Goal: Task Accomplishment & Management: Manage account settings

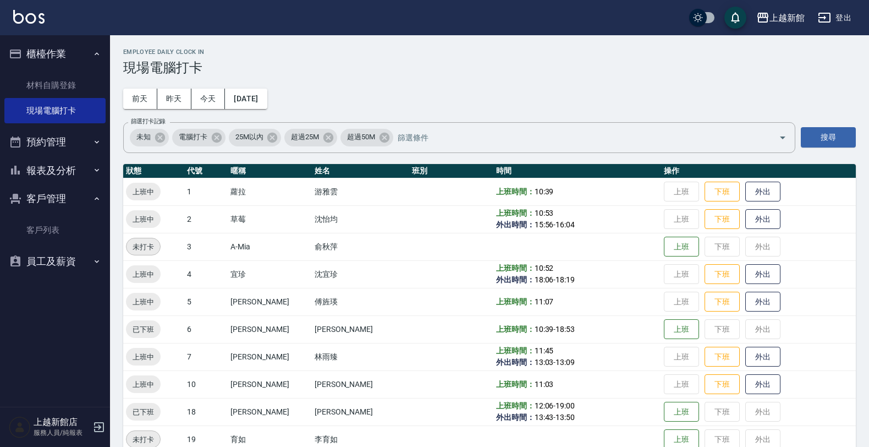
scroll to position [138, 0]
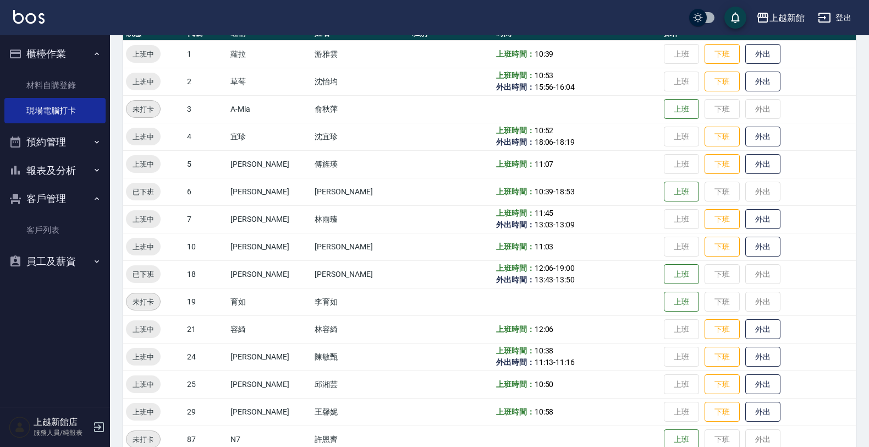
click at [844, 30] on div "上越新館 登出" at bounding box center [434, 17] width 869 height 35
click at [849, 18] on button "登出" at bounding box center [835, 18] width 42 height 20
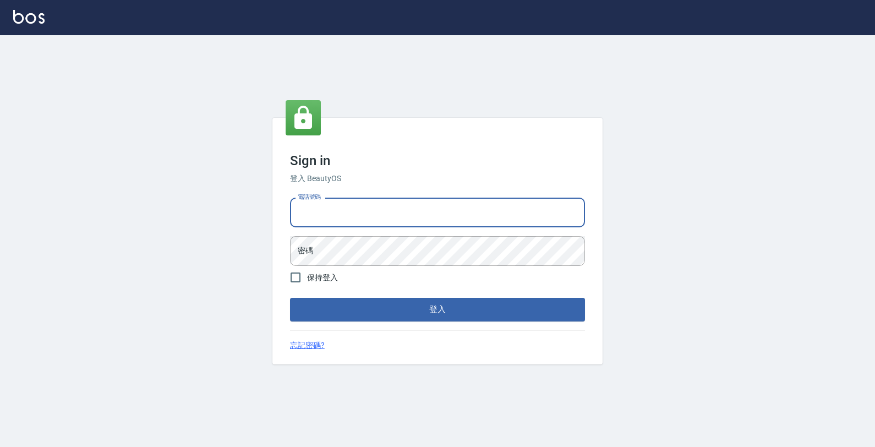
click at [530, 220] on input "電話號碼" at bounding box center [437, 213] width 295 height 30
type input "0933303551"
click at [290, 298] on button "登入" at bounding box center [437, 309] width 295 height 23
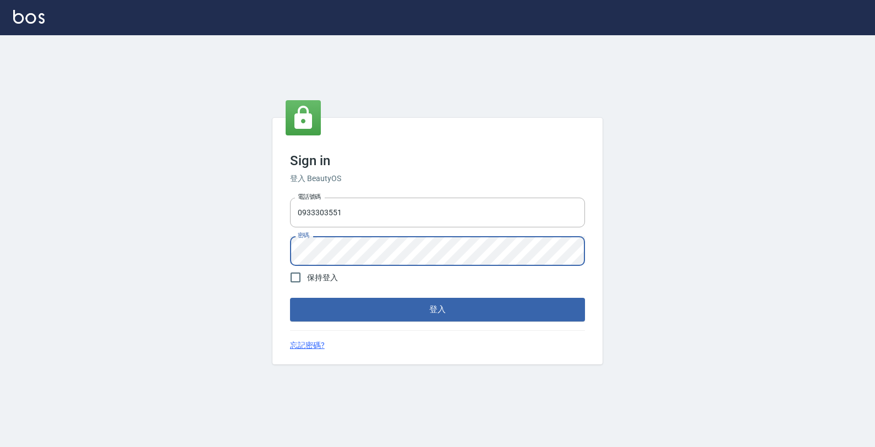
click at [290, 298] on button "登入" at bounding box center [437, 309] width 295 height 23
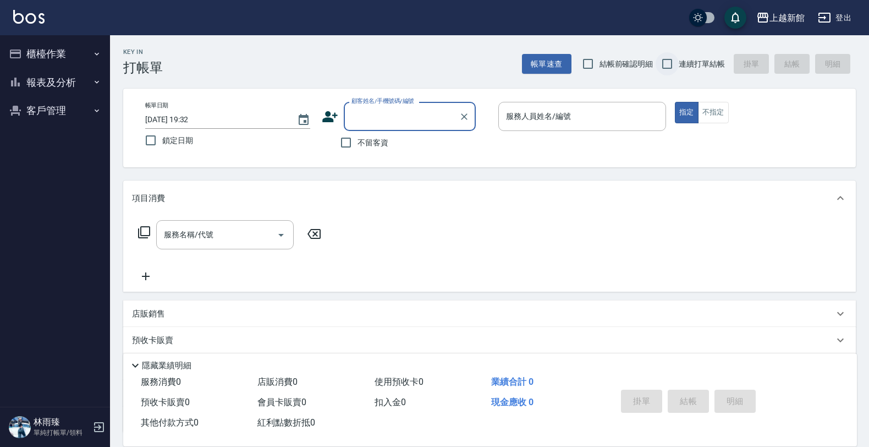
click at [666, 65] on input "連續打單結帳" at bounding box center [667, 63] width 23 height 23
checkbox input "true"
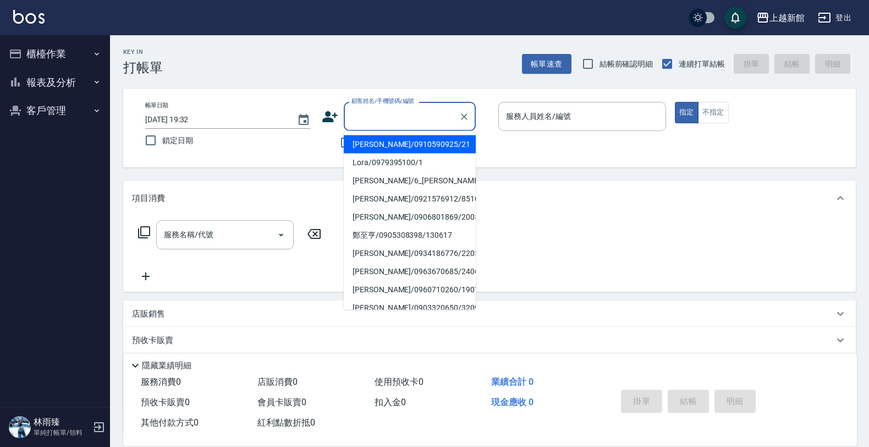
click at [433, 110] on input "顧客姓名/手機號碼/編號" at bounding box center [402, 116] width 106 height 19
type input "Lora/0979395100/1"
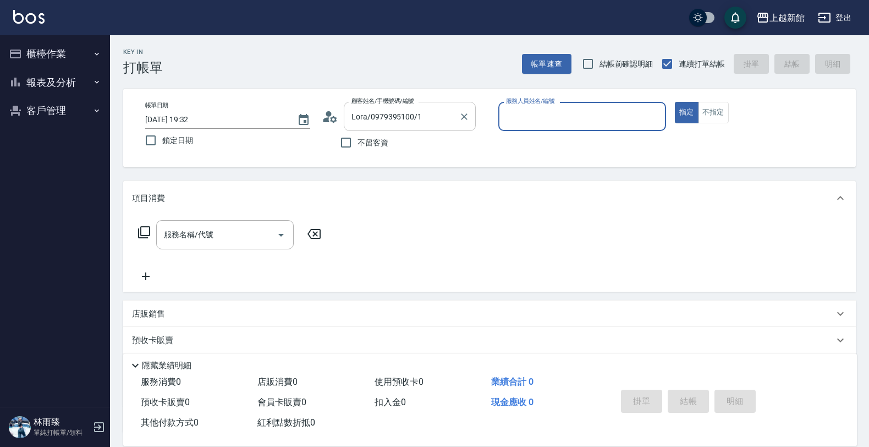
click at [675, 102] on button "指定" at bounding box center [687, 112] width 24 height 21
type button "true"
type input "蘿拉-1"
type input "莫尼卡/77/7"
type input "莫尼卡-7"
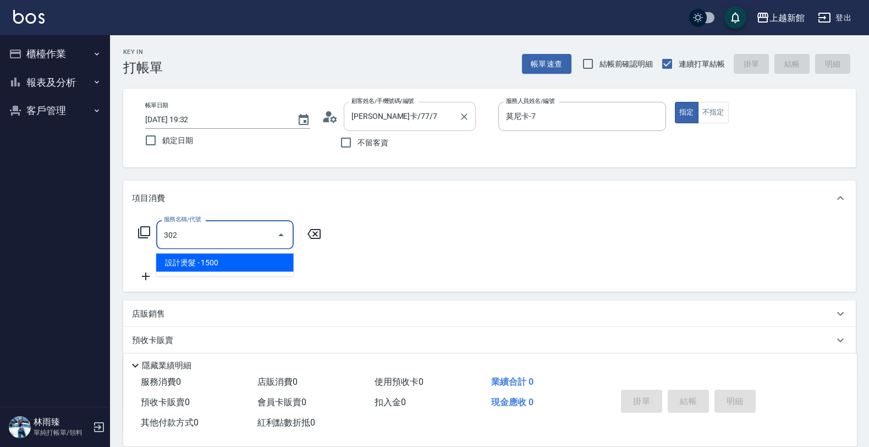
type input "設計燙髮(302)"
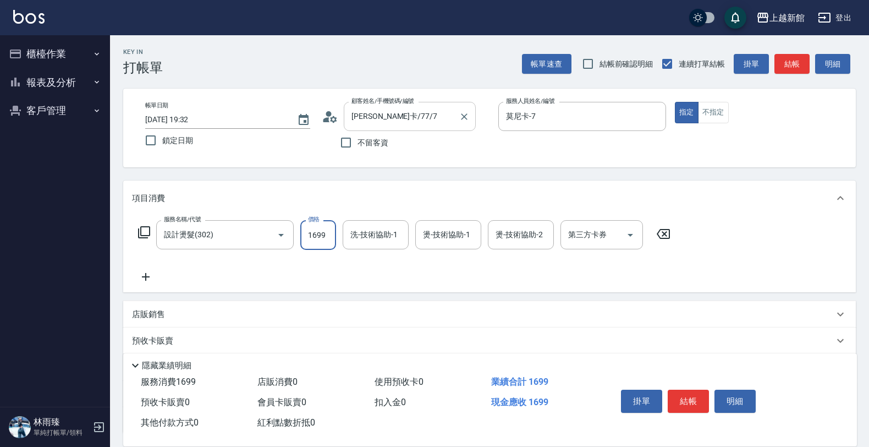
type input "1699"
type input "小邱-25"
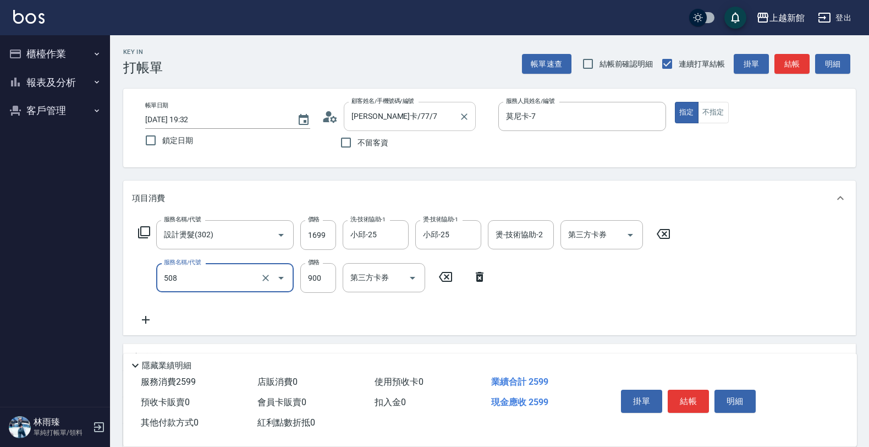
type input "松島再生髮敷護髮(508)"
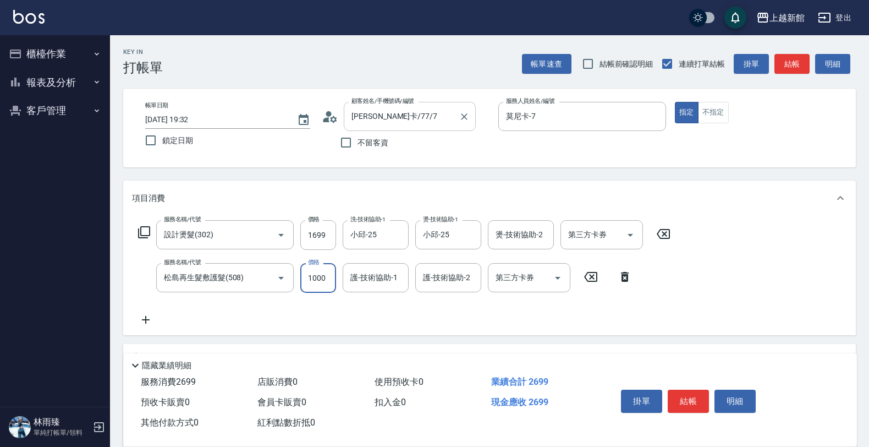
type input "1000"
type input "小邱-25"
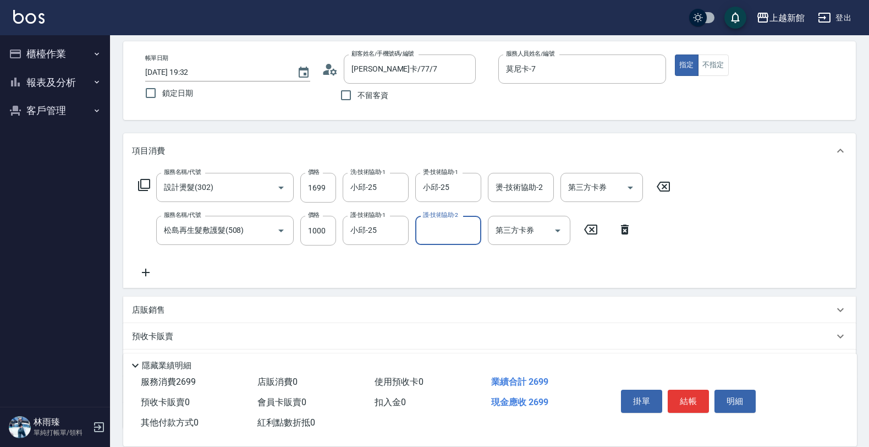
scroll to position [69, 0]
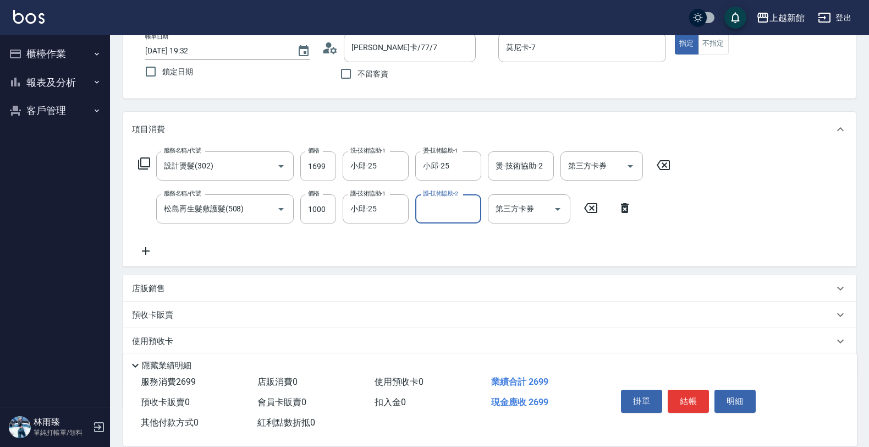
click at [460, 283] on div "店販銷售" at bounding box center [489, 288] width 733 height 26
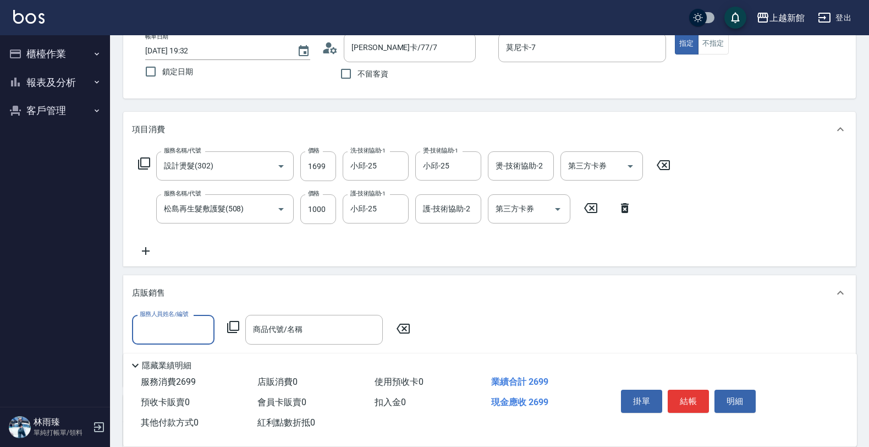
scroll to position [0, 0]
type input "莫尼卡-7"
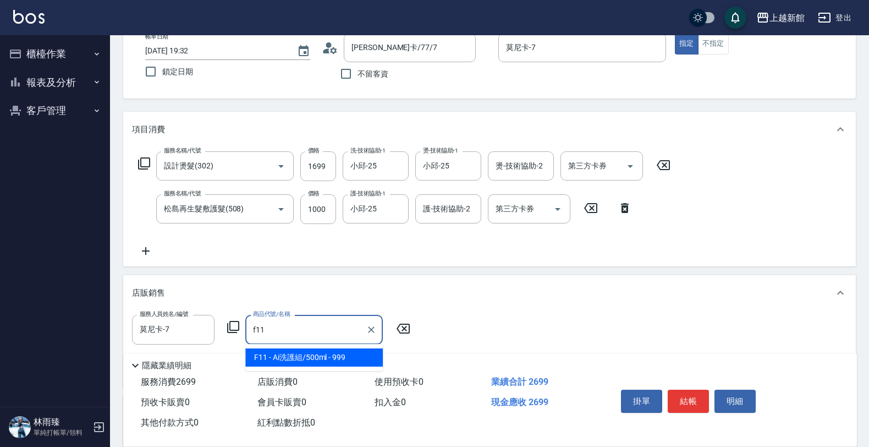
type input "Ai洗護組/500ml"
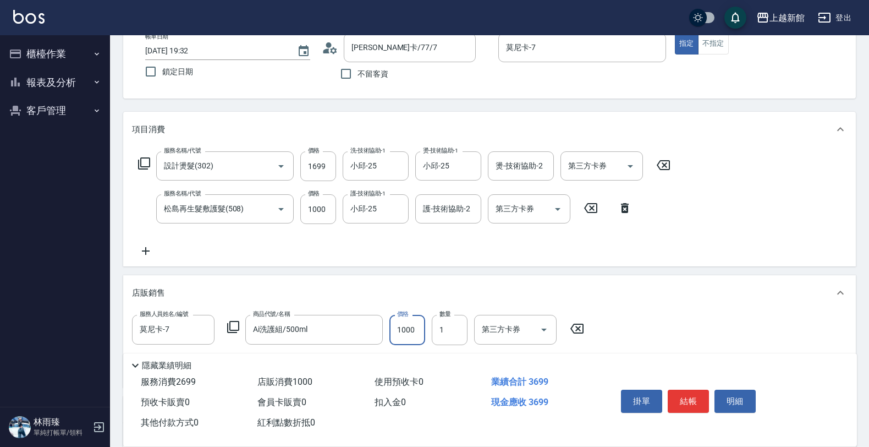
type input "1000"
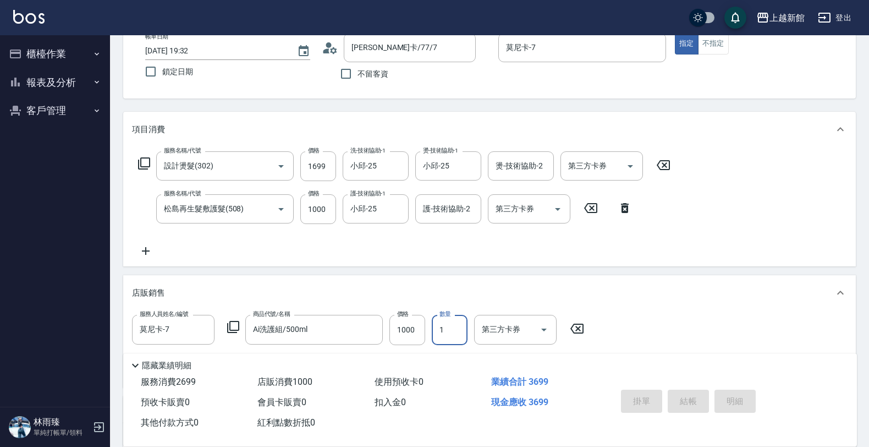
type input "2025/09/19 19:33"
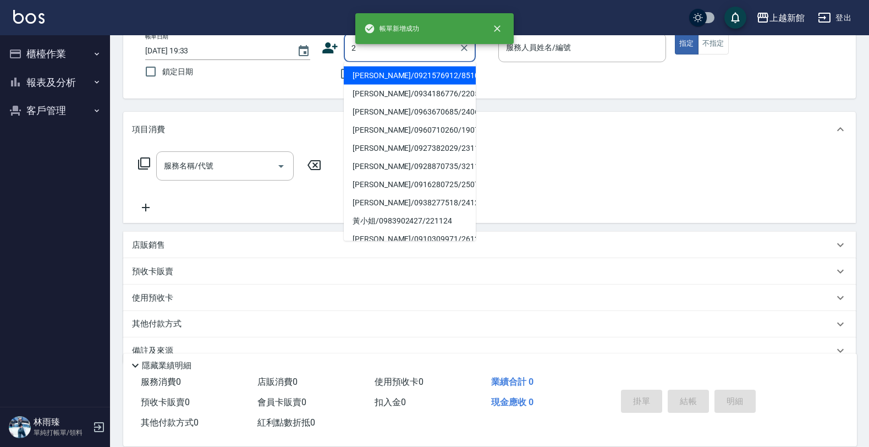
type input "徐睿志/0921576912/851018"
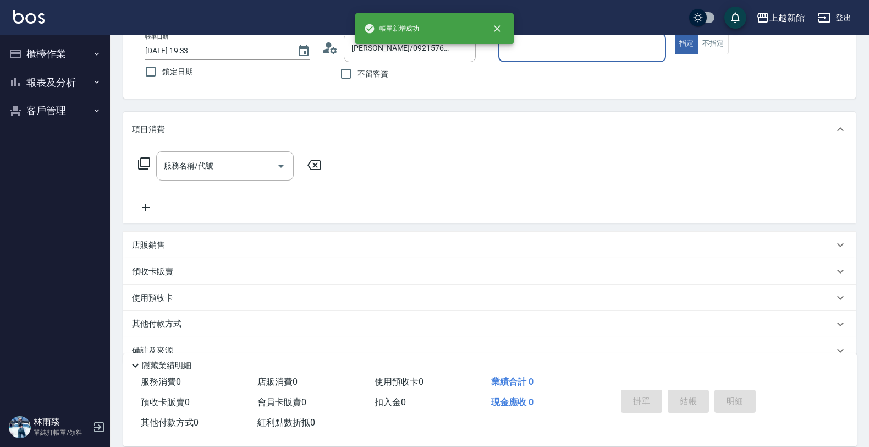
type input "黃柏森-18"
click at [675, 33] on button "指定" at bounding box center [687, 43] width 24 height 21
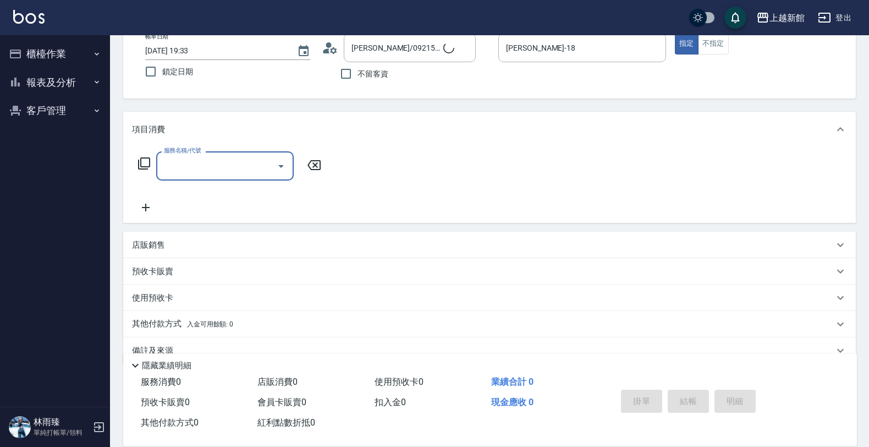
type input "店花草霉/0930557925/2"
type input "1"
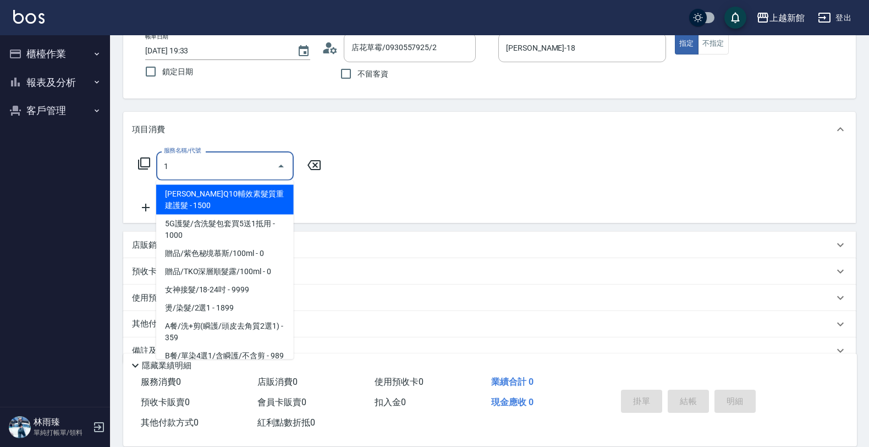
type input "草莓-2"
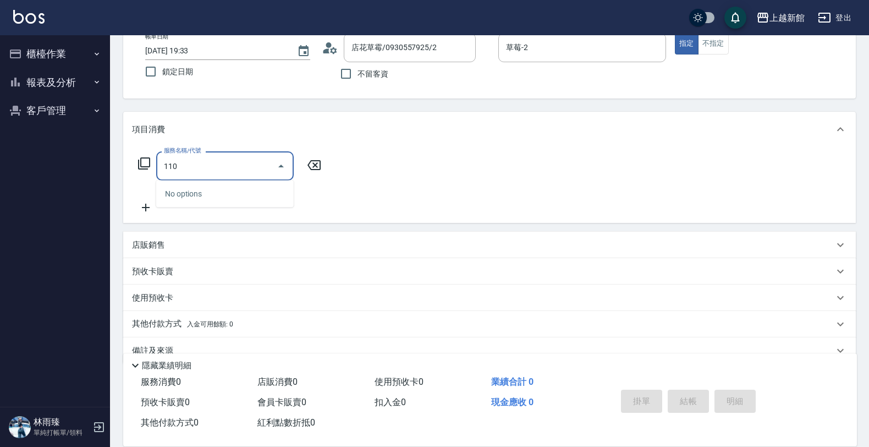
type input "1101"
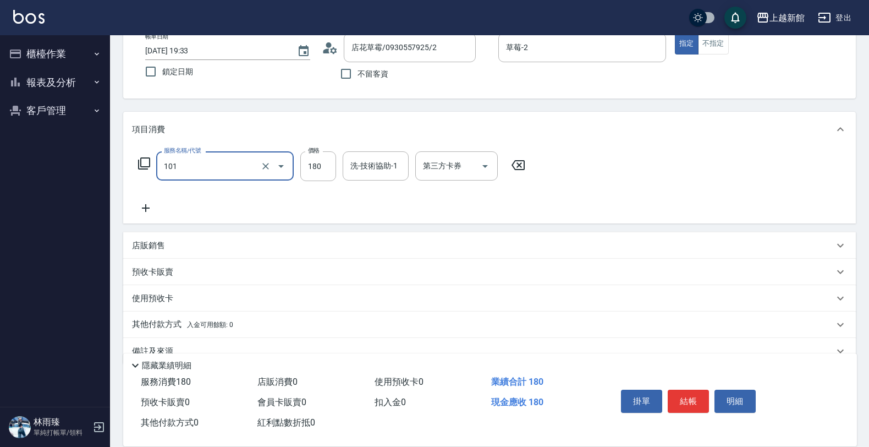
type input "洗髮250(101)"
type input "300"
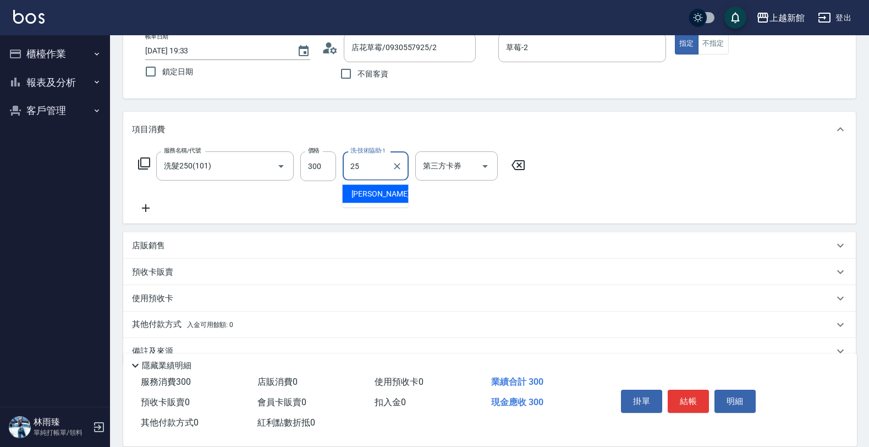
type input "小邱-25"
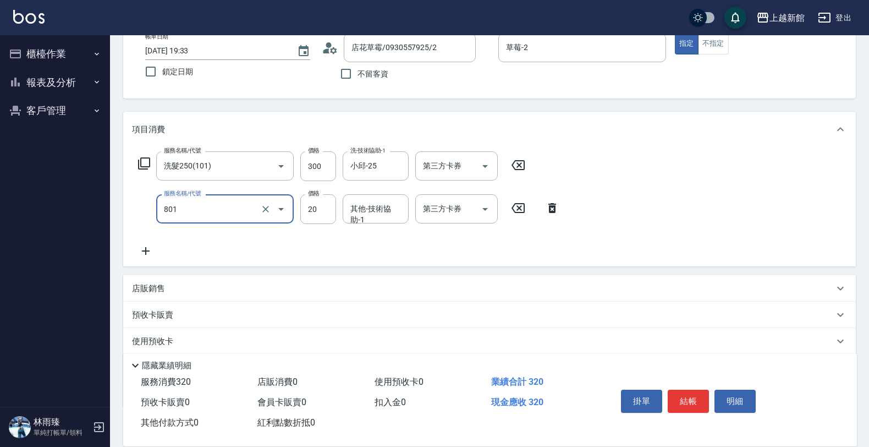
type input "潤絲(801)"
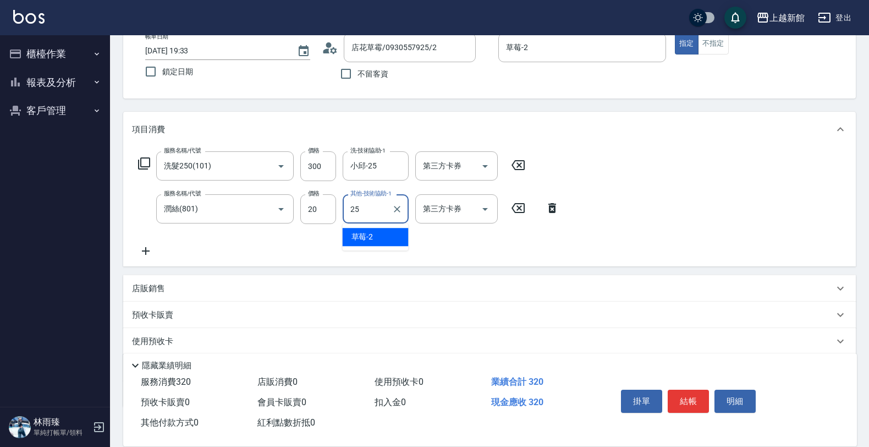
type input "小邱-25"
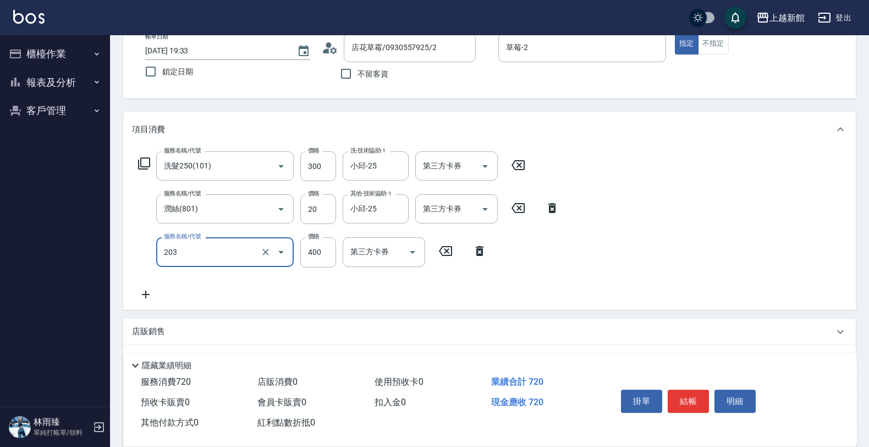
type input "指定單剪(203)"
type input "300"
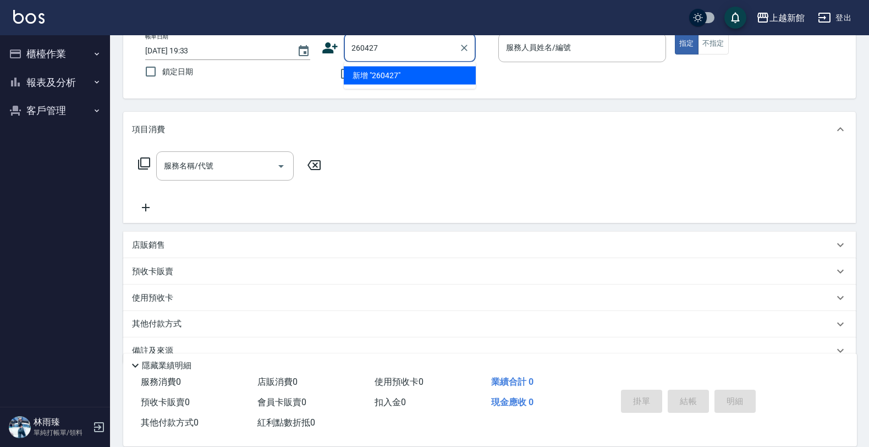
click at [675, 33] on button "指定" at bounding box center [687, 43] width 24 height 21
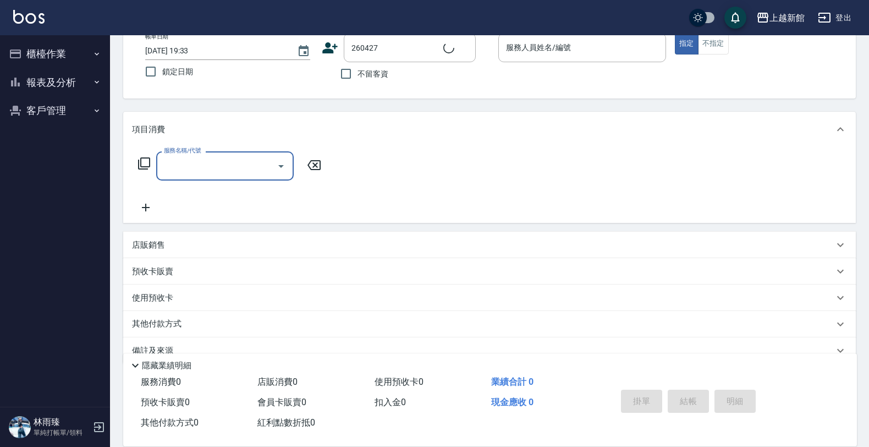
type input "張巧君/0903020427/260427"
type input "黃柏森-18"
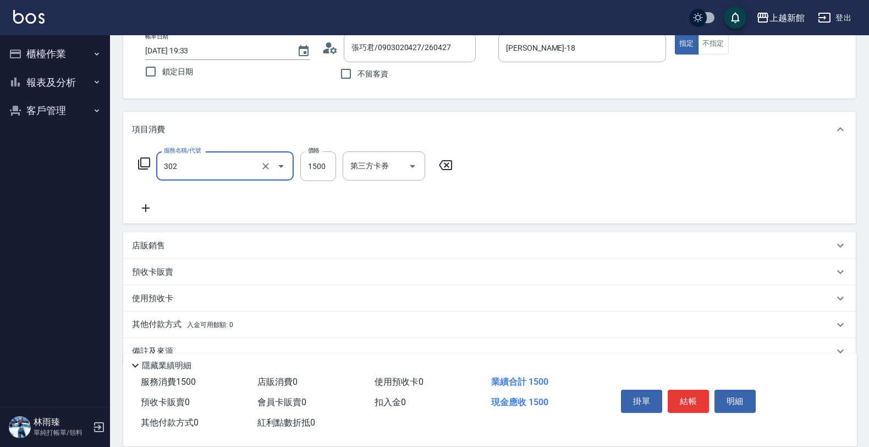
type input "設計燙髮(302)"
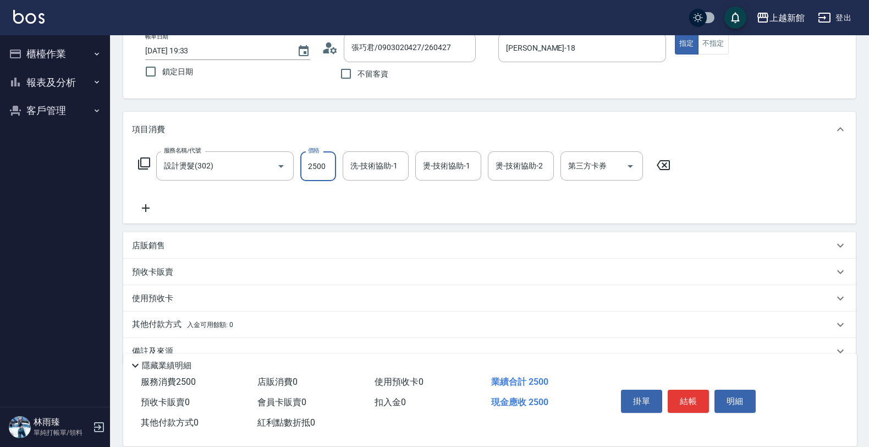
type input "2500"
type input "馨妮-29"
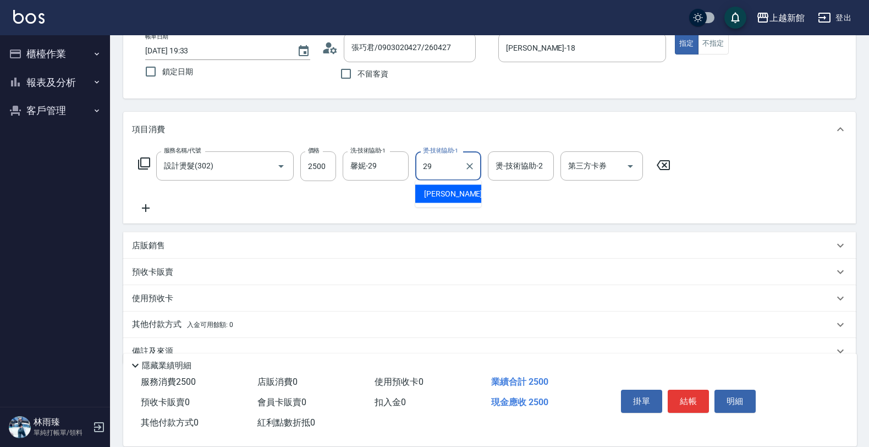
type input "馨妮-29"
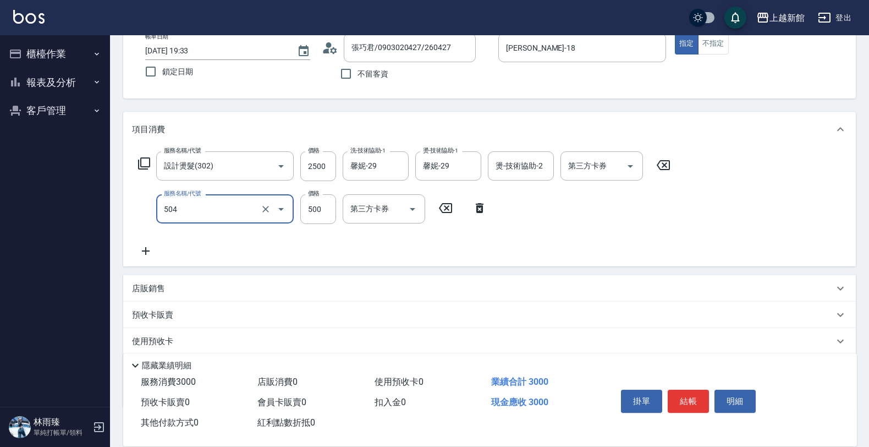
type input "順子護髮(504)"
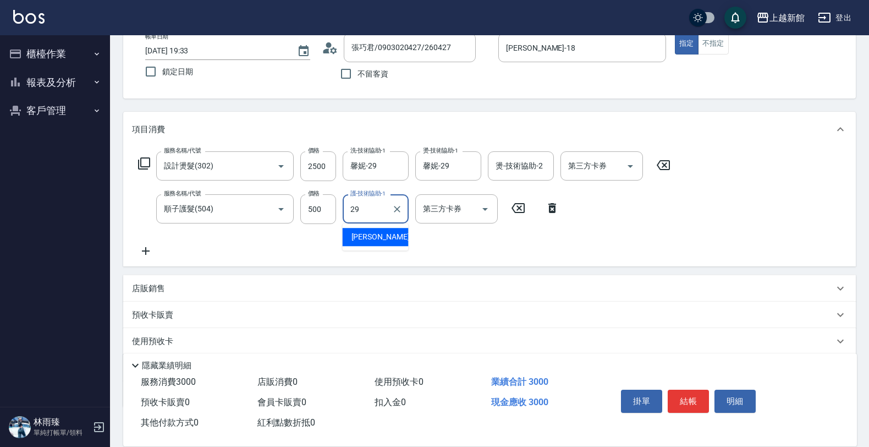
type input "馨妮-29"
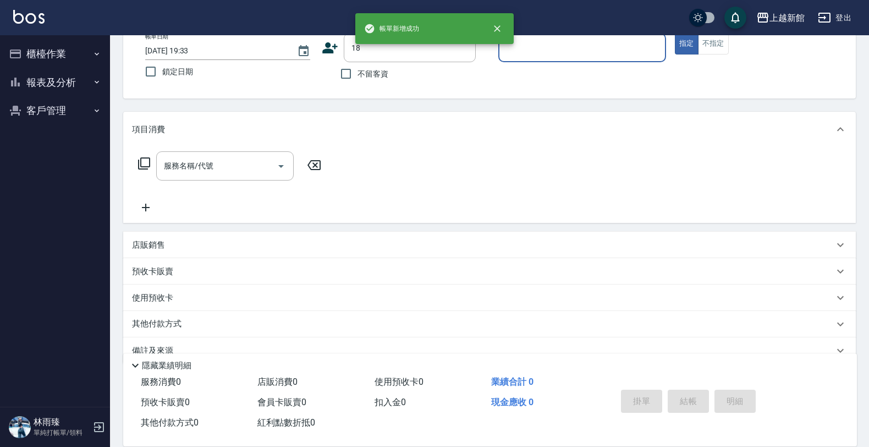
click at [675, 33] on button "指定" at bounding box center [687, 43] width 24 height 21
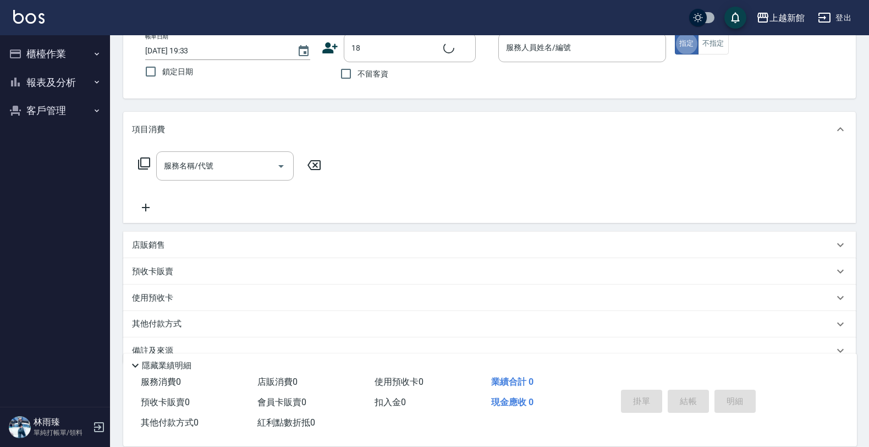
type input "ksen/095165468/18"
type input "黃柏森-18"
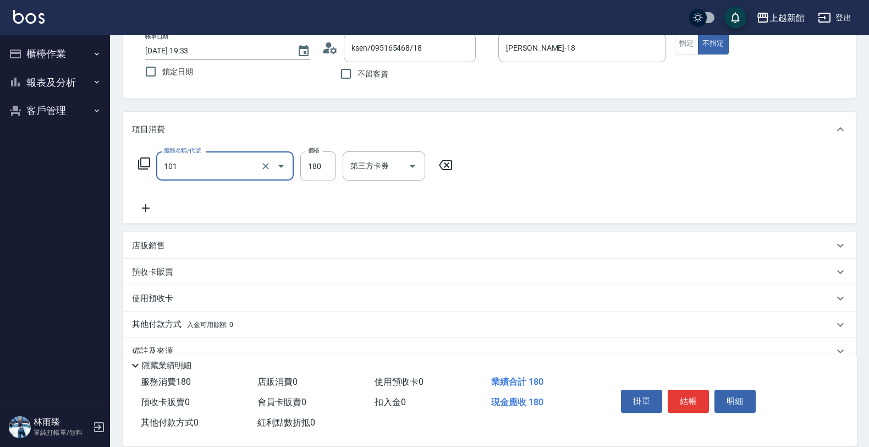
type input "洗髮250(101)"
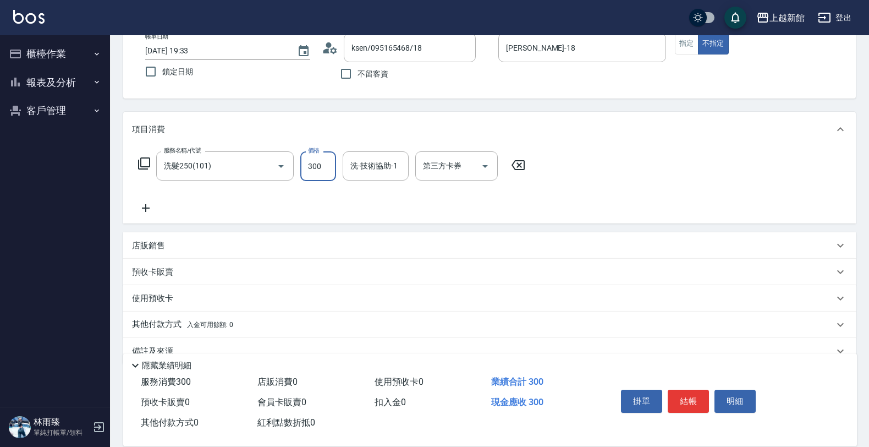
type input "300"
type input "馨妮-29"
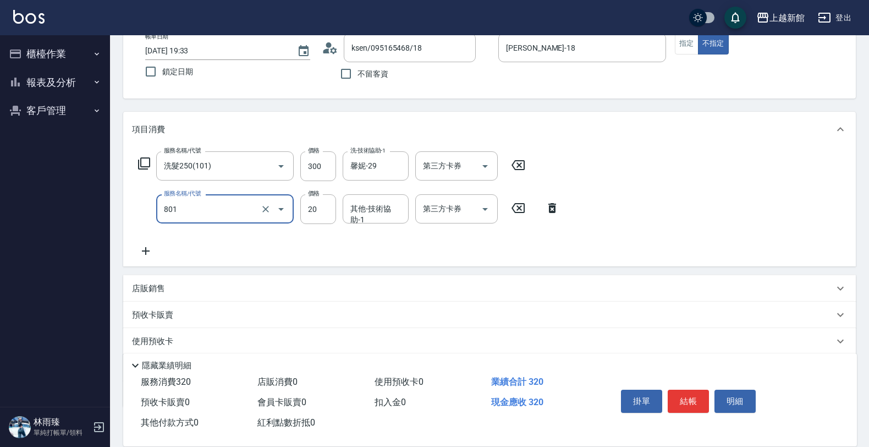
type input "潤絲(801)"
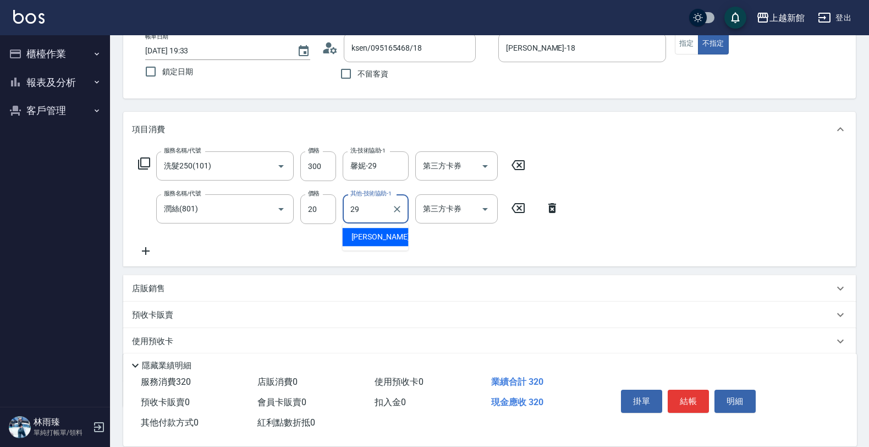
type input "馨妮-29"
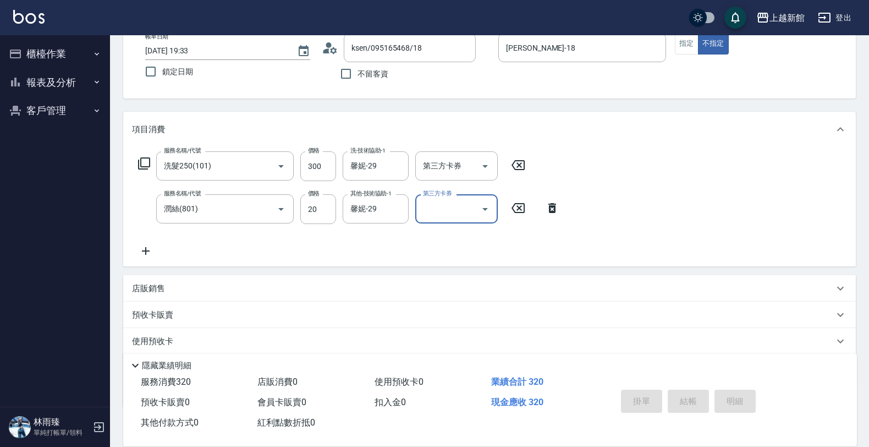
type input "2025/09/19 19:34"
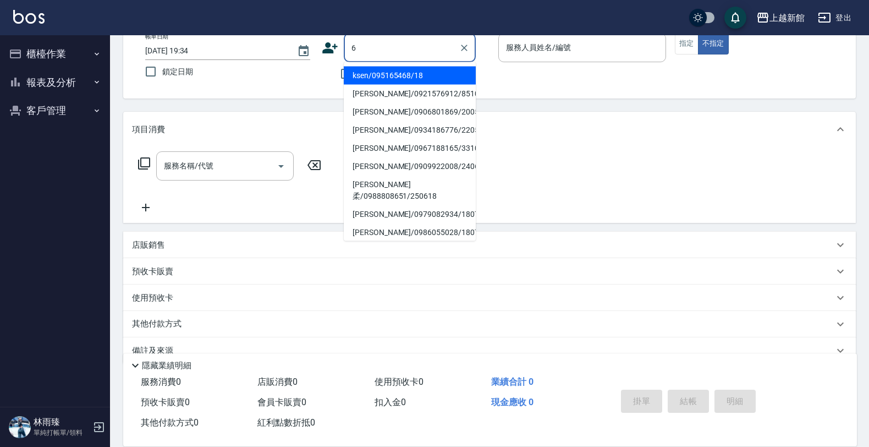
type input "ksen/095165468/18"
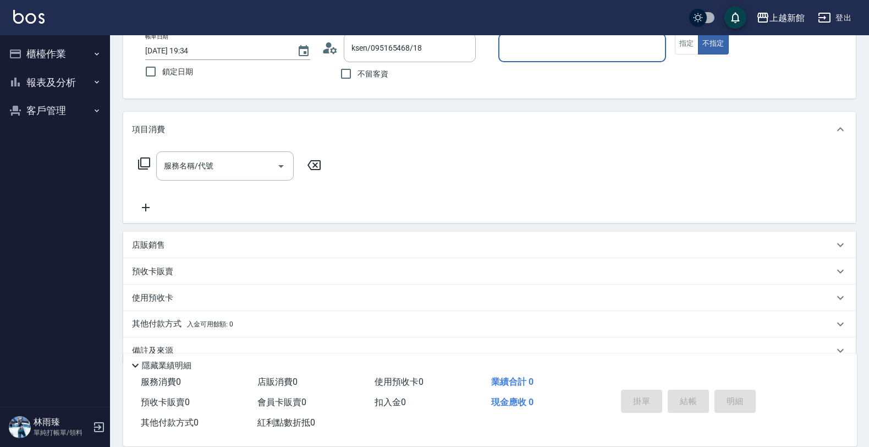
click at [698, 33] on button "不指定" at bounding box center [713, 43] width 31 height 21
type input "黃柏森-18"
type button "false"
type input "黃婕寧/6_黃婕寧/6"
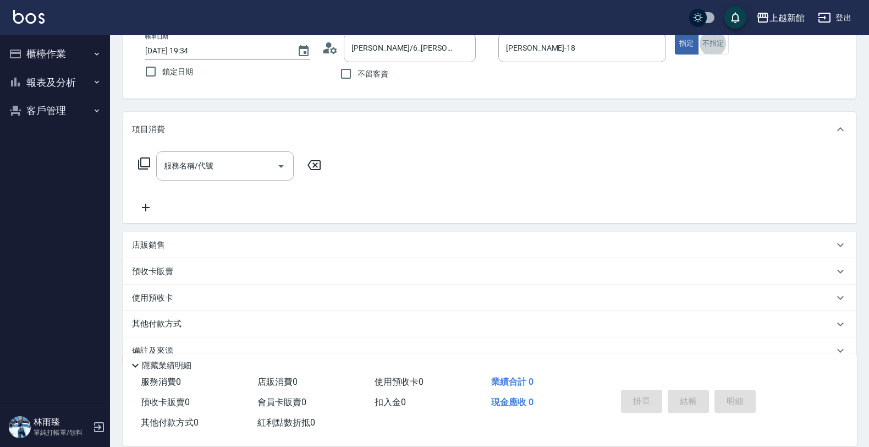
type input "黃婕寧-6"
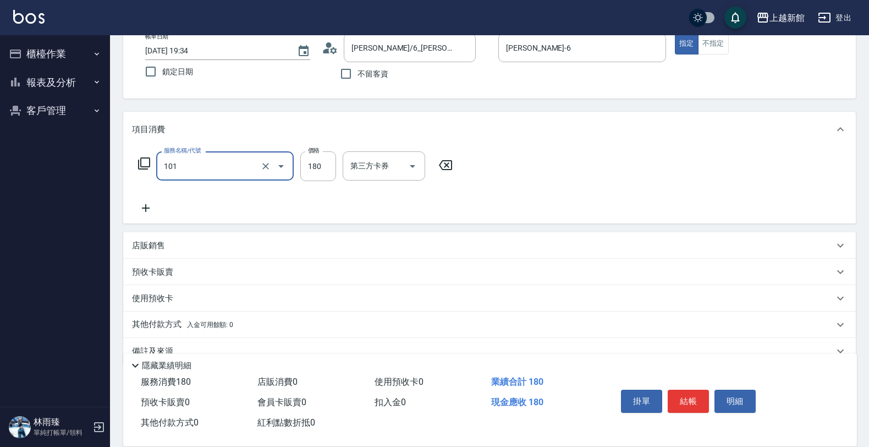
type input "洗髮250(101)"
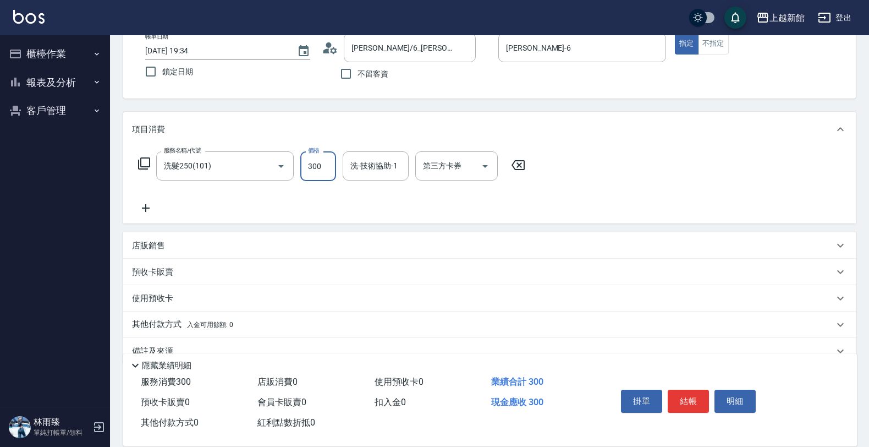
type input "300"
type input "小邱-25"
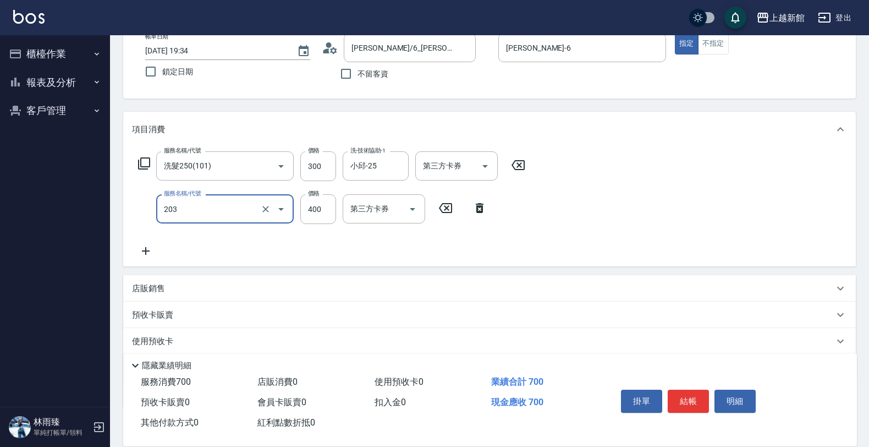
type input "指定單剪(203)"
type input "200"
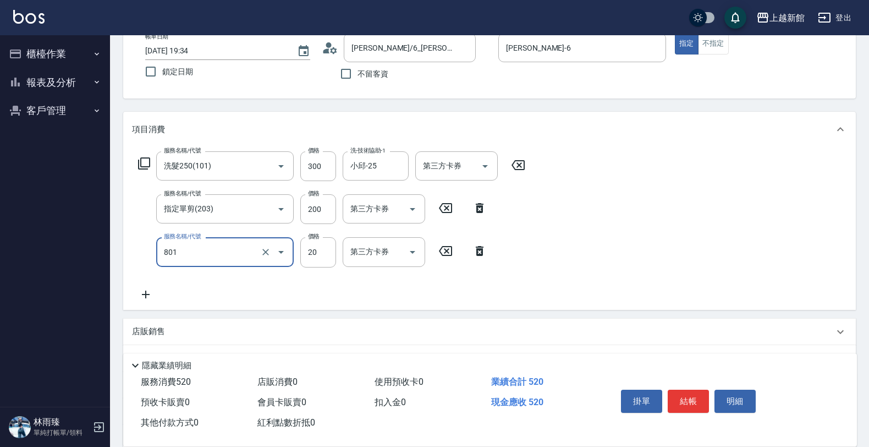
type input "潤絲(801)"
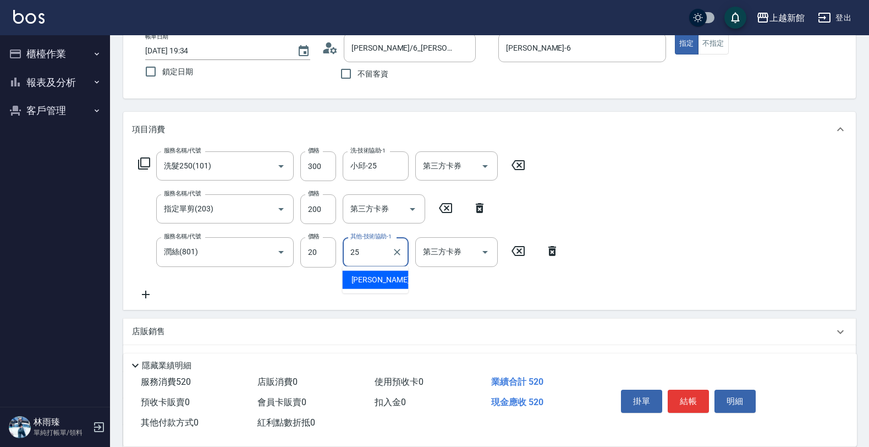
type input "小邱-25"
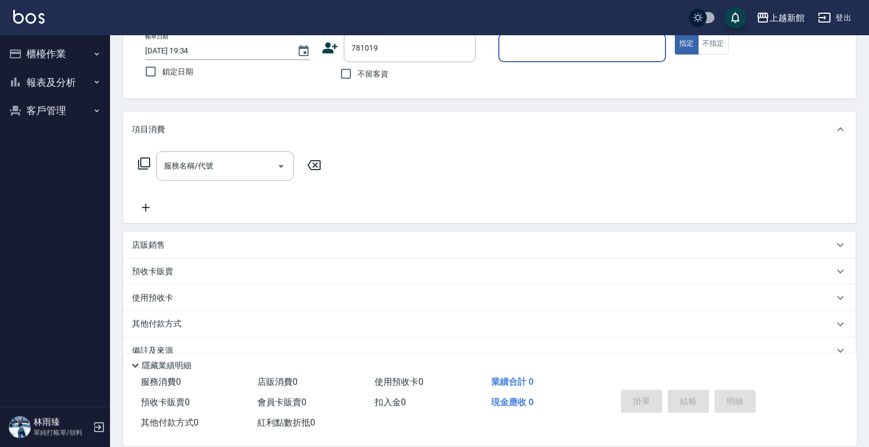
click at [675, 33] on button "指定" at bounding box center [687, 43] width 24 height 21
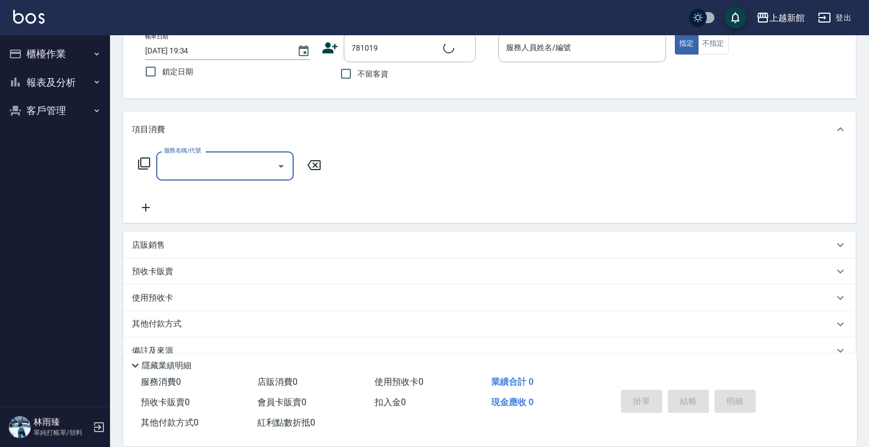
type input "胡志暘/0919619874/781019"
type input "黃柏森-18"
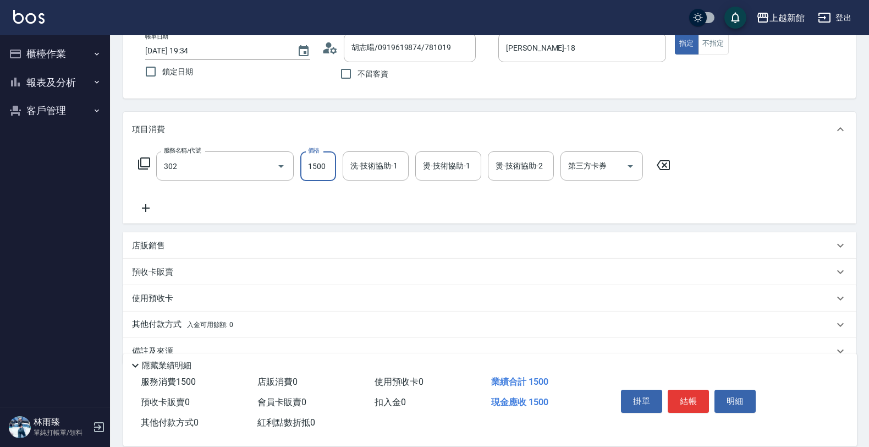
type input "設計燙髮(302)"
type input "2500"
type input "馨妮-29"
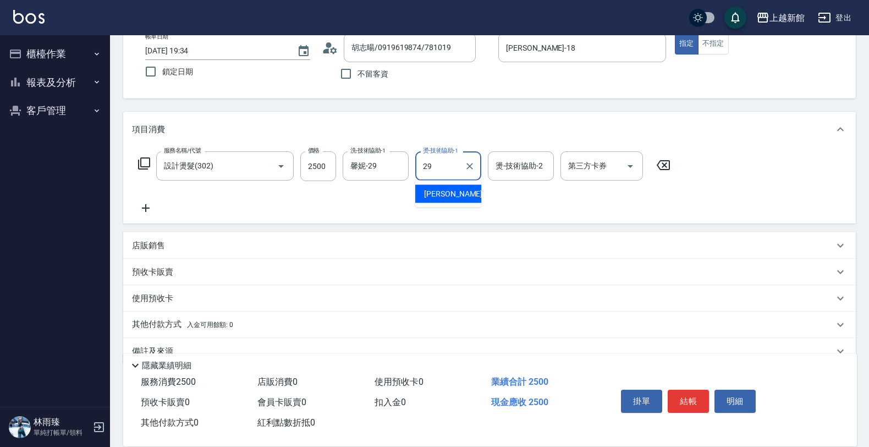
type input "馨妮-29"
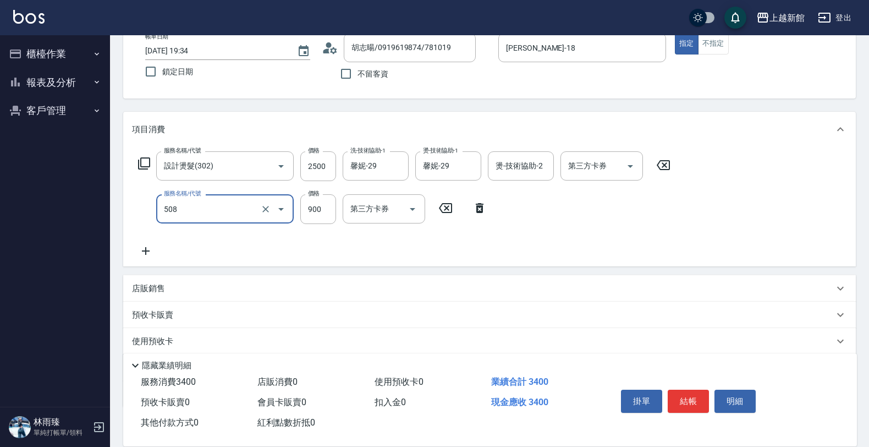
type input "松島再生髮敷護髮(508)"
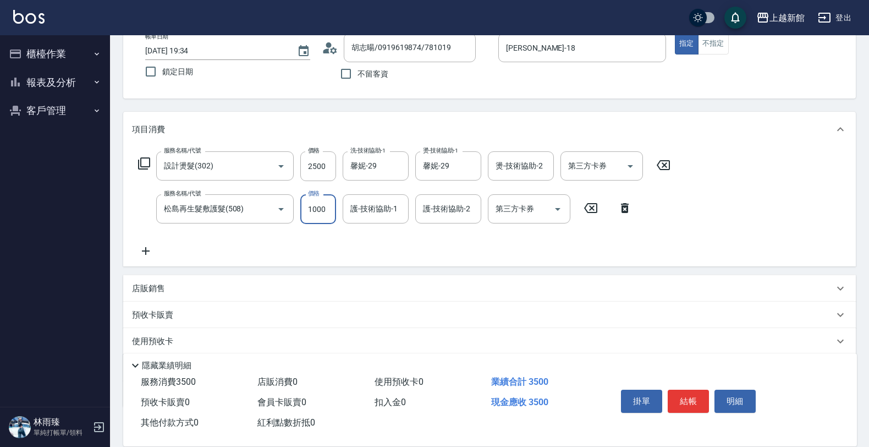
type input "1000"
type input "馨妮-29"
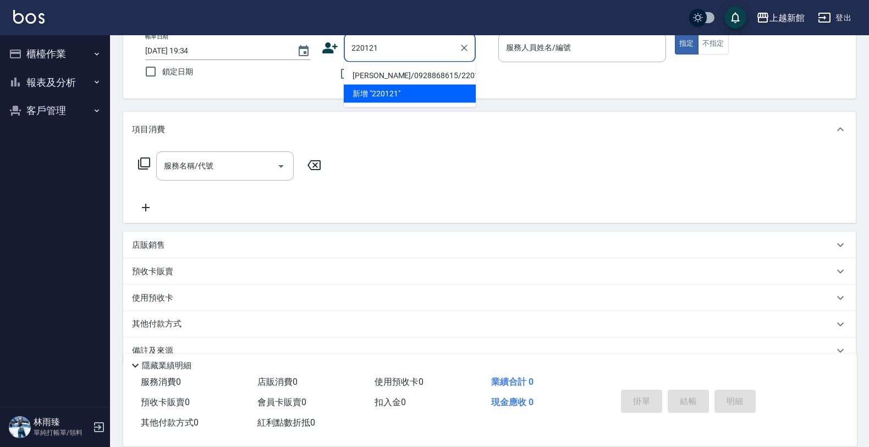
type input "游芸婷/0928868615/220121"
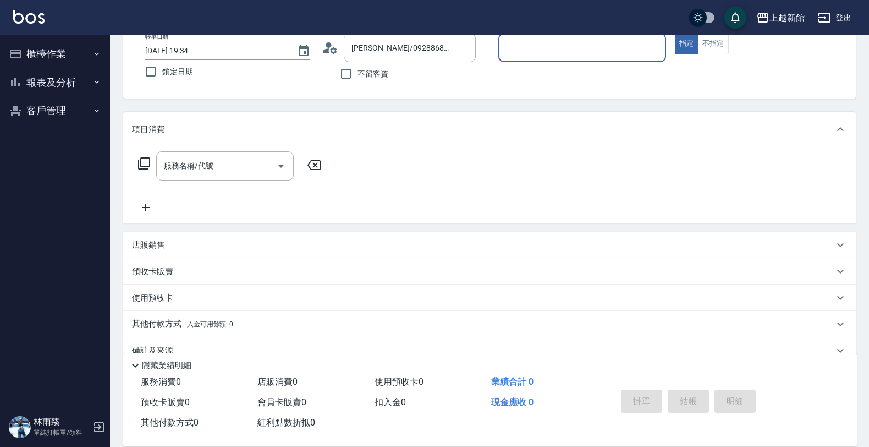
click at [675, 33] on button "指定" at bounding box center [687, 43] width 24 height 21
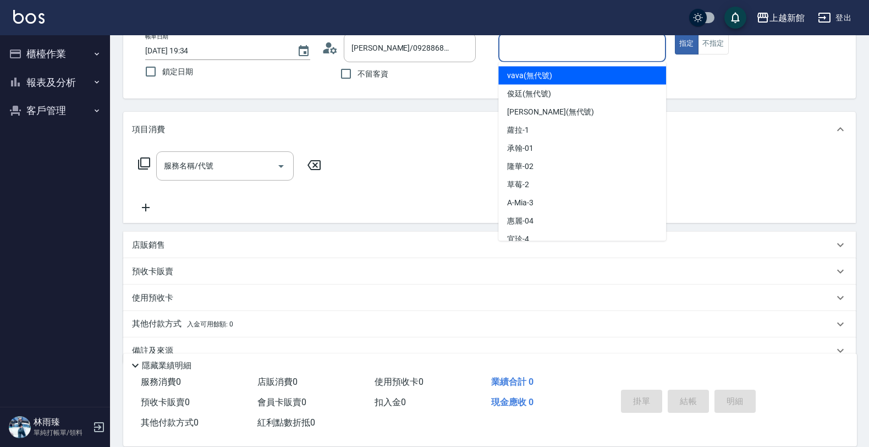
click at [636, 47] on input "服務人員姓名/編號" at bounding box center [583, 47] width 158 height 19
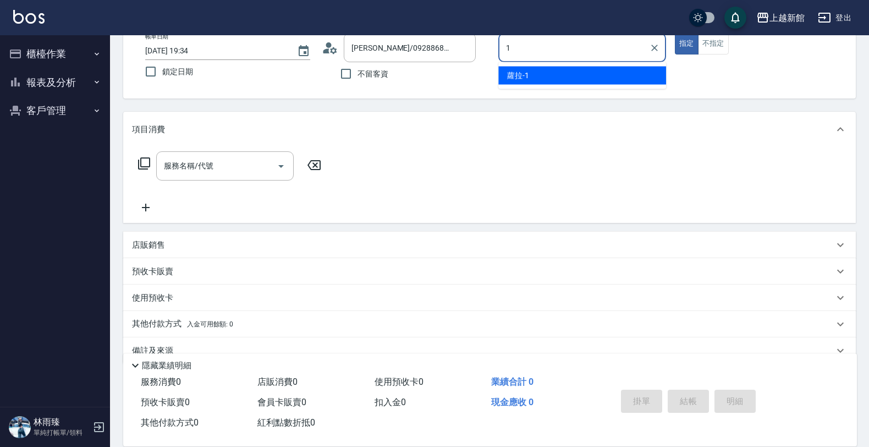
type input "蘿拉-1"
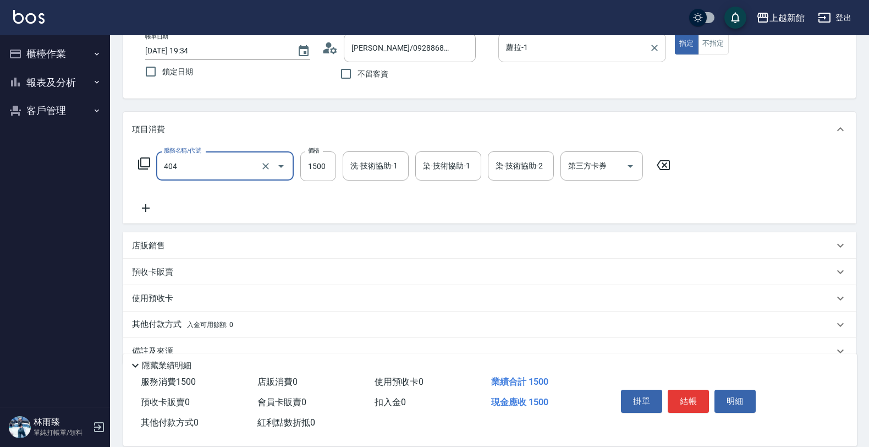
type input "設計染髮(404)"
type input "1800"
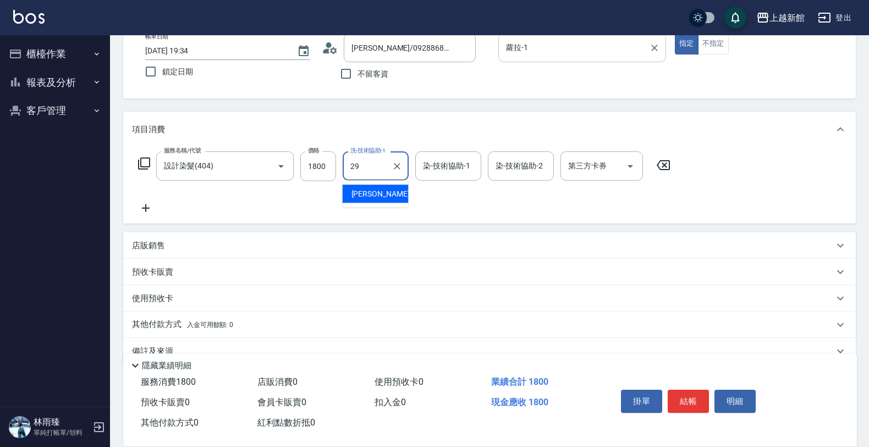
type input "馨妮-29"
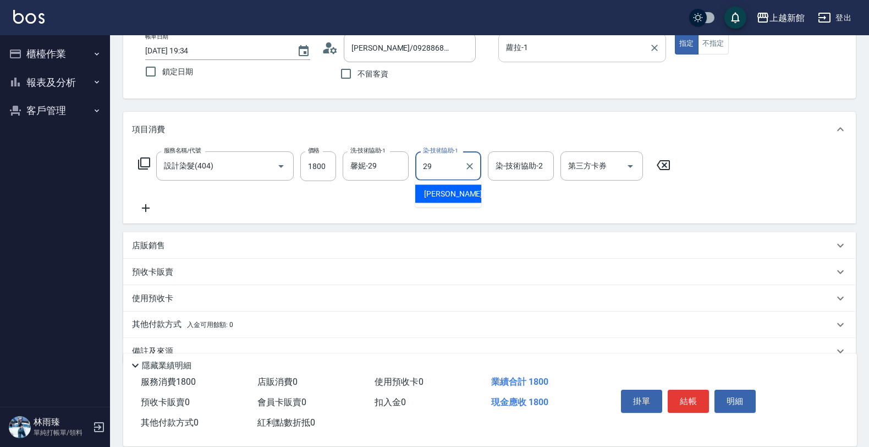
type input "馨妮-29"
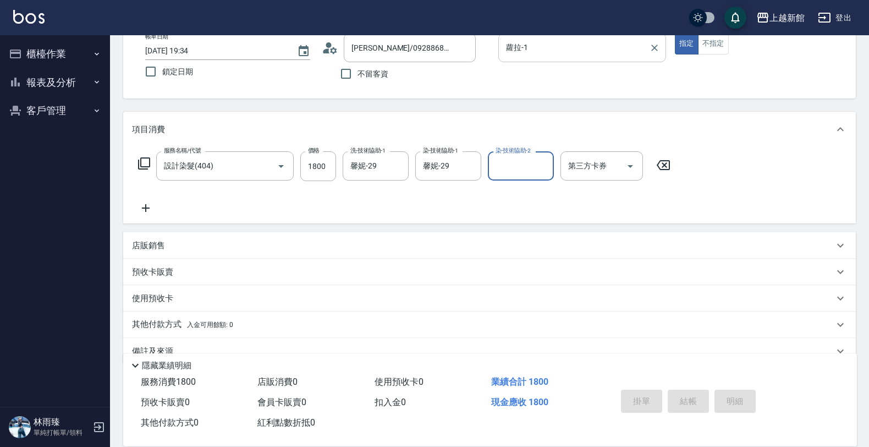
type input "2025/09/19 19:35"
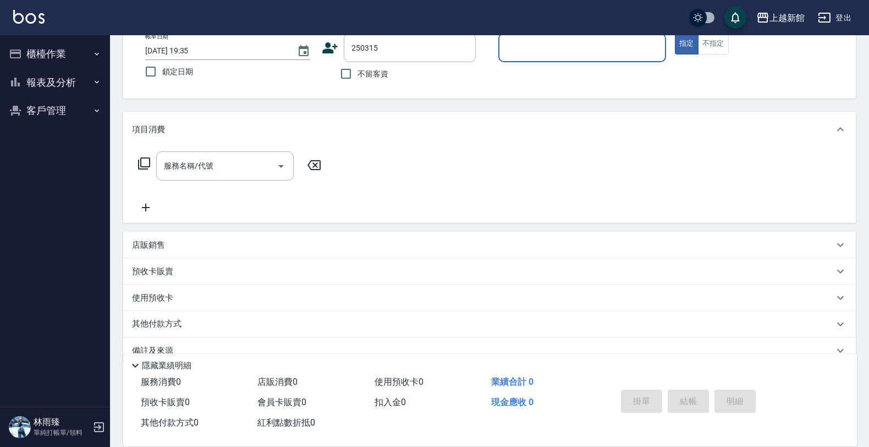
click at [675, 33] on button "指定" at bounding box center [687, 43] width 24 height 21
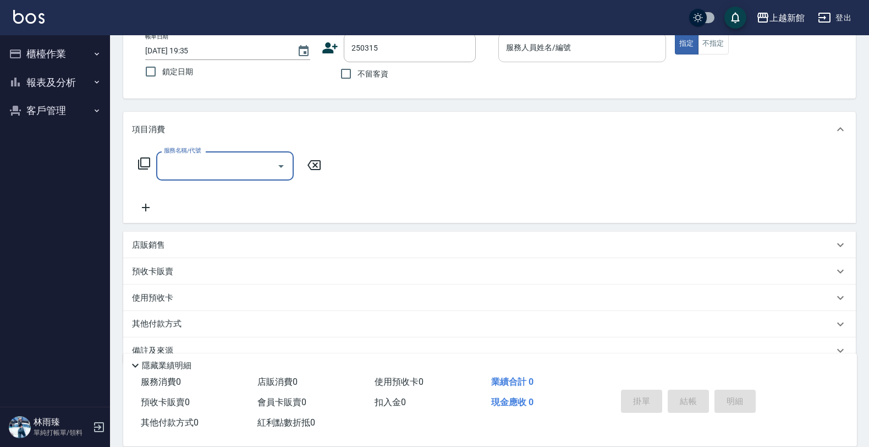
type input "陳珮婕/0930260315/250315"
type input "蘿拉-1"
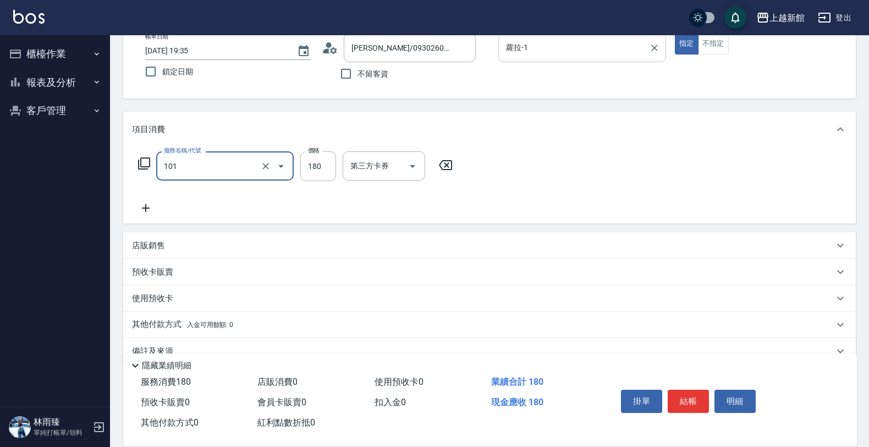
type input "洗髮250(101)"
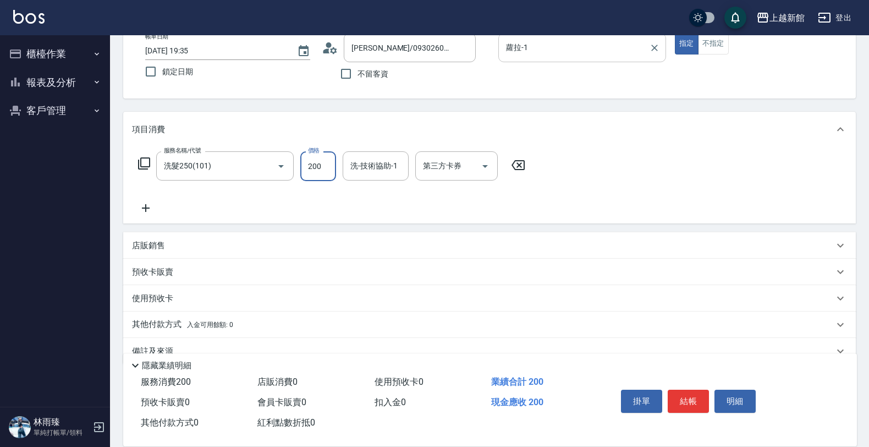
type input "200"
type input "馨妮-29"
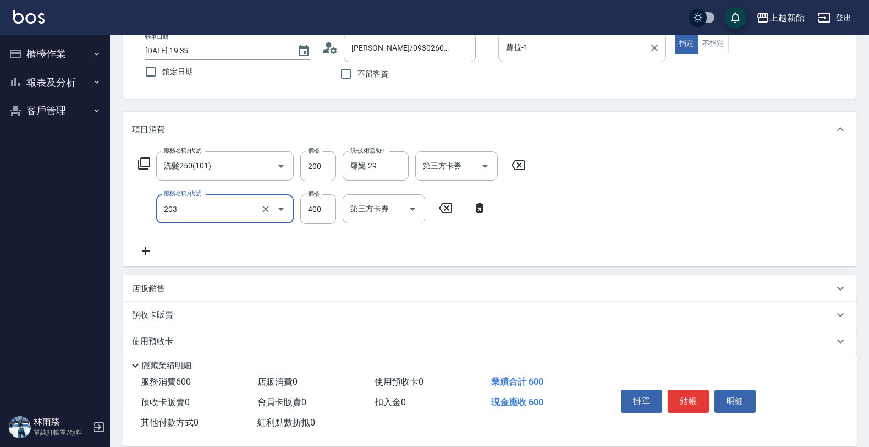
type input "指定單剪(203)"
type input "200"
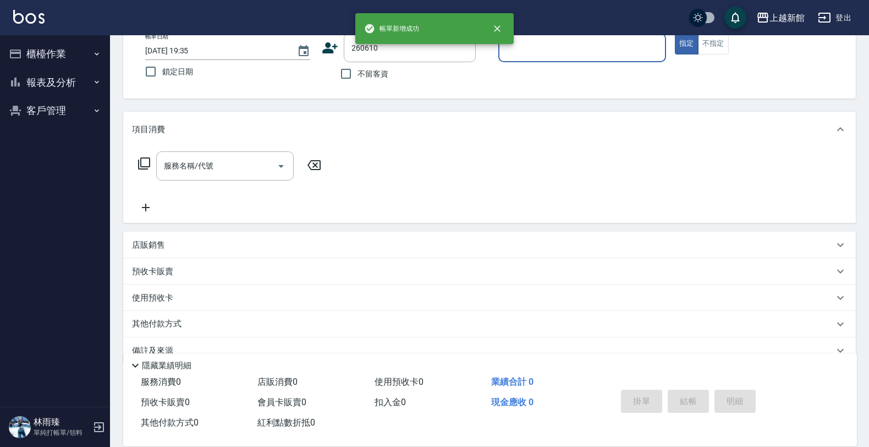
click at [675, 33] on button "指定" at bounding box center [687, 43] width 24 height 21
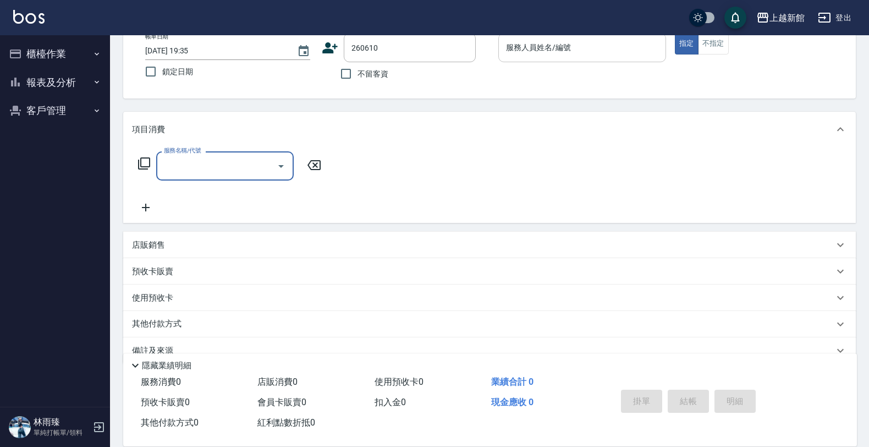
type input "[PERSON_NAME]/0937107865/260610"
type input "黃柏森-18"
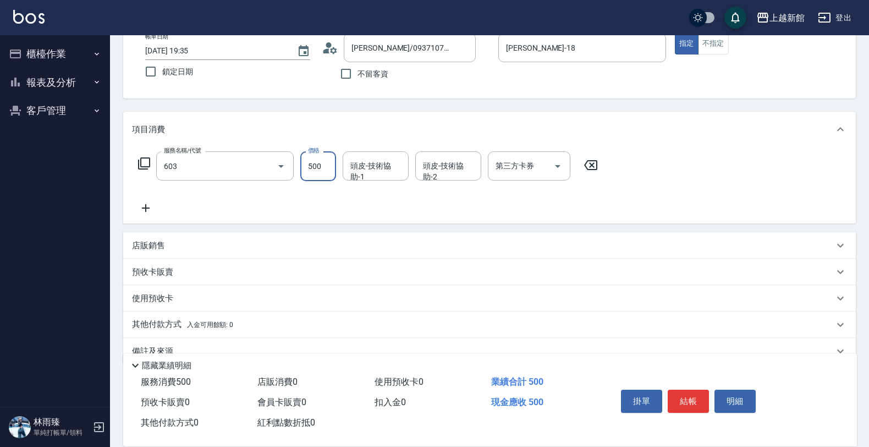
type input "髮原素清潔舒醒頭皮洗髮(603)"
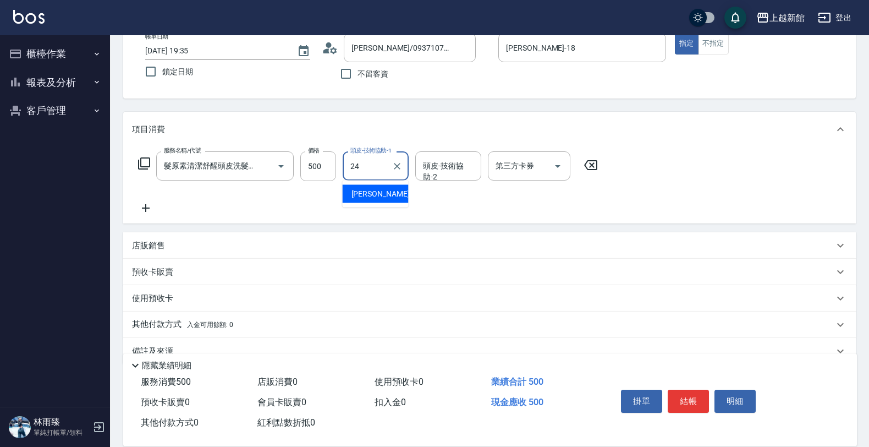
type input "[PERSON_NAME]-24"
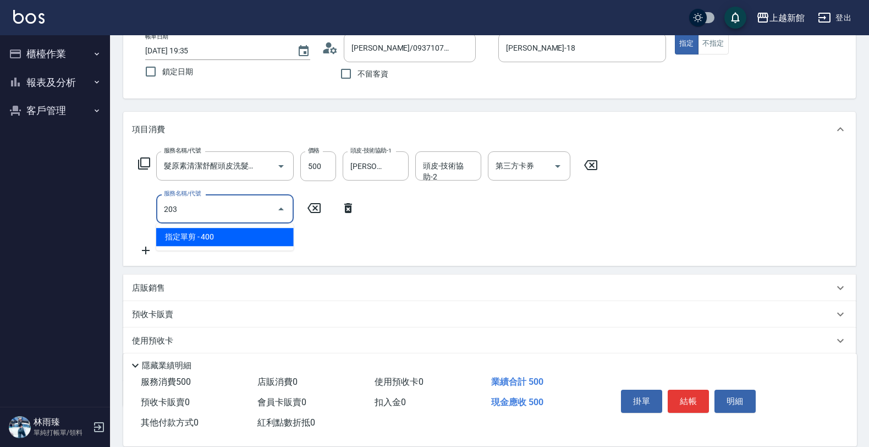
type input "指定單剪(203)"
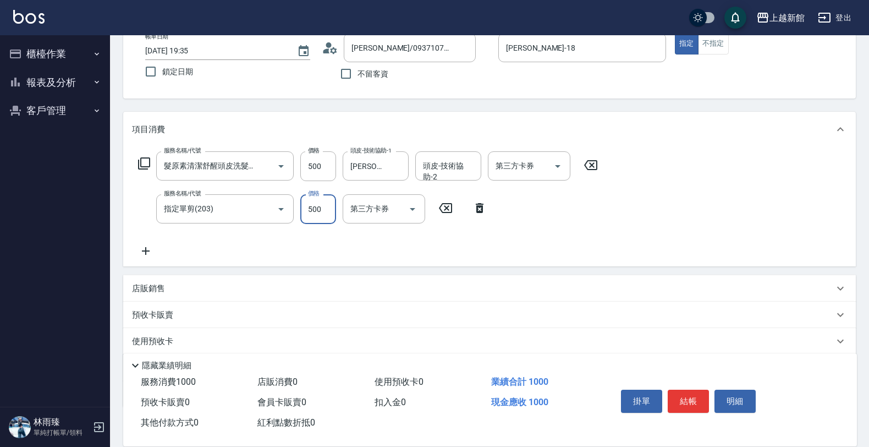
type input "500"
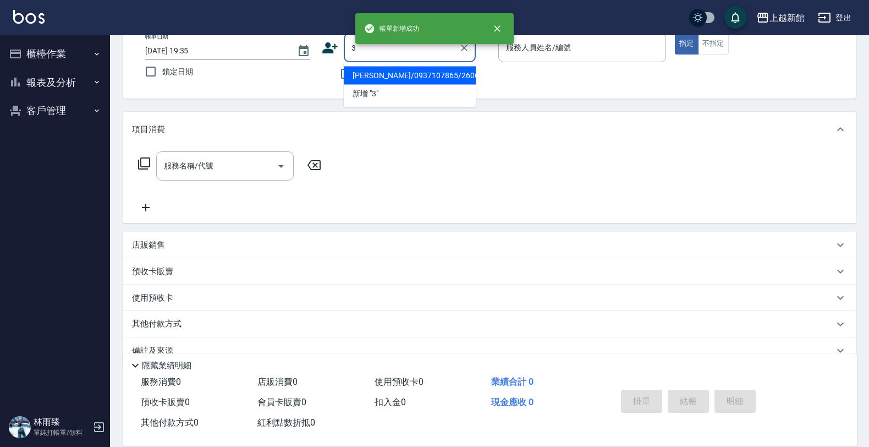
type input "[PERSON_NAME]/0937107865/260610"
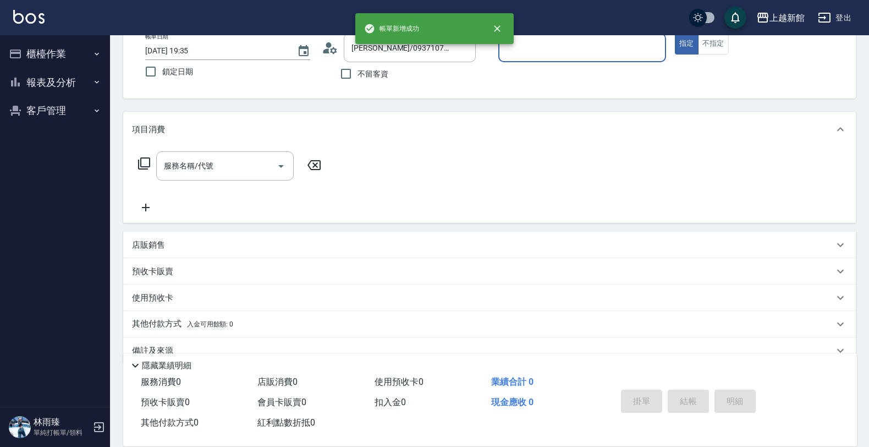
click at [675, 33] on button "指定" at bounding box center [687, 43] width 24 height 21
type input "黃柏森-18"
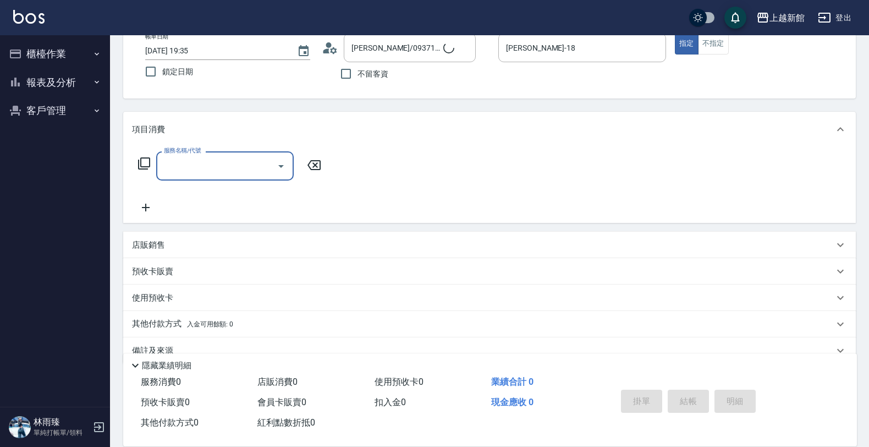
type input "1"
type input "阿咪/3_阿咪/3"
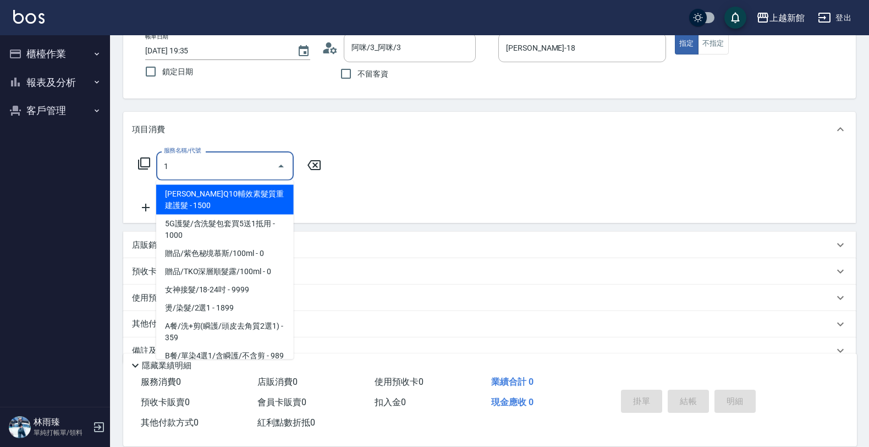
type input "A-Mia -3"
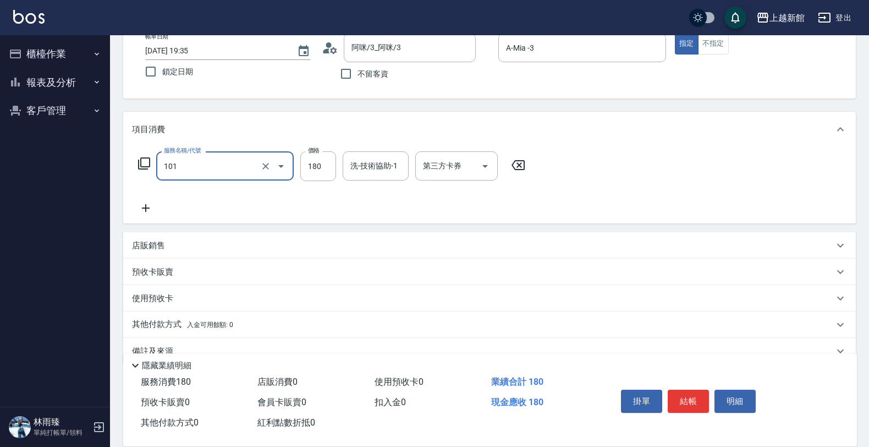
type input "洗髮250(101)"
type input "200"
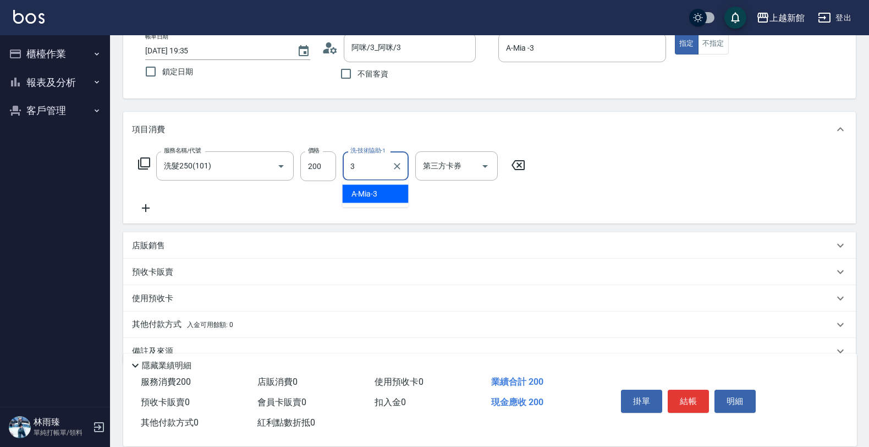
type input "A-Mia -3"
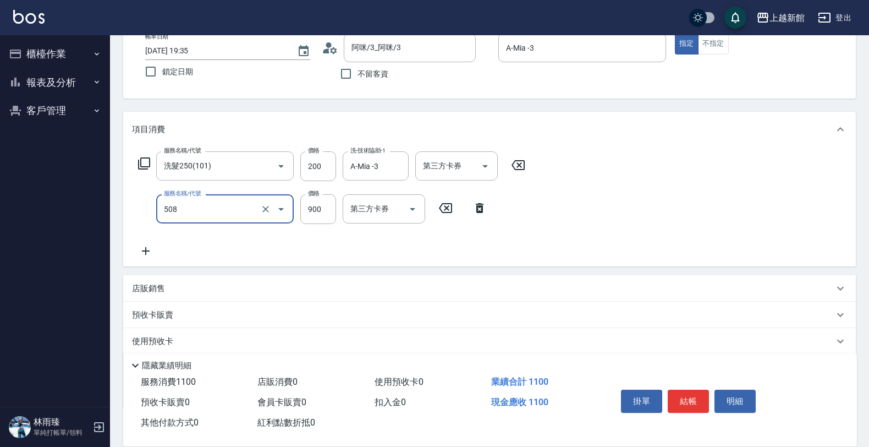
type input "松島再生髮敷護髮(508)"
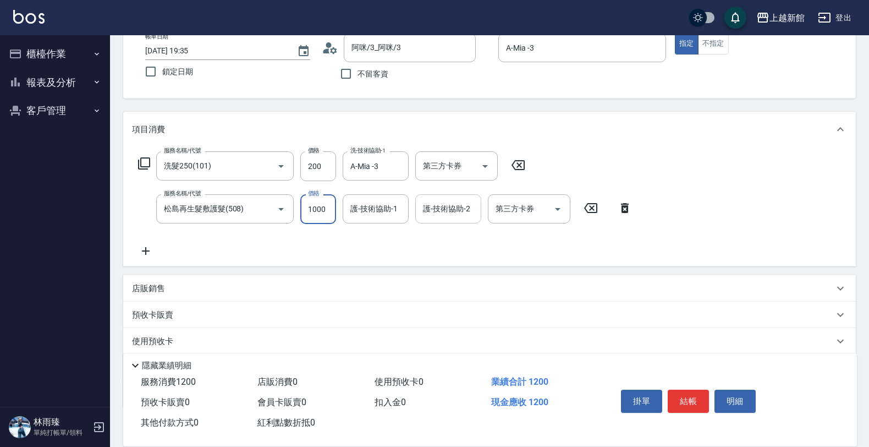
type input "1000"
type input "A-Mia -3"
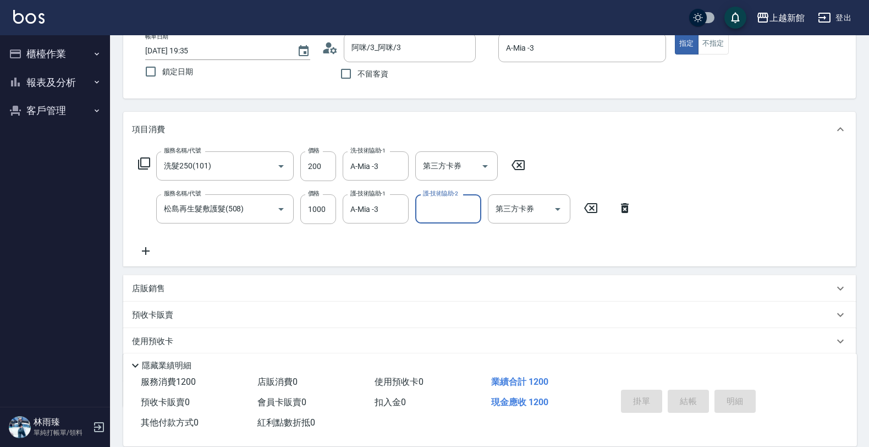
type input "2025/09/19 19:36"
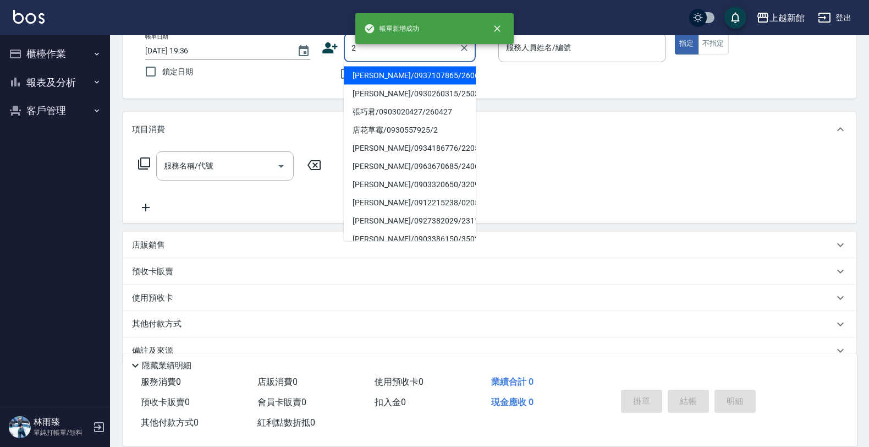
type input "[PERSON_NAME]/0937107865/260610"
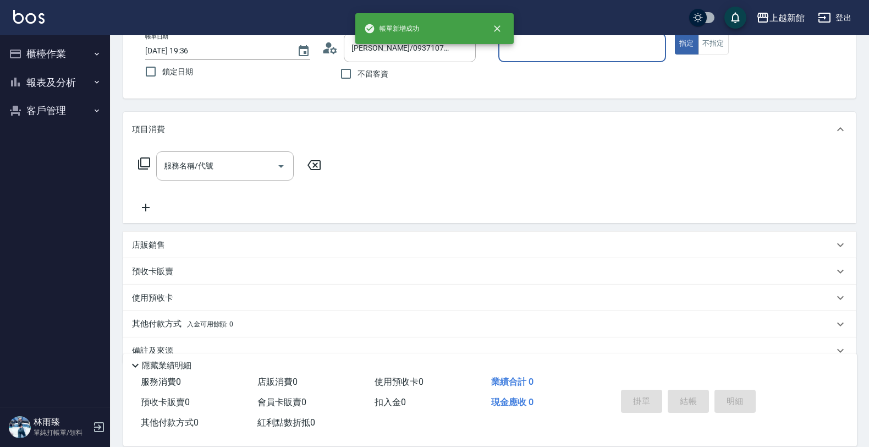
click at [675, 33] on button "指定" at bounding box center [687, 43] width 24 height 21
type input "黃柏森-18"
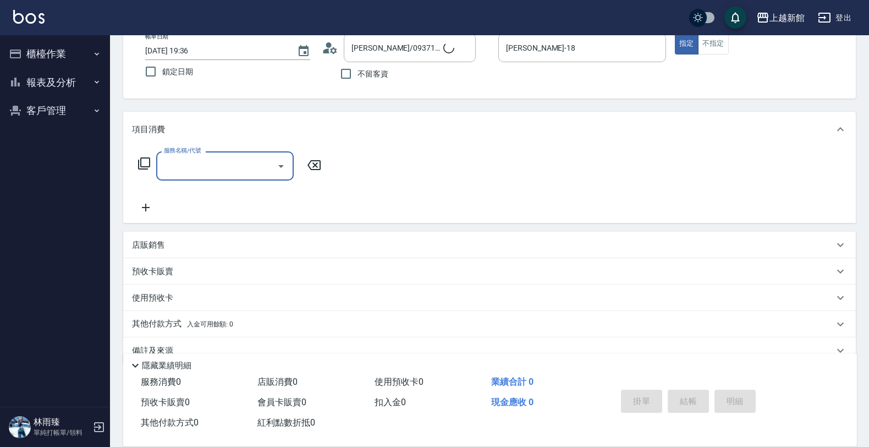
type input "店花草霉/0930557925/2"
type input "草莓-2"
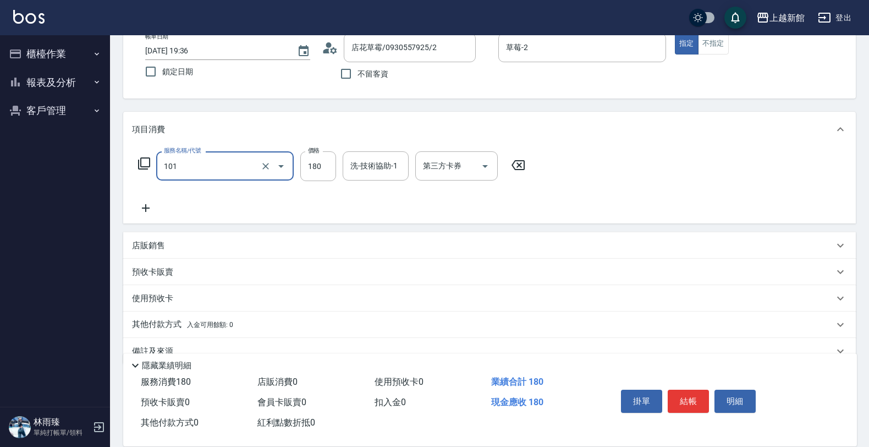
type input "洗髮250(101)"
type input "200"
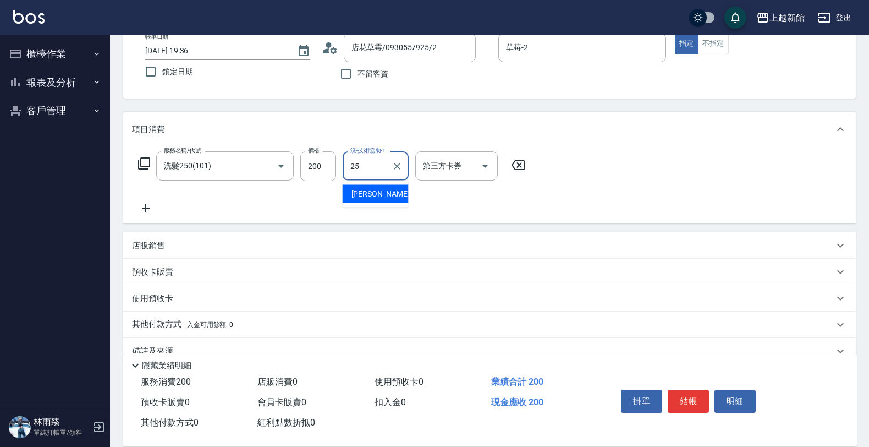
type input "小邱-25"
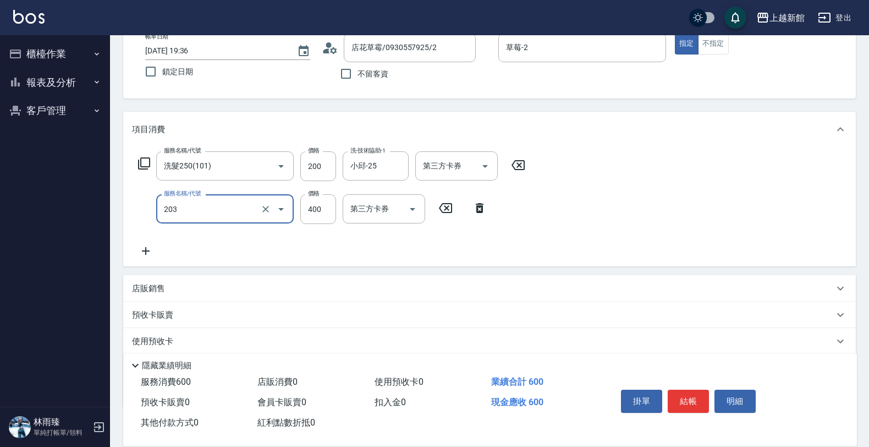
type input "指定單剪(203)"
type input "300"
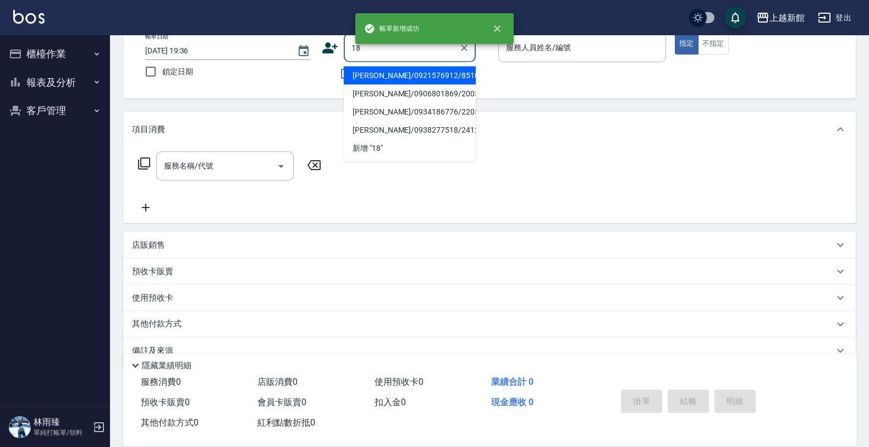
type input "[PERSON_NAME]/0921576912/851018"
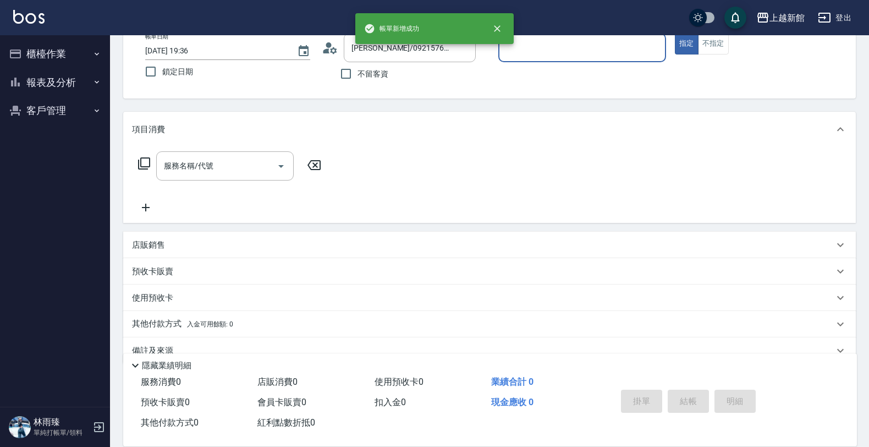
click at [675, 33] on button "指定" at bounding box center [687, 43] width 24 height 21
type input "黃柏森-18"
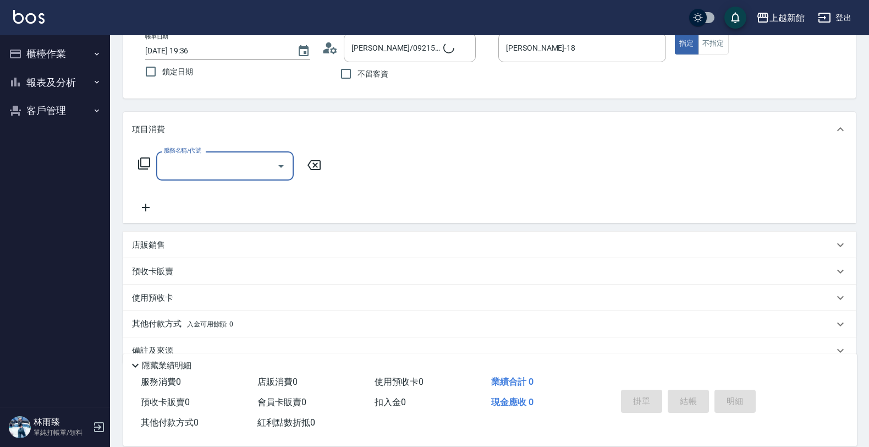
type input "2"
type input "ksen/095165468/18"
type input "指定單剪(203)"
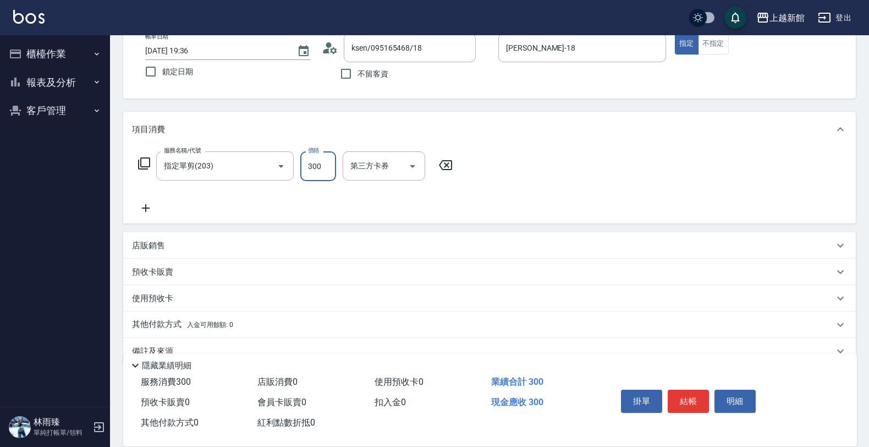
type input "300"
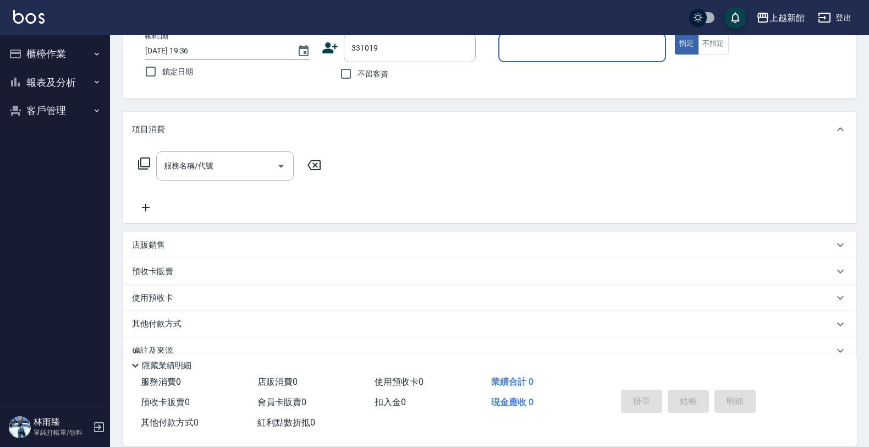
click at [675, 33] on button "指定" at bounding box center [687, 43] width 24 height 21
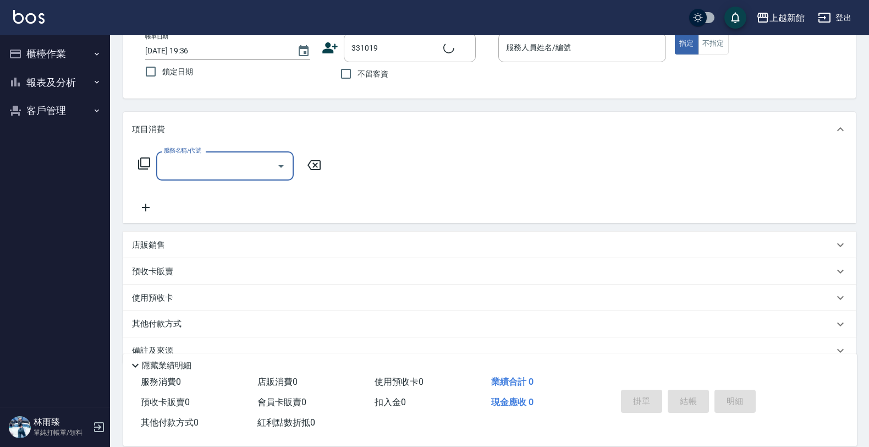
type input "[PERSON_NAME]/0987915449/331019"
type input "A-Mia -3"
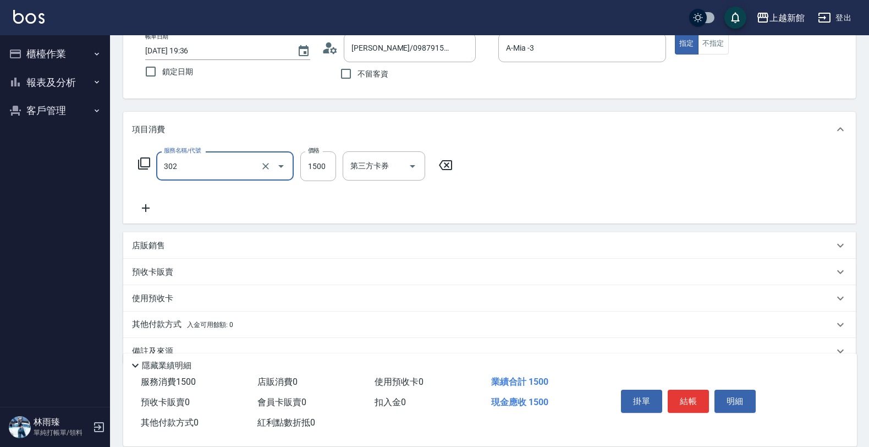
type input "設計燙髮(302)"
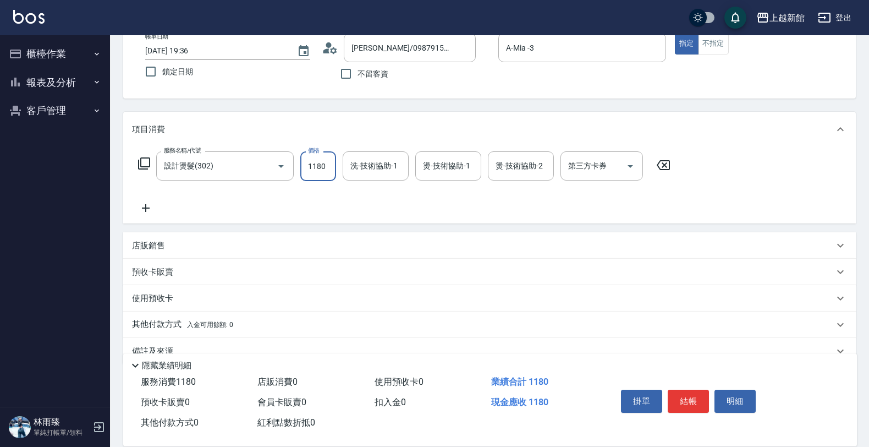
type input "1180"
type input "A-Mia -3"
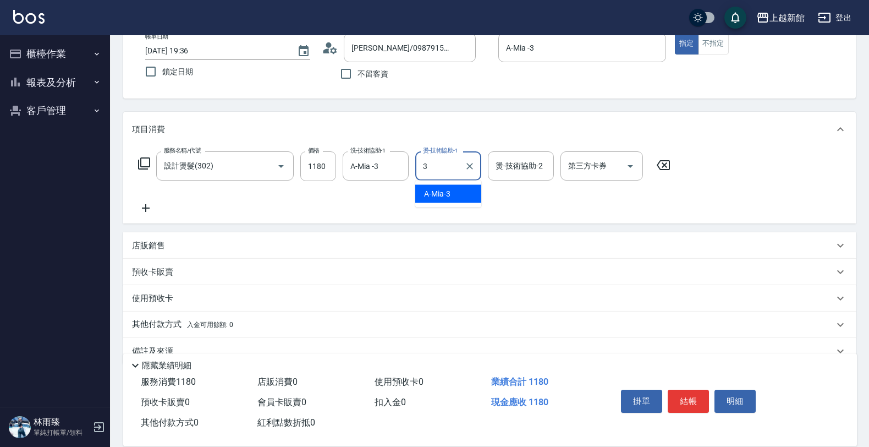
type input "A-Mia -3"
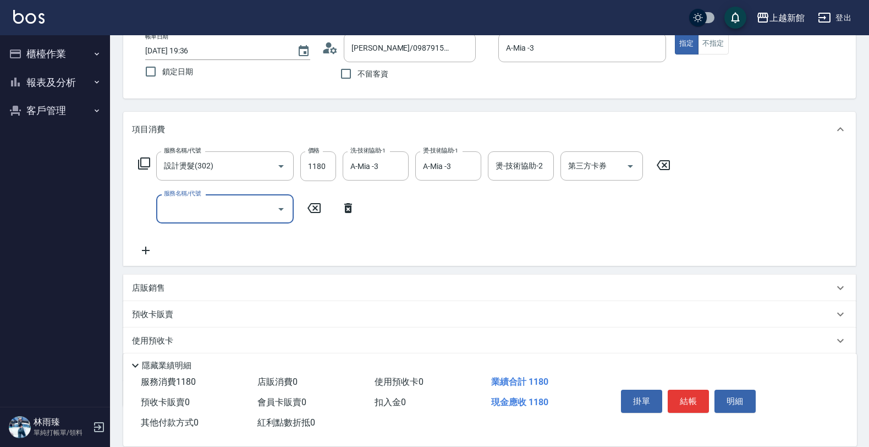
type input "5"
click at [532, 276] on div "店販銷售" at bounding box center [489, 288] width 733 height 26
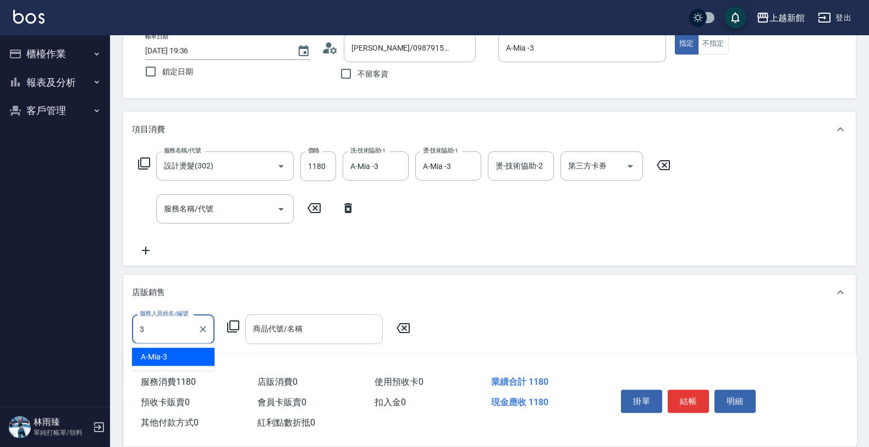
type input "A-Mia -3"
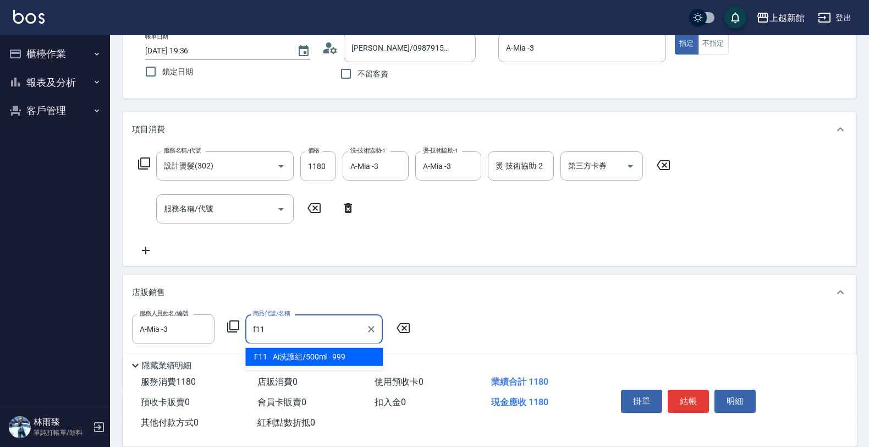
type input "Ai洗護組/500ml"
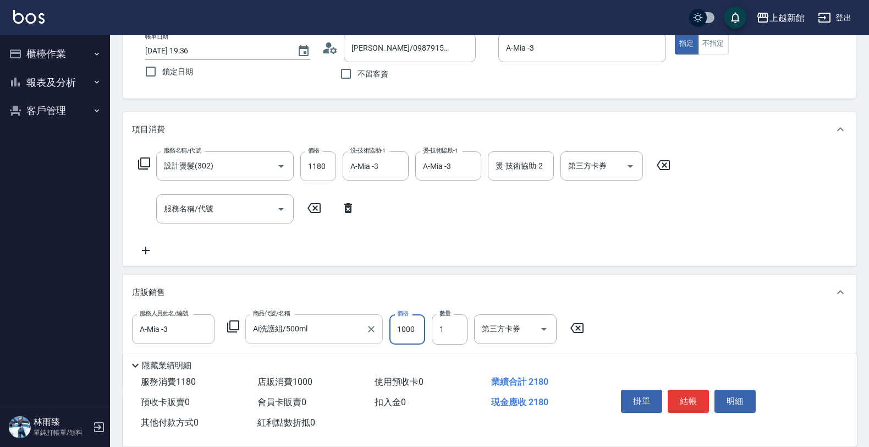
type input "1000"
click at [577, 322] on icon at bounding box center [577, 327] width 28 height 13
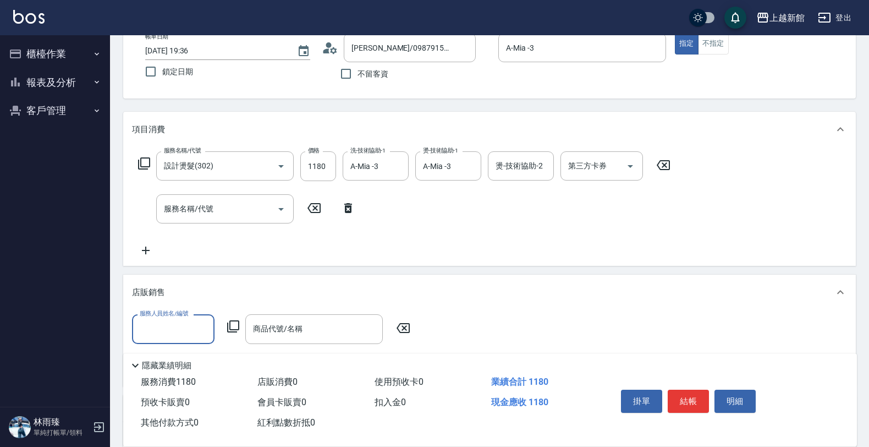
click at [658, 169] on icon at bounding box center [664, 164] width 28 height 13
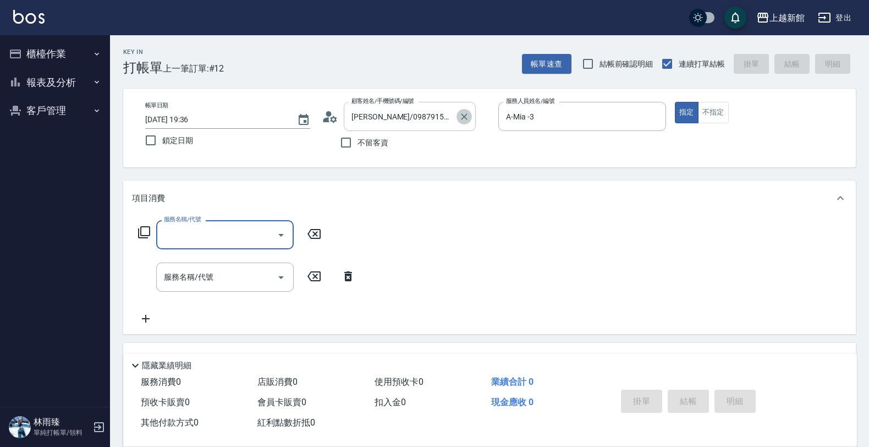
click at [471, 116] on button "Clear" at bounding box center [464, 116] width 15 height 15
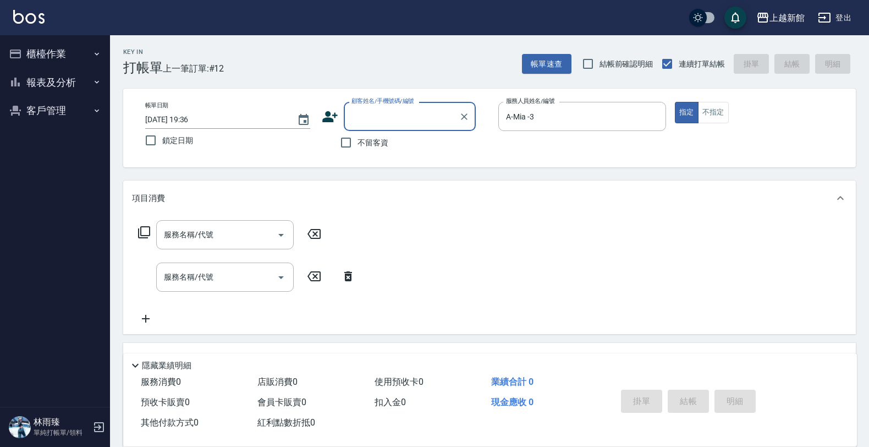
click at [441, 114] on input "顧客姓名/手機號碼/編號" at bounding box center [402, 116] width 106 height 19
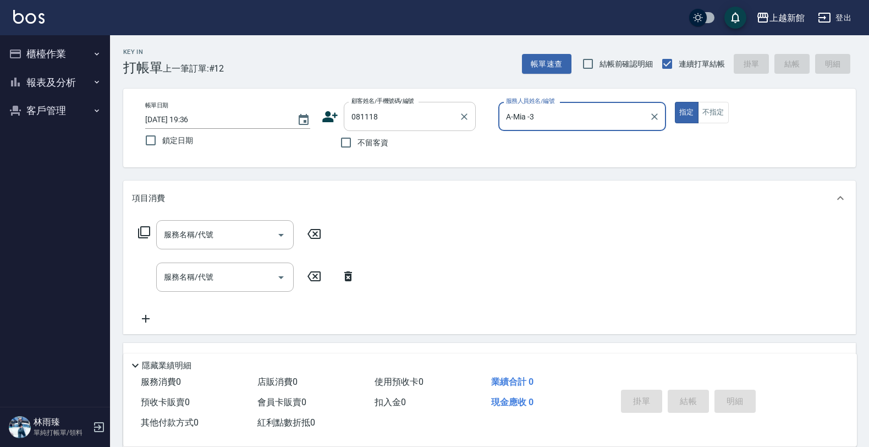
click at [675, 102] on button "指定" at bounding box center [687, 112] width 24 height 21
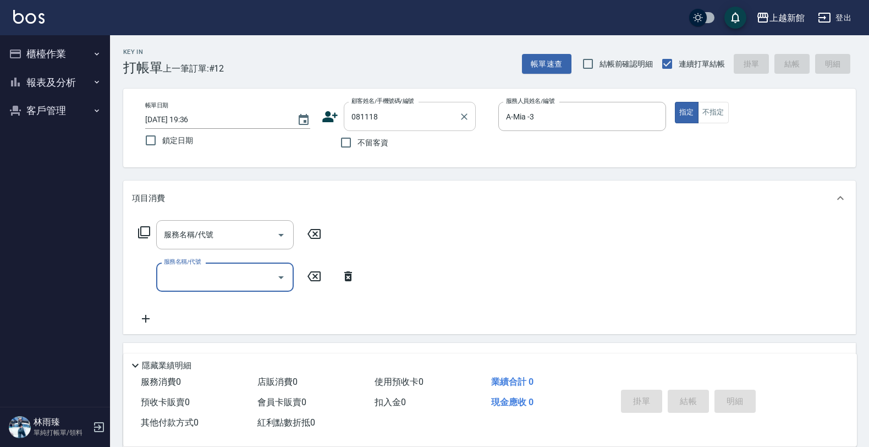
type input "蔡凱年/0900572903/081118"
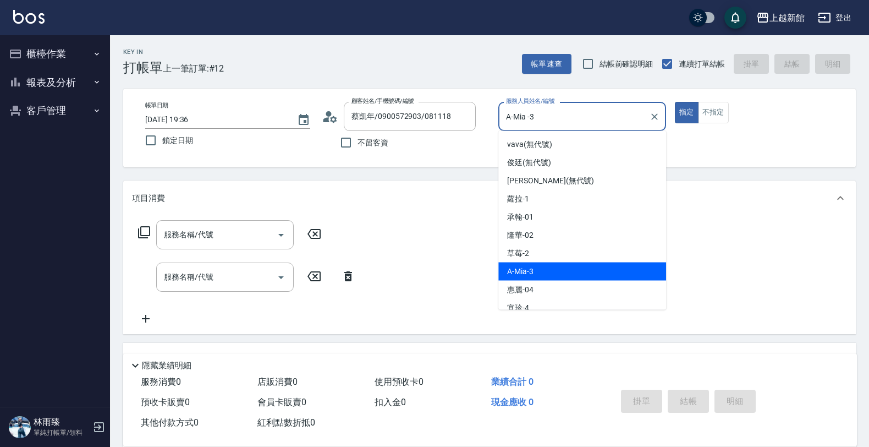
click at [644, 114] on input "A-Mia -3" at bounding box center [574, 116] width 141 height 19
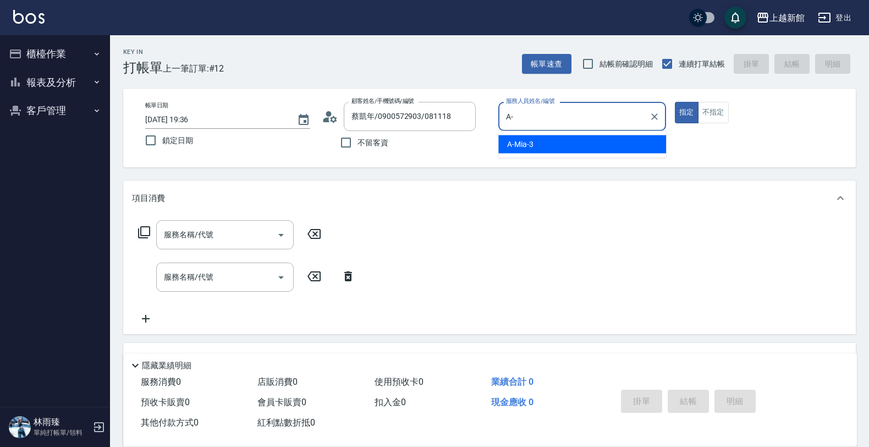
type input "A"
type input "草莓-2"
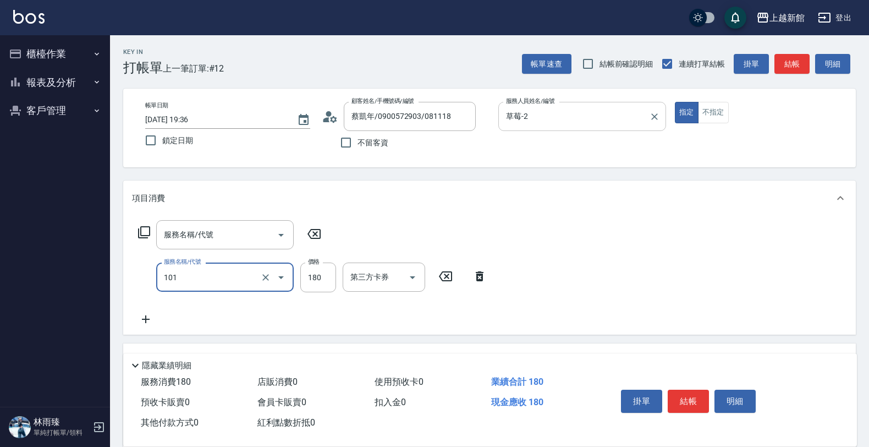
type input "洗髮250(101)"
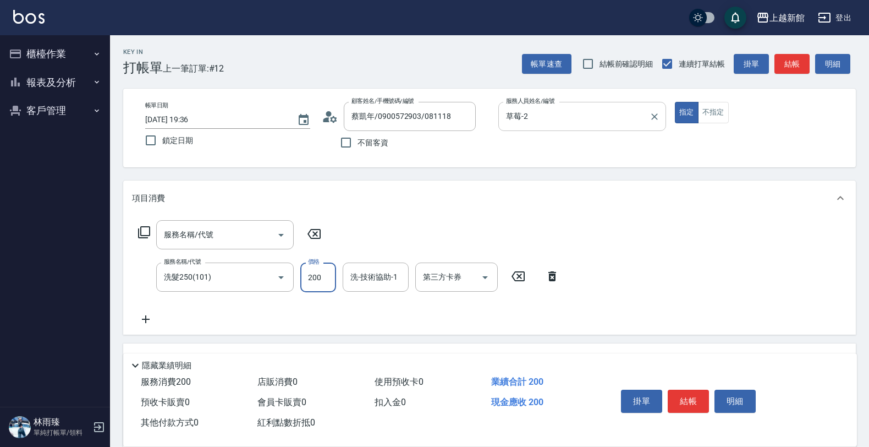
type input "200"
type input "容綺-21"
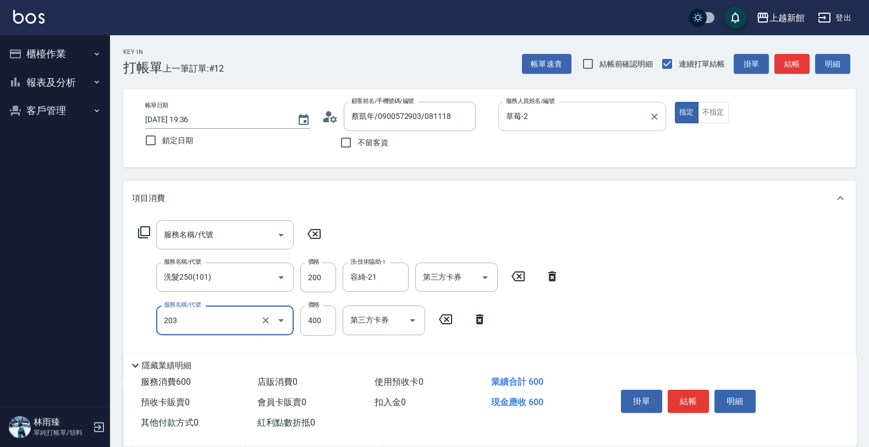
type input "指定單剪(203)"
type input "300"
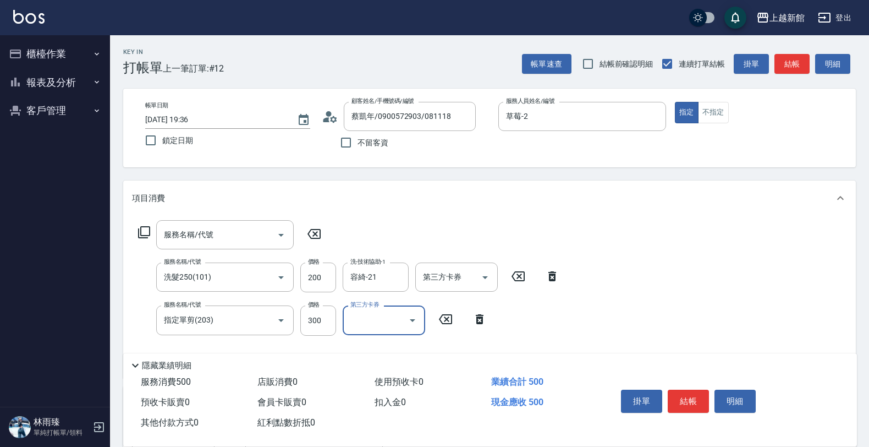
click at [316, 238] on icon at bounding box center [314, 234] width 13 height 10
click at [316, 237] on icon at bounding box center [314, 233] width 28 height 13
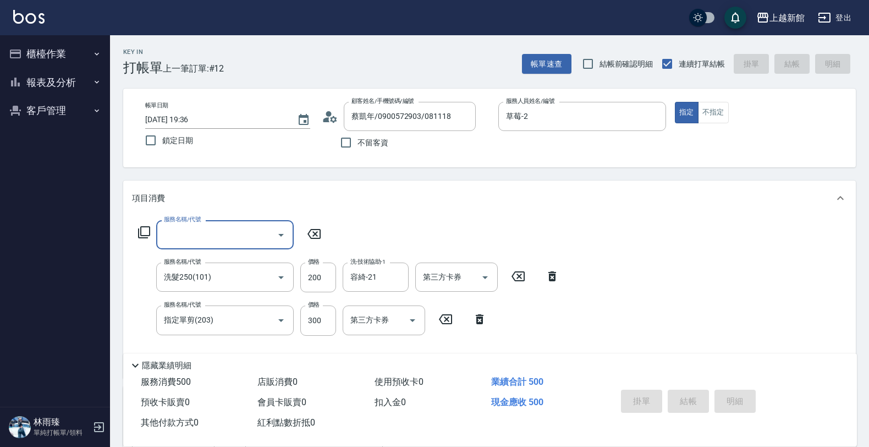
type input "2025/09/19 19:38"
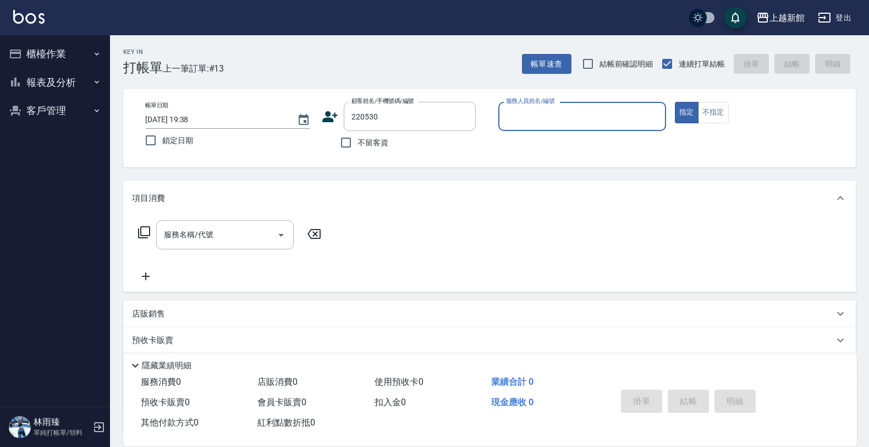
click at [675, 102] on button "指定" at bounding box center [687, 112] width 24 height 21
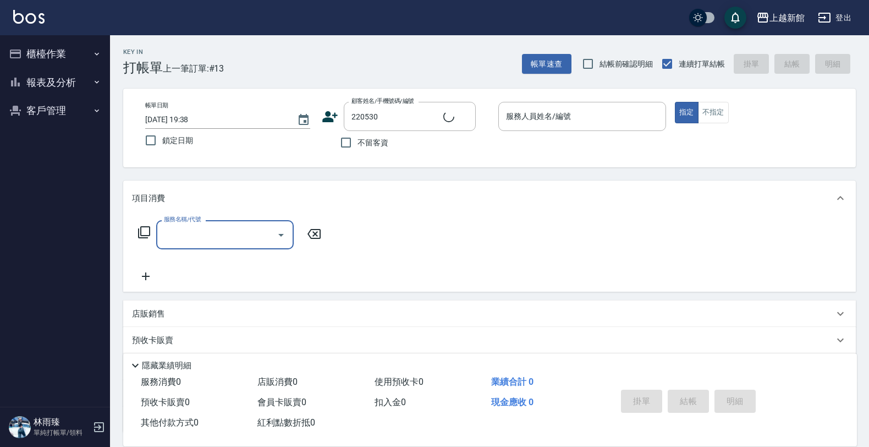
type input "鄧淑芬/0933081327/220530"
type input "A-Mia -3"
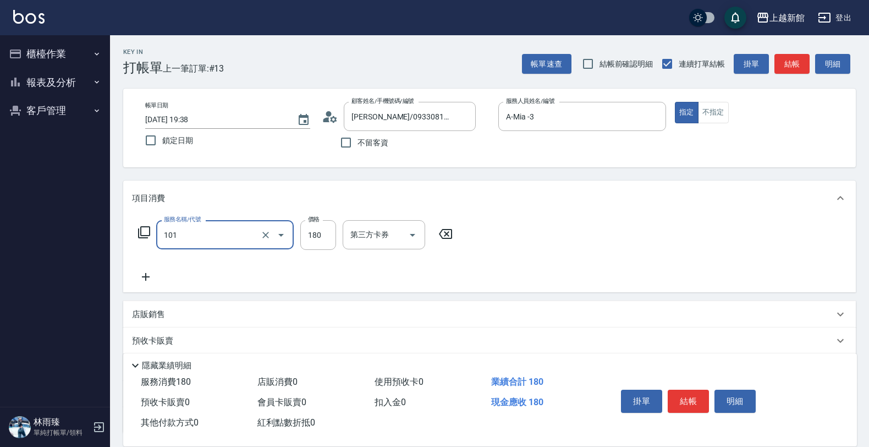
type input "洗髮250(101)"
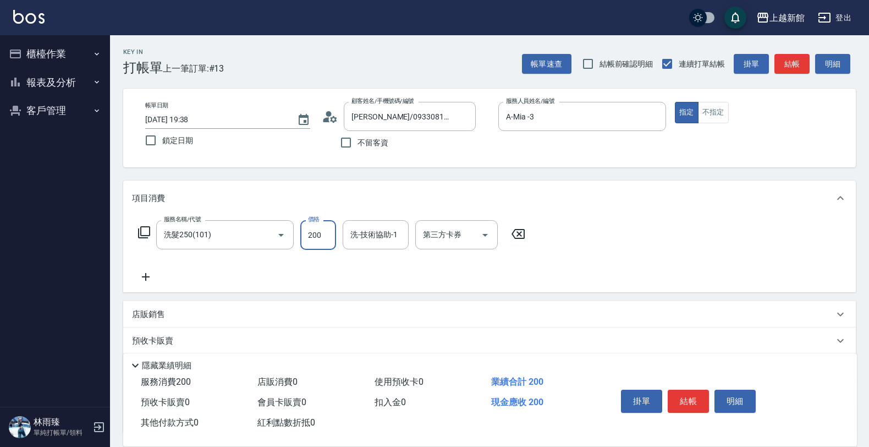
type input "200"
type input "小敏-24"
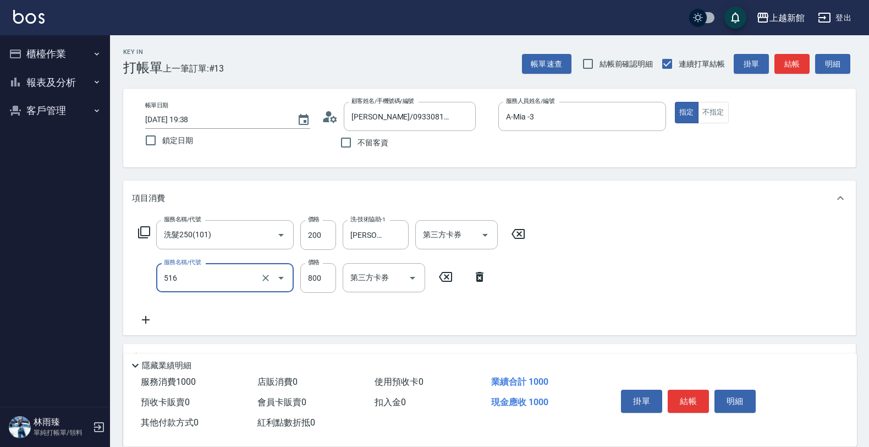
type input "C2花漾深層護髮/新(516)"
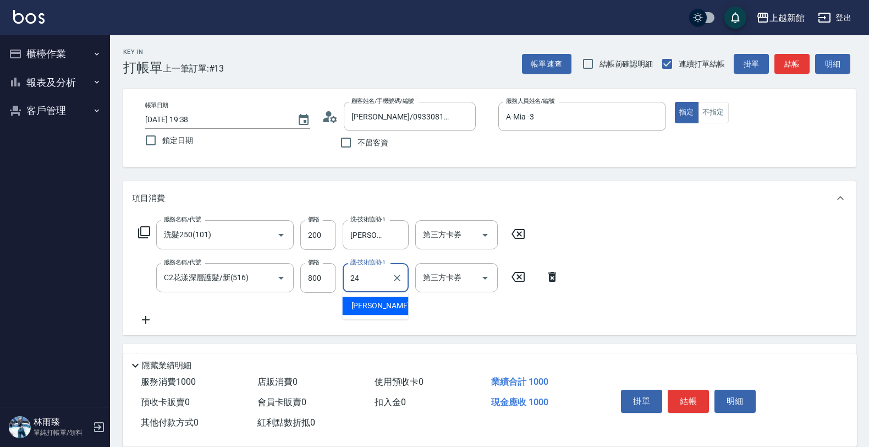
type input "小敏-24"
click at [325, 277] on input "800" at bounding box center [318, 278] width 36 height 30
type input "1000"
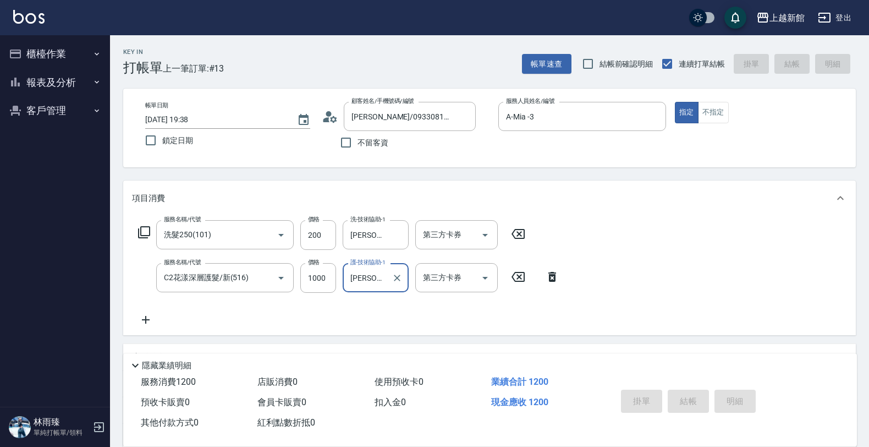
type input "2025/09/19 19:39"
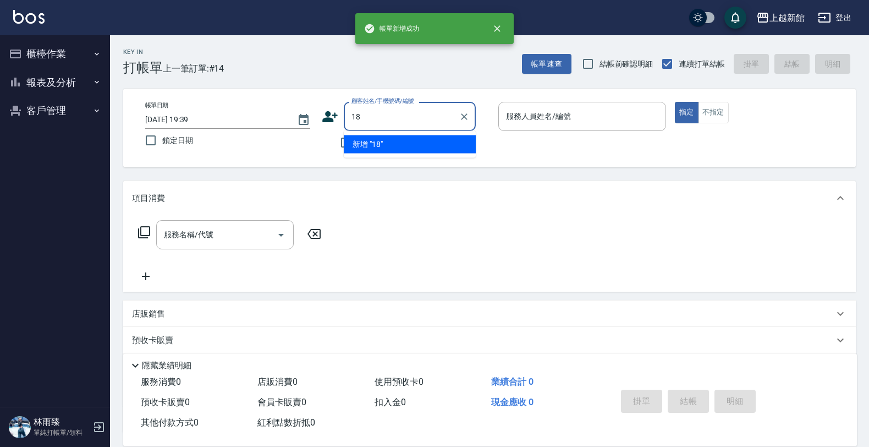
click at [675, 102] on button "指定" at bounding box center [687, 112] width 24 height 21
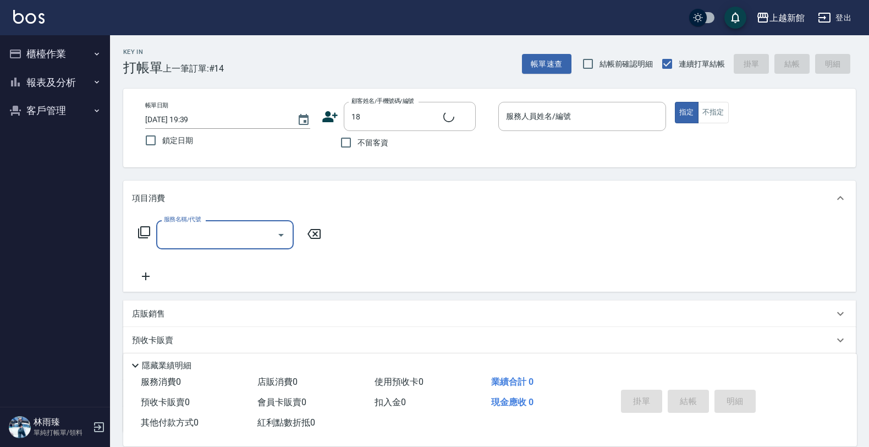
type input "ksen/095165468/18"
type input "黃柏森-18"
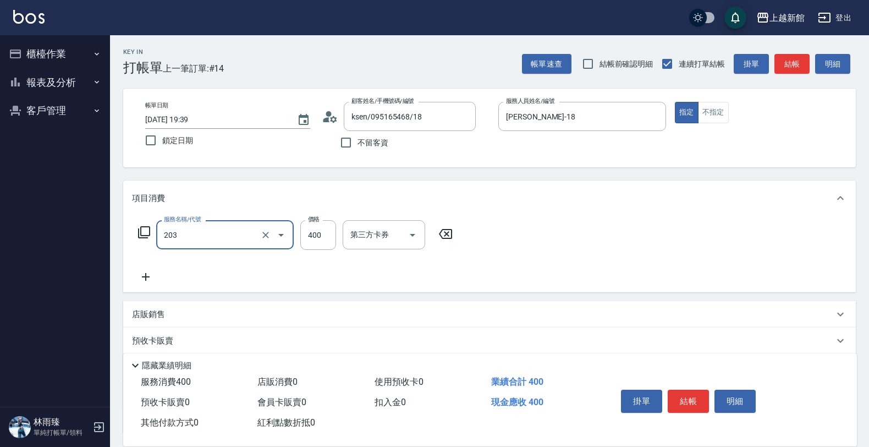
type input "指定單剪(203)"
type input "300"
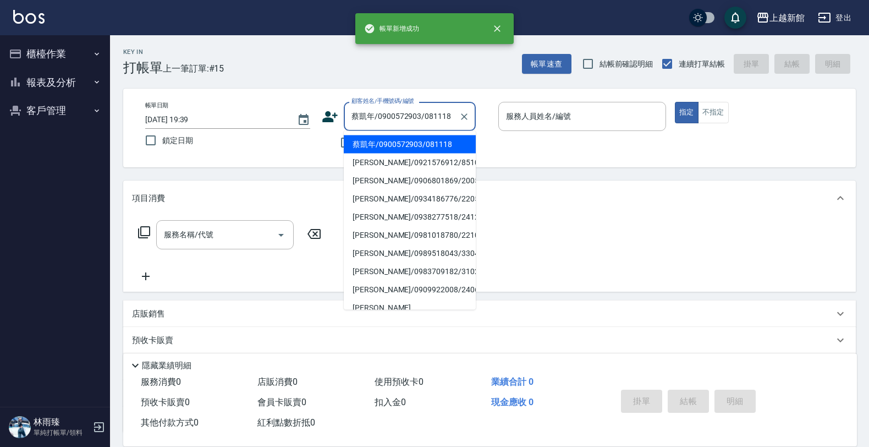
click at [675, 102] on button "指定" at bounding box center [687, 112] width 24 height 21
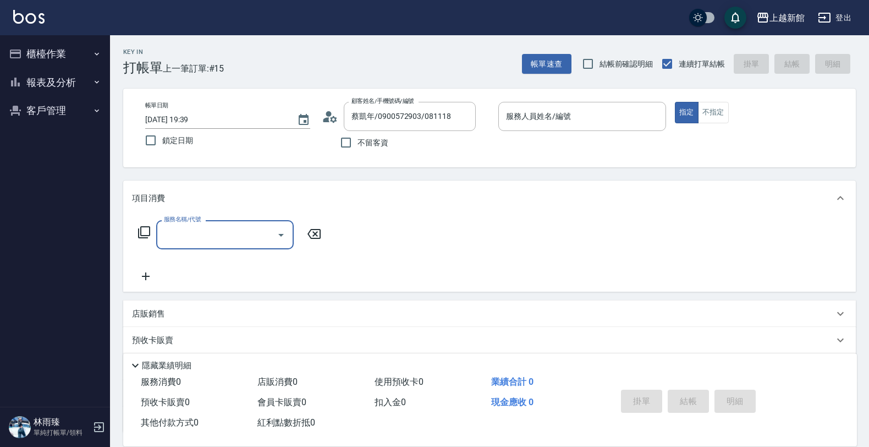
type input "店花草霉/0930557925/2"
type input "草莓-2"
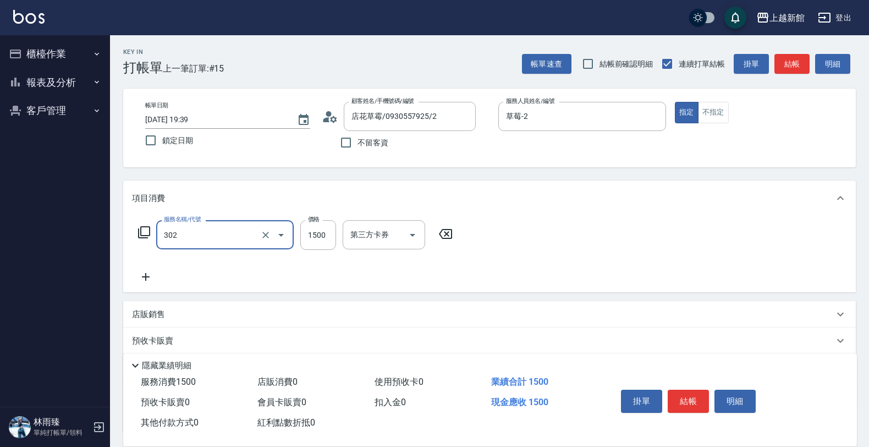
type input "設計燙髮(302)"
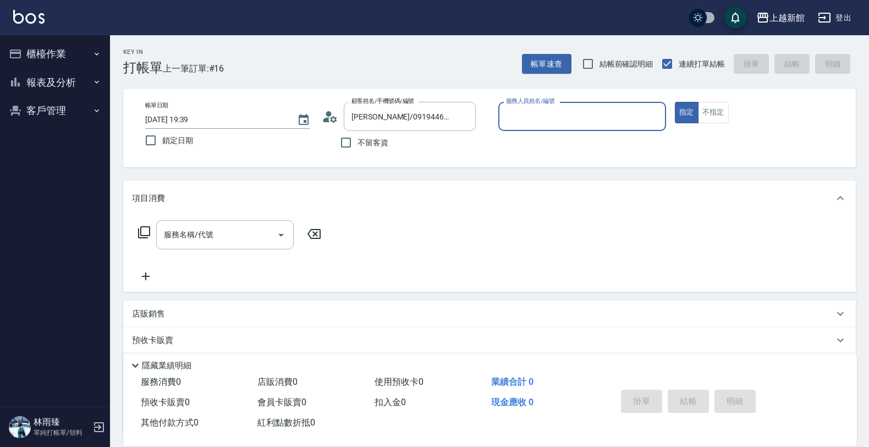
click at [675, 102] on button "指定" at bounding box center [687, 112] width 24 height 21
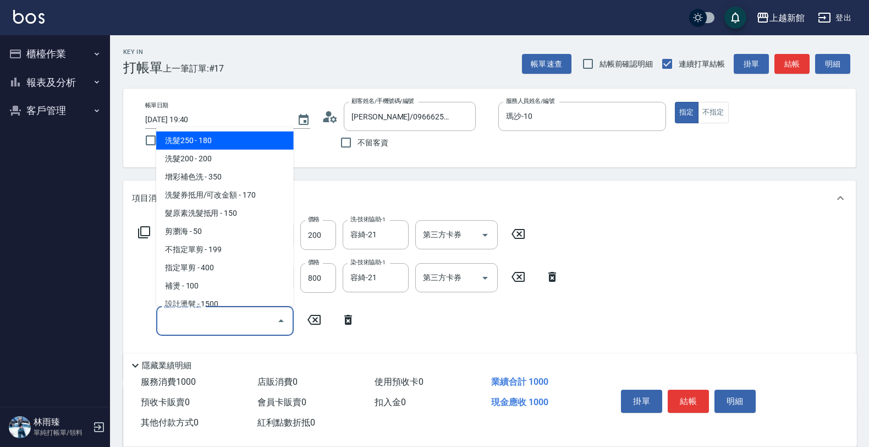
drag, startPoint x: 238, startPoint y: 325, endPoint x: 216, endPoint y: 319, distance: 22.2
click at [237, 325] on input "服務名稱/代號" at bounding box center [216, 320] width 111 height 19
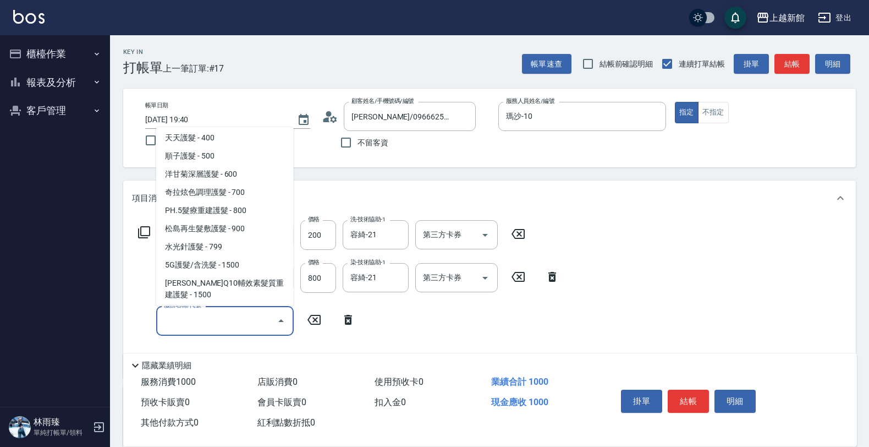
scroll to position [344, 0]
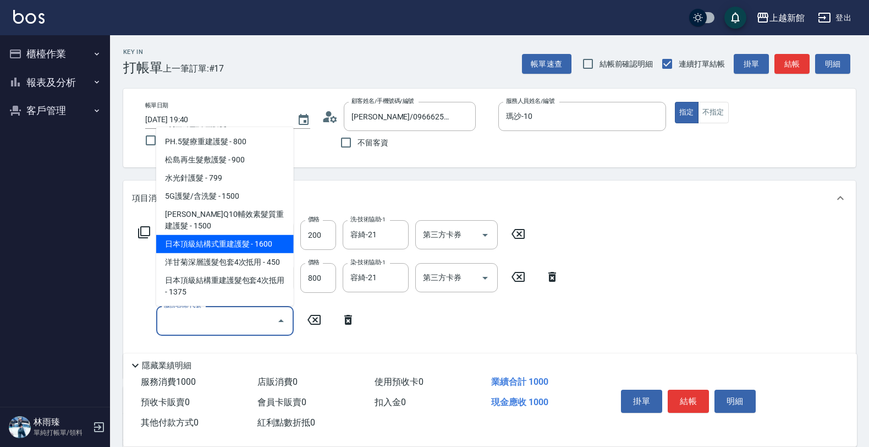
click at [257, 245] on span "日本頂級結構式重建護髮 - 1600" at bounding box center [225, 244] width 138 height 18
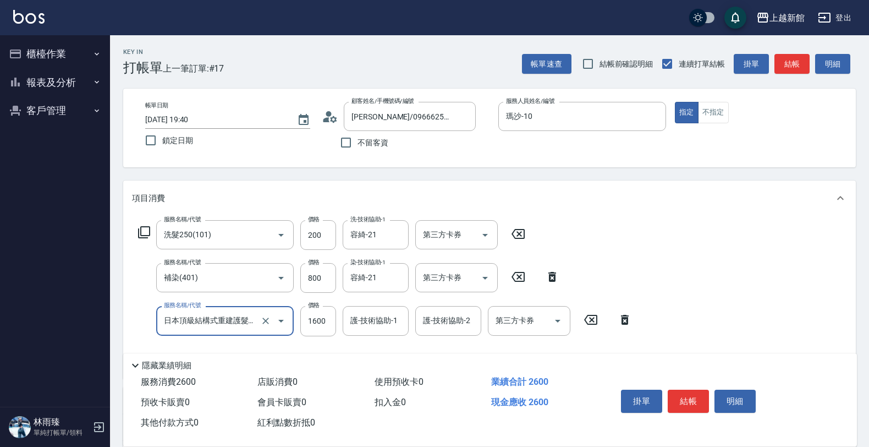
click at [242, 320] on input "日本頂級結構式重建護髮(512)" at bounding box center [209, 320] width 97 height 19
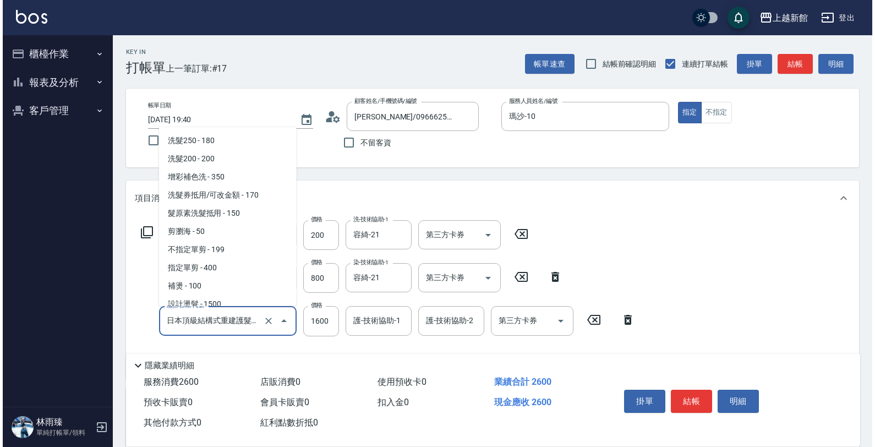
scroll to position [291, 0]
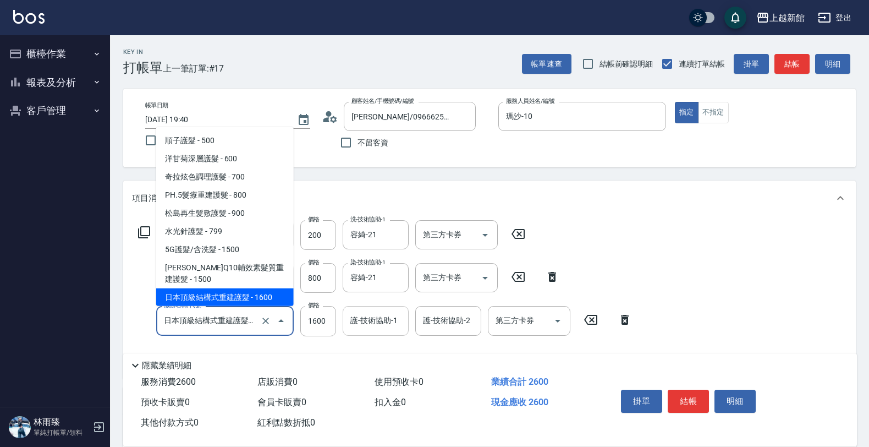
click at [368, 325] on input "護-技術協助-1" at bounding box center [376, 320] width 56 height 19
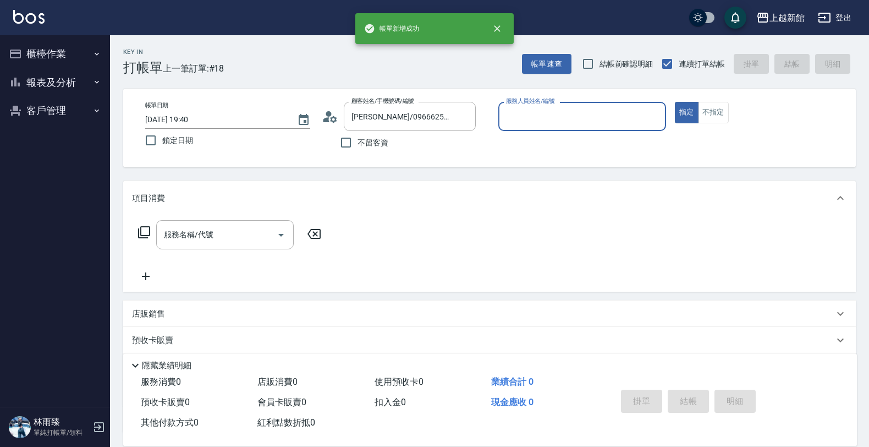
click at [675, 102] on button "指定" at bounding box center [687, 112] width 24 height 21
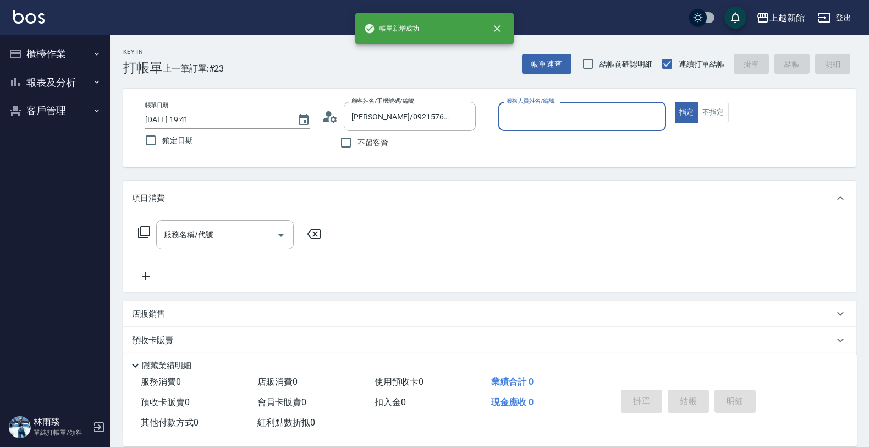
click at [675, 102] on button "指定" at bounding box center [687, 112] width 24 height 21
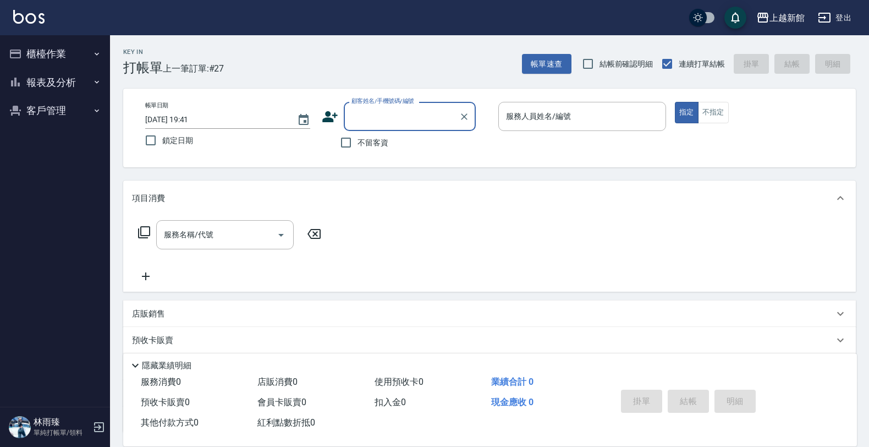
click at [331, 107] on div "顧客姓名/手機號碼/編號 顧客姓名/手機號碼/編號" at bounding box center [406, 116] width 168 height 29
click at [327, 117] on icon at bounding box center [329, 116] width 15 height 11
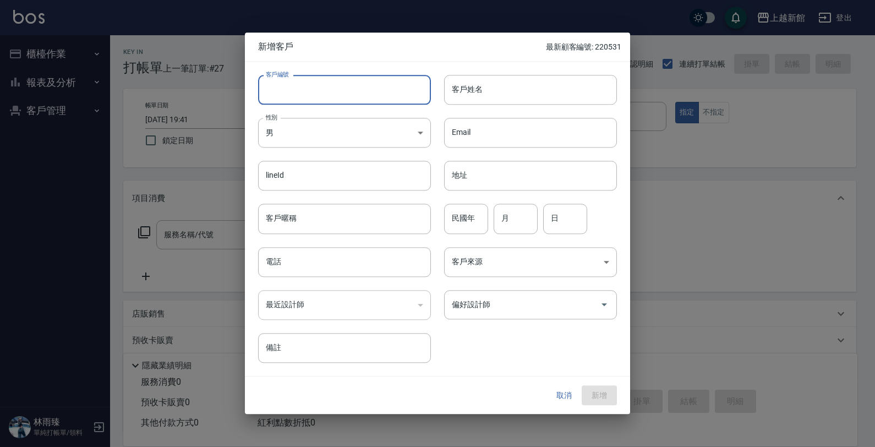
click at [351, 86] on input "客戶編號" at bounding box center [344, 90] width 173 height 30
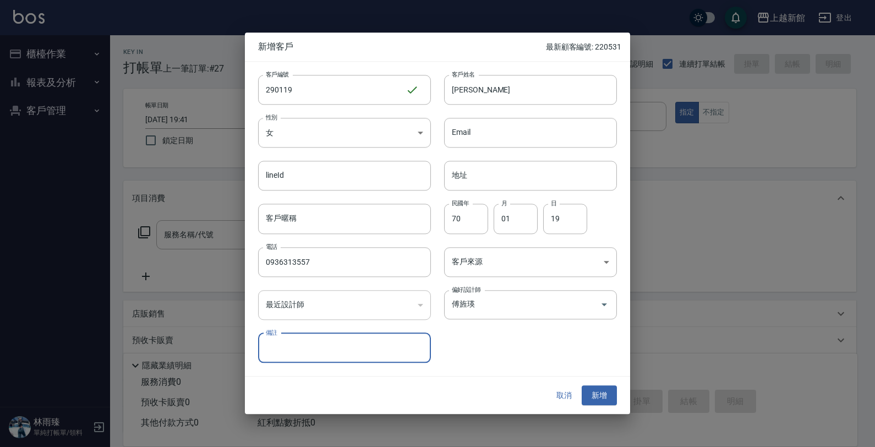
click at [582, 385] on button "新增" at bounding box center [599, 395] width 35 height 20
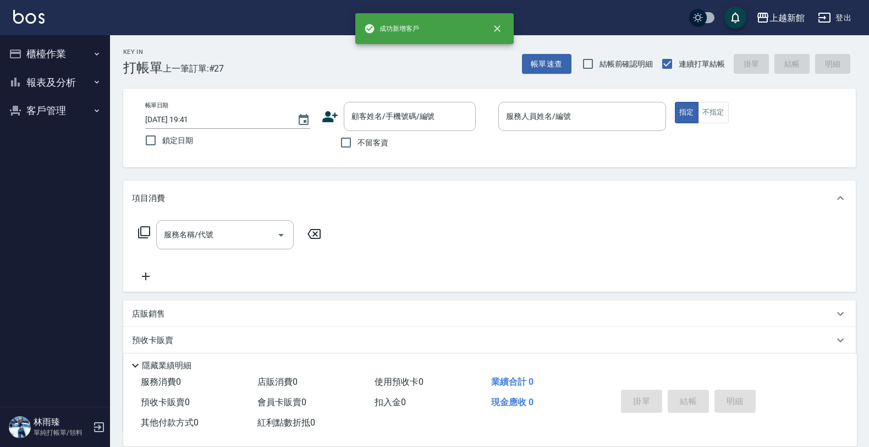
click at [329, 121] on icon at bounding box center [329, 116] width 15 height 11
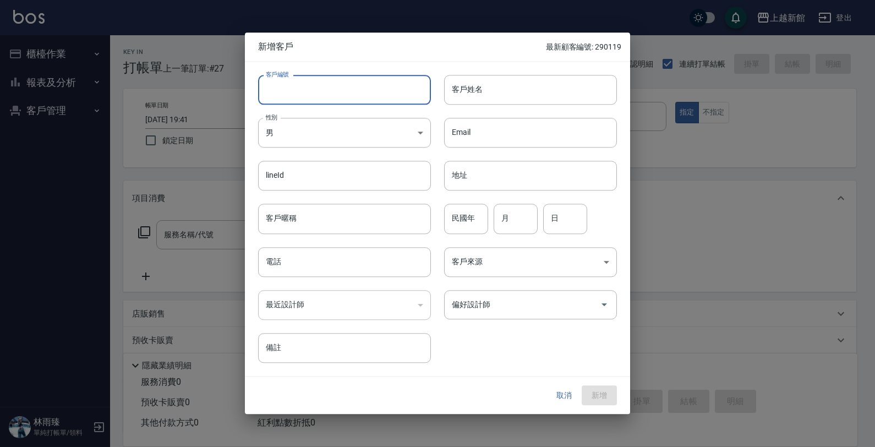
click at [360, 86] on input "客戶編號" at bounding box center [344, 90] width 173 height 30
click at [559, 388] on button "取消" at bounding box center [563, 395] width 35 height 20
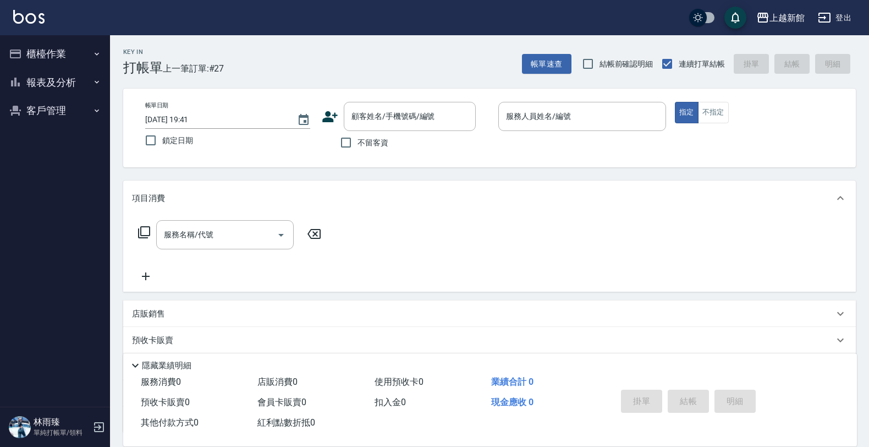
click at [838, 15] on button "登出" at bounding box center [835, 18] width 42 height 20
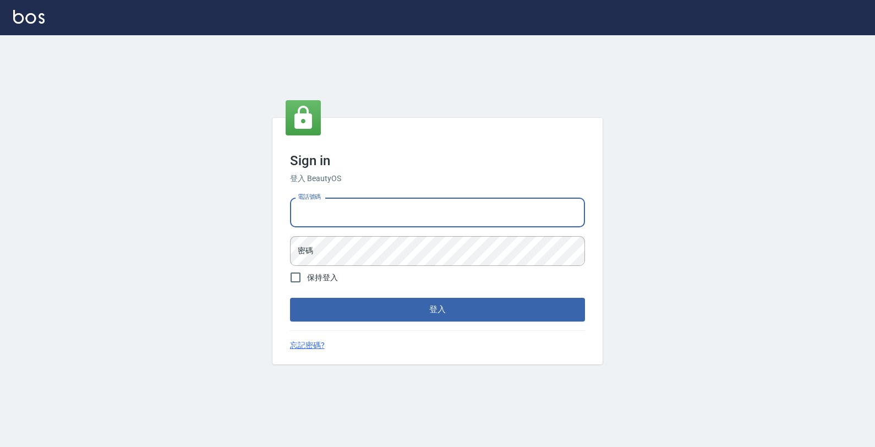
click at [508, 207] on input "電話號碼" at bounding box center [437, 213] width 295 height 30
type input "4265909"
click at [290, 298] on button "登入" at bounding box center [437, 309] width 295 height 23
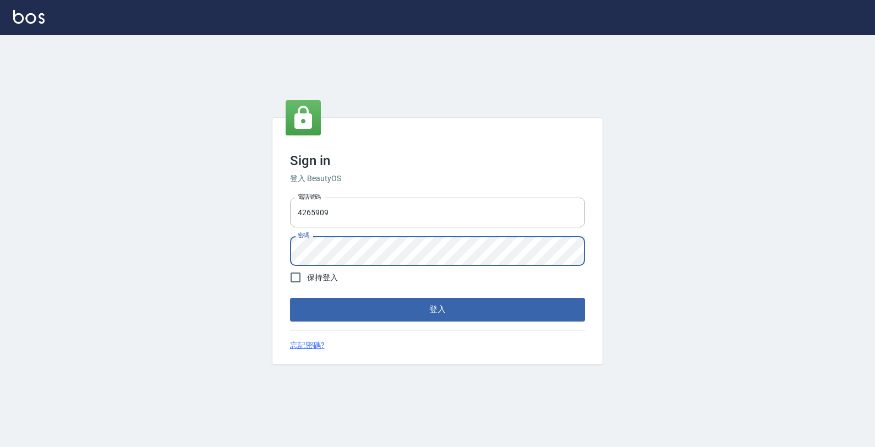
click at [290, 298] on button "登入" at bounding box center [437, 309] width 295 height 23
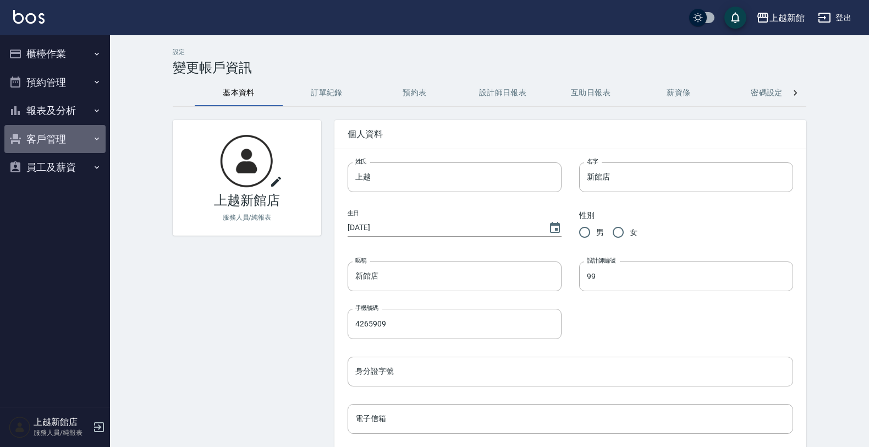
click at [79, 133] on button "客戶管理" at bounding box center [54, 139] width 101 height 29
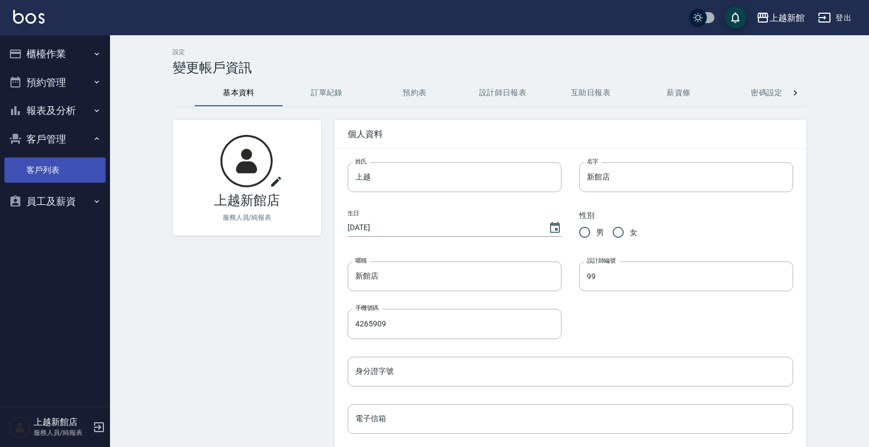
click at [66, 179] on ul "客戶列表" at bounding box center [54, 170] width 101 height 34
click at [69, 177] on link "客戶列表" at bounding box center [54, 169] width 101 height 25
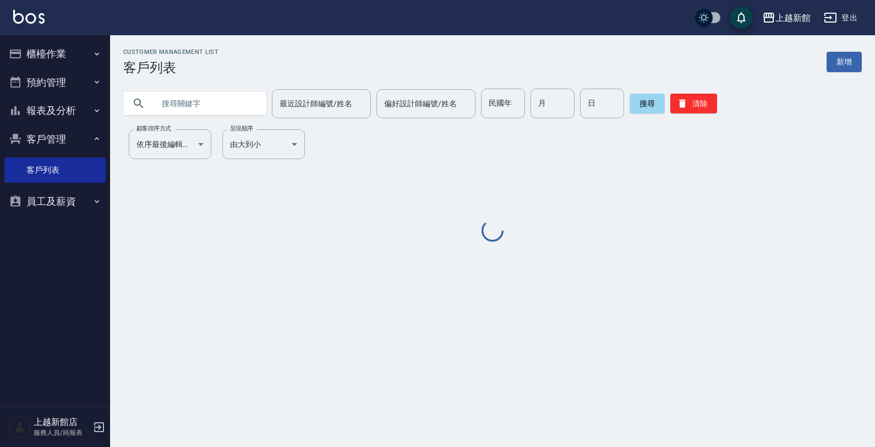
click at [201, 107] on input "text" at bounding box center [205, 104] width 103 height 30
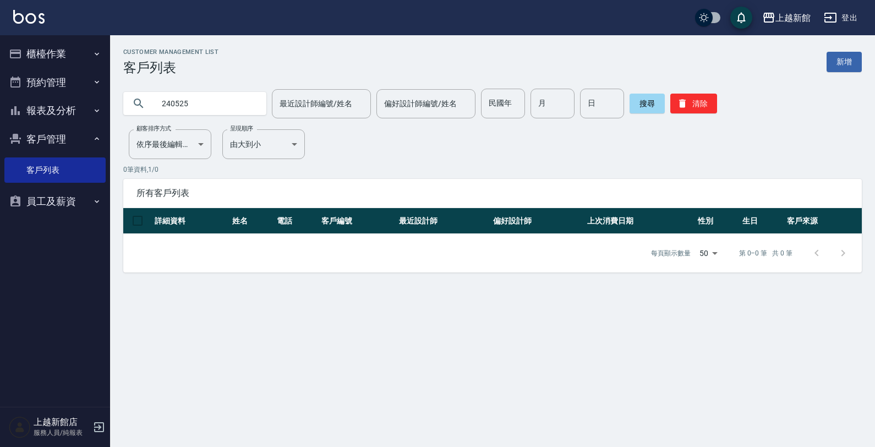
click at [223, 108] on input "240525" at bounding box center [205, 104] width 103 height 30
type input "2"
type input "3"
type input "2"
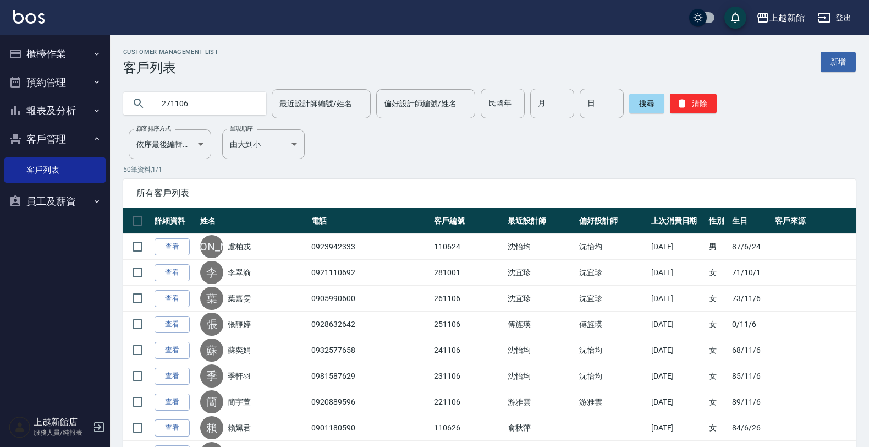
type input "271106"
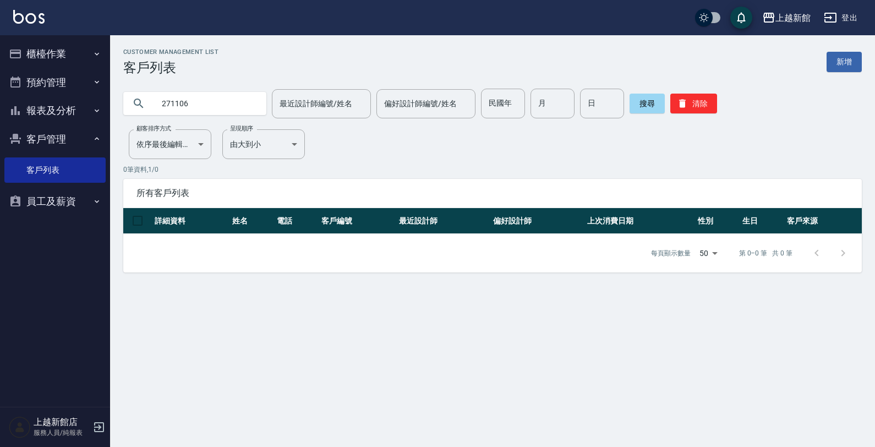
drag, startPoint x: 86, startPoint y: 432, endPoint x: 91, endPoint y: 428, distance: 6.2
click at [89, 430] on p "服務人員/純報表" at bounding box center [62, 433] width 56 height 10
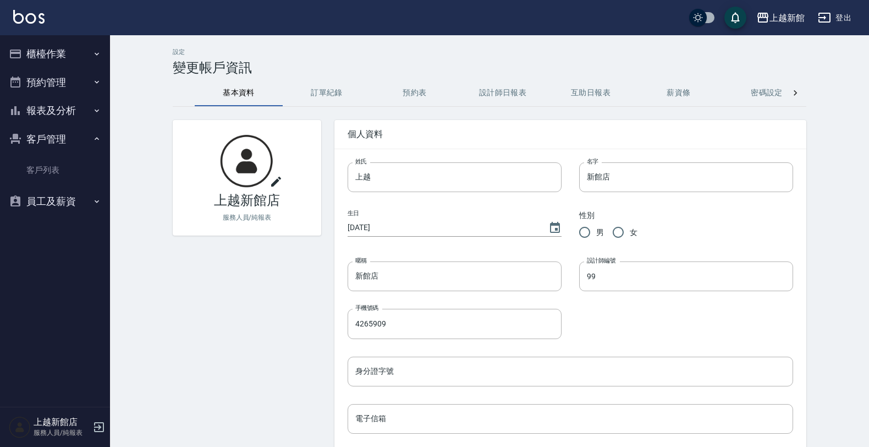
click at [97, 425] on icon "button" at bounding box center [98, 426] width 13 height 13
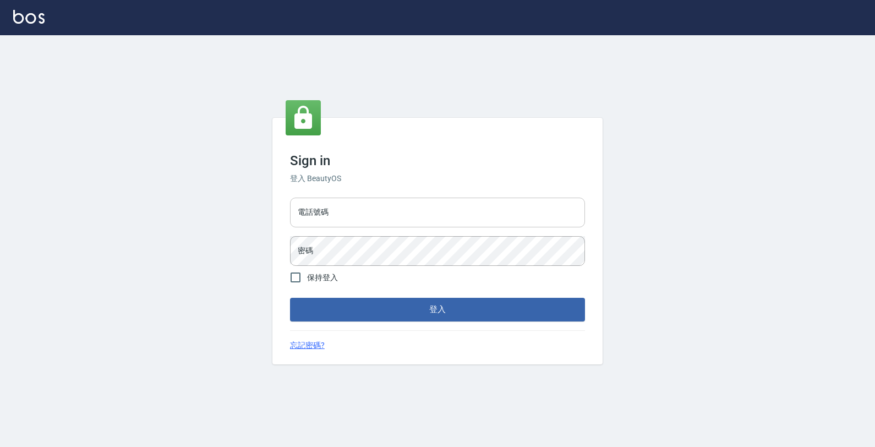
click at [328, 203] on input "電話號碼" at bounding box center [437, 213] width 295 height 30
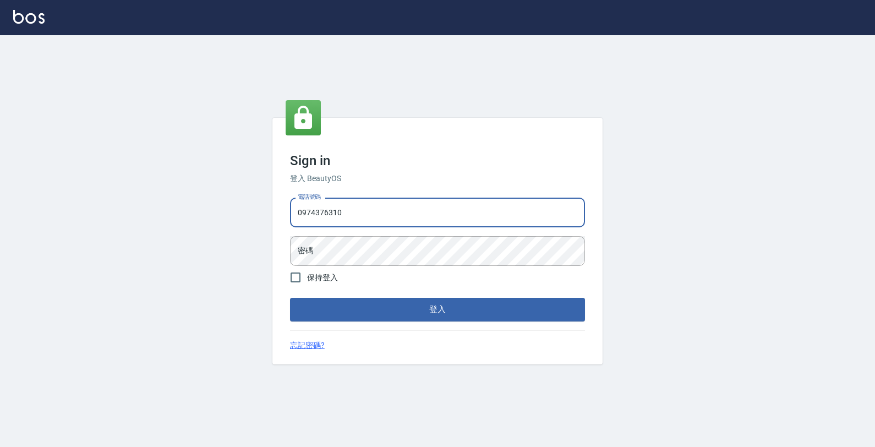
type input "0974376310"
click at [290, 298] on button "登入" at bounding box center [437, 309] width 295 height 23
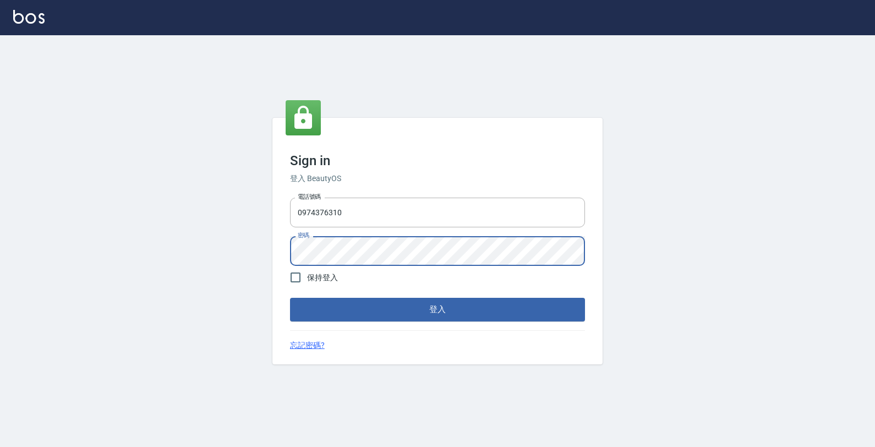
click at [290, 298] on button "登入" at bounding box center [437, 309] width 295 height 23
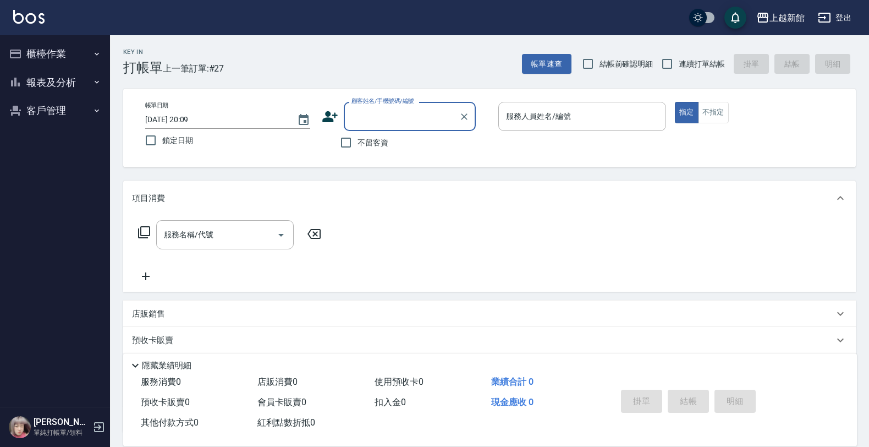
click at [40, 45] on button "櫃檯作業" at bounding box center [54, 54] width 101 height 29
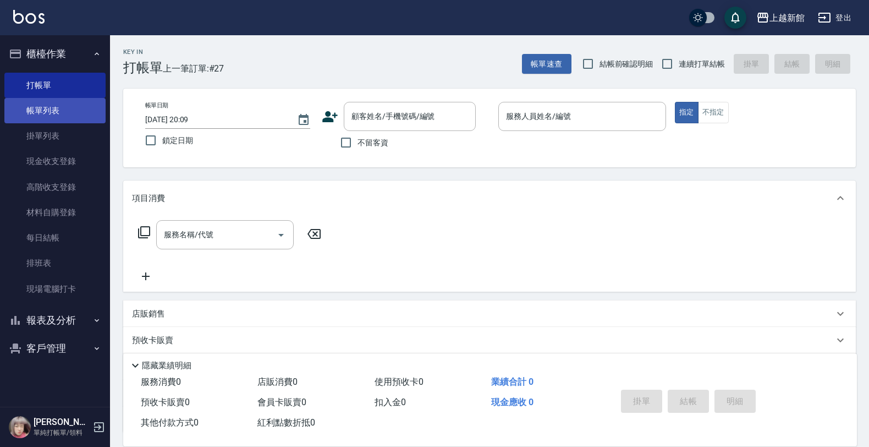
click at [53, 118] on link "帳單列表" at bounding box center [54, 110] width 101 height 25
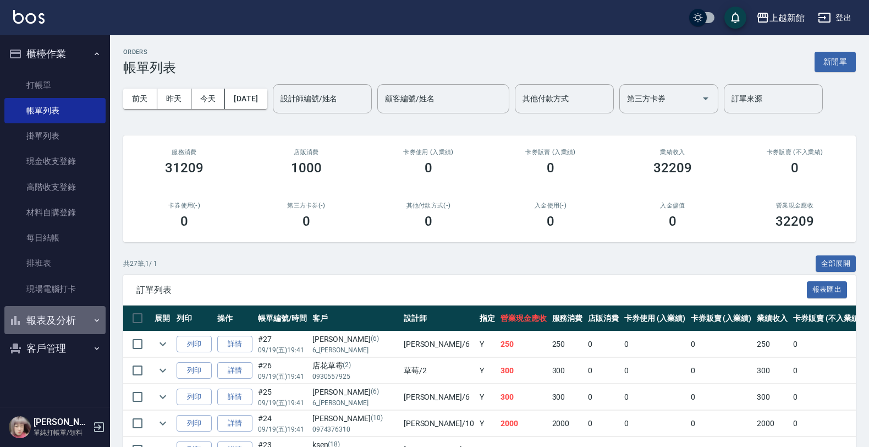
click at [69, 313] on button "報表及分析" at bounding box center [54, 320] width 101 height 29
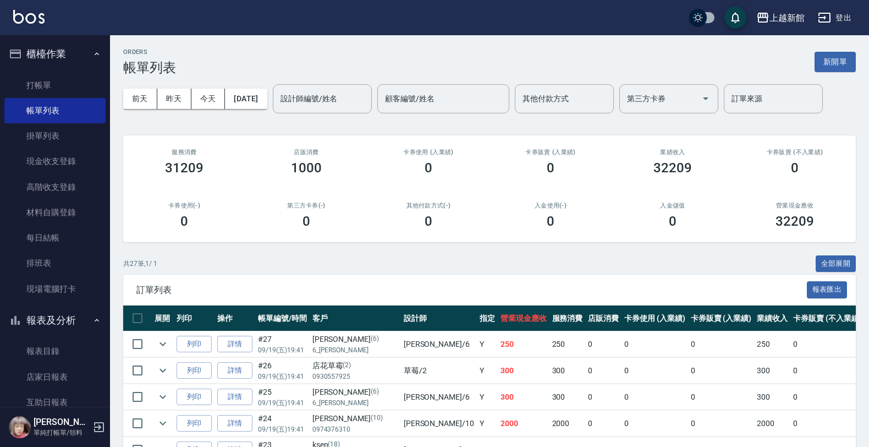
click at [56, 329] on button "報表及分析" at bounding box center [54, 320] width 101 height 29
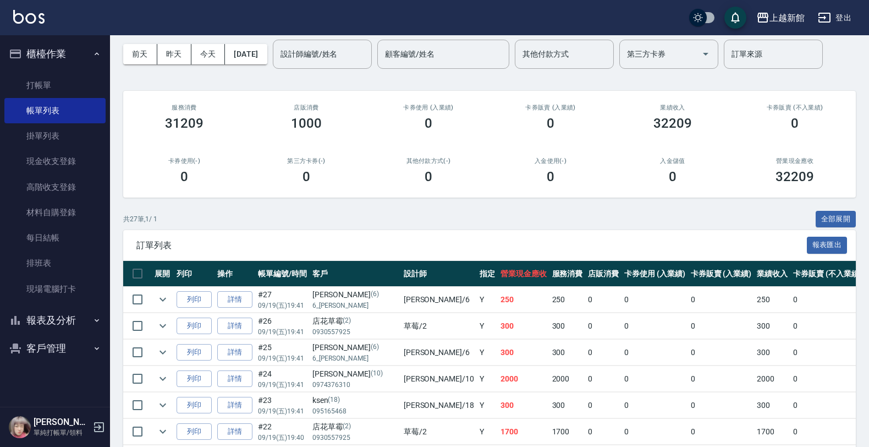
scroll to position [69, 0]
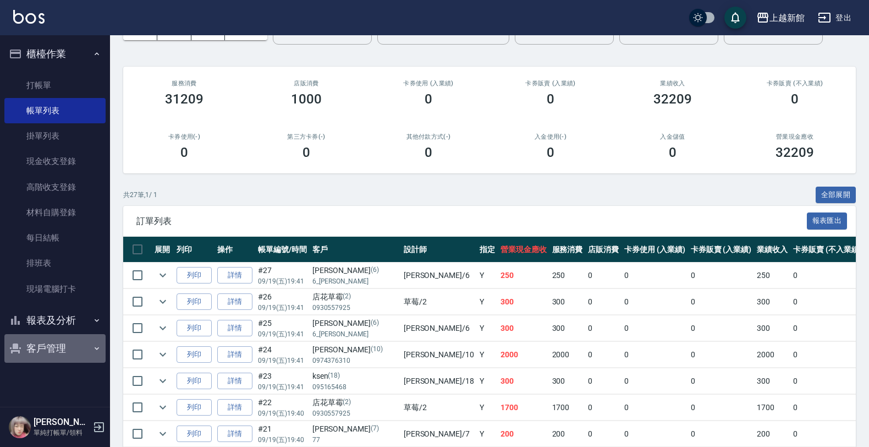
click at [70, 351] on button "客戶管理" at bounding box center [54, 348] width 101 height 29
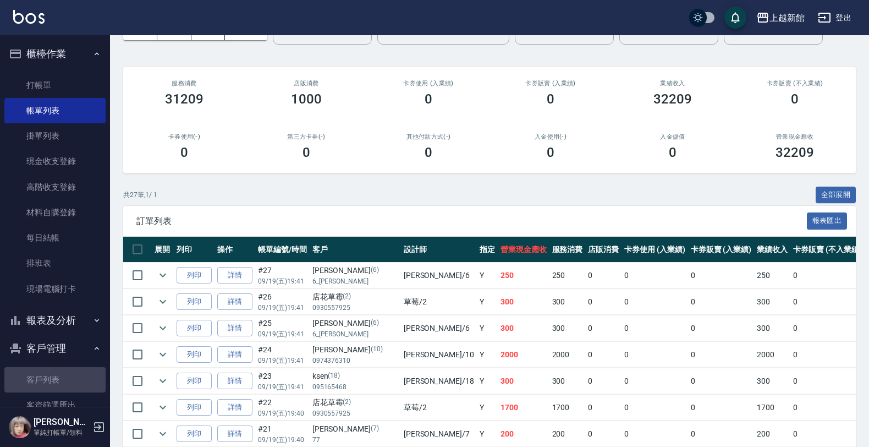
drag, startPoint x: 58, startPoint y: 369, endPoint x: 48, endPoint y: 366, distance: 10.4
click at [56, 369] on link "客戶列表" at bounding box center [54, 379] width 101 height 25
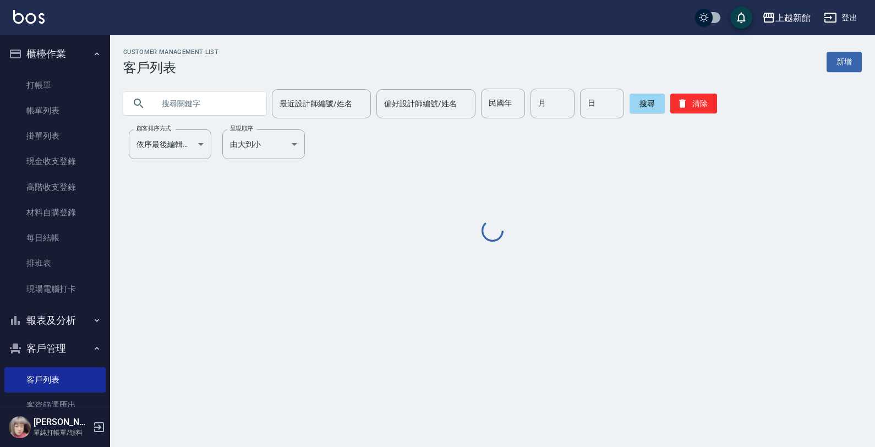
click at [218, 106] on input "text" at bounding box center [205, 104] width 103 height 30
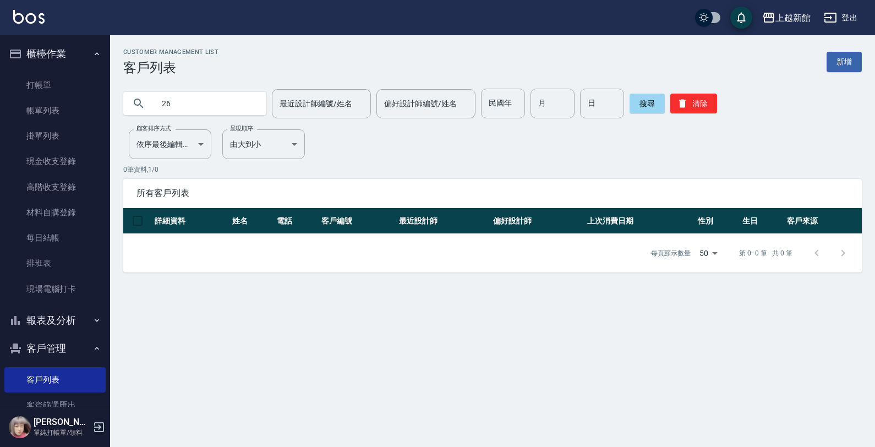
type input "2"
type input "3"
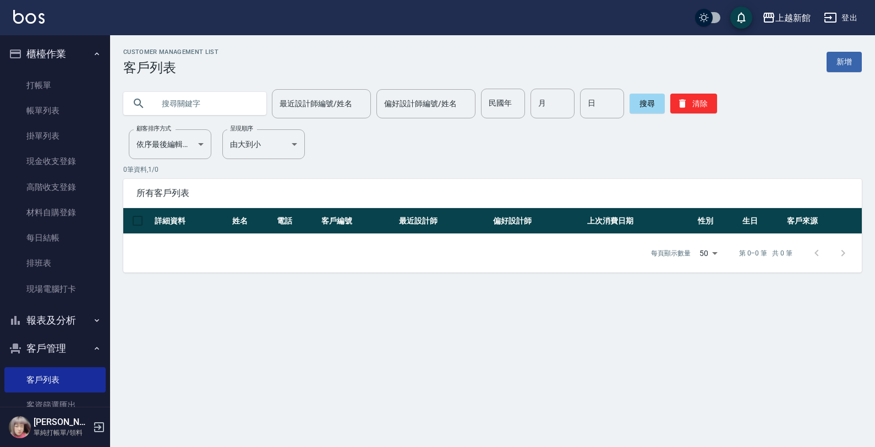
type input "0"
type input "2"
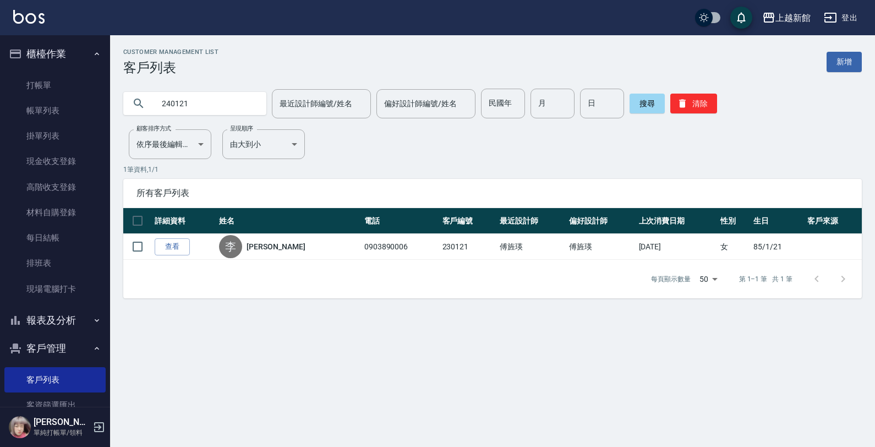
type input "240121"
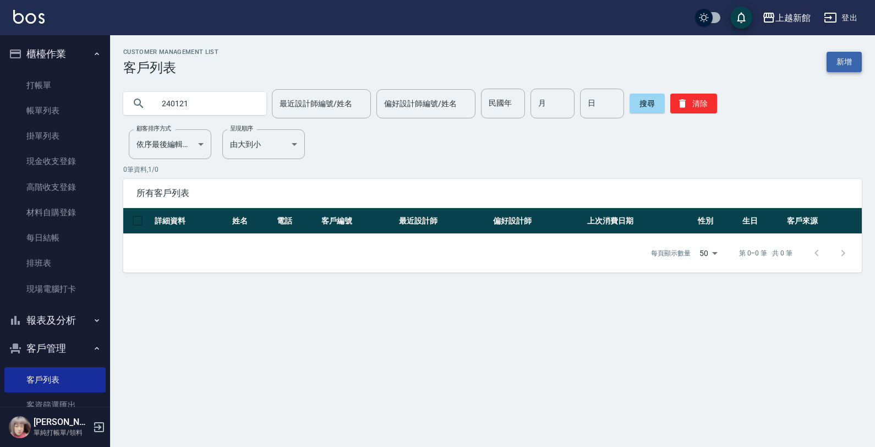
click at [855, 63] on link "新增" at bounding box center [844, 62] width 35 height 20
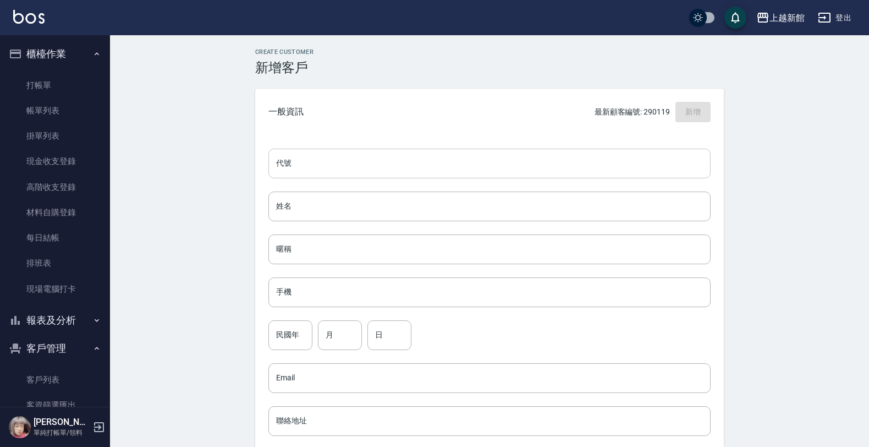
click at [637, 161] on input "代號" at bounding box center [490, 164] width 442 height 30
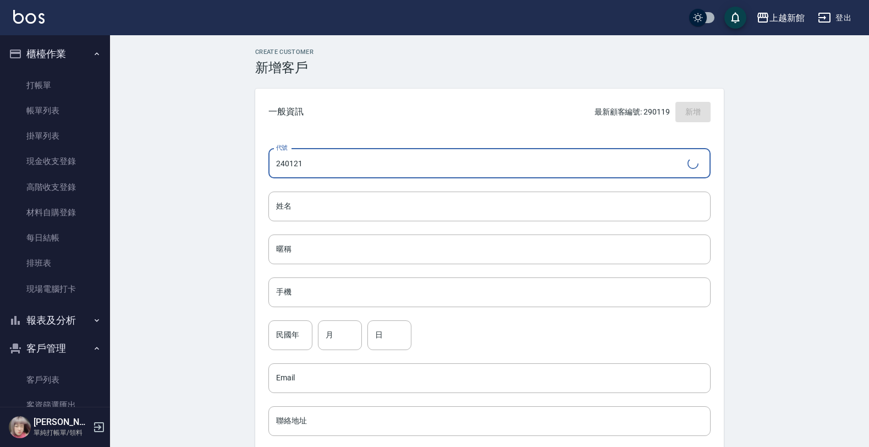
type input "240121"
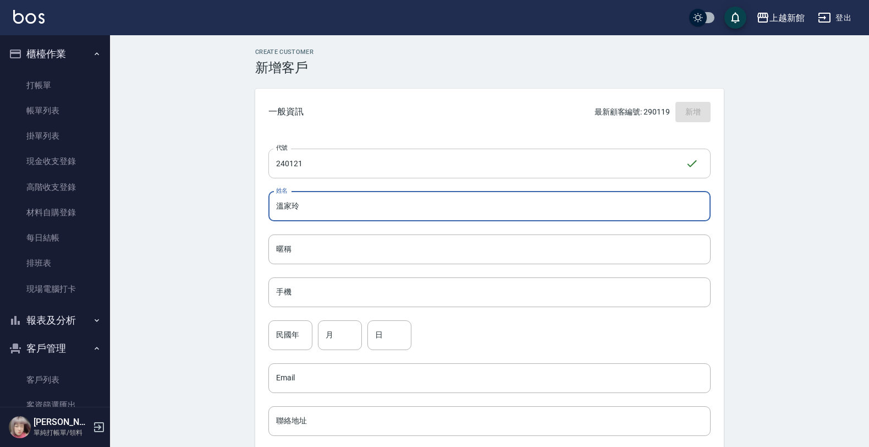
type input "溫家玲"
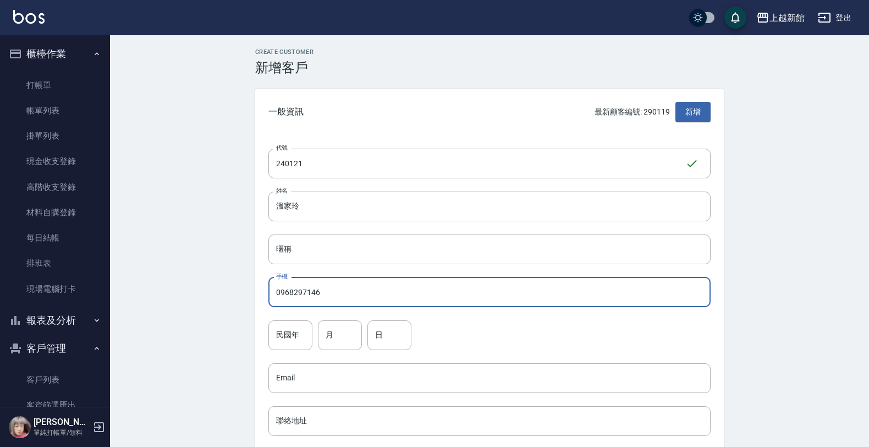
type input "0968297146"
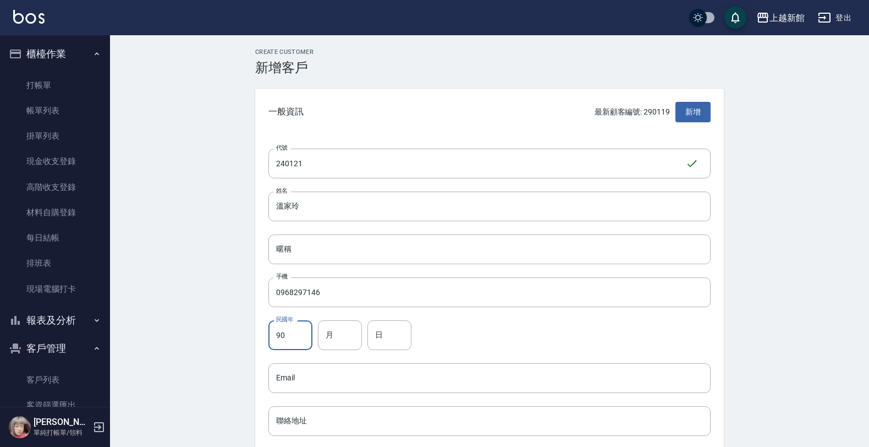
type input "90"
type input "1"
type input "21"
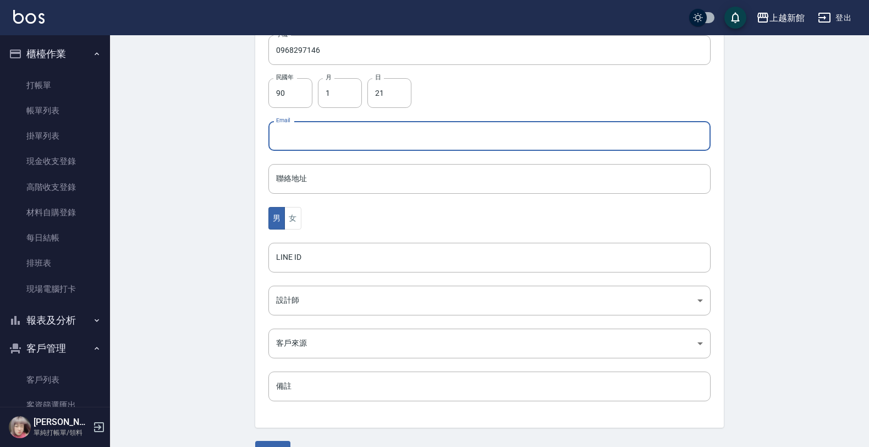
scroll to position [269, 0]
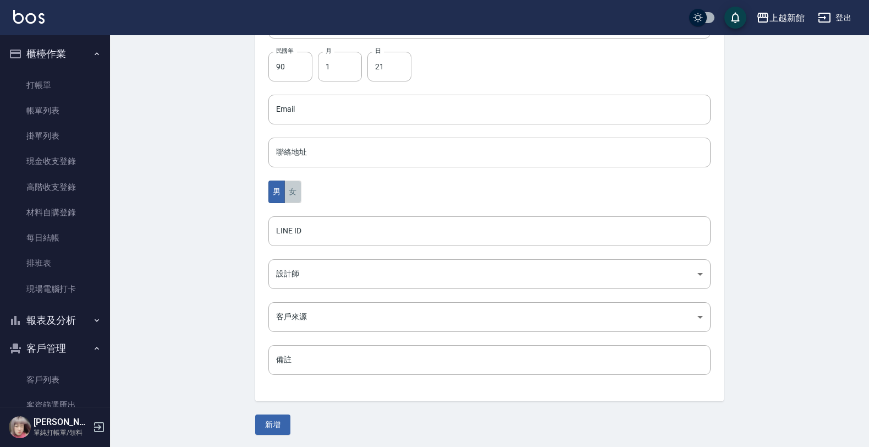
click at [299, 199] on button "女" at bounding box center [292, 191] width 17 height 23
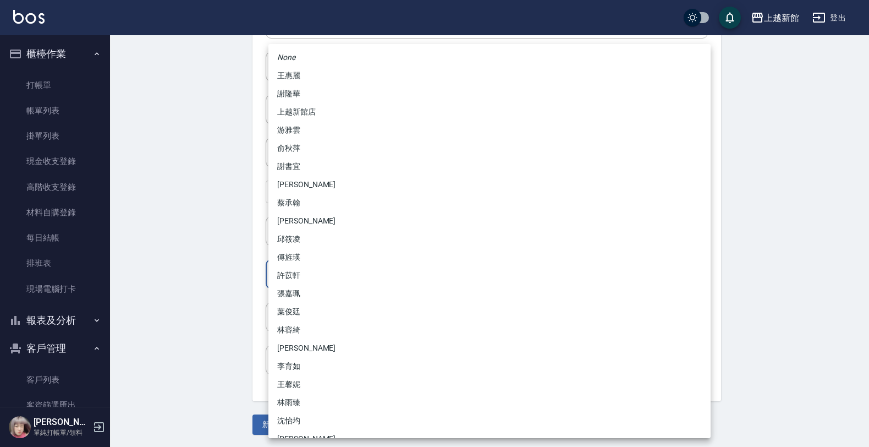
click at [289, 271] on body "上越新館 登出 櫃檯作業 打帳單 帳單列表 掛單列表 現金收支登錄 高階收支登錄 材料自購登錄 每日結帳 排班表 現場電腦打卡 報表及分析 報表目錄 店家日報…" at bounding box center [434, 89] width 869 height 716
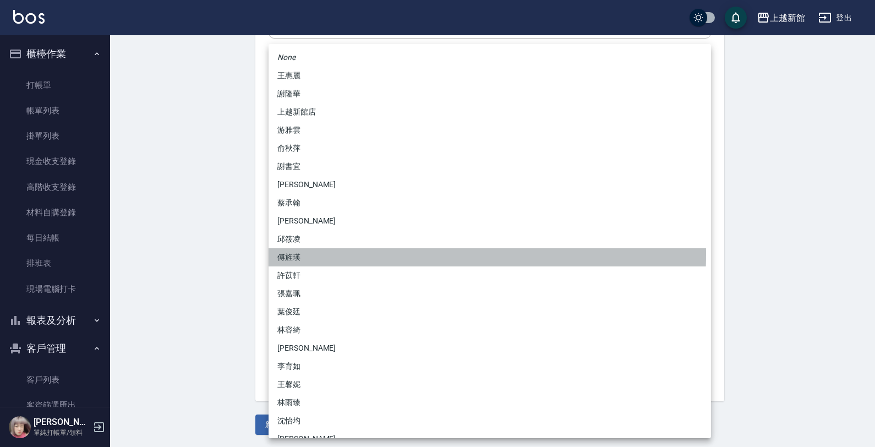
click at [289, 254] on li "傅旌瑛" at bounding box center [490, 257] width 442 height 18
type input "1211b317-6865-4b65-8ce4-66e34f8d1fd8"
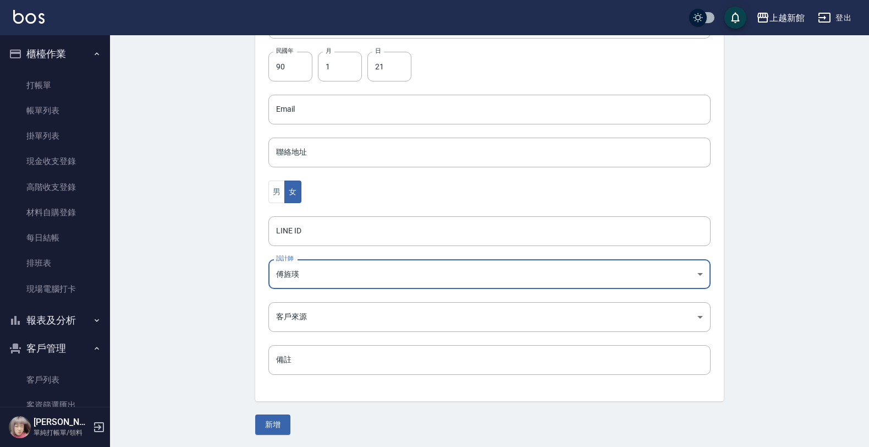
click at [279, 419] on button "新增" at bounding box center [272, 424] width 35 height 20
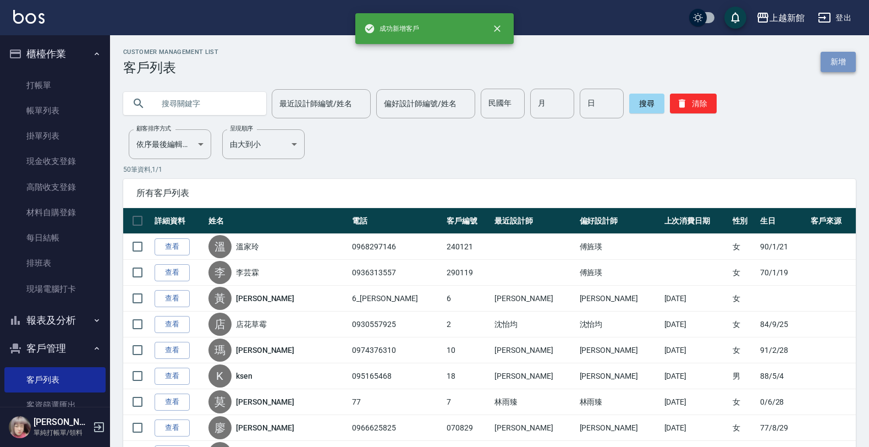
click at [845, 66] on link "新增" at bounding box center [838, 62] width 35 height 20
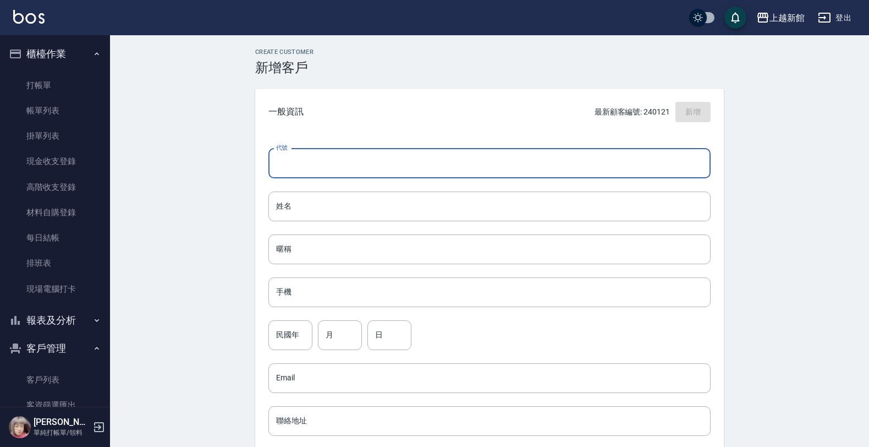
drag, startPoint x: 617, startPoint y: 152, endPoint x: 625, endPoint y: 144, distance: 10.9
click at [625, 144] on div "代號 代號 姓名 姓名 暱稱 暱稱 手機 手機 民國年 民國年 月 月 日 日 Email Email 聯絡地址 聯絡地址 男 女 LINE ID LINE …" at bounding box center [489, 402] width 469 height 535
type input "211118"
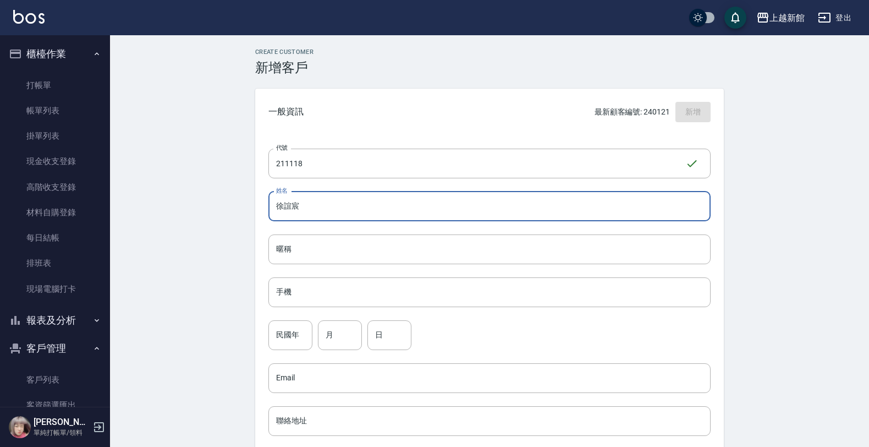
type input "徐誼宸"
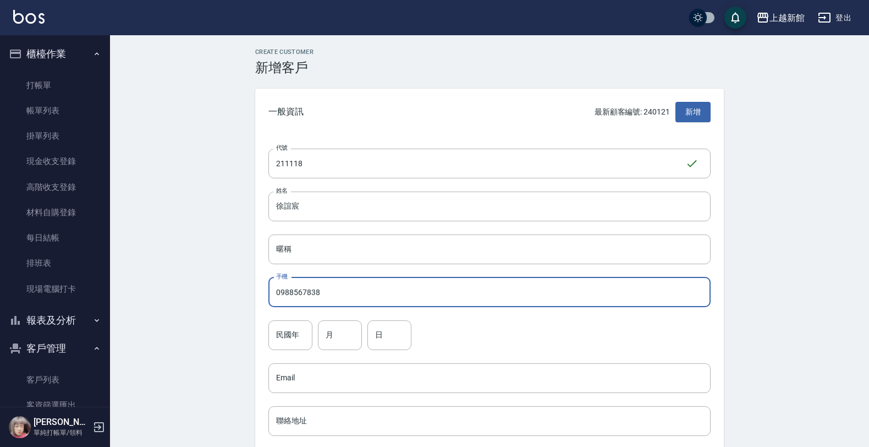
type input "0988567838"
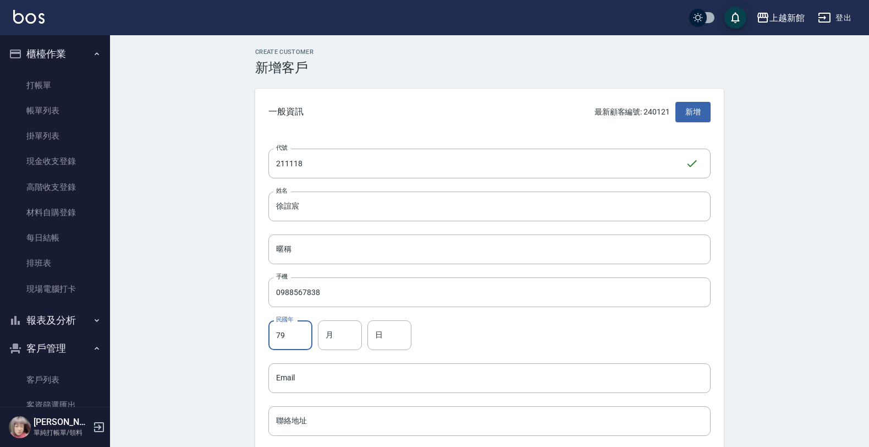
type input "79"
type input "11"
type input "18"
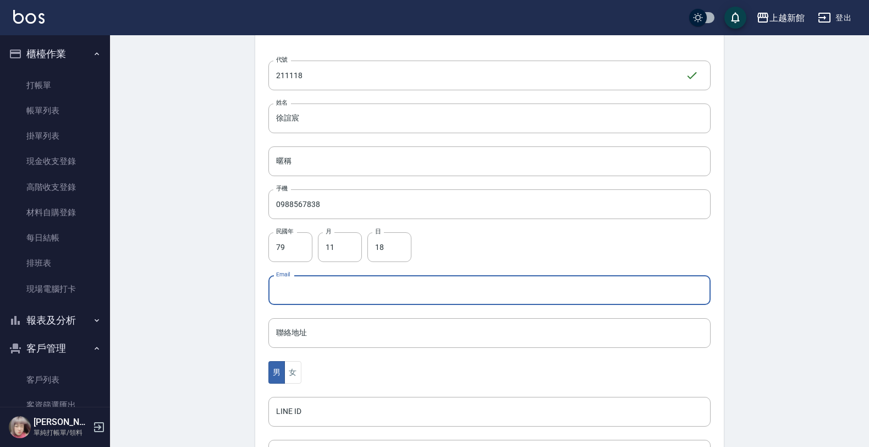
scroll to position [269, 0]
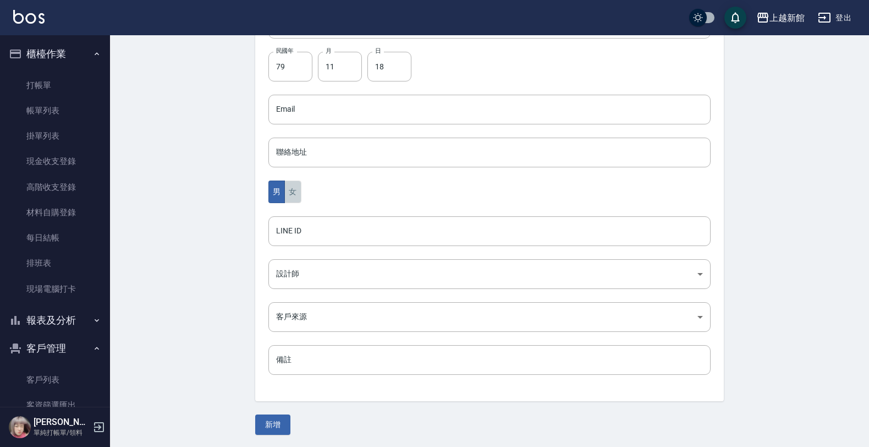
drag, startPoint x: 294, startPoint y: 194, endPoint x: 293, endPoint y: 206, distance: 12.8
click at [293, 194] on button "女" at bounding box center [292, 191] width 17 height 23
click at [293, 270] on body "上越新館 登出 櫃檯作業 打帳單 帳單列表 掛單列表 現金收支登錄 高階收支登錄 材料自購登錄 每日結帳 排班表 現場電腦打卡 報表及分析 報表目錄 店家日報…" at bounding box center [434, 89] width 869 height 716
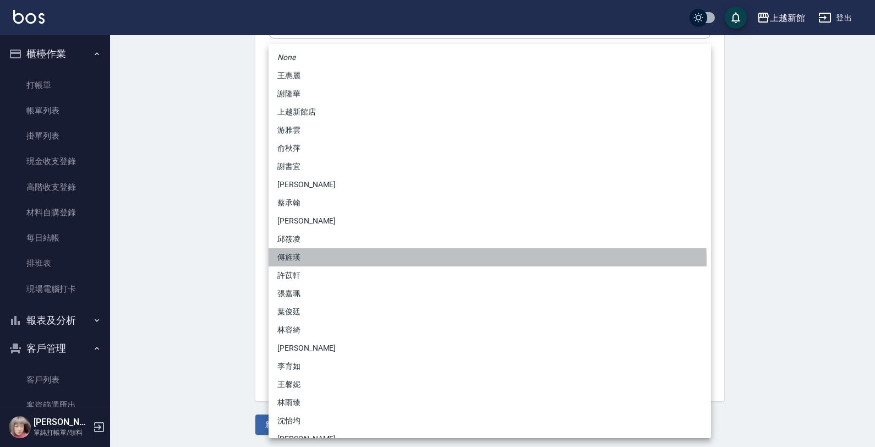
click at [287, 263] on li "傅旌瑛" at bounding box center [490, 257] width 442 height 18
type input "1211b317-6865-4b65-8ce4-66e34f8d1fd8"
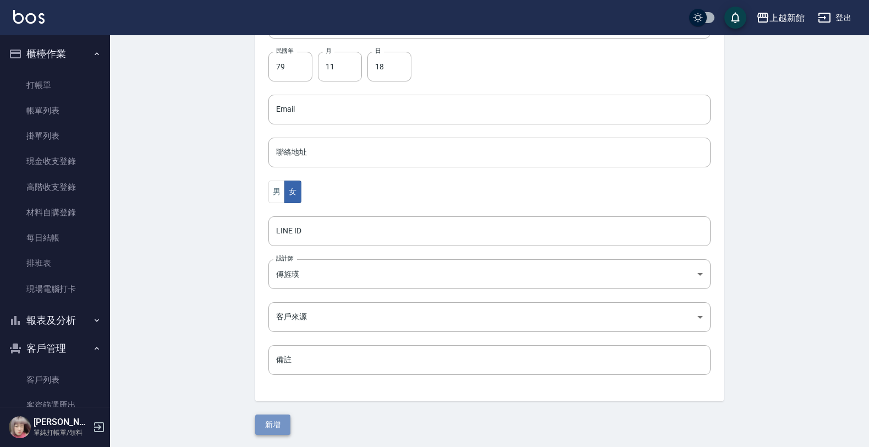
click at [265, 433] on button "新增" at bounding box center [272, 424] width 35 height 20
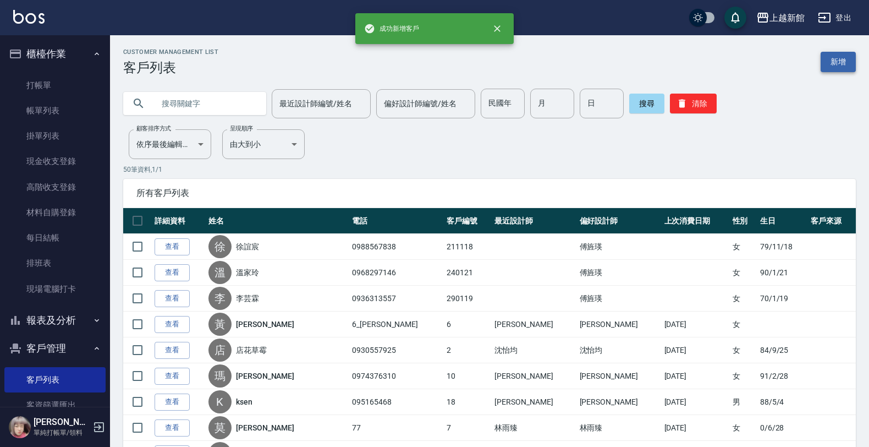
click at [837, 58] on link "新增" at bounding box center [838, 62] width 35 height 20
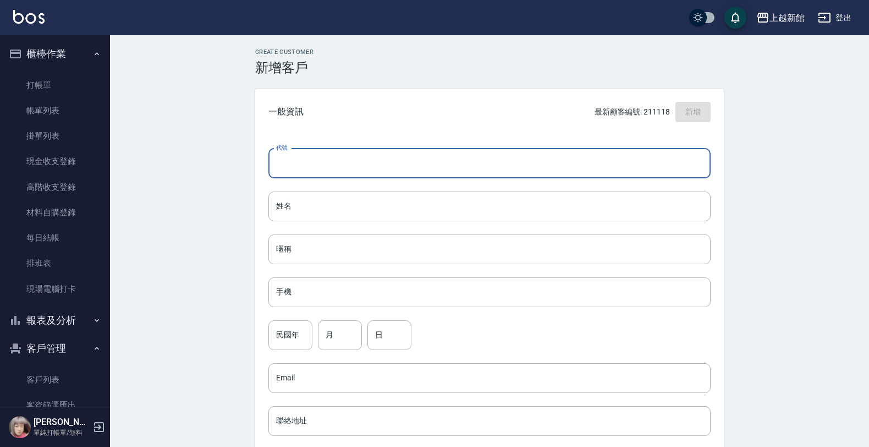
click at [688, 168] on input "代號" at bounding box center [490, 164] width 442 height 30
type input "300913"
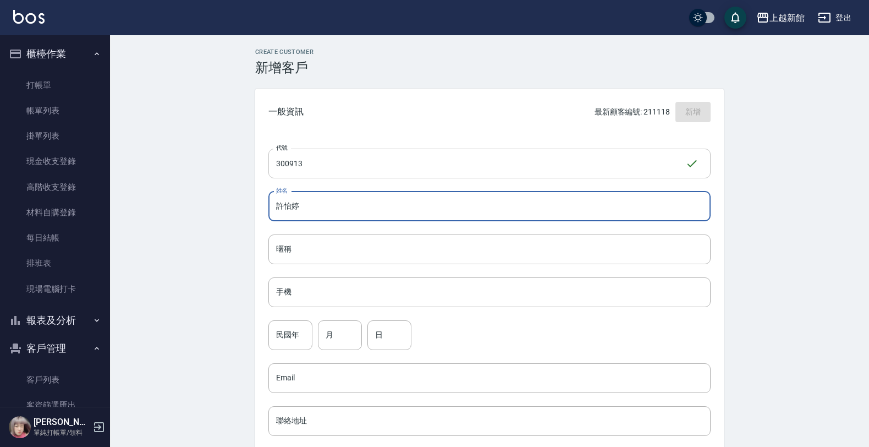
type input "許怡婷"
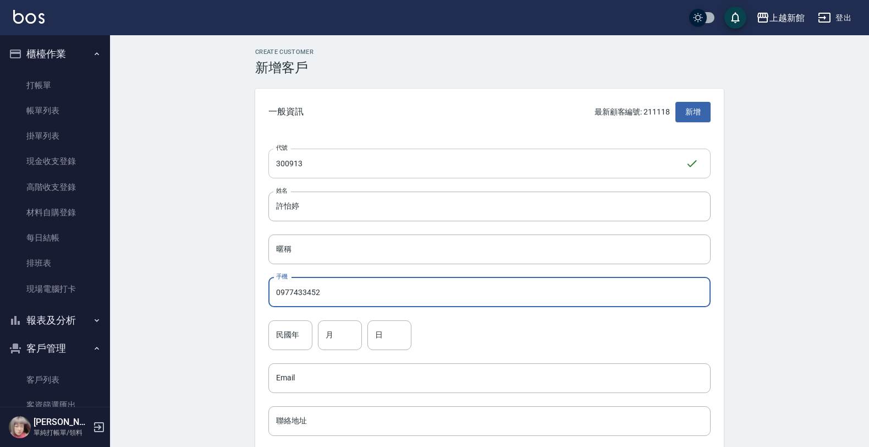
type input "0977433452"
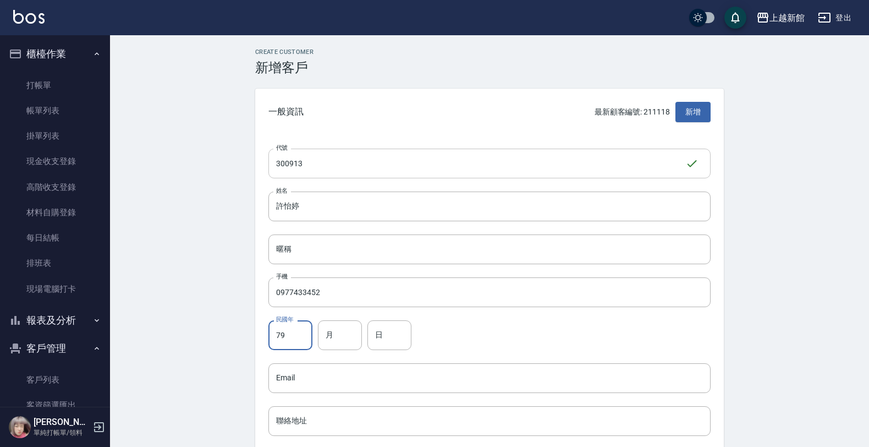
type input "79"
type input "9"
type input "13"
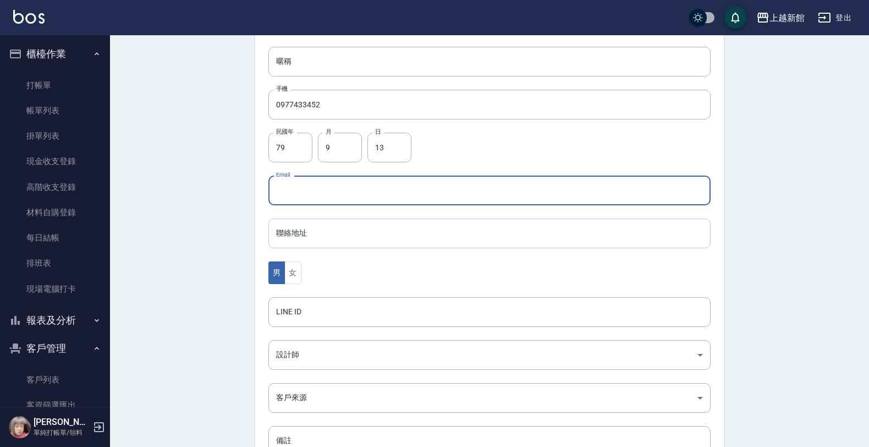
scroll to position [206, 0]
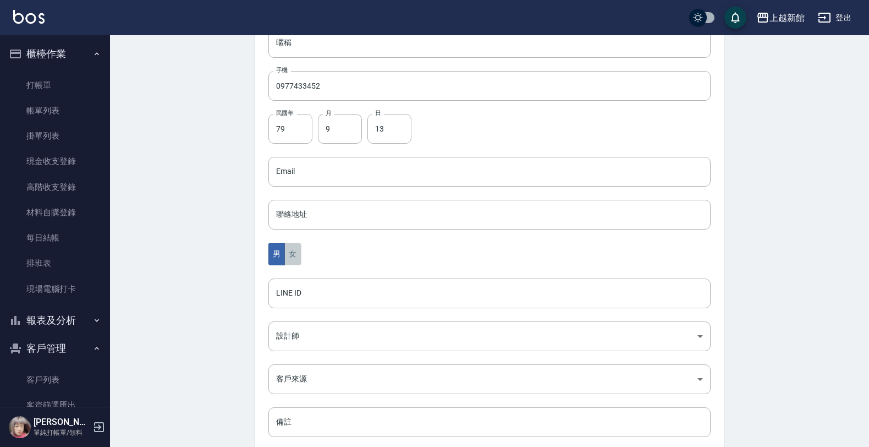
drag, startPoint x: 294, startPoint y: 258, endPoint x: 317, endPoint y: 315, distance: 61.5
click at [294, 259] on button "女" at bounding box center [292, 254] width 17 height 23
click at [322, 327] on body "上越新館 登出 櫃檯作業 打帳單 帳單列表 掛單列表 現金收支登錄 高階收支登錄 材料自購登錄 每日結帳 排班表 現場電腦打卡 報表及分析 報表目錄 店家日報…" at bounding box center [437, 152] width 875 height 716
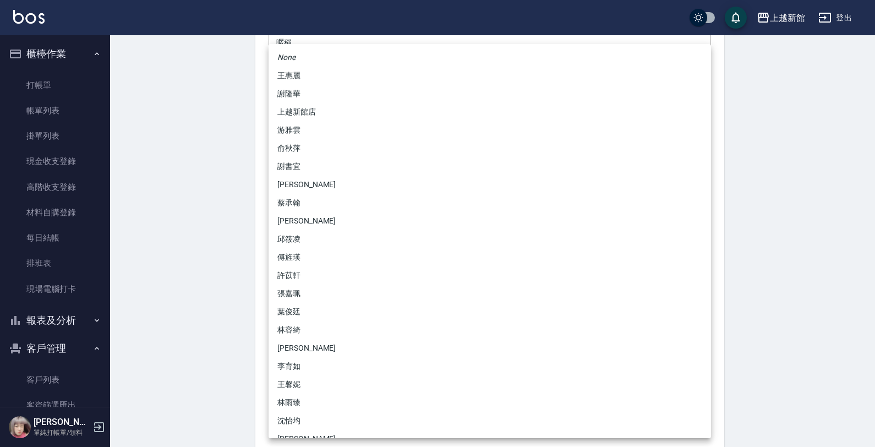
click at [299, 264] on li "傅旌瑛" at bounding box center [490, 257] width 442 height 18
type input "1211b317-6865-4b65-8ce4-66e34f8d1fd8"
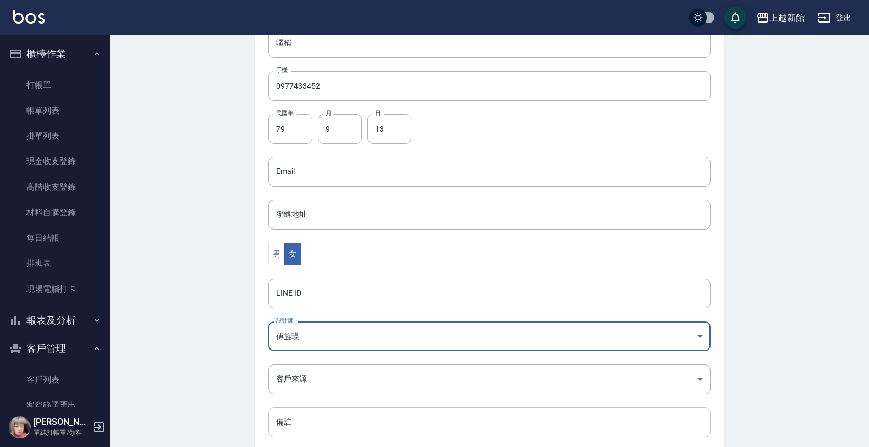
scroll to position [269, 0]
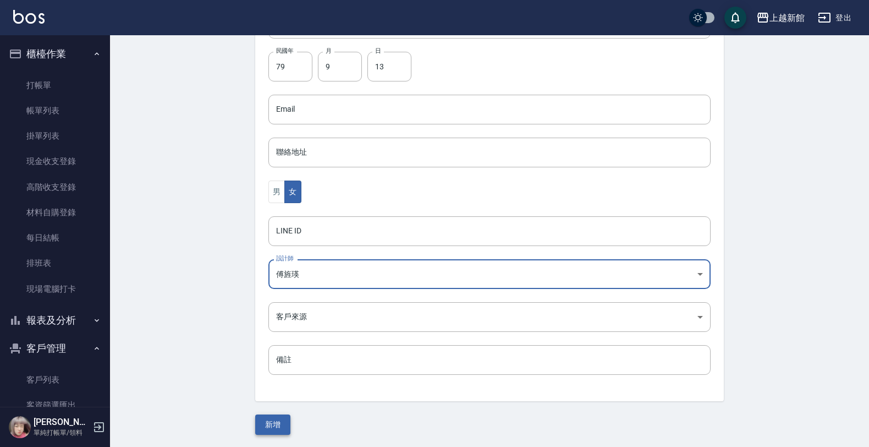
click at [270, 419] on button "新增" at bounding box center [272, 424] width 35 height 20
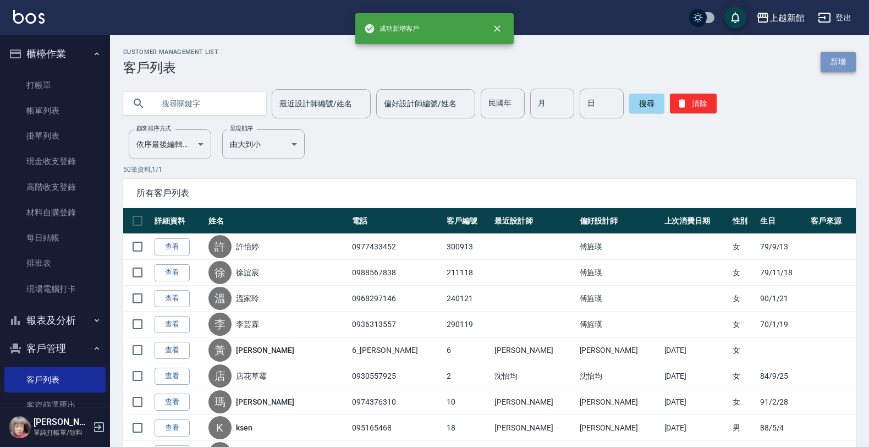
click at [842, 68] on link "新增" at bounding box center [838, 62] width 35 height 20
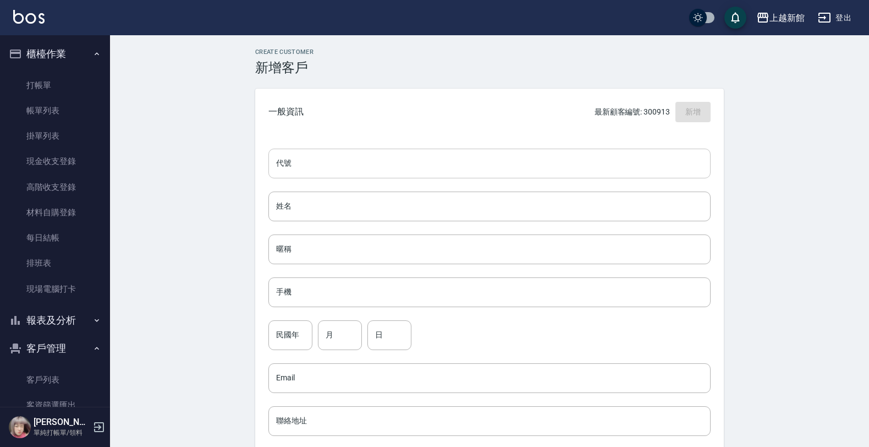
click at [713, 157] on div "代號 代號 姓名 姓名 暱稱 暱稱 手機 手機 民國年 民國年 月 月 日 日 Email Email 聯絡地址 聯絡地址 男 女 LINE ID LINE …" at bounding box center [489, 402] width 469 height 535
click at [706, 160] on input "代號" at bounding box center [490, 164] width 442 height 30
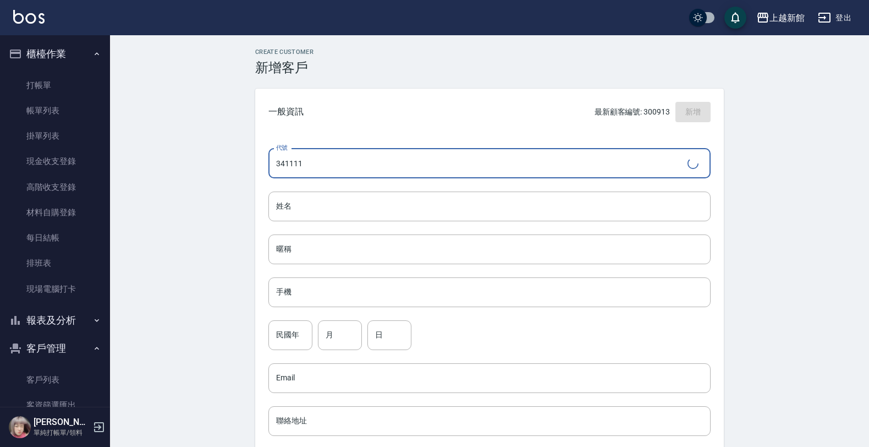
type input "341111"
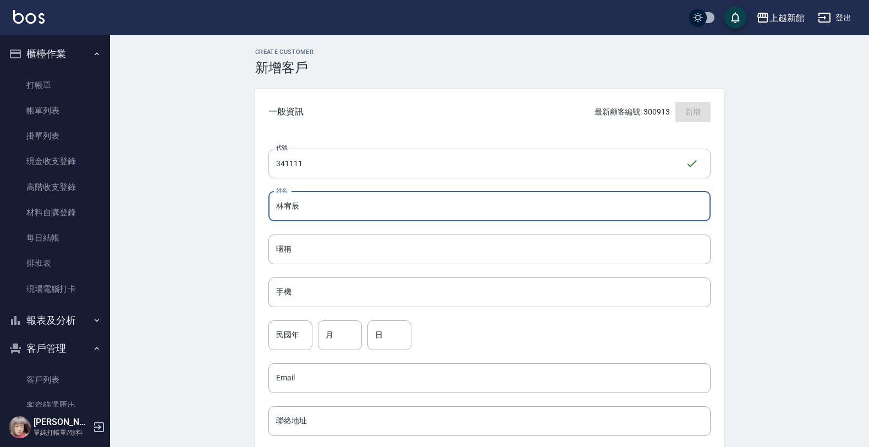
type input "林宥辰"
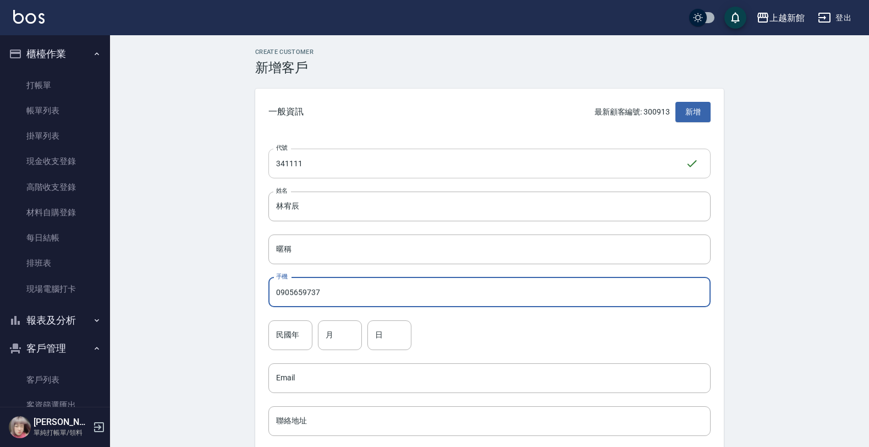
type input "0905659737"
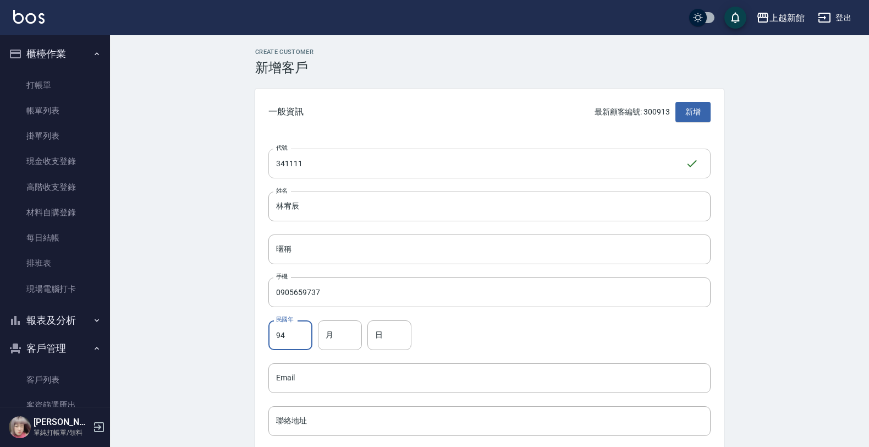
type input "94"
type input "11"
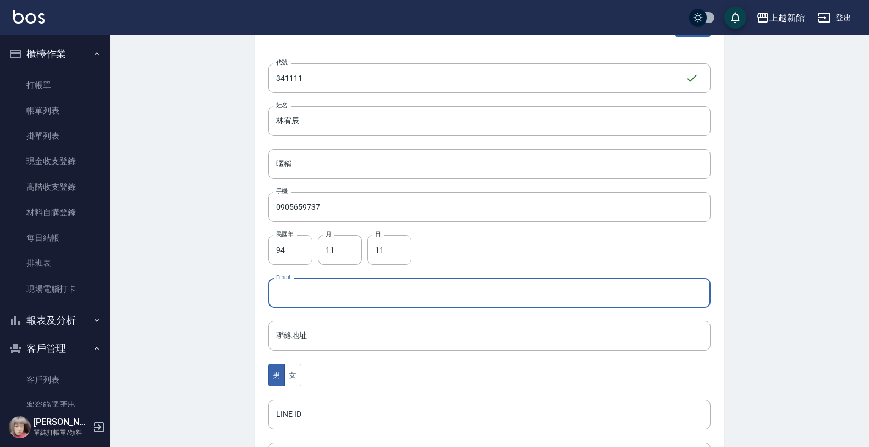
scroll to position [269, 0]
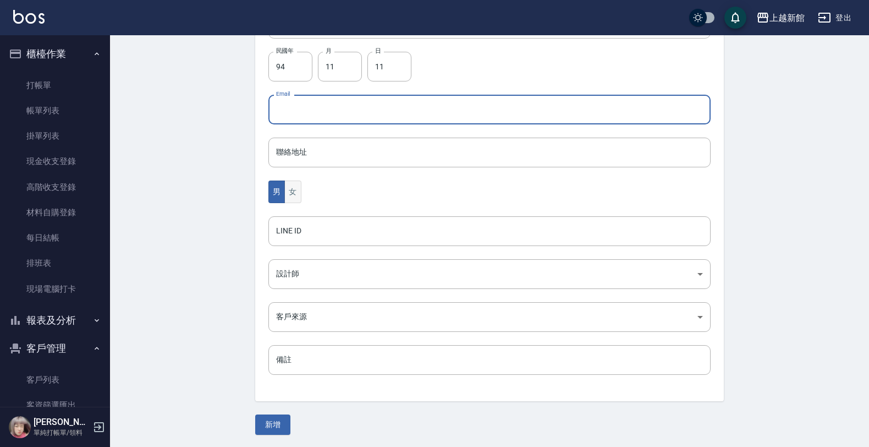
click at [286, 196] on button "女" at bounding box center [292, 191] width 17 height 23
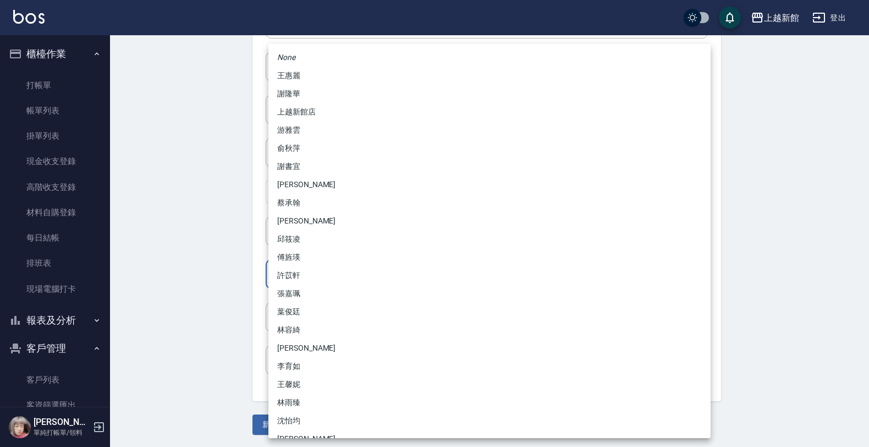
click at [310, 281] on body "上越新館 登出 櫃檯作業 打帳單 帳單列表 掛單列表 現金收支登錄 高階收支登錄 材料自購登錄 每日結帳 排班表 現場電腦打卡 報表及分析 報表目錄 店家日報…" at bounding box center [434, 89] width 869 height 716
click at [299, 132] on li "游雅雲" at bounding box center [490, 130] width 442 height 18
type input "f7313804-6829-44b4-8327-9cb5f151e927"
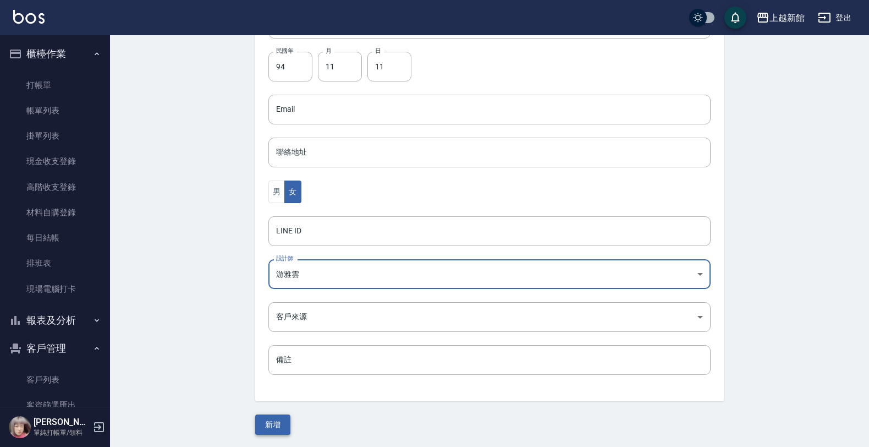
click at [273, 420] on button "新增" at bounding box center [272, 424] width 35 height 20
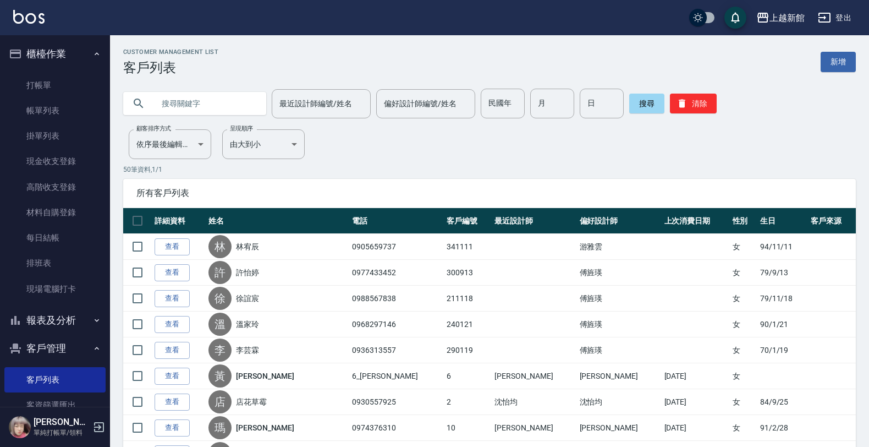
drag, startPoint x: 273, startPoint y: 419, endPoint x: 373, endPoint y: 477, distance: 114.9
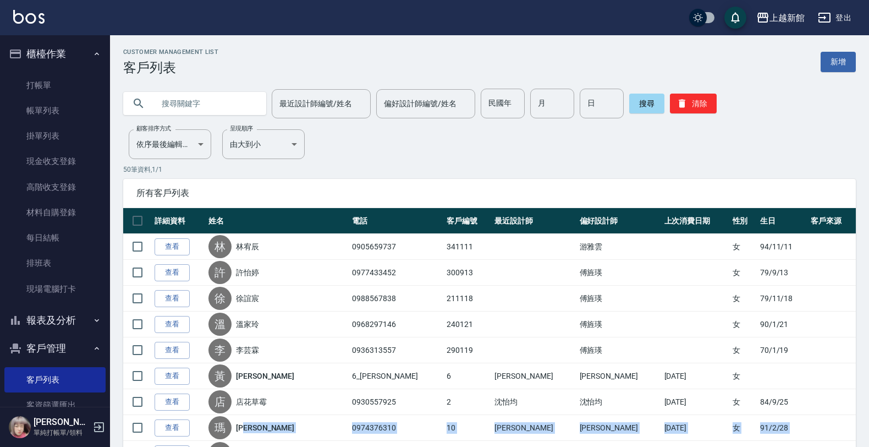
scroll to position [66, 0]
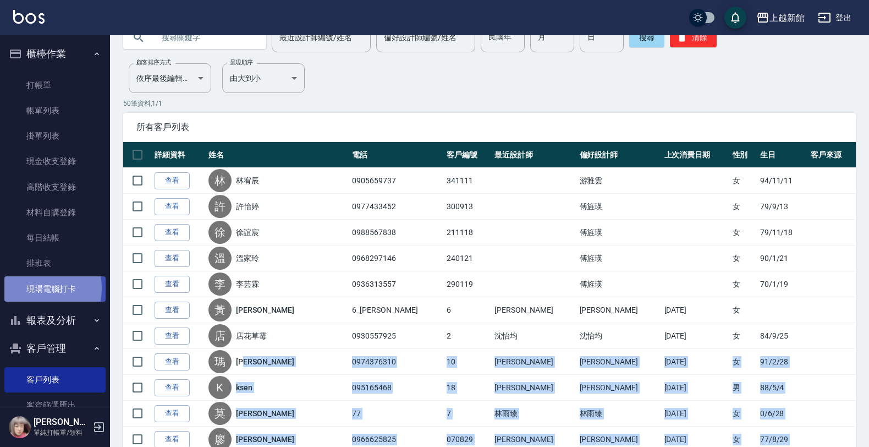
click at [30, 288] on link "現場電腦打卡" at bounding box center [54, 288] width 101 height 25
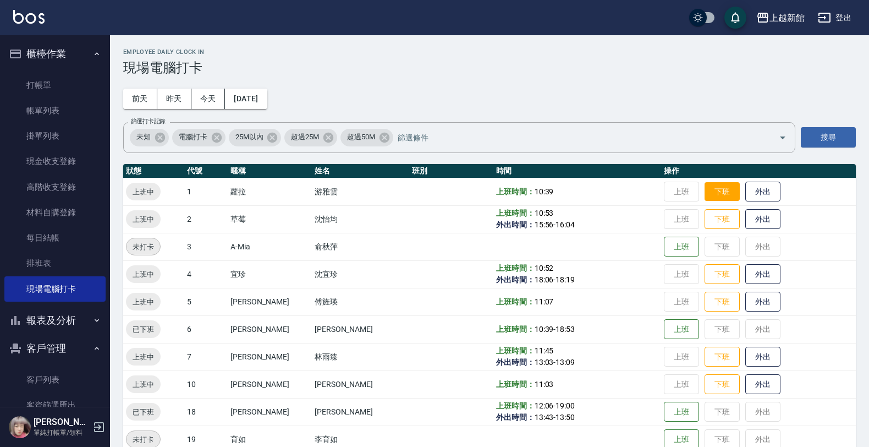
click at [705, 194] on button "下班" at bounding box center [722, 191] width 35 height 19
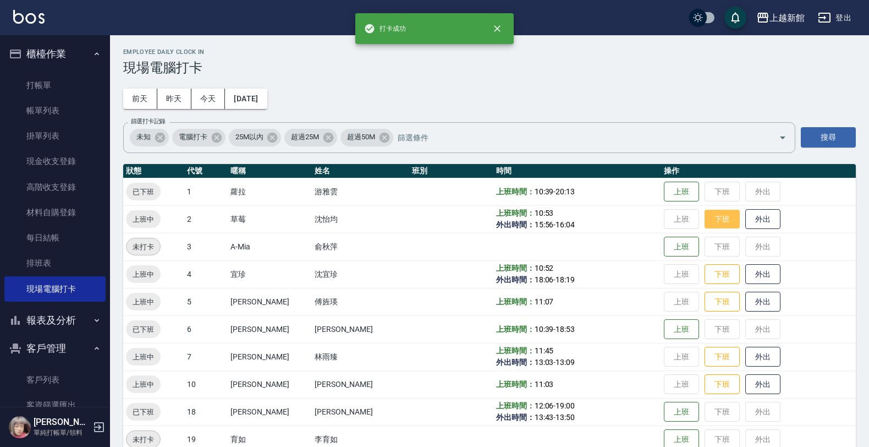
click at [706, 224] on button "下班" at bounding box center [722, 219] width 35 height 19
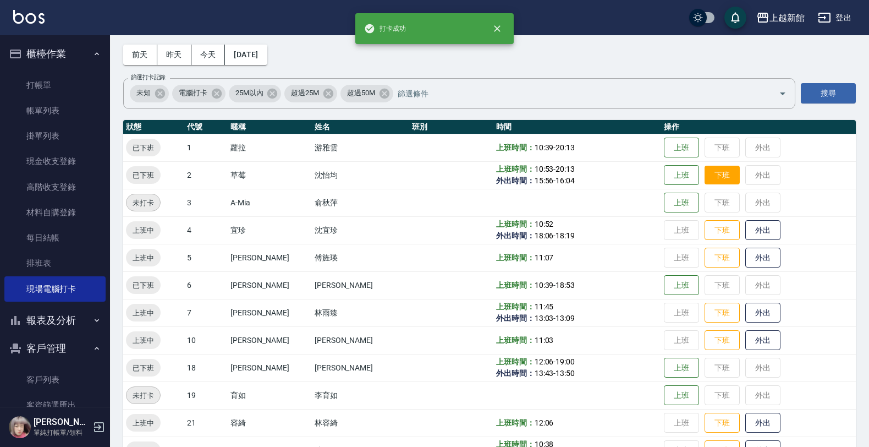
scroll to position [69, 0]
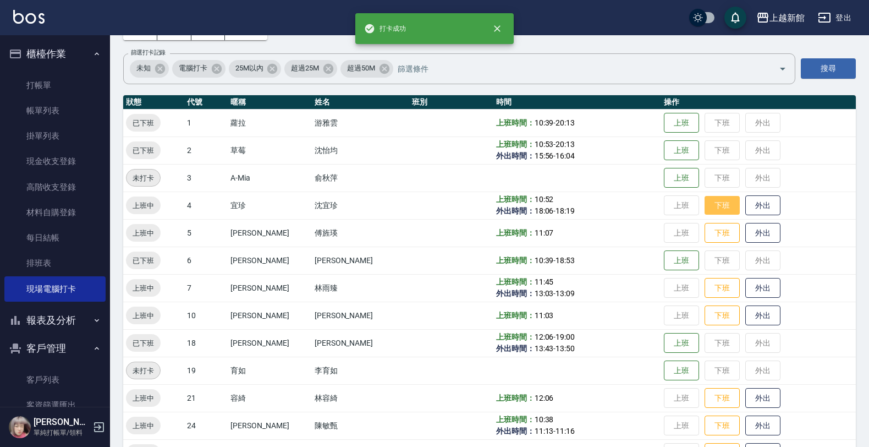
click at [705, 214] on button "下班" at bounding box center [722, 205] width 35 height 19
click at [705, 232] on button "下班" at bounding box center [722, 232] width 35 height 19
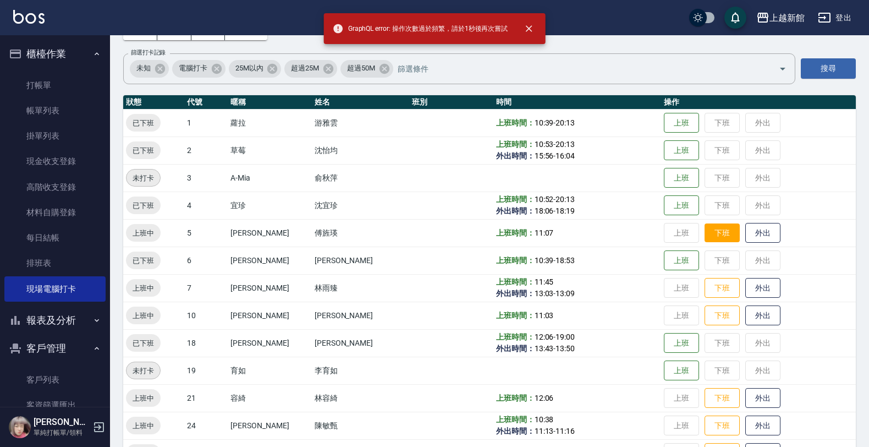
click at [705, 232] on button "下班" at bounding box center [722, 232] width 35 height 19
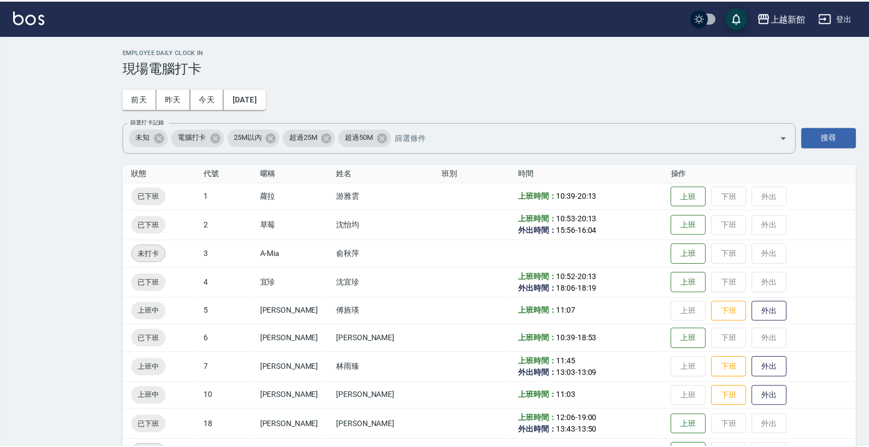
scroll to position [69, 0]
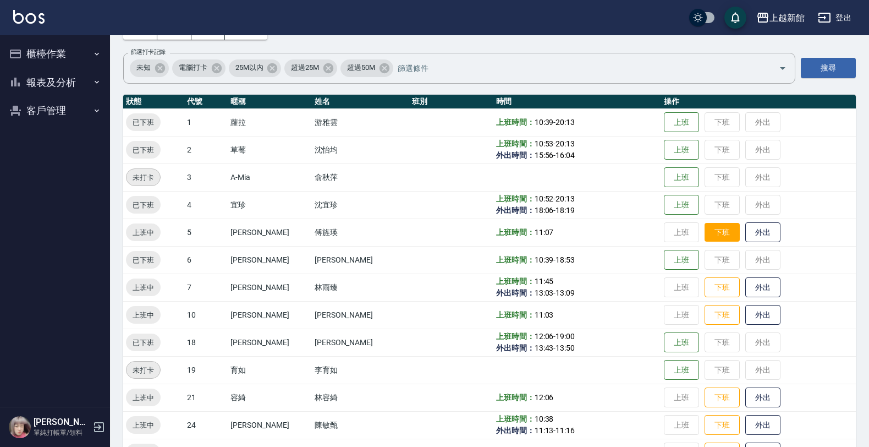
click at [711, 237] on button "下班" at bounding box center [722, 232] width 35 height 19
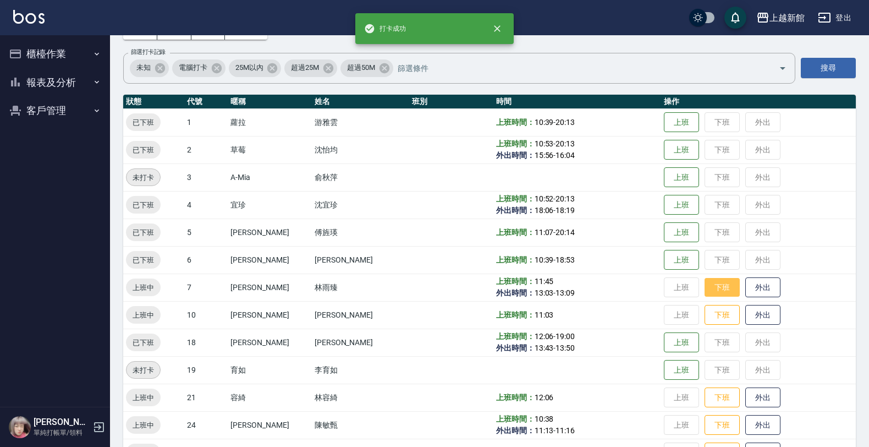
click at [705, 284] on button "下班" at bounding box center [722, 287] width 35 height 19
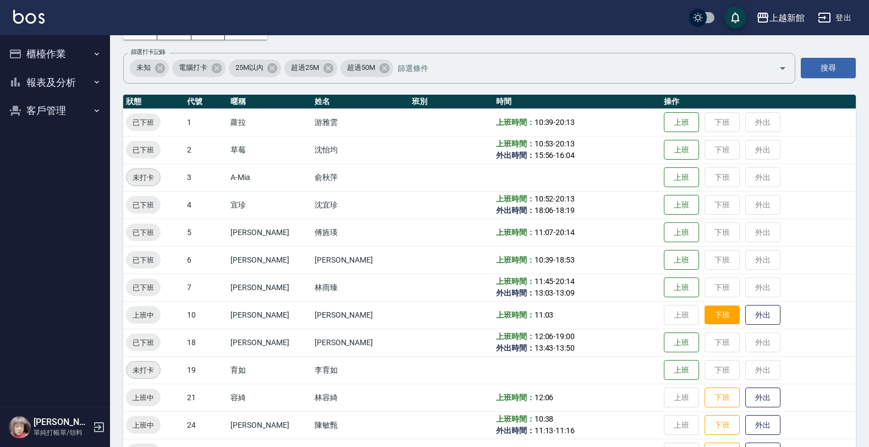
click at [705, 322] on button "下班" at bounding box center [722, 314] width 35 height 19
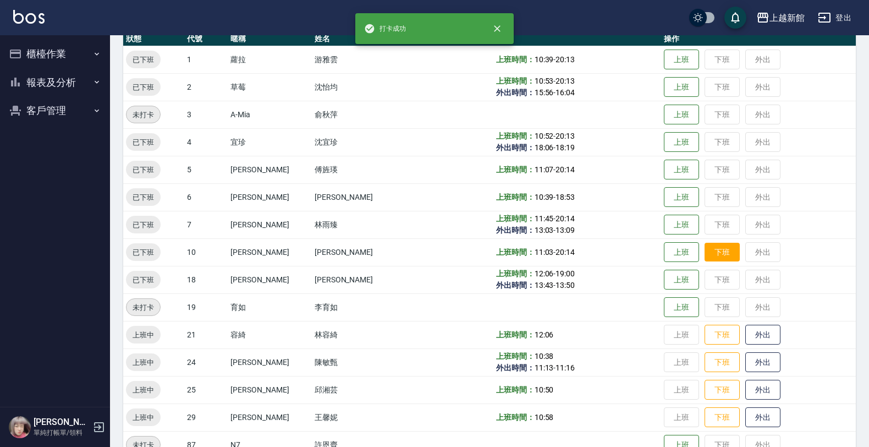
scroll to position [207, 0]
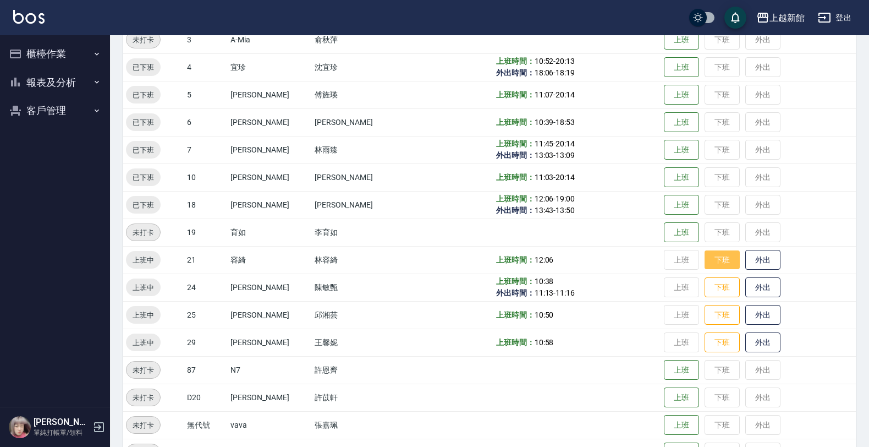
click at [705, 262] on button "下班" at bounding box center [722, 259] width 35 height 19
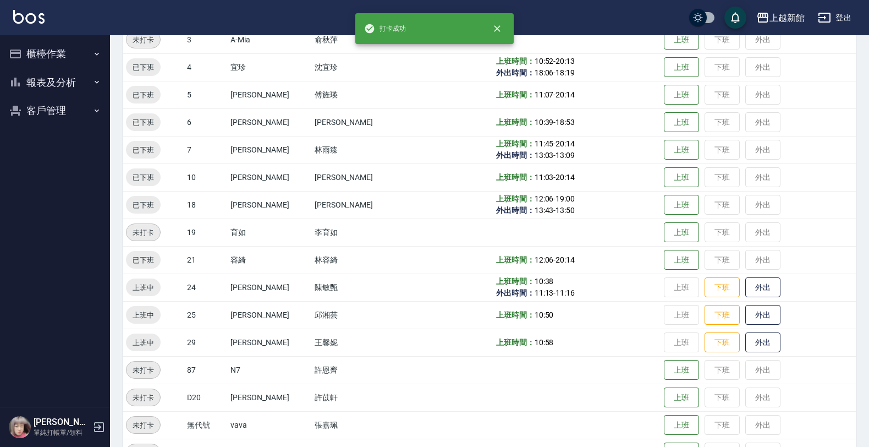
click at [708, 298] on td "上班 下班 外出" at bounding box center [758, 287] width 195 height 28
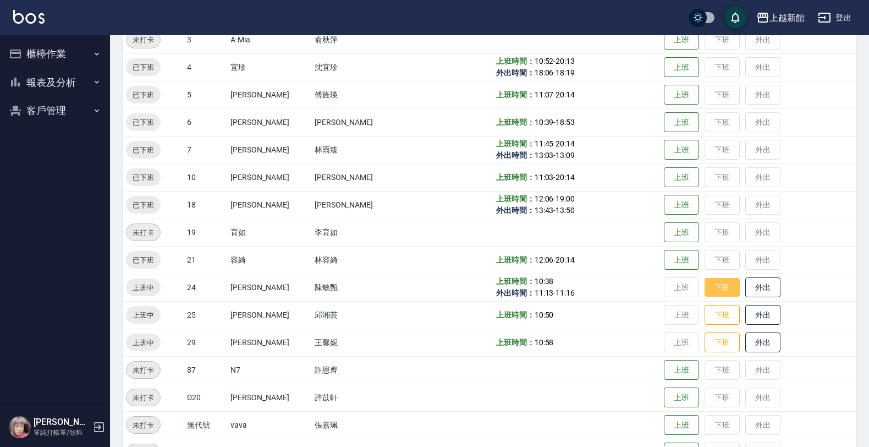
click at [708, 293] on button "下班" at bounding box center [722, 287] width 35 height 19
click at [710, 318] on button "下班" at bounding box center [722, 314] width 35 height 19
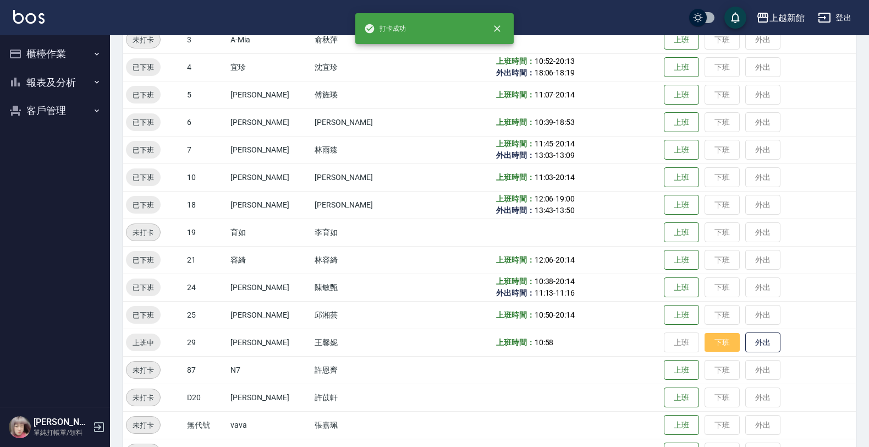
click at [713, 347] on button "下班" at bounding box center [722, 342] width 35 height 19
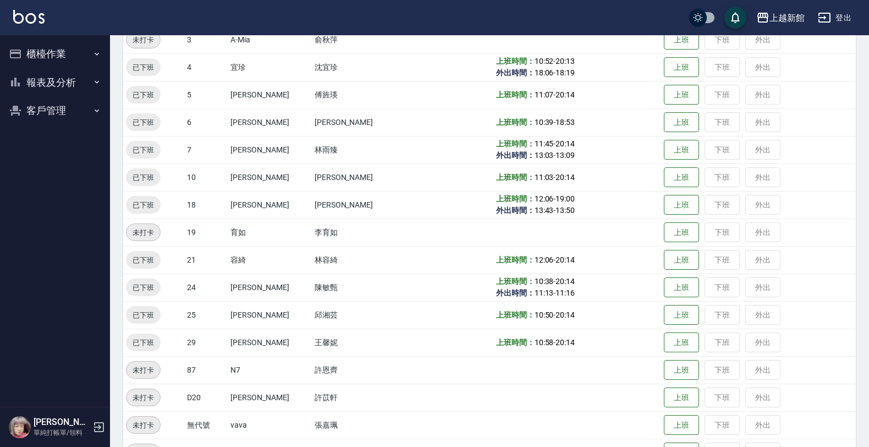
click at [102, 428] on icon "button" at bounding box center [98, 426] width 13 height 13
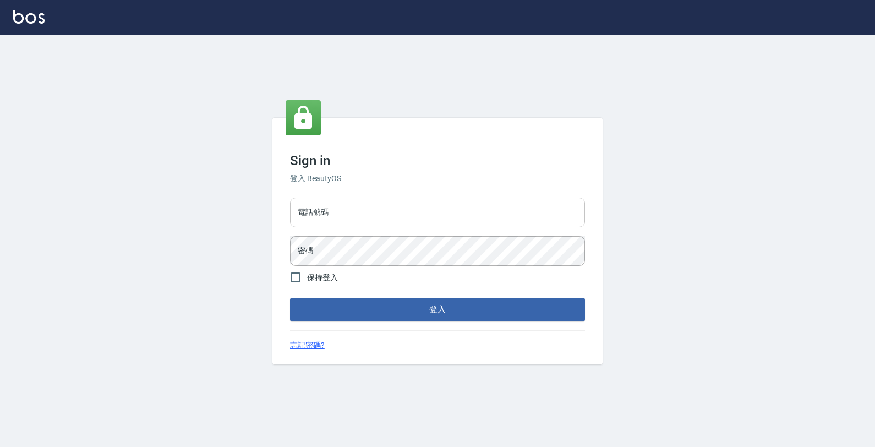
click at [422, 207] on input "電話號碼" at bounding box center [437, 213] width 295 height 30
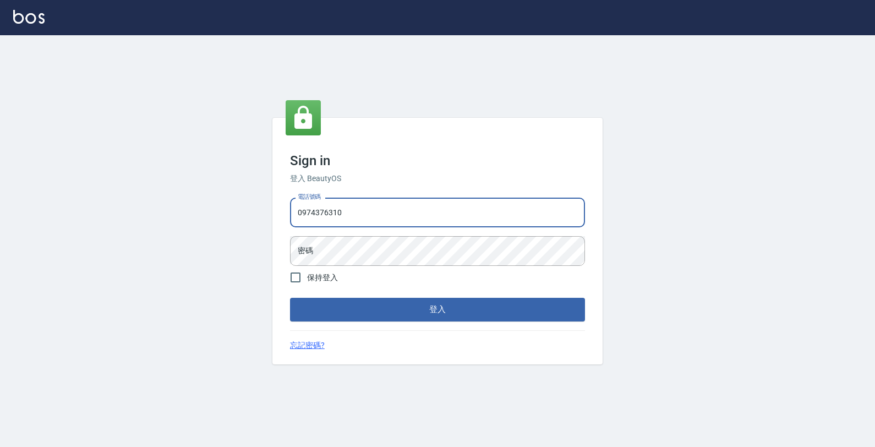
type input "0974376310"
click at [290, 298] on button "登入" at bounding box center [437, 309] width 295 height 23
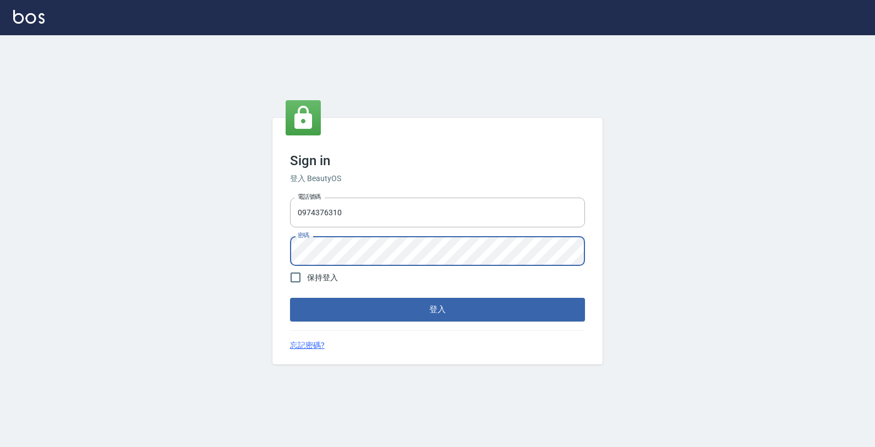
click at [290, 298] on button "登入" at bounding box center [437, 309] width 295 height 23
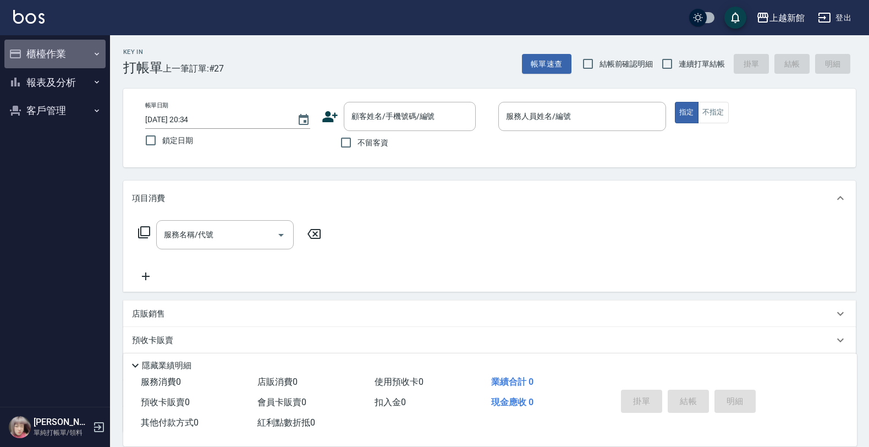
click at [58, 51] on button "櫃檯作業" at bounding box center [54, 54] width 101 height 29
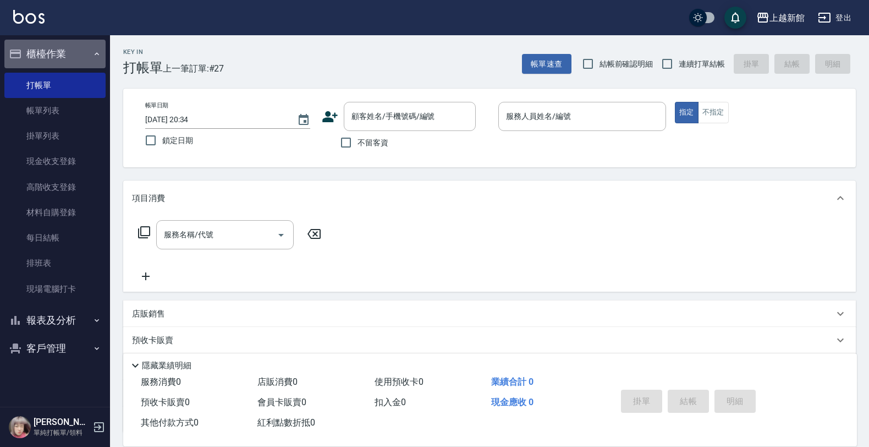
drag, startPoint x: 45, startPoint y: 40, endPoint x: 45, endPoint y: 53, distance: 12.7
click at [45, 42] on button "櫃檯作業" at bounding box center [54, 54] width 101 height 29
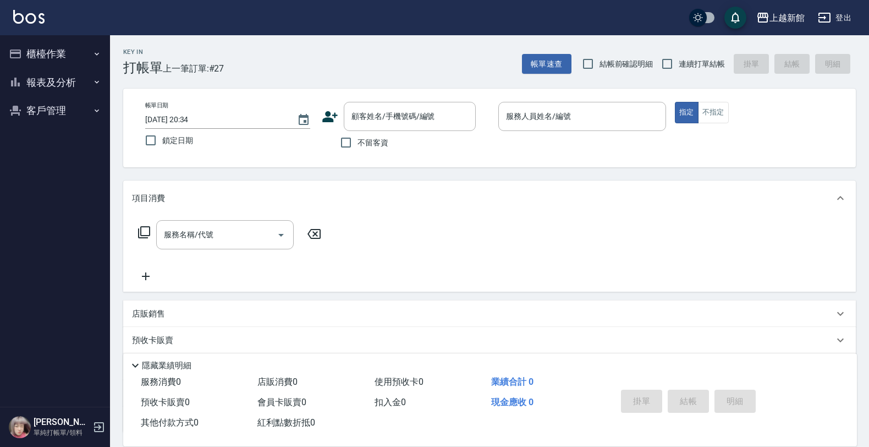
click at [66, 112] on button "客戶管理" at bounding box center [54, 110] width 101 height 29
click at [56, 135] on link "客戶列表" at bounding box center [54, 141] width 101 height 25
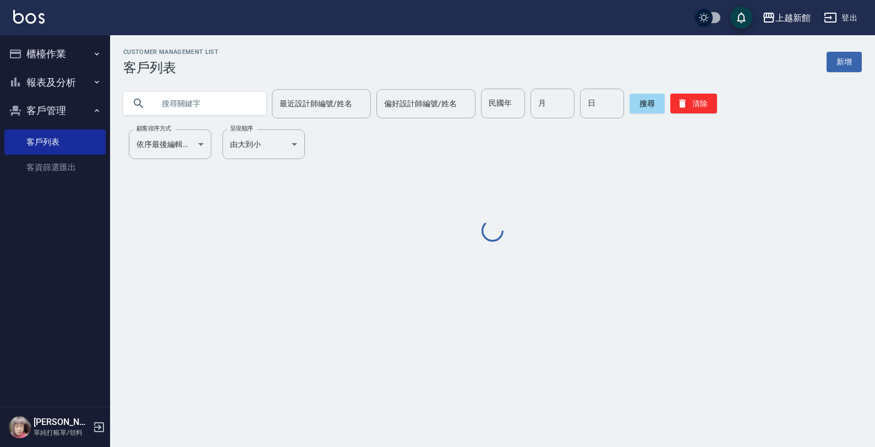
click at [214, 96] on input "text" at bounding box center [205, 104] width 103 height 30
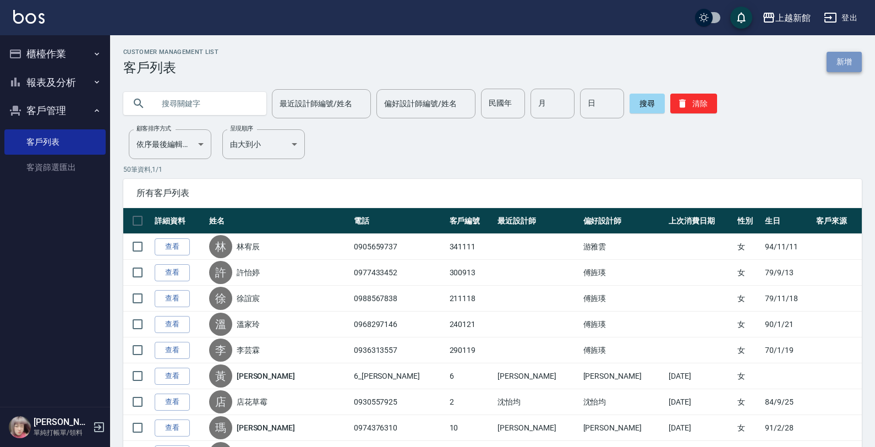
click at [843, 56] on link "新增" at bounding box center [844, 62] width 35 height 20
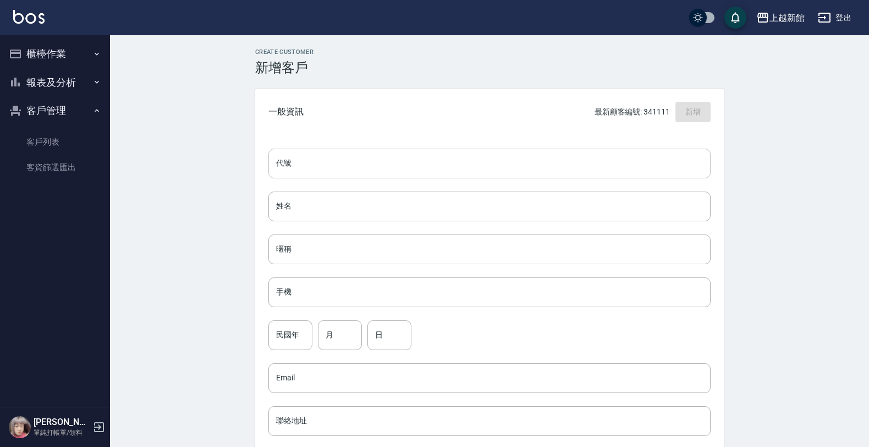
click at [652, 169] on input "代號" at bounding box center [490, 164] width 442 height 30
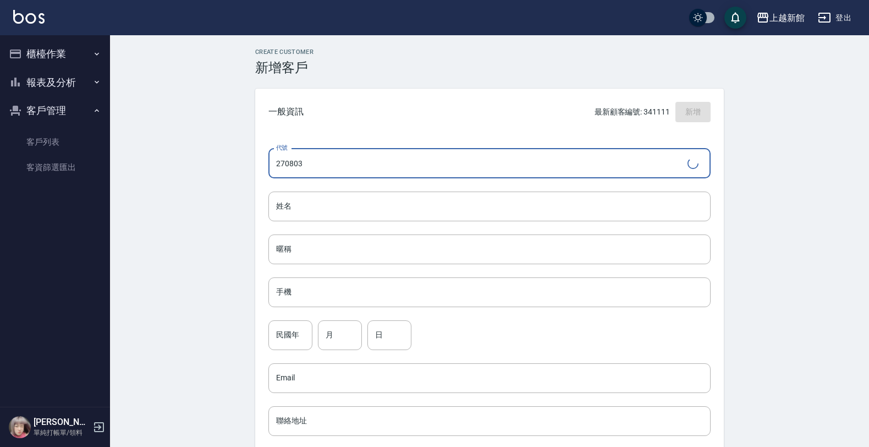
type input "270803"
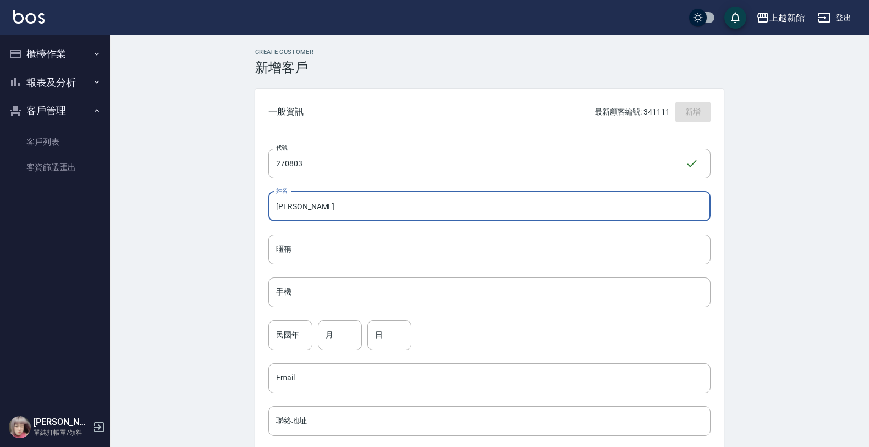
type input "楊伊蓮"
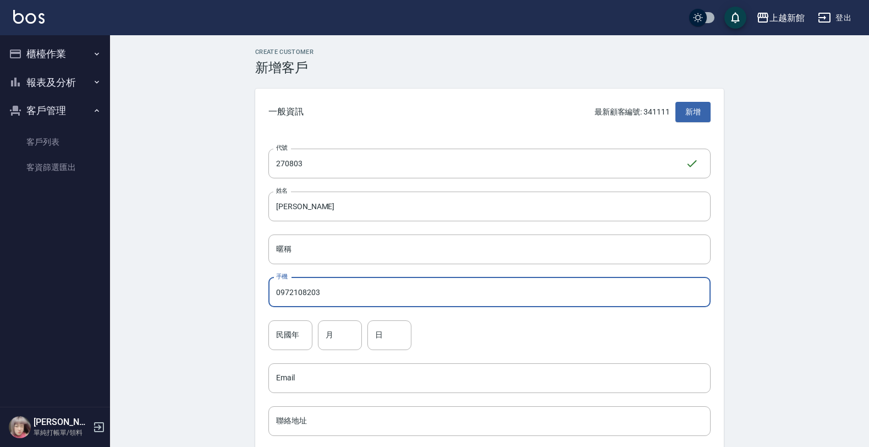
type input "0972108203"
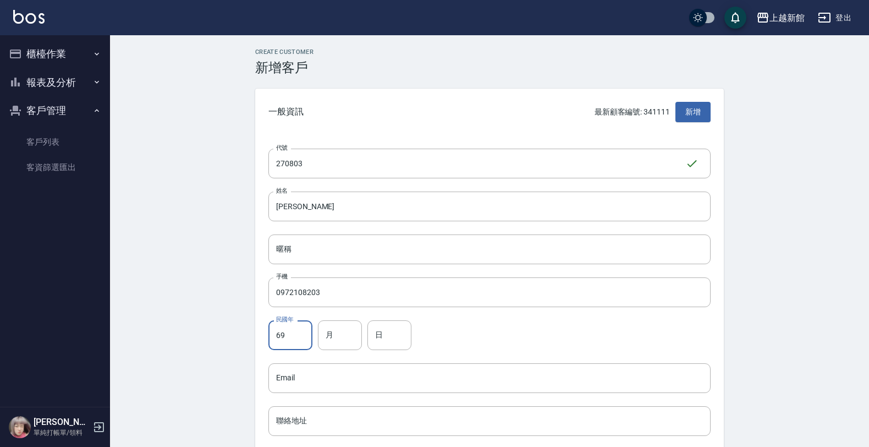
type input "69"
type input "8"
type input "3"
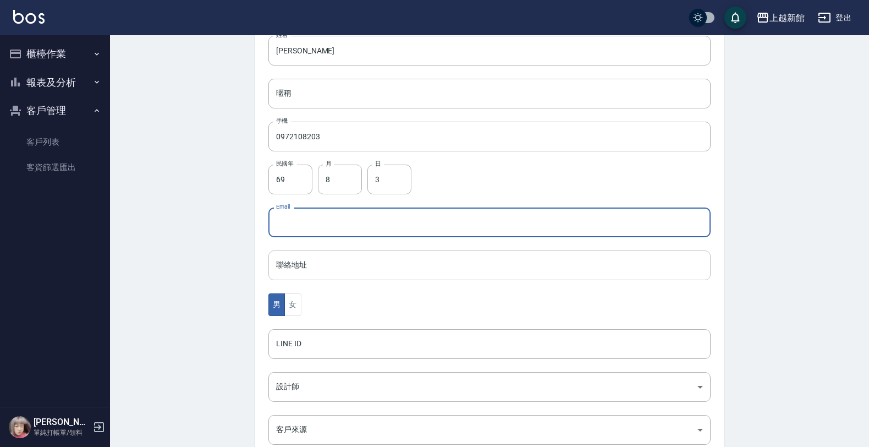
scroll to position [206, 0]
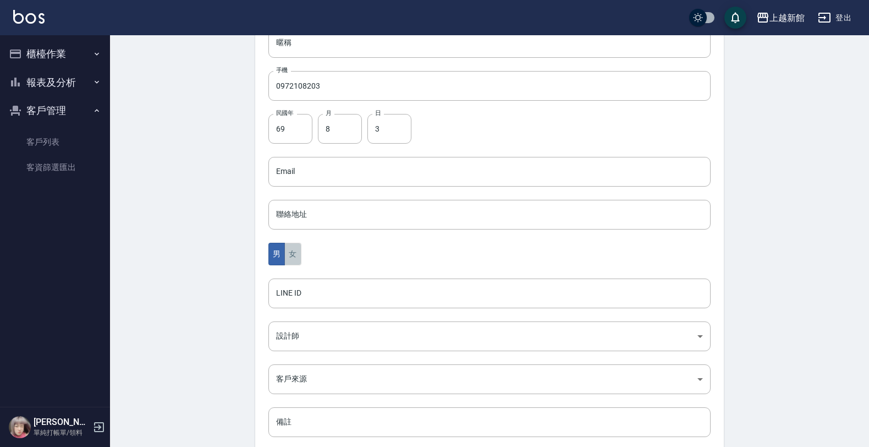
click at [292, 260] on button "女" at bounding box center [292, 254] width 17 height 23
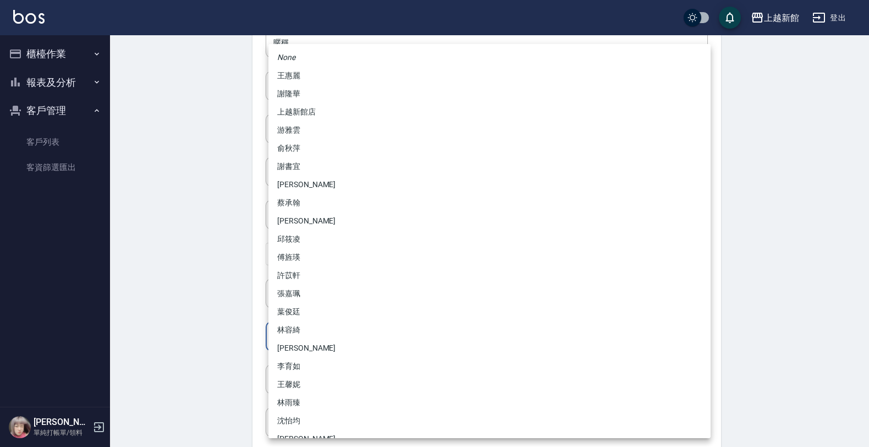
click at [309, 338] on body "上越新館 登出 櫃檯作業 打帳單 帳單列表 掛單列表 現金收支登錄 高階收支登錄 材料自購登錄 每日結帳 排班表 現場電腦打卡 報表及分析 報表目錄 店家日報…" at bounding box center [434, 152] width 869 height 716
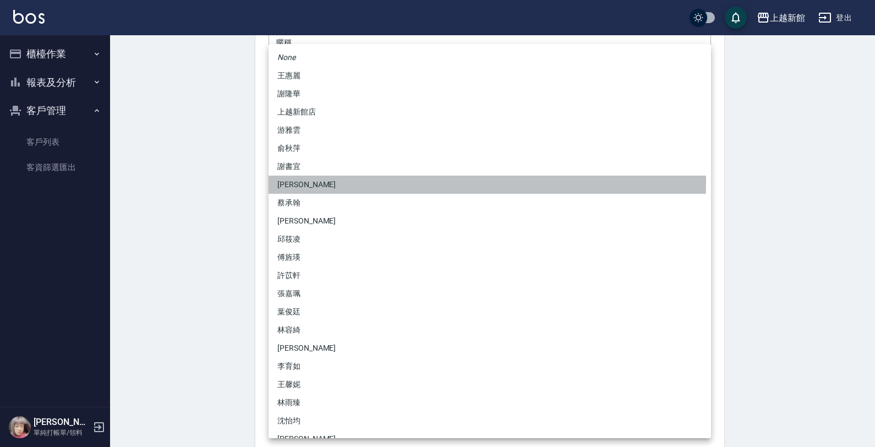
click at [285, 183] on li "[PERSON_NAME]" at bounding box center [490, 185] width 442 height 18
type input "f2df2d98-d013-4630-b475-e8e0bdc1e845"
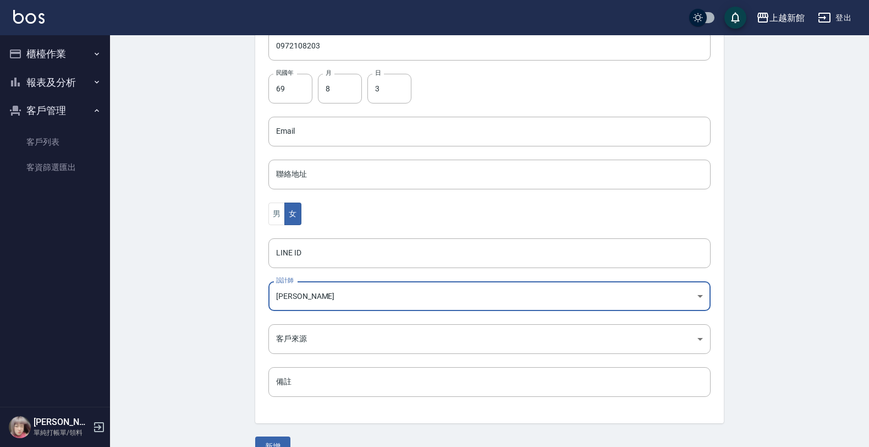
scroll to position [269, 0]
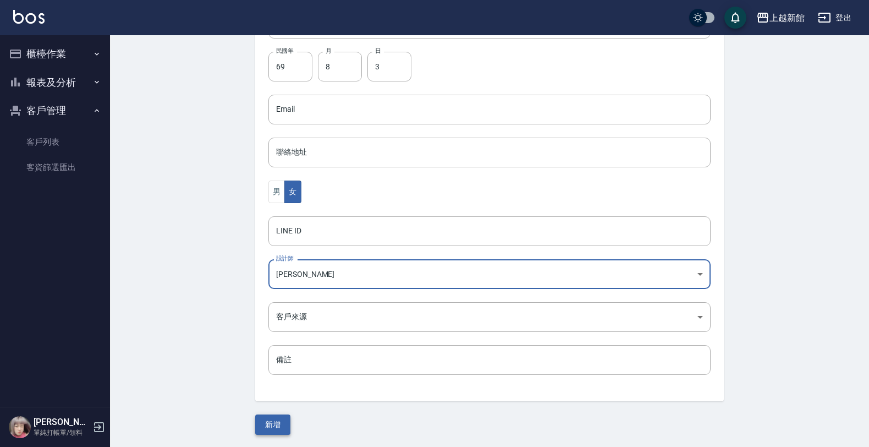
click at [273, 420] on button "新增" at bounding box center [272, 424] width 35 height 20
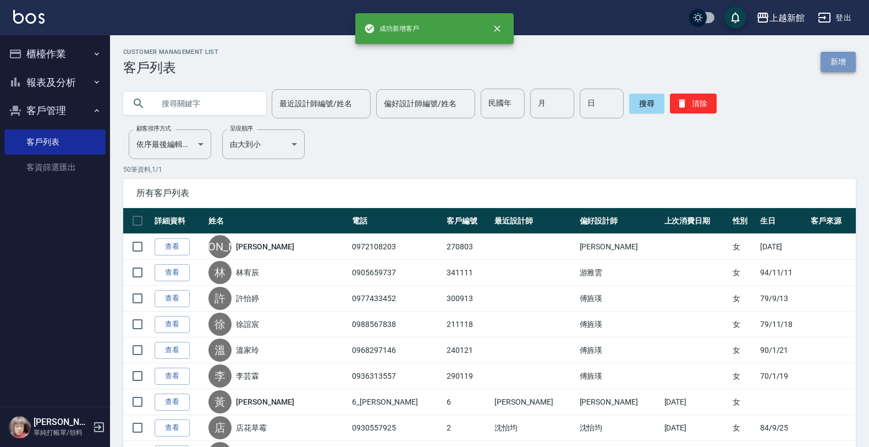
click at [836, 62] on link "新增" at bounding box center [838, 62] width 35 height 20
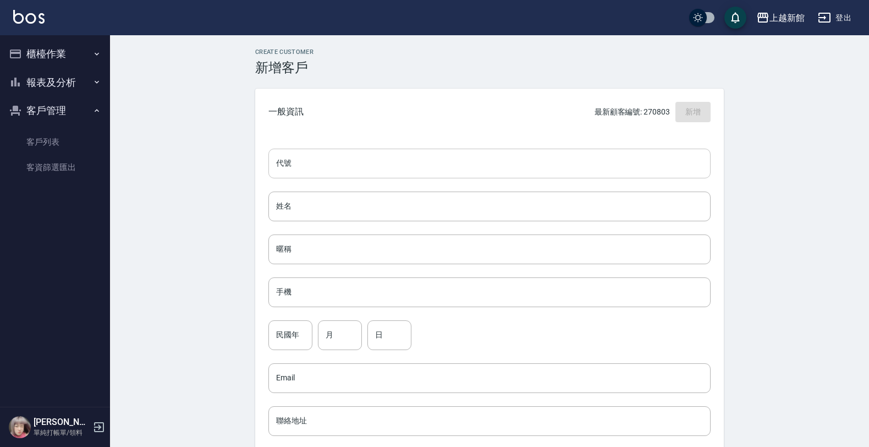
click at [667, 171] on input "代號" at bounding box center [490, 164] width 442 height 30
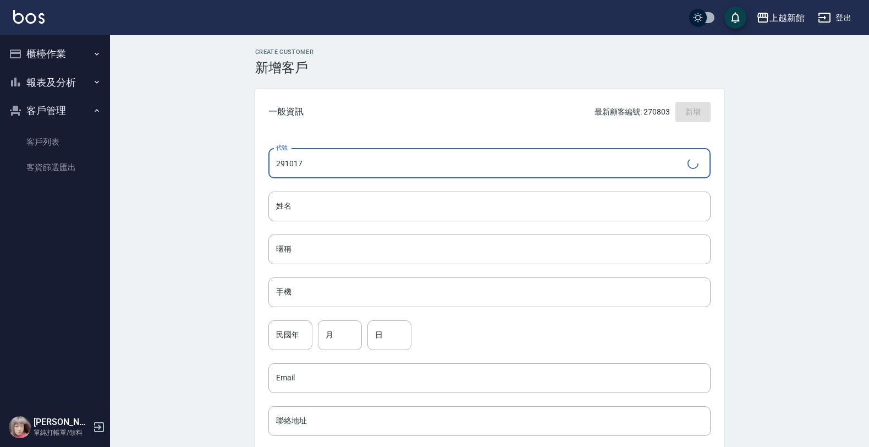
type input "291017"
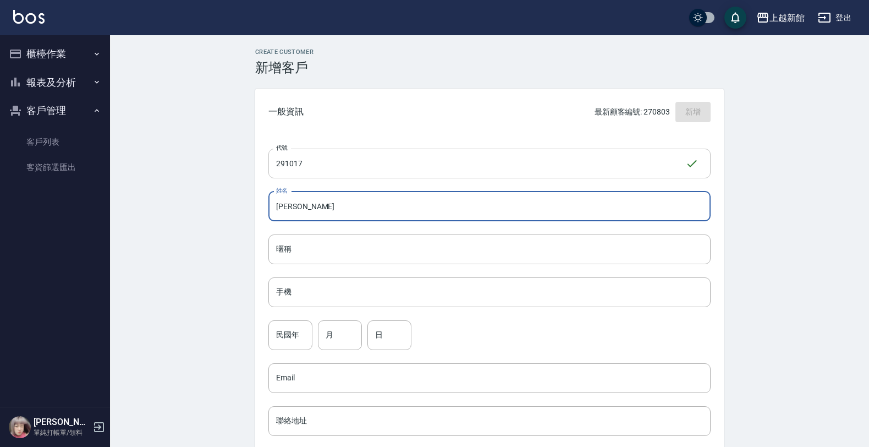
type input "陳妍吟"
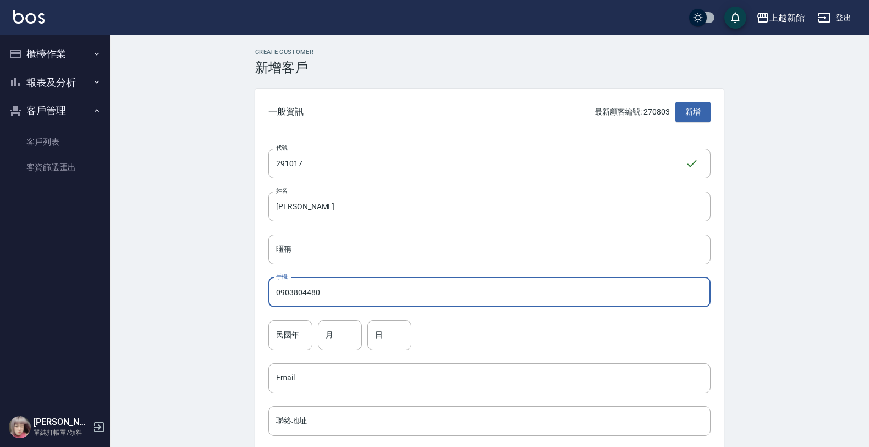
type input "0903804480"
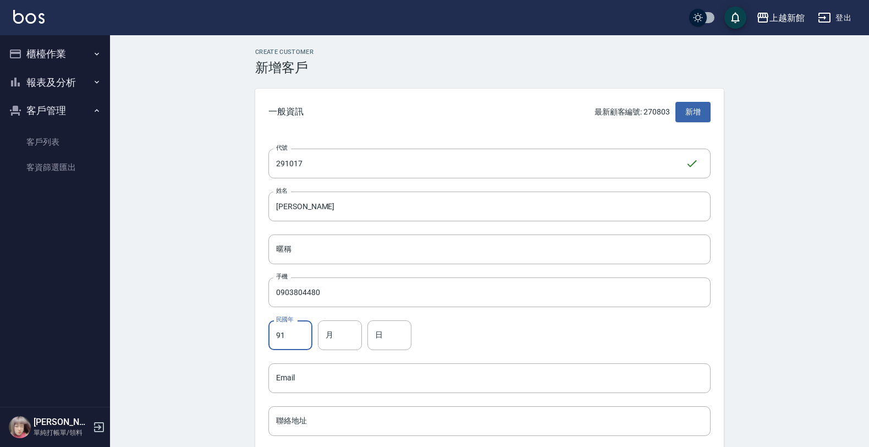
type input "91"
type input "10"
type input "17"
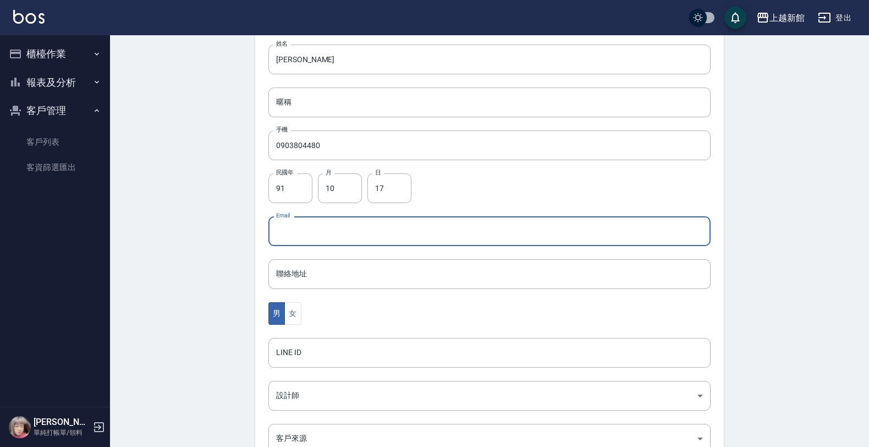
scroll to position [269, 0]
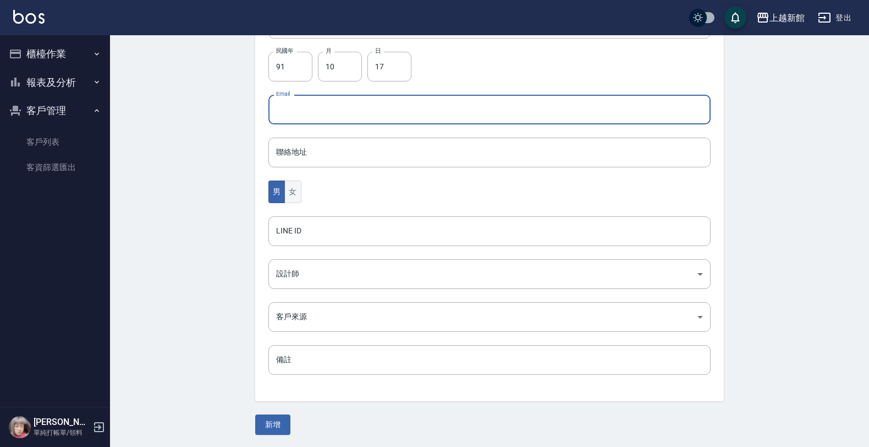
click at [300, 199] on button "女" at bounding box center [292, 191] width 17 height 23
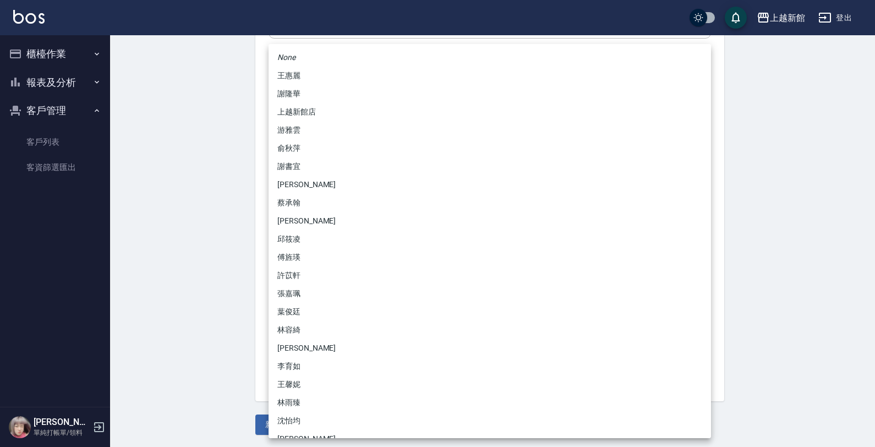
click at [300, 275] on body "上越新館 登出 櫃檯作業 打帳單 帳單列表 掛單列表 現金收支登錄 高階收支登錄 材料自購登錄 每日結帳 排班表 現場電腦打卡 報表及分析 報表目錄 店家日報…" at bounding box center [437, 89] width 875 height 716
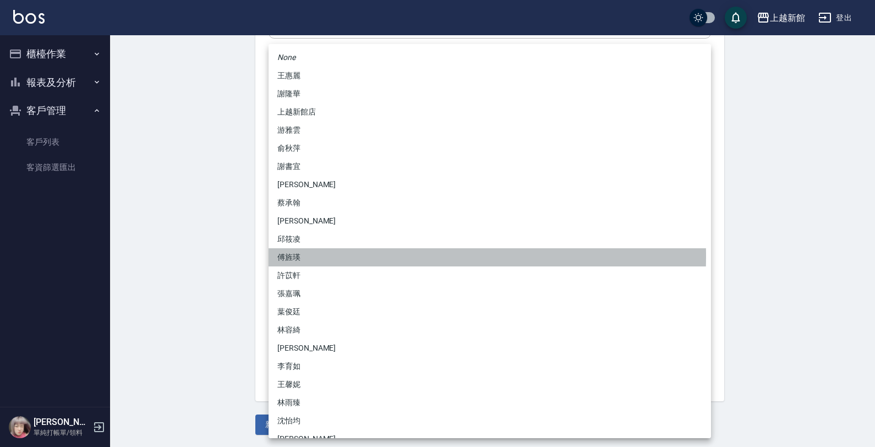
click at [305, 256] on li "傅旌瑛" at bounding box center [490, 257] width 442 height 18
type input "1211b317-6865-4b65-8ce4-66e34f8d1fd8"
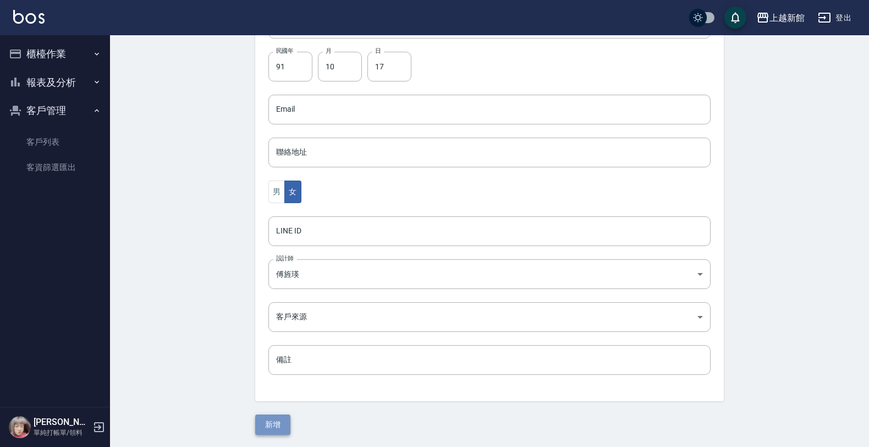
click at [272, 419] on button "新增" at bounding box center [272, 424] width 35 height 20
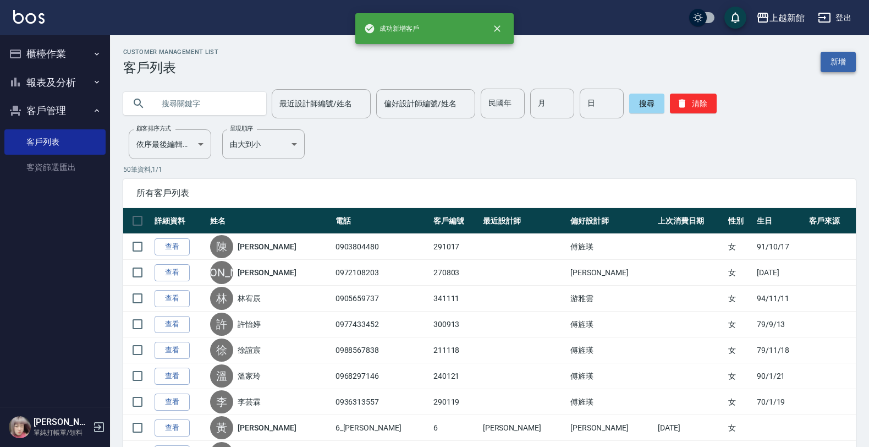
click at [827, 61] on link "新增" at bounding box center [838, 62] width 35 height 20
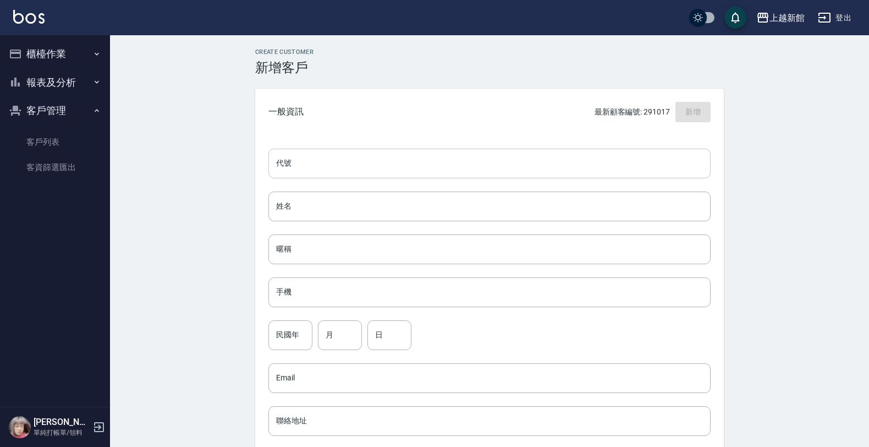
click at [700, 165] on input "代號" at bounding box center [490, 164] width 442 height 30
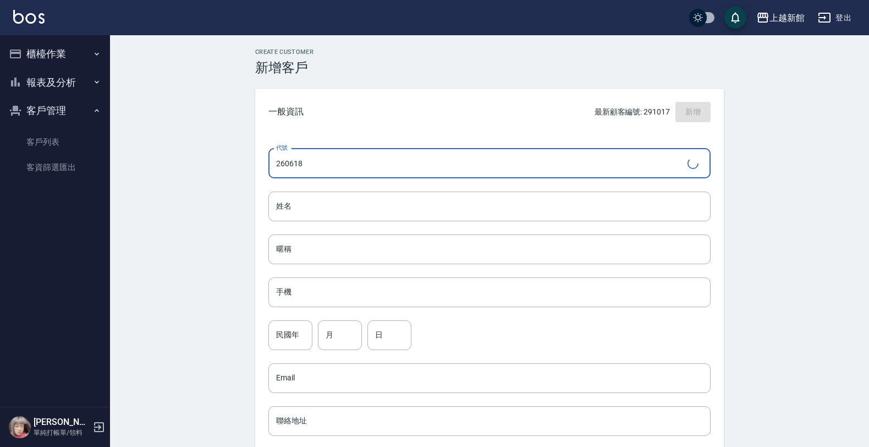
type input "260618"
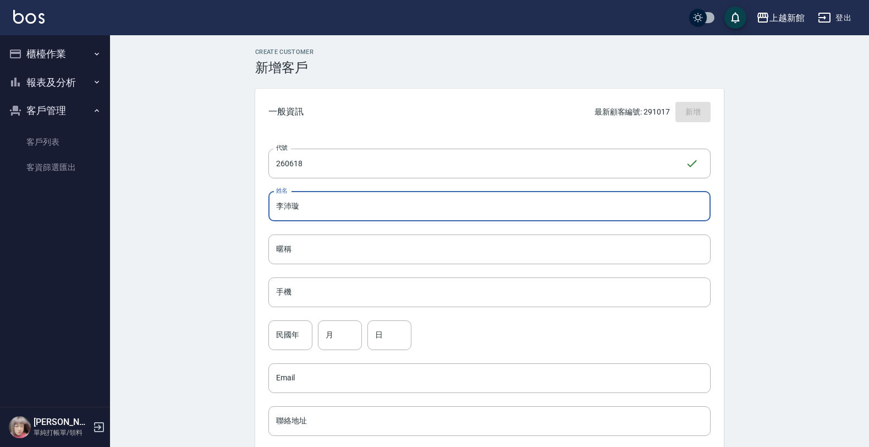
type input "李沛璇"
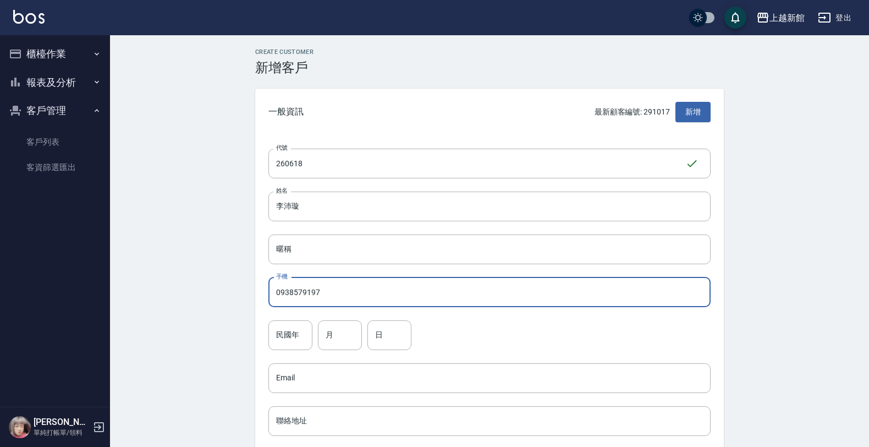
type input "0938579197"
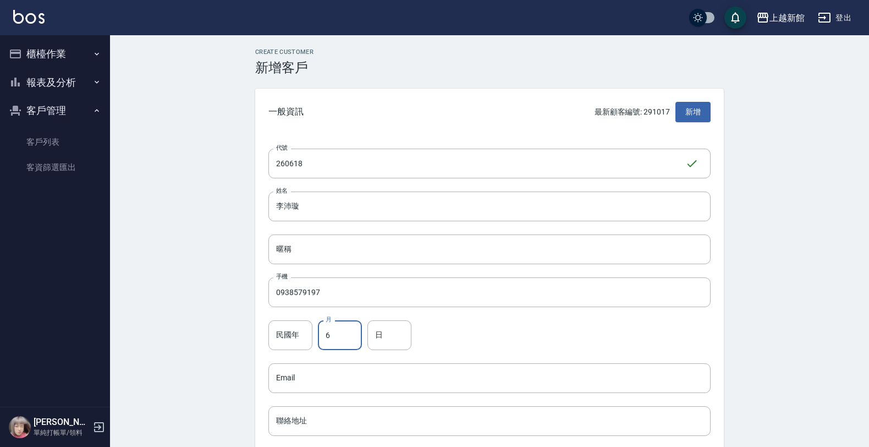
type input "6"
type input "18"
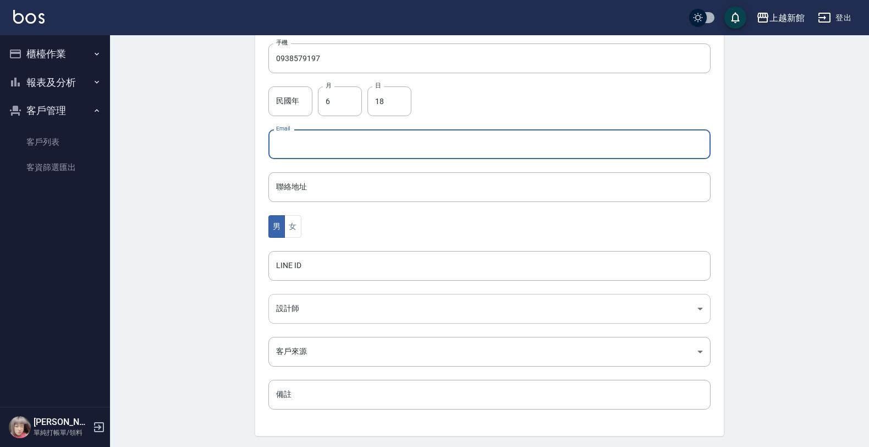
scroll to position [269, 0]
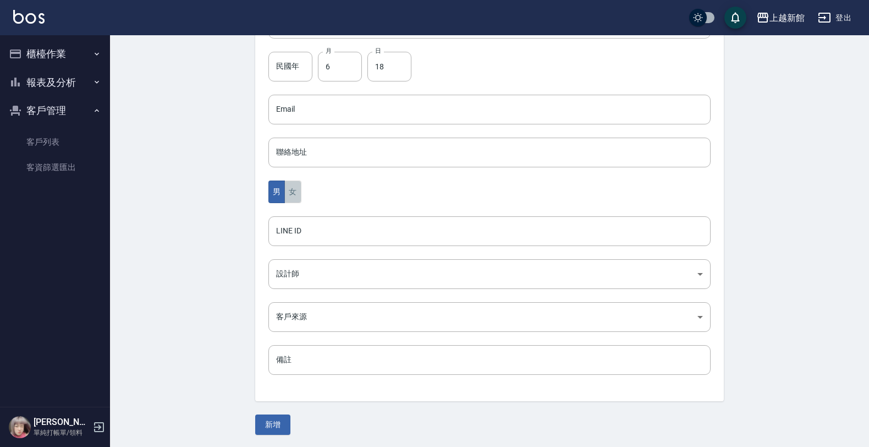
click at [296, 189] on button "女" at bounding box center [292, 191] width 17 height 23
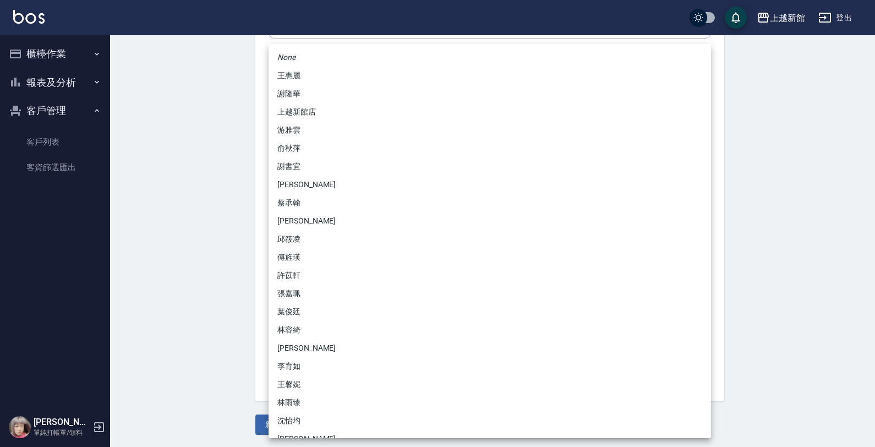
click at [280, 270] on body "上越新館 登出 櫃檯作業 打帳單 帳單列表 掛單列表 現金收支登錄 高階收支登錄 材料自購登錄 每日結帳 排班表 現場電腦打卡 報表及分析 報表目錄 店家日報…" at bounding box center [437, 89] width 875 height 716
click at [287, 254] on li "傅旌瑛" at bounding box center [490, 257] width 442 height 18
type input "1211b317-6865-4b65-8ce4-66e34f8d1fd8"
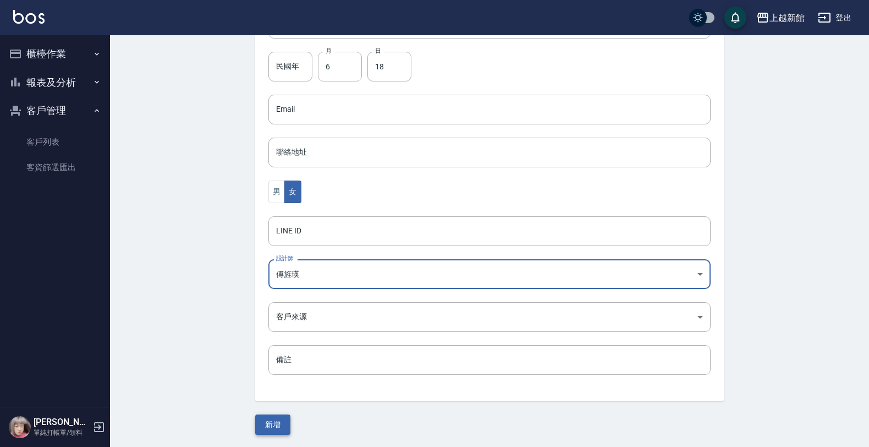
click at [281, 426] on button "新增" at bounding box center [272, 424] width 35 height 20
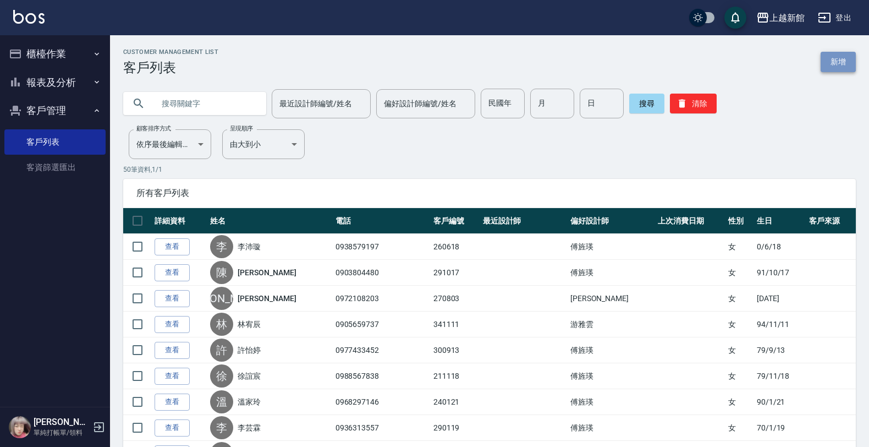
click at [851, 68] on link "新增" at bounding box center [838, 62] width 35 height 20
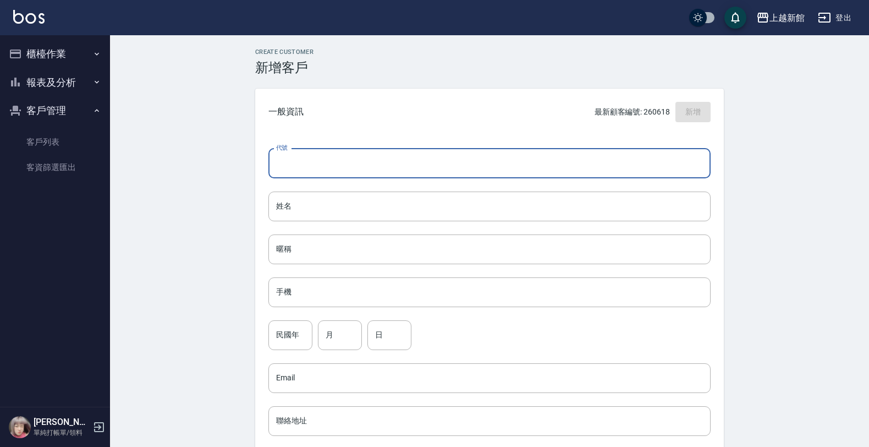
drag, startPoint x: 565, startPoint y: 166, endPoint x: 556, endPoint y: 179, distance: 15.9
click at [556, 179] on div "代號 代號 姓名 姓名 暱稱 暱稱 手機 手機 民國年 民國年 月 月 日 日 Email Email 聯絡地址 聯絡地址 男 女 LINE ID LINE …" at bounding box center [489, 402] width 469 height 535
type input "271106"
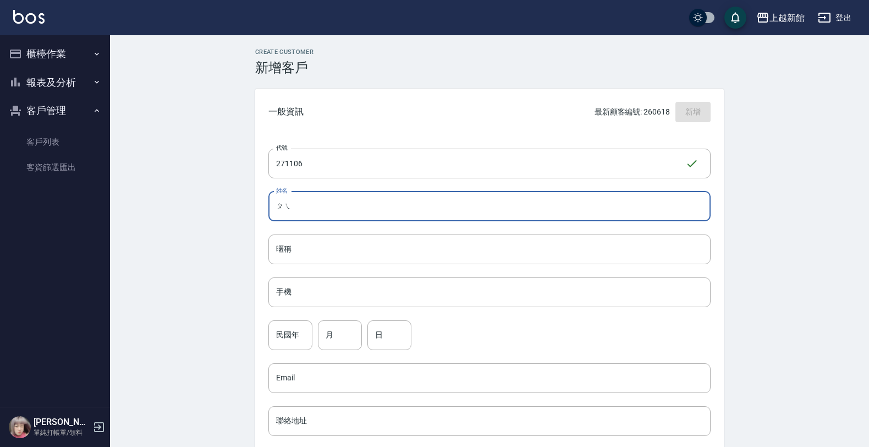
type input "沛"
type input "潘譯安"
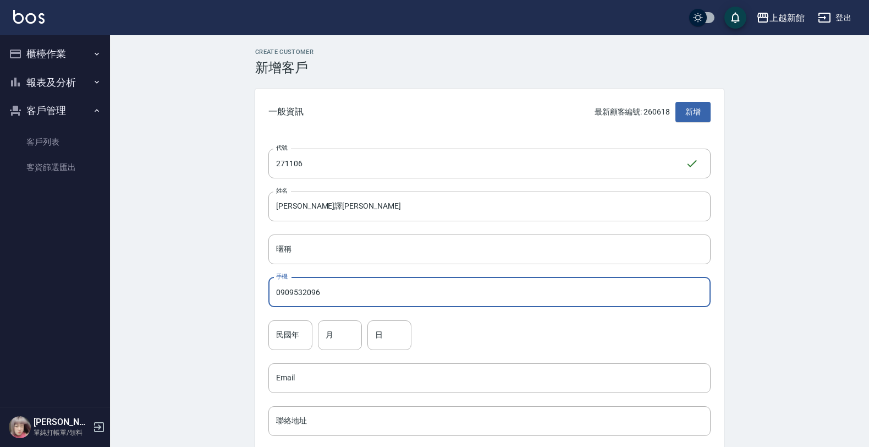
type input "0909532096"
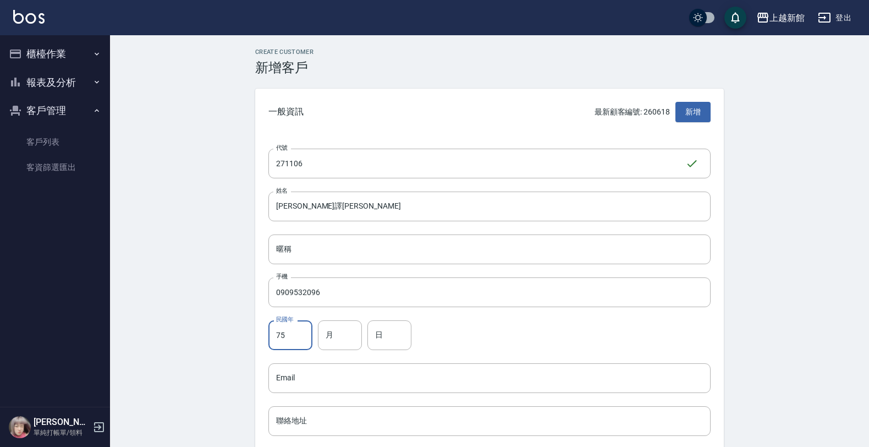
type input "75"
type input "11"
type input "6"
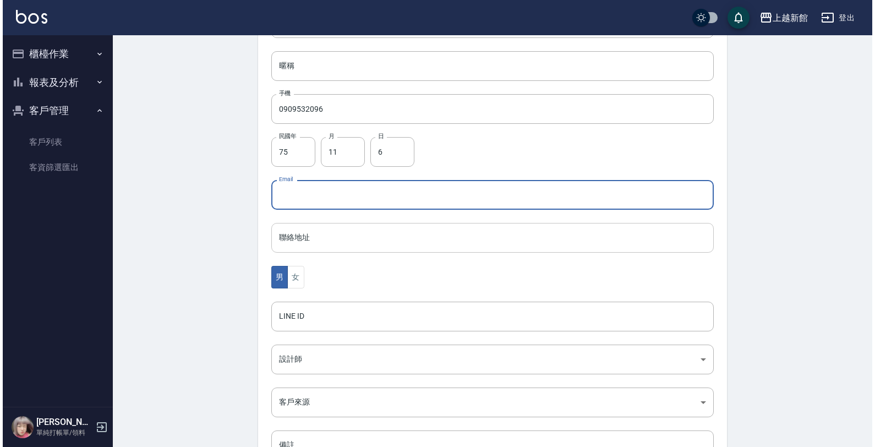
scroll to position [269, 0]
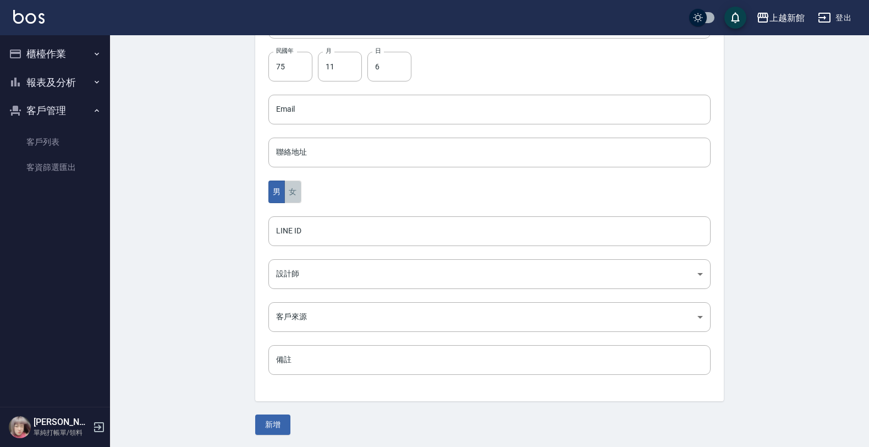
click at [295, 186] on button "女" at bounding box center [292, 191] width 17 height 23
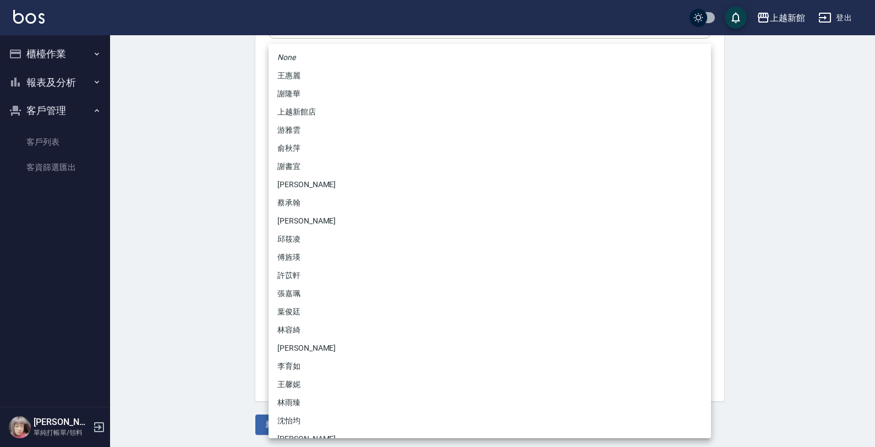
click at [293, 266] on body "上越新館 登出 櫃檯作業 打帳單 帳單列表 掛單列表 現金收支登錄 高階收支登錄 材料自購登錄 每日結帳 排班表 現場電腦打卡 報表及分析 報表目錄 店家日報…" at bounding box center [437, 89] width 875 height 716
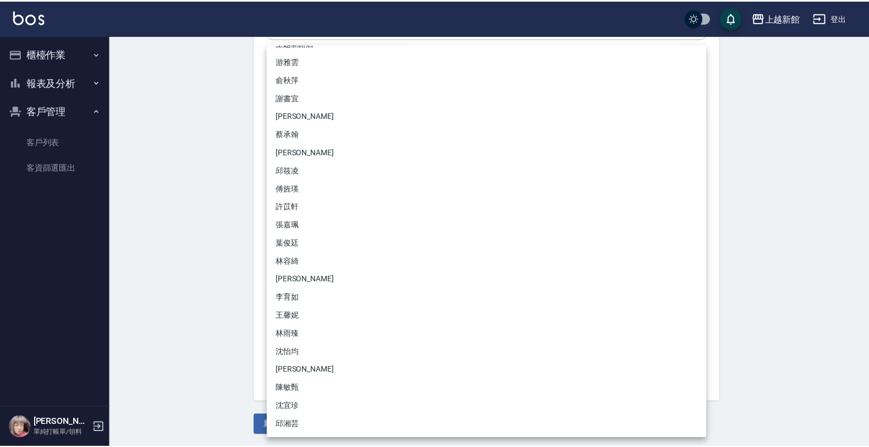
scroll to position [86, 0]
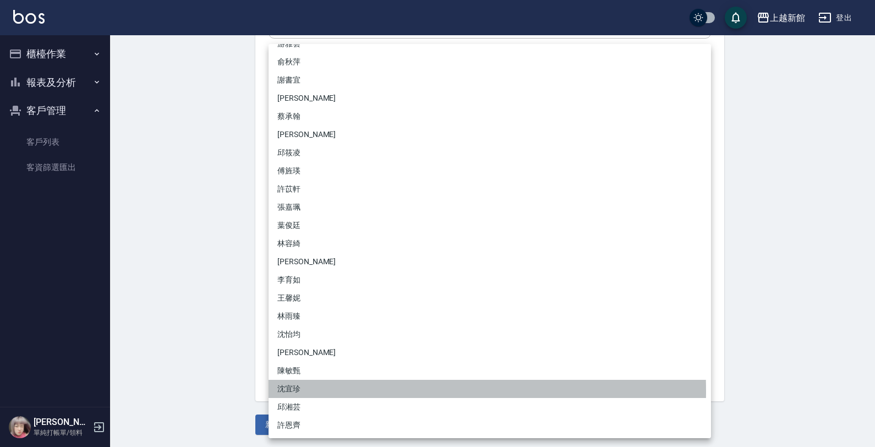
click at [294, 391] on li "沈宜珍" at bounding box center [490, 389] width 442 height 18
type input "d1a7700f-ed7d-493f-ab9c-4628fc9935fc"
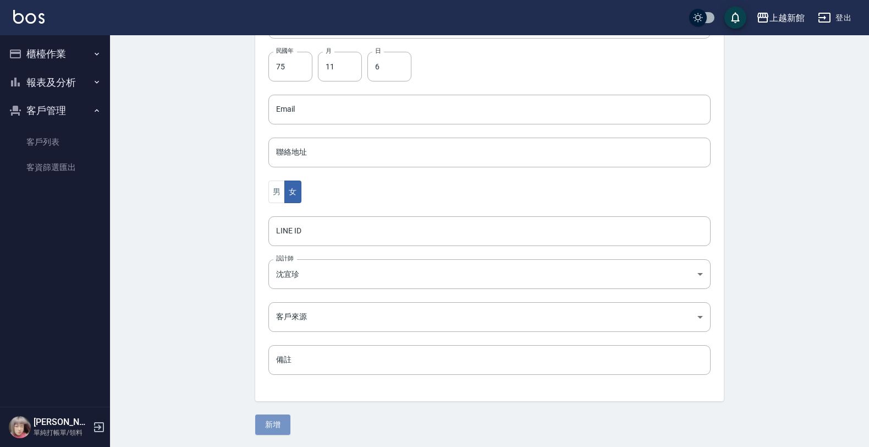
click at [278, 420] on button "新增" at bounding box center [272, 424] width 35 height 20
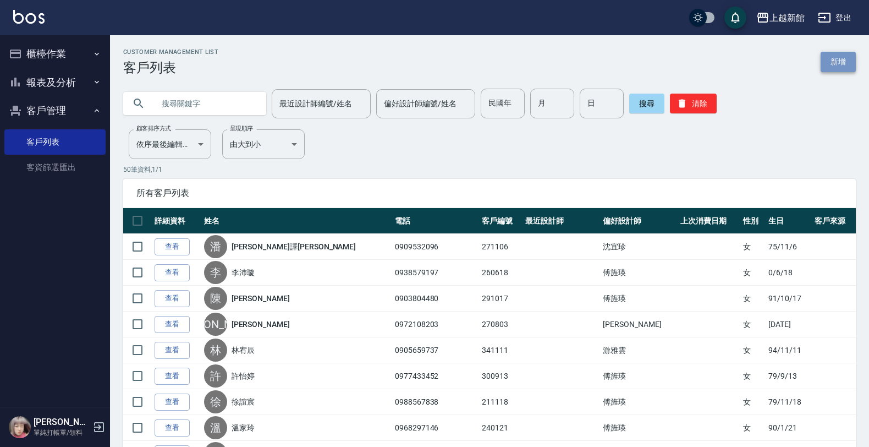
click at [835, 59] on link "新增" at bounding box center [838, 62] width 35 height 20
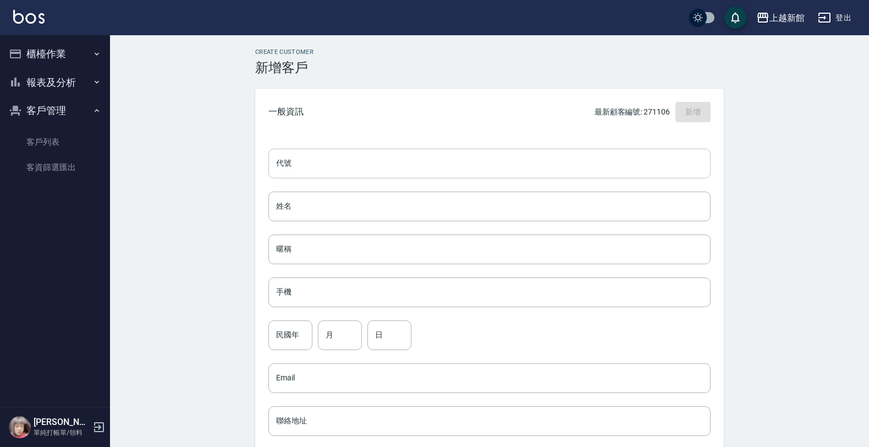
click at [625, 155] on input "代號" at bounding box center [490, 164] width 442 height 30
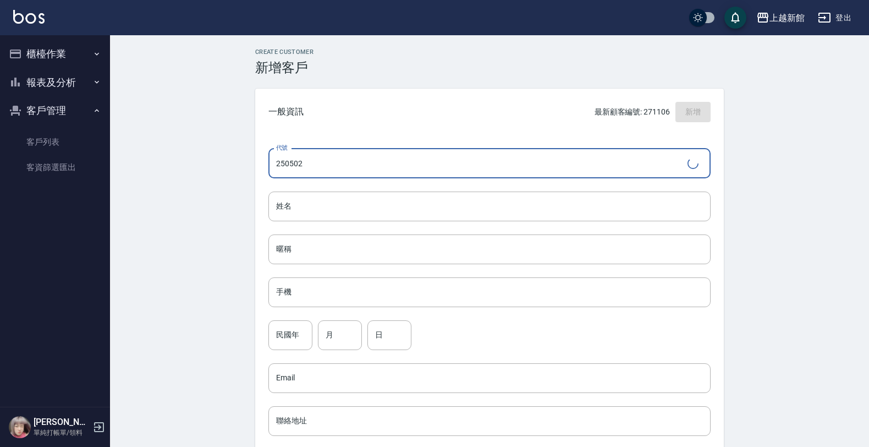
type input "250502"
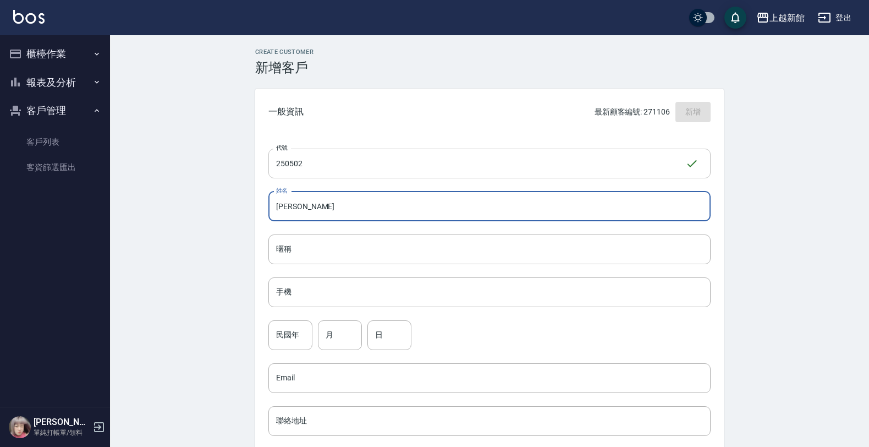
type input "吳璇諭"
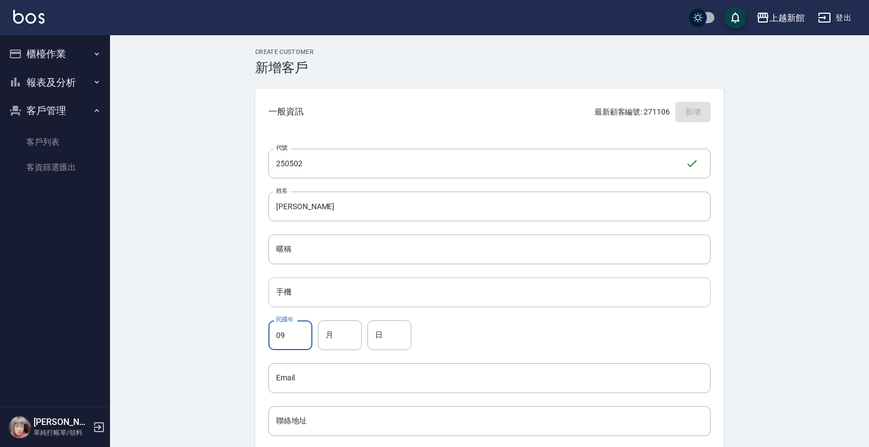
type input "09"
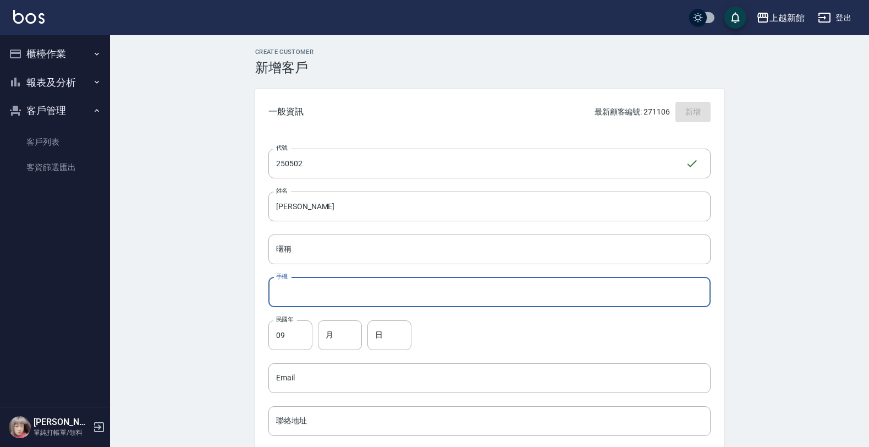
click at [340, 300] on input "手機" at bounding box center [490, 292] width 442 height 30
type input "0916933688"
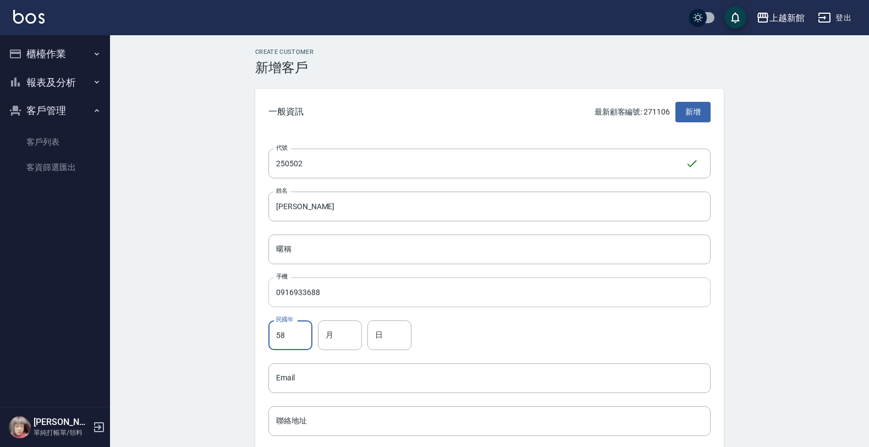
type input "58"
type input "5"
type input "2"
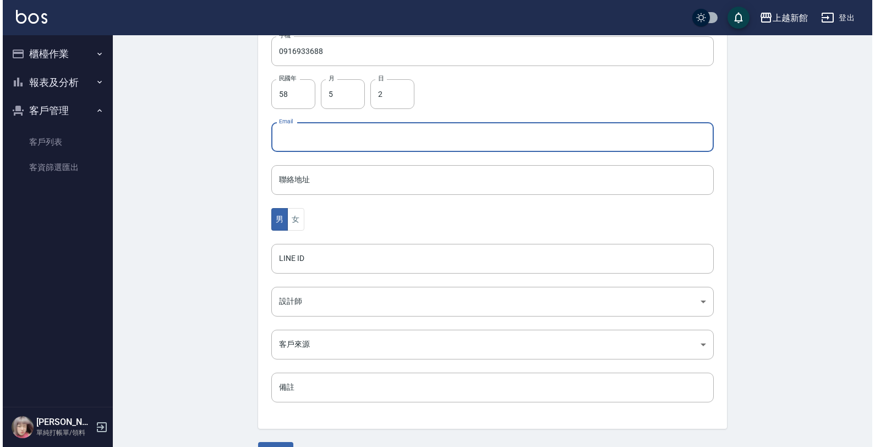
scroll to position [269, 0]
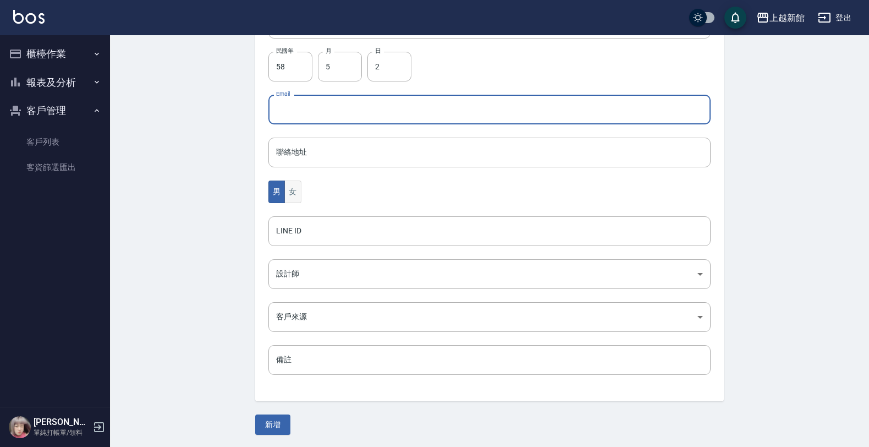
click at [300, 191] on button "女" at bounding box center [292, 191] width 17 height 23
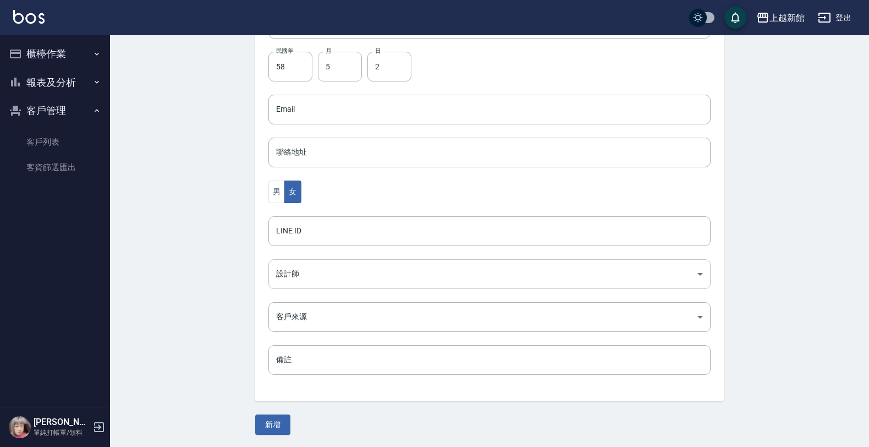
click at [313, 279] on body "上越新館 登出 櫃檯作業 打帳單 帳單列表 掛單列表 現金收支登錄 高階收支登錄 材料自購登錄 每日結帳 排班表 現場電腦打卡 報表及分析 報表目錄 店家日報…" at bounding box center [434, 89] width 869 height 716
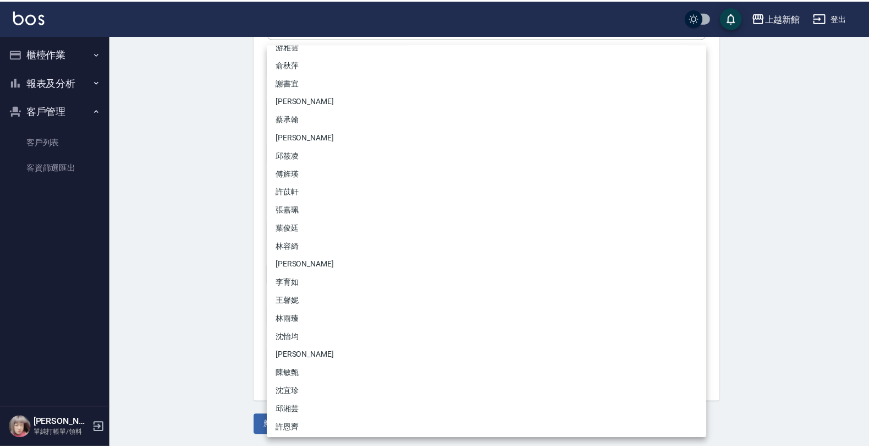
scroll to position [86, 0]
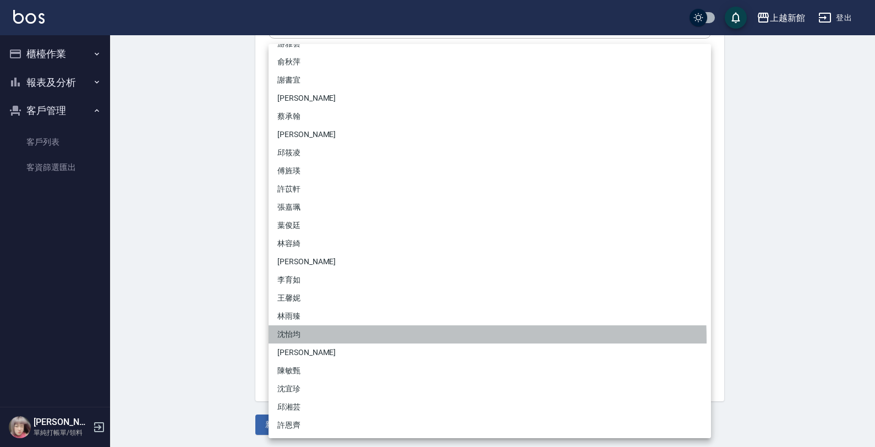
click at [301, 340] on li "沈怡均" at bounding box center [490, 334] width 442 height 18
type input "15a18275-fbb5-4975-8588-eb5da8df17b5"
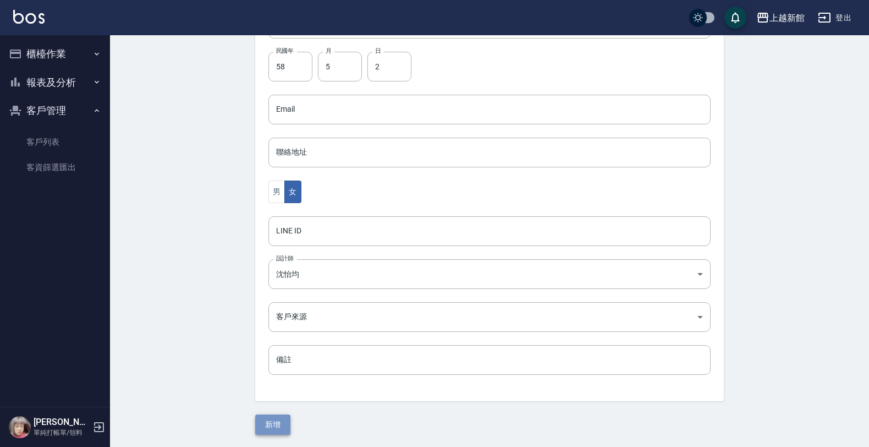
click at [282, 423] on button "新增" at bounding box center [272, 424] width 35 height 20
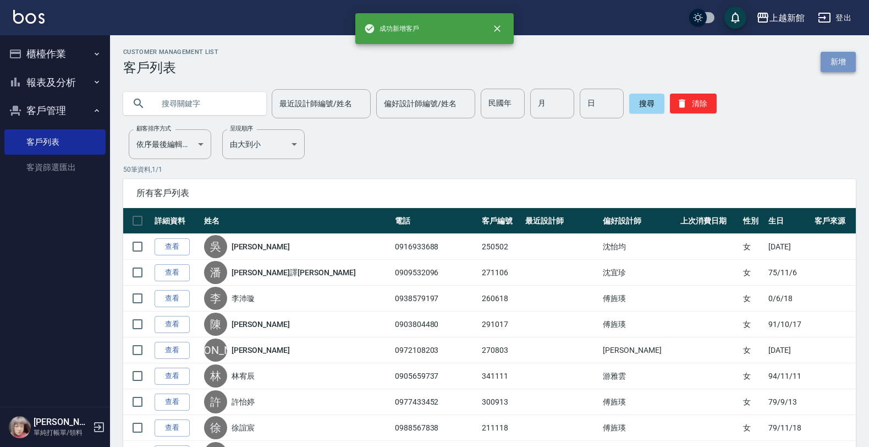
click at [853, 57] on link "新增" at bounding box center [838, 62] width 35 height 20
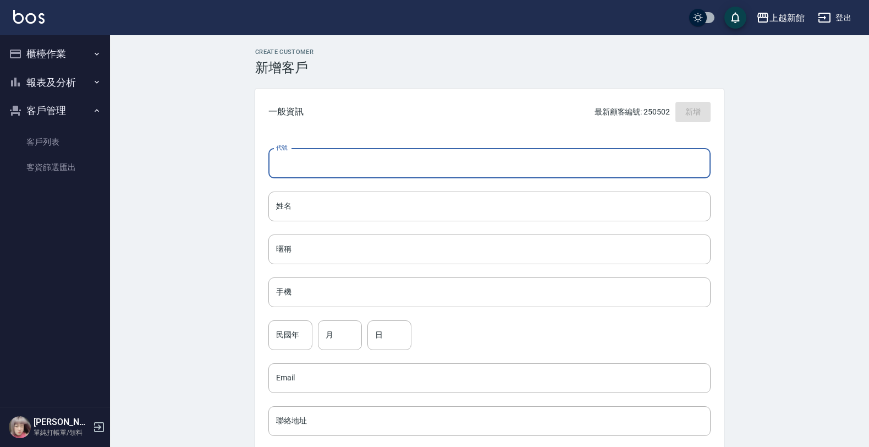
click at [671, 160] on input "代號" at bounding box center [490, 164] width 442 height 30
type input "371012"
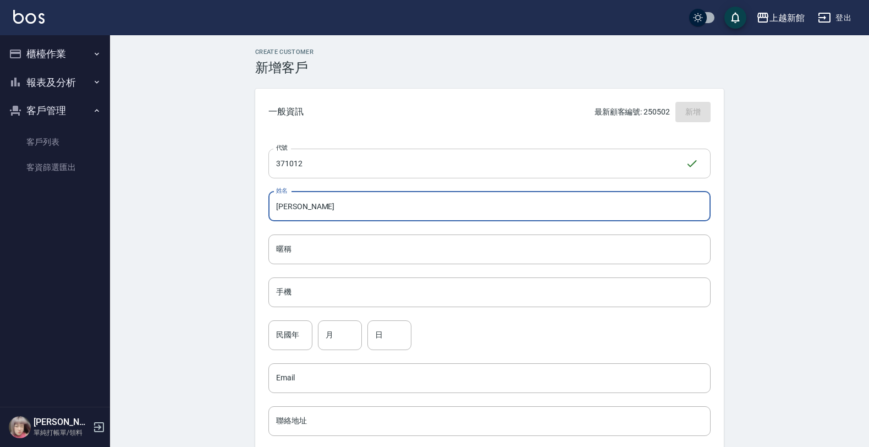
type input "張珮芸"
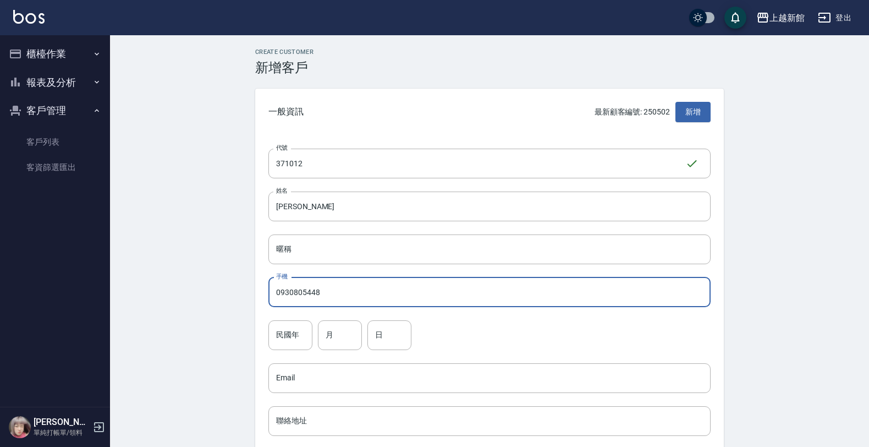
type input "0930805448"
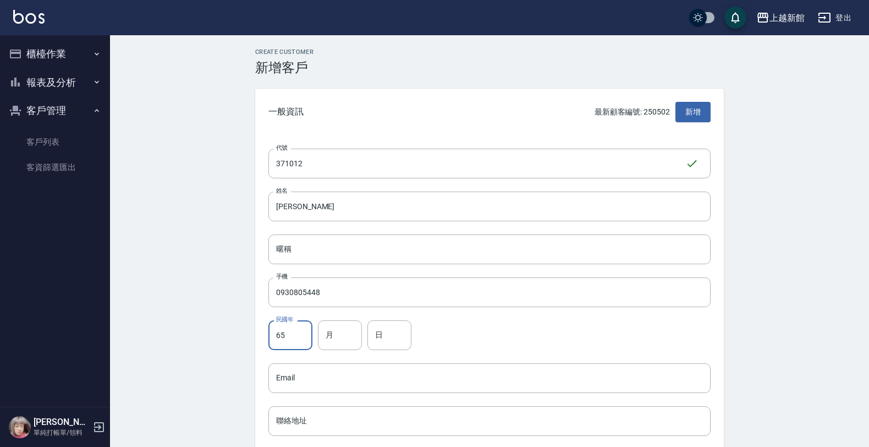
type input "65"
type input "10"
type input "12"
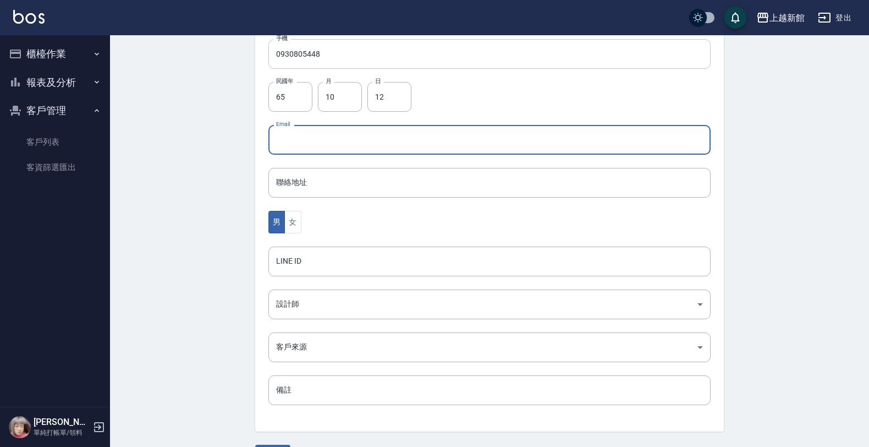
scroll to position [269, 0]
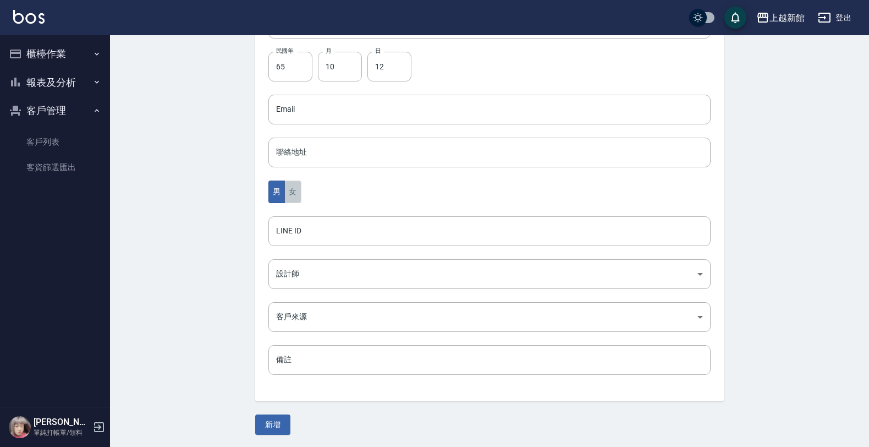
click at [292, 199] on button "女" at bounding box center [292, 191] width 17 height 23
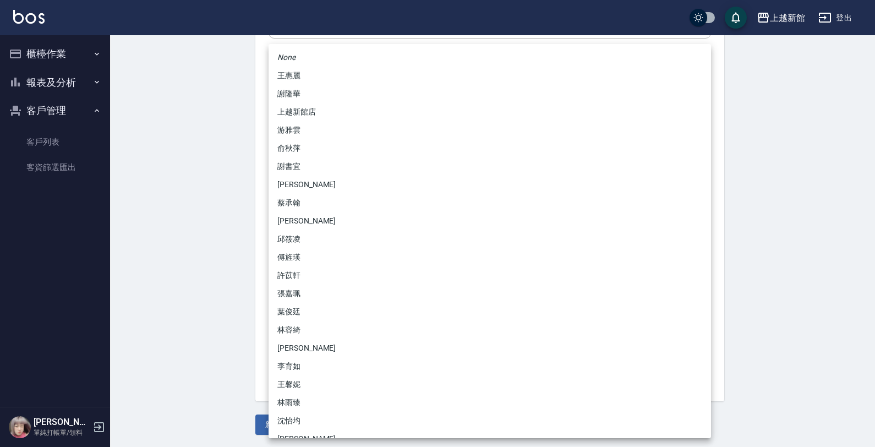
click at [286, 281] on body "上越新館 登出 櫃檯作業 打帳單 帳單列表 掛單列表 現金收支登錄 高階收支登錄 材料自購登錄 每日結帳 排班表 現場電腦打卡 報表及分析 報表目錄 店家日報…" at bounding box center [437, 89] width 875 height 716
drag, startPoint x: 292, startPoint y: 185, endPoint x: 292, endPoint y: 195, distance: 10.5
click at [292, 189] on li "劉名儀" at bounding box center [490, 185] width 442 height 18
type input "f2df2d98-d013-4630-b475-e8e0bdc1e845"
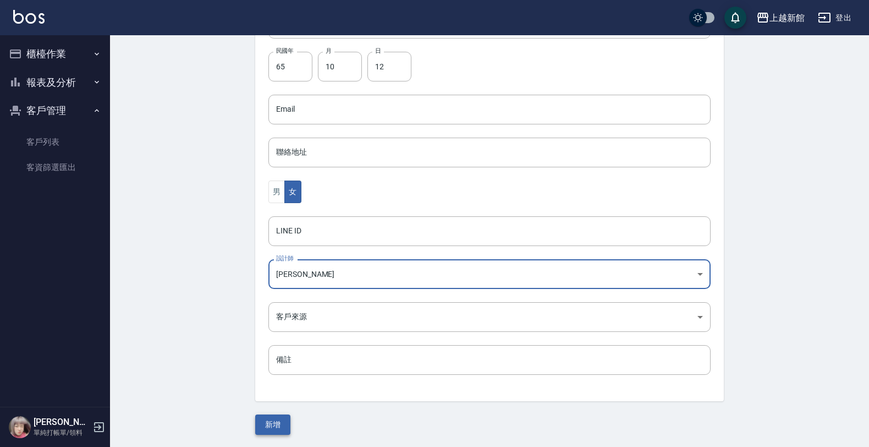
click at [277, 426] on button "新增" at bounding box center [272, 424] width 35 height 20
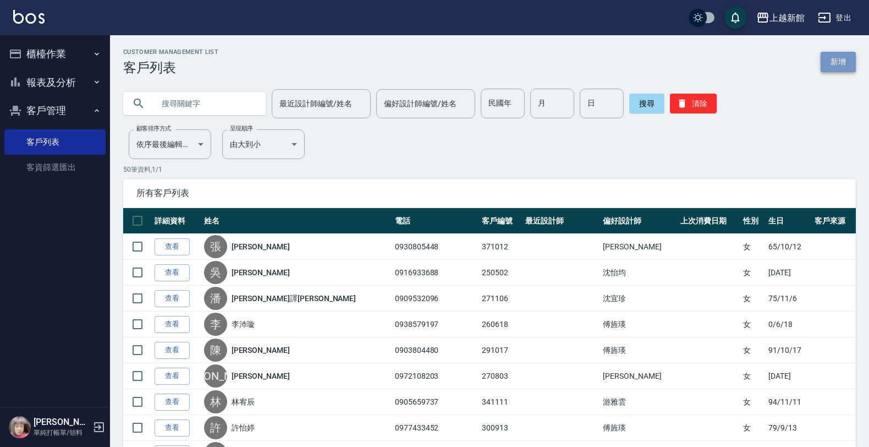
click at [827, 72] on link "新增" at bounding box center [838, 62] width 35 height 20
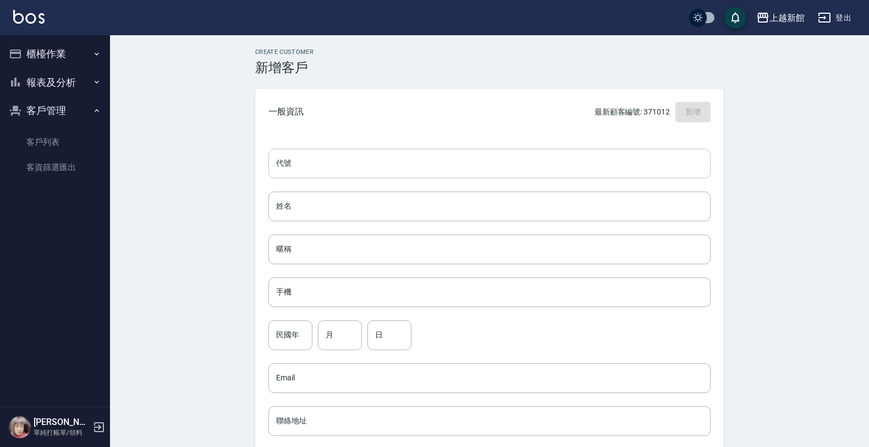
click at [675, 166] on input "代號" at bounding box center [490, 164] width 442 height 30
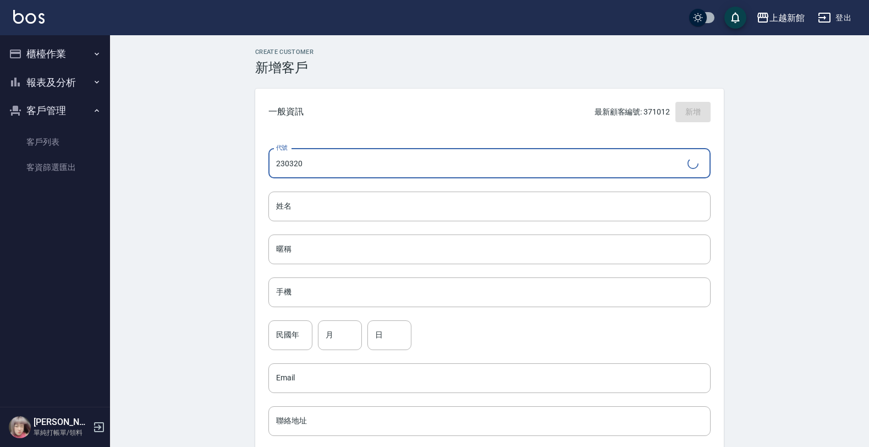
type input "230320"
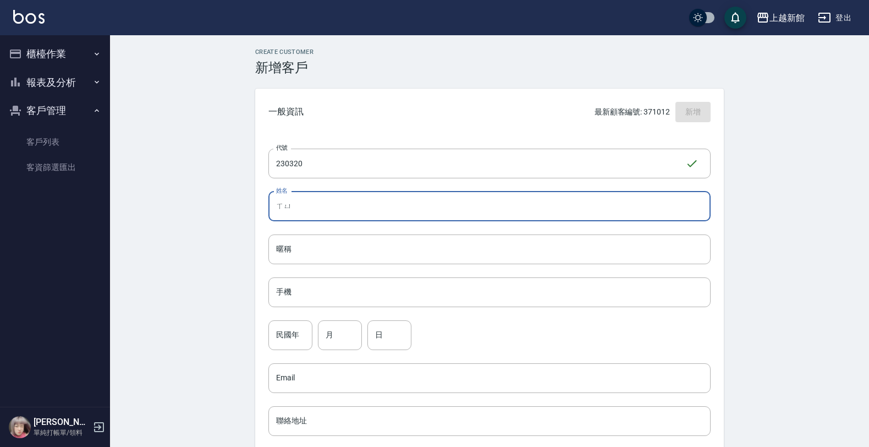
type input "徐"
type input "許芝禎"
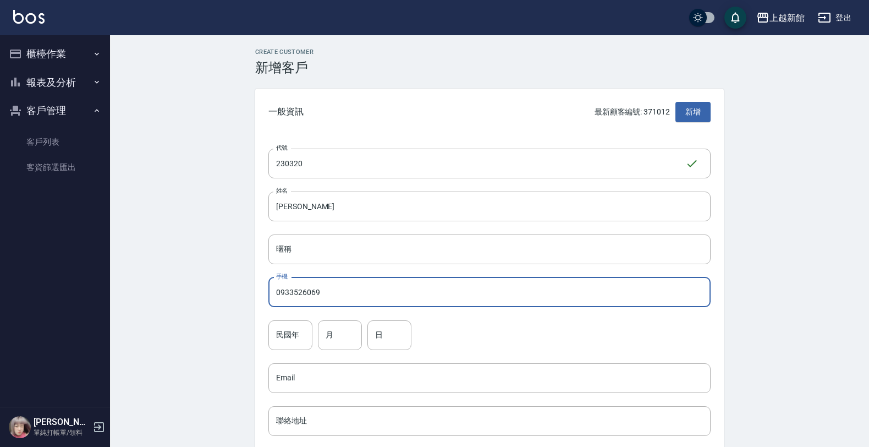
type input "0933526069"
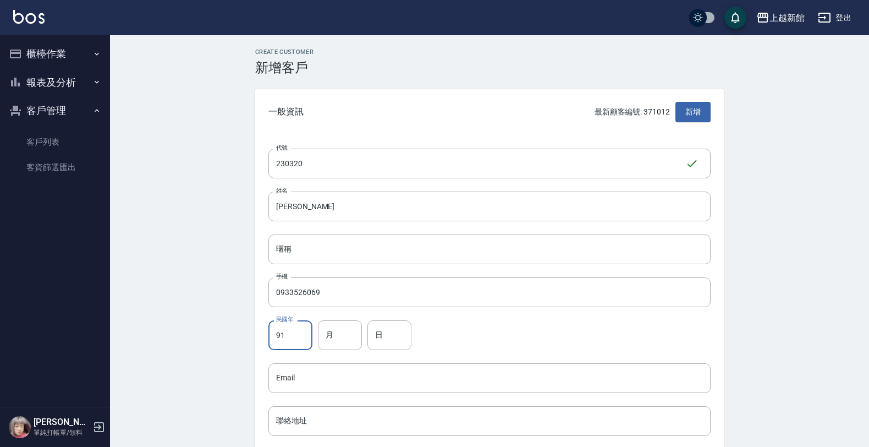
type input "91"
type input "3"
type input "20"
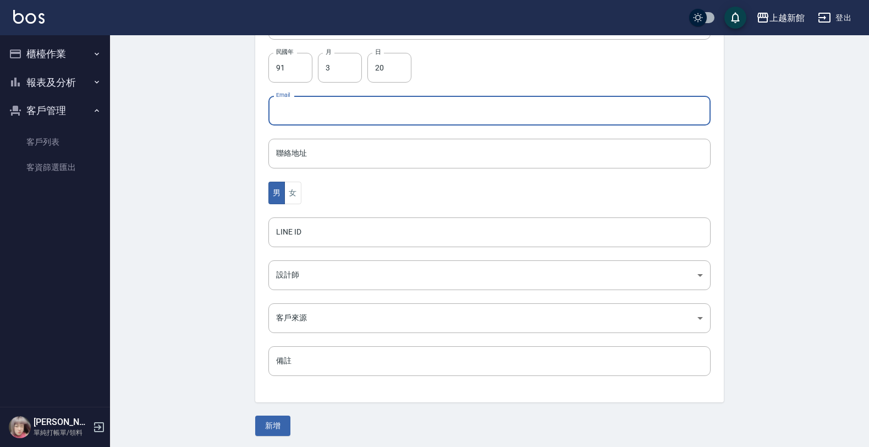
scroll to position [269, 0]
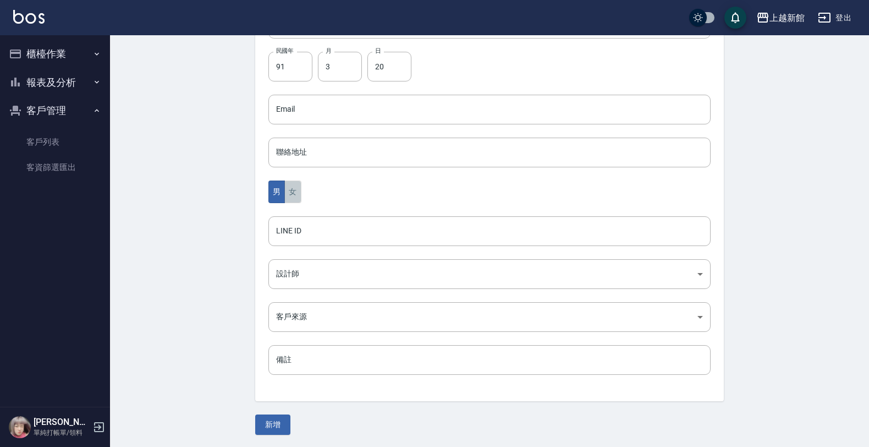
click at [285, 184] on button "女" at bounding box center [292, 191] width 17 height 23
click at [286, 265] on body "上越新館 登出 櫃檯作業 打帳單 帳單列表 掛單列表 現金收支登錄 高階收支登錄 材料自購登錄 每日結帳 排班表 現場電腦打卡 報表及分析 報表目錄 店家日報…" at bounding box center [437, 89] width 875 height 716
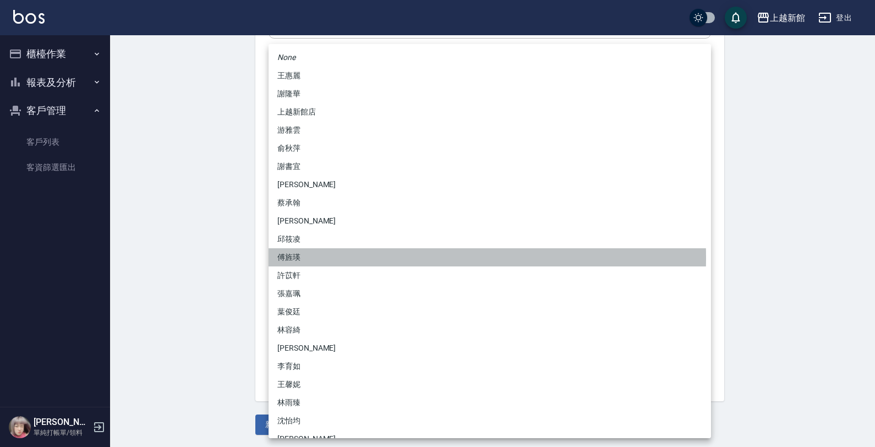
click at [291, 258] on li "傅旌瑛" at bounding box center [490, 257] width 442 height 18
type input "1211b317-6865-4b65-8ce4-66e34f8d1fd8"
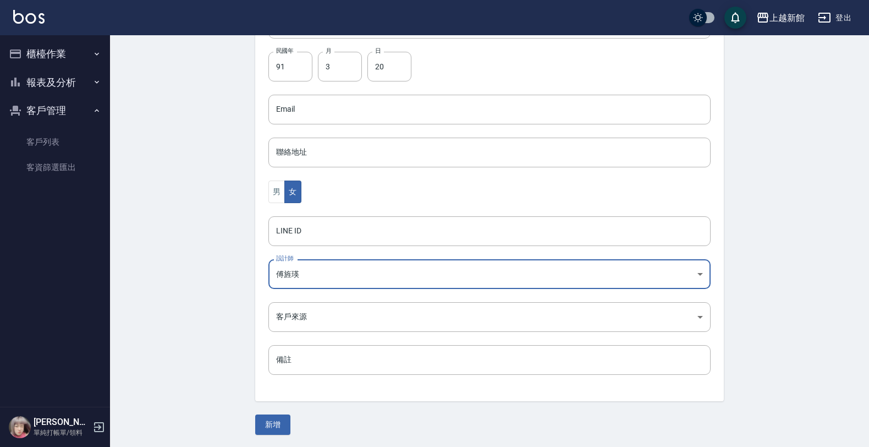
click at [273, 437] on div "Create Customer 新增客戶 一般資訊 最新顧客編號: 371012 新增 代號 230320 ​ 代號 姓名 許芝禎 姓名 暱稱 暱稱 手機 0…" at bounding box center [489, 107] width 759 height 681
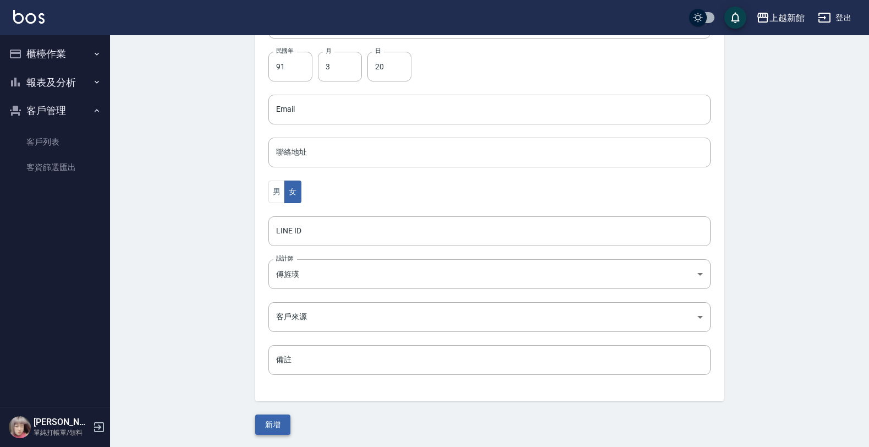
drag, startPoint x: 273, startPoint y: 435, endPoint x: 270, endPoint y: 426, distance: 9.2
click at [272, 434] on div "Create Customer 新增客戶 一般資訊 最新顧客編號: 371012 新增 代號 230320 ​ 代號 姓名 許芝禎 姓名 暱稱 暱稱 手機 0…" at bounding box center [489, 107] width 759 height 681
click at [270, 426] on button "新增" at bounding box center [272, 424] width 35 height 20
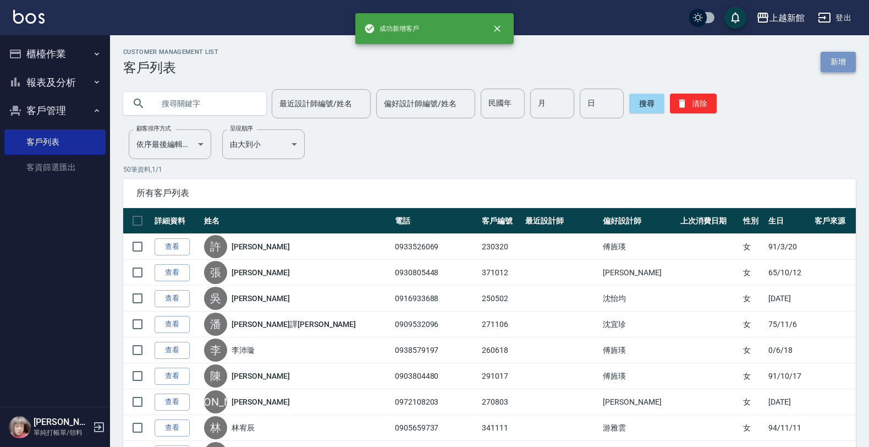
click at [845, 67] on link "新增" at bounding box center [838, 62] width 35 height 20
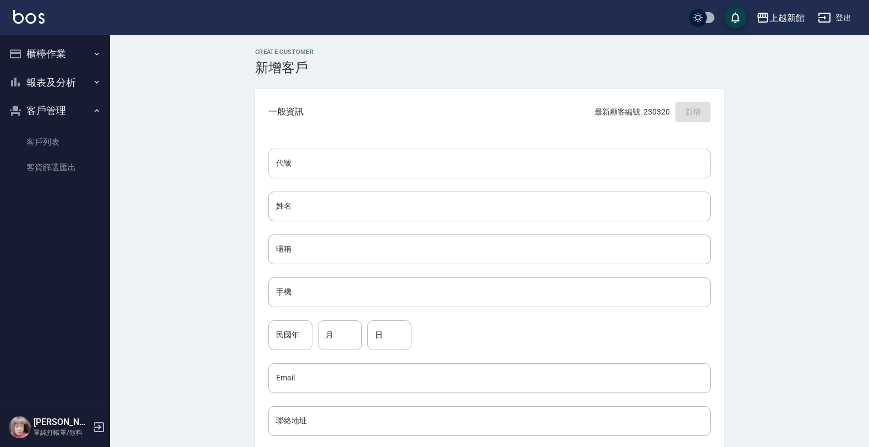
click at [659, 151] on input "代號" at bounding box center [490, 164] width 442 height 30
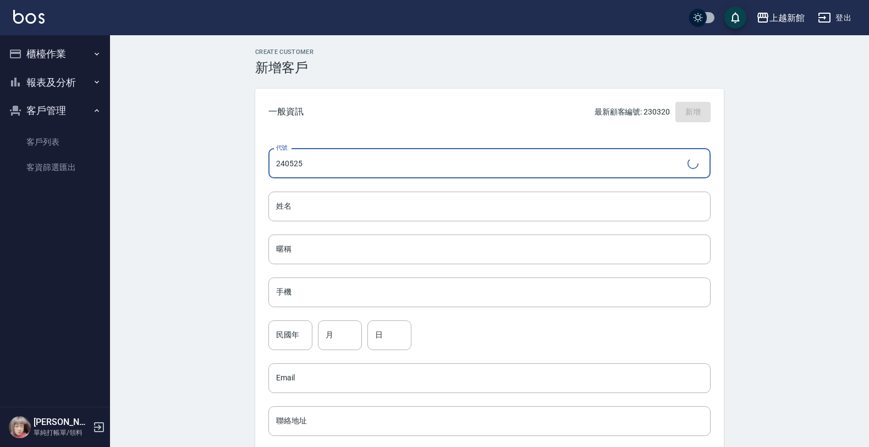
type input "240525"
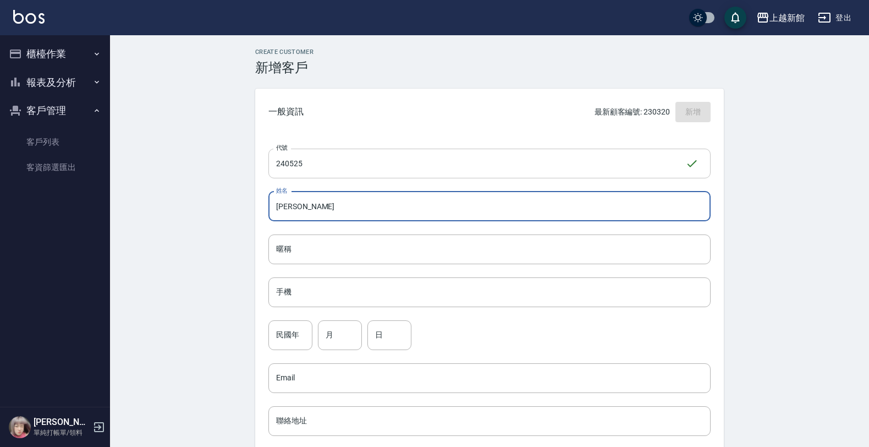
type input "陳乃瑄"
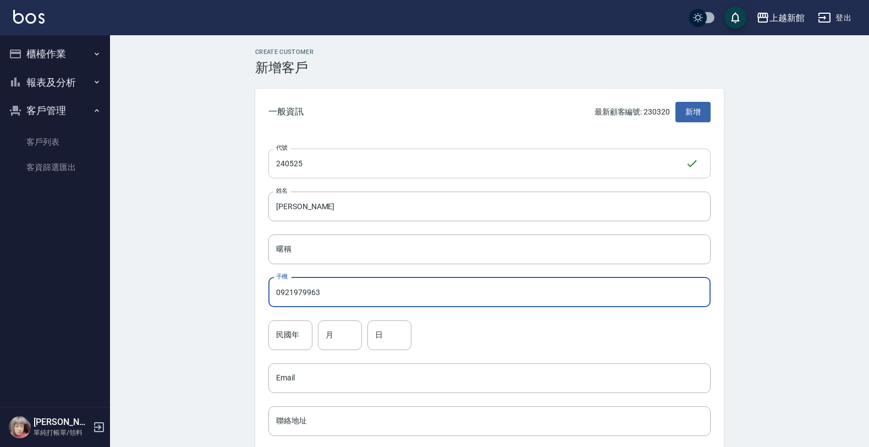
type input "0921979963"
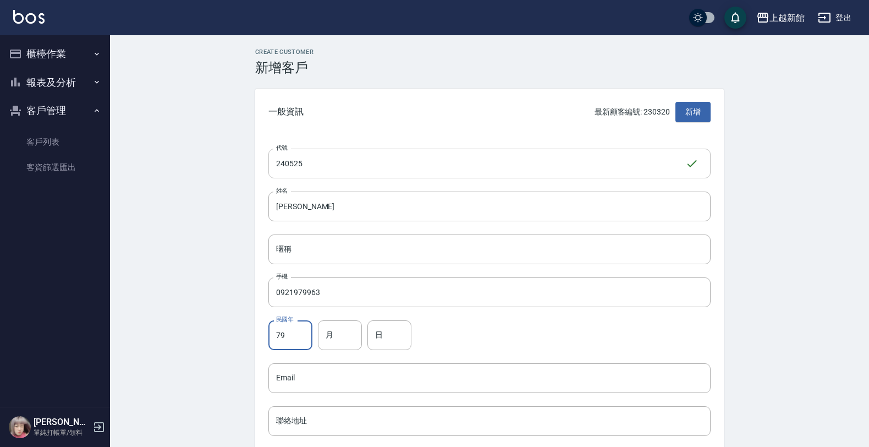
type input "79"
type input "5"
type input "25"
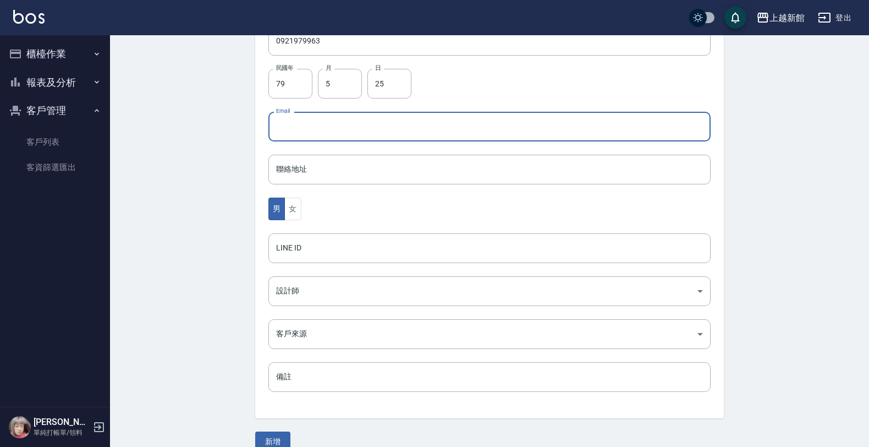
scroll to position [269, 0]
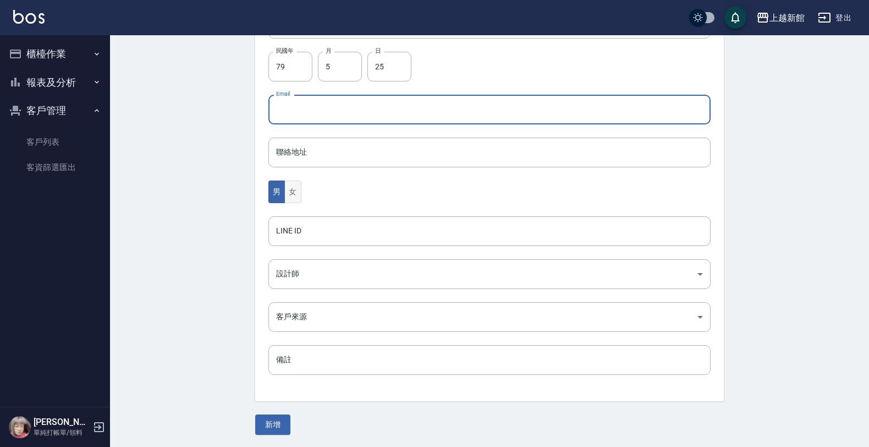
click at [300, 196] on div "男 女" at bounding box center [490, 191] width 442 height 23
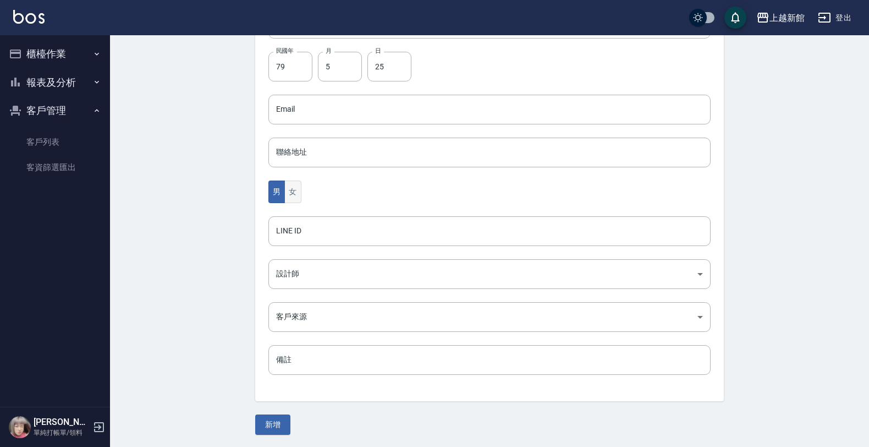
click at [298, 196] on button "女" at bounding box center [292, 191] width 17 height 23
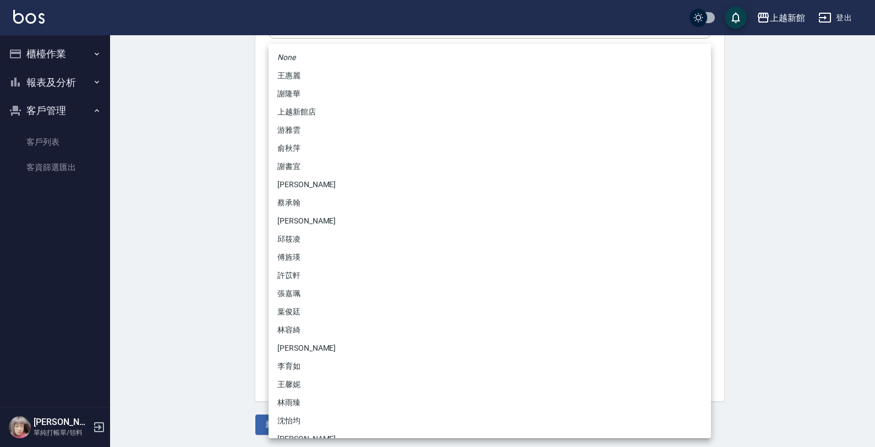
click at [307, 268] on body "上越新館 登出 櫃檯作業 打帳單 帳單列表 掛單列表 現金收支登錄 高階收支登錄 材料自購登錄 每日結帳 排班表 現場電腦打卡 報表及分析 報表目錄 店家日報…" at bounding box center [437, 89] width 875 height 716
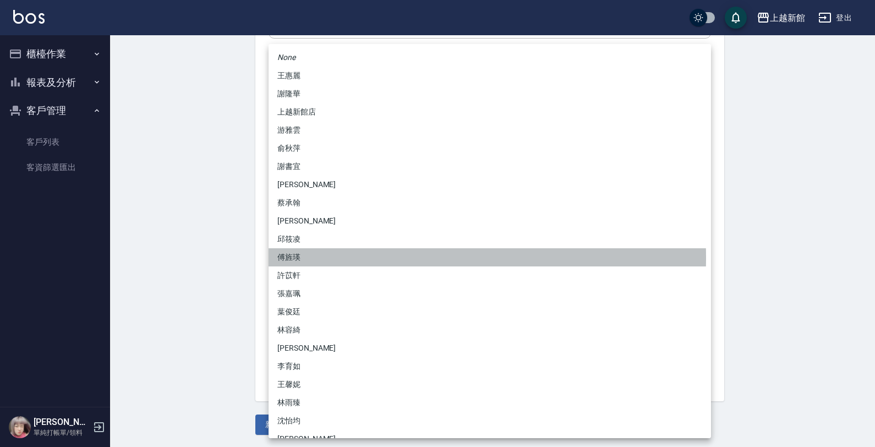
click at [299, 258] on li "傅旌瑛" at bounding box center [490, 257] width 442 height 18
type input "1211b317-6865-4b65-8ce4-66e34f8d1fd8"
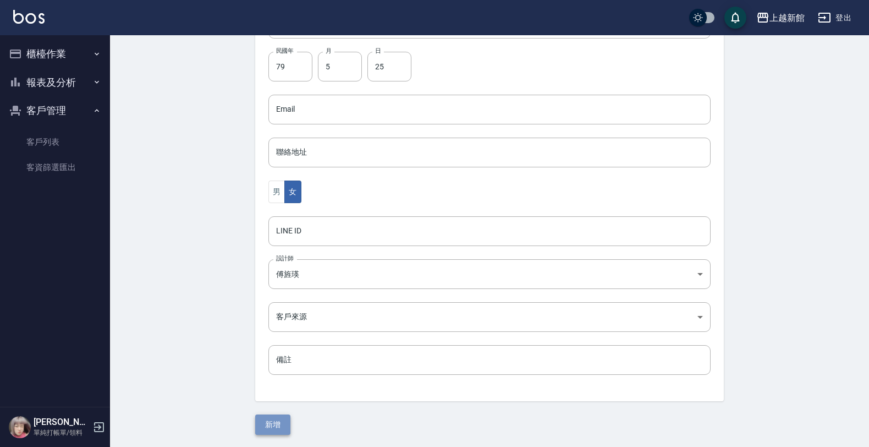
click at [282, 425] on button "新增" at bounding box center [272, 424] width 35 height 20
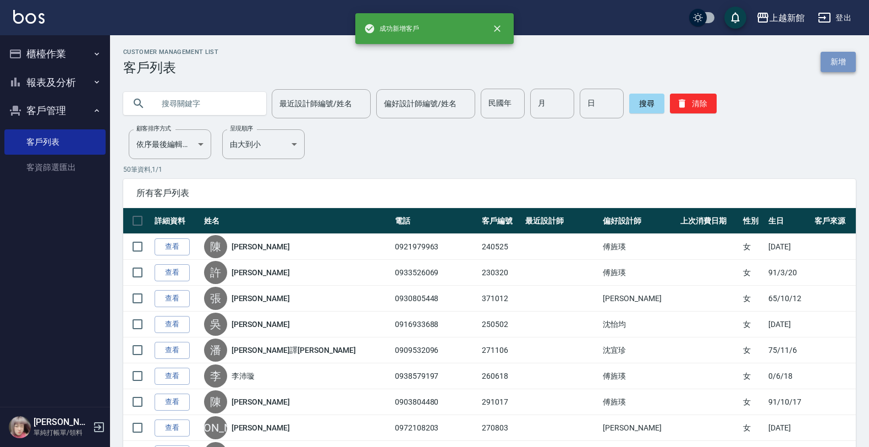
click at [842, 66] on link "新增" at bounding box center [838, 62] width 35 height 20
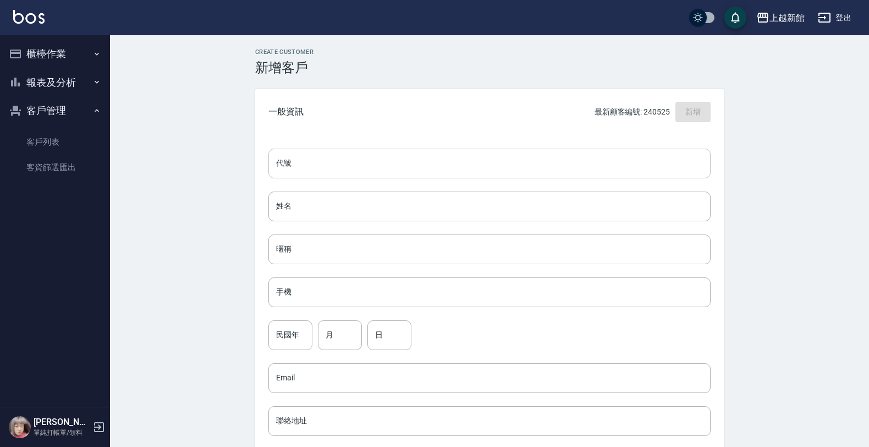
click at [636, 172] on input "代號" at bounding box center [490, 164] width 442 height 30
click at [53, 145] on link "客戶列表" at bounding box center [54, 141] width 101 height 25
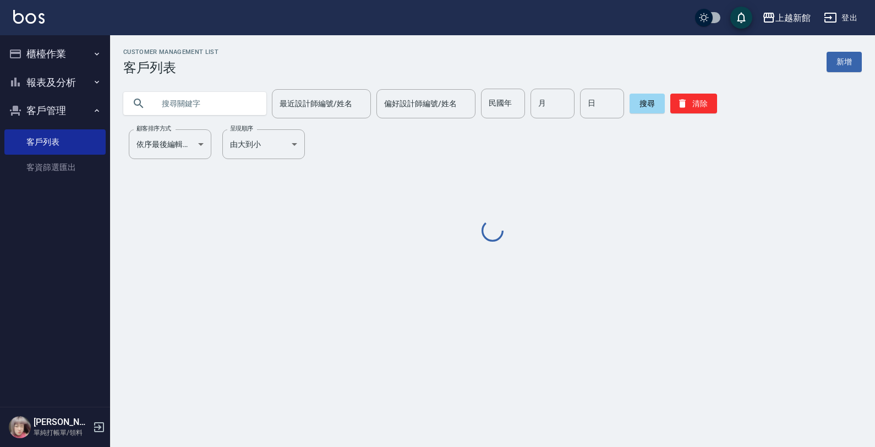
click at [169, 97] on input "text" at bounding box center [205, 104] width 103 height 30
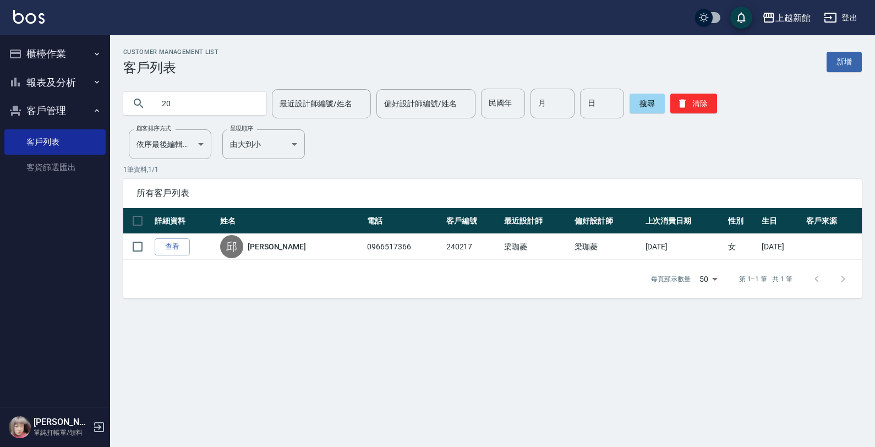
type input "2"
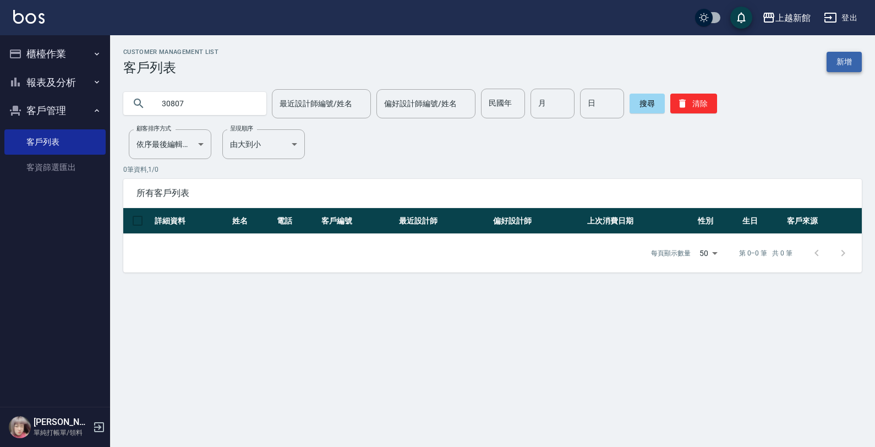
type input "30807"
click at [842, 59] on link "新增" at bounding box center [844, 62] width 35 height 20
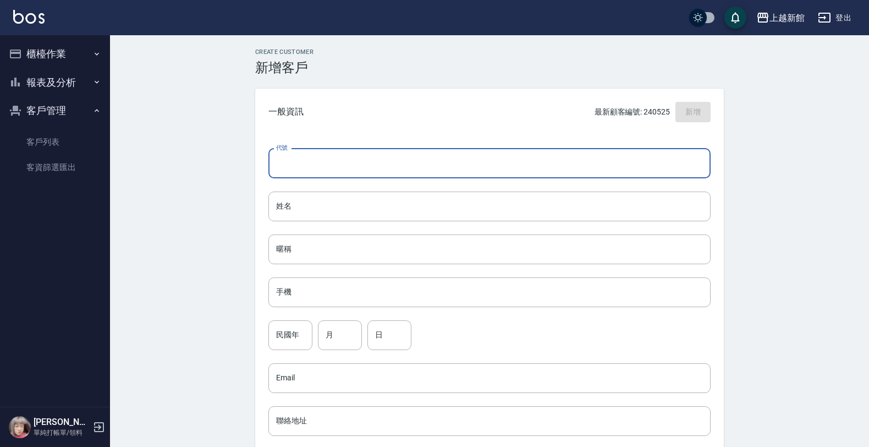
click at [609, 158] on input "代號" at bounding box center [490, 164] width 442 height 30
type input "340807"
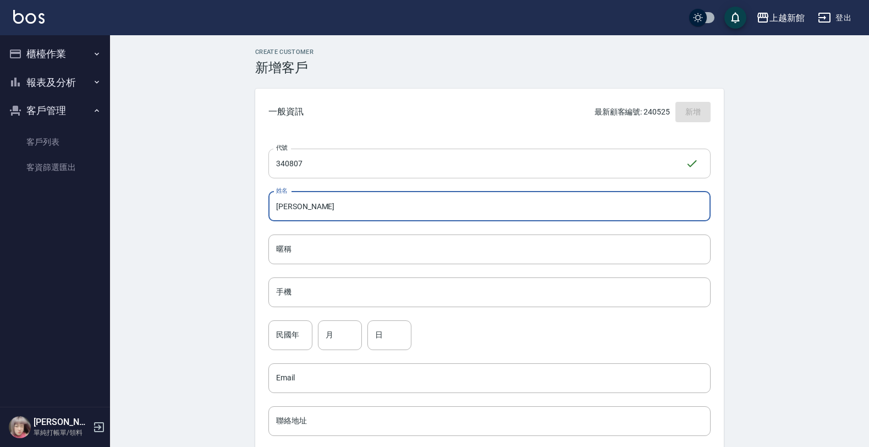
type input "楊庭妮"
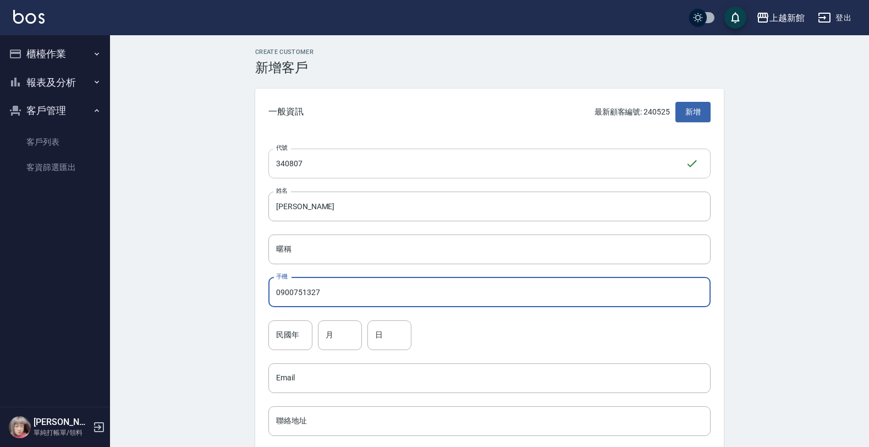
type input "0900751327"
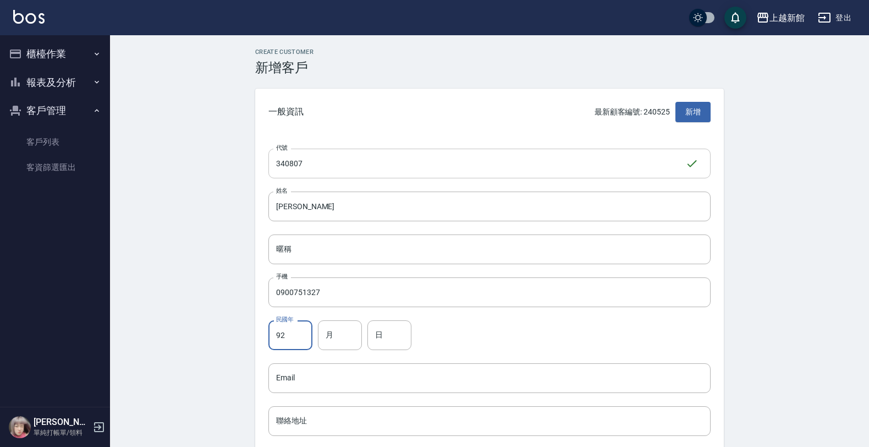
type input "92"
type input "8"
type input "7"
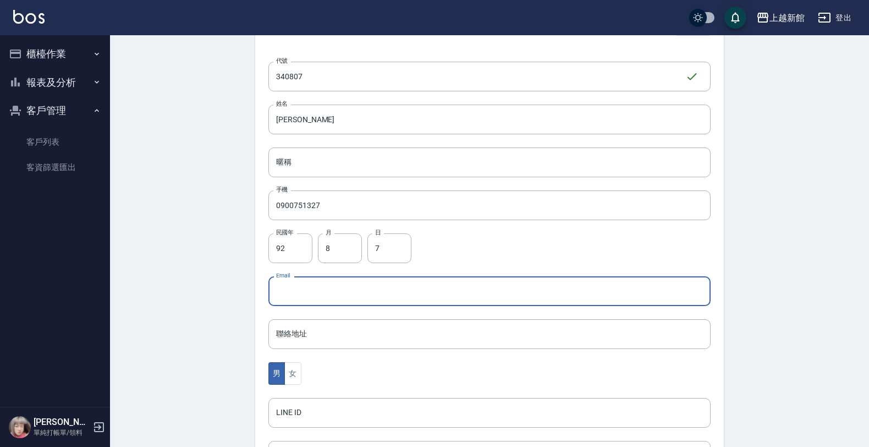
scroll to position [269, 0]
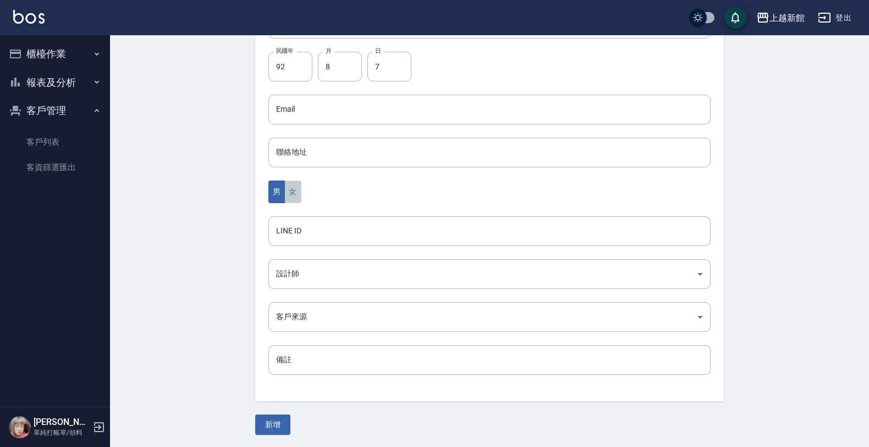
drag, startPoint x: 285, startPoint y: 185, endPoint x: 291, endPoint y: 204, distance: 19.5
click at [286, 185] on button "女" at bounding box center [292, 191] width 17 height 23
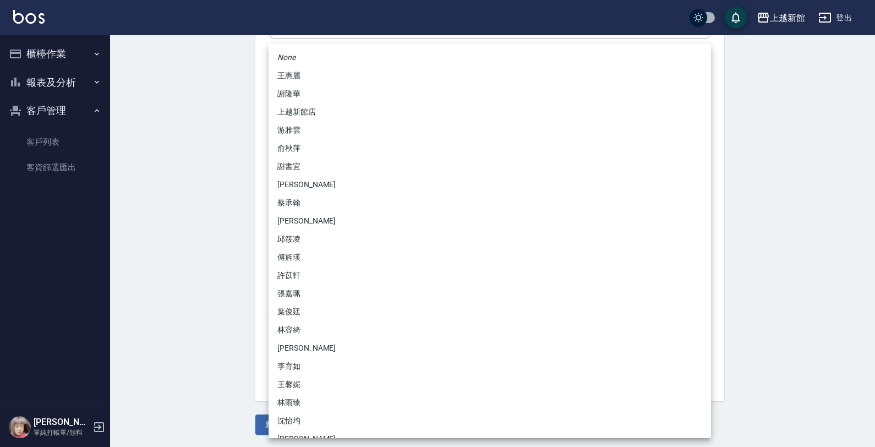
click at [291, 273] on body "上越新館 登出 櫃檯作業 打帳單 帳單列表 掛單列表 現金收支登錄 高階收支登錄 材料自購登錄 每日結帳 排班表 現場電腦打卡 報表及分析 報表目錄 店家日報…" at bounding box center [437, 89] width 875 height 716
click at [293, 252] on li "傅旌瑛" at bounding box center [490, 257] width 442 height 18
type input "1211b317-6865-4b65-8ce4-66e34f8d1fd8"
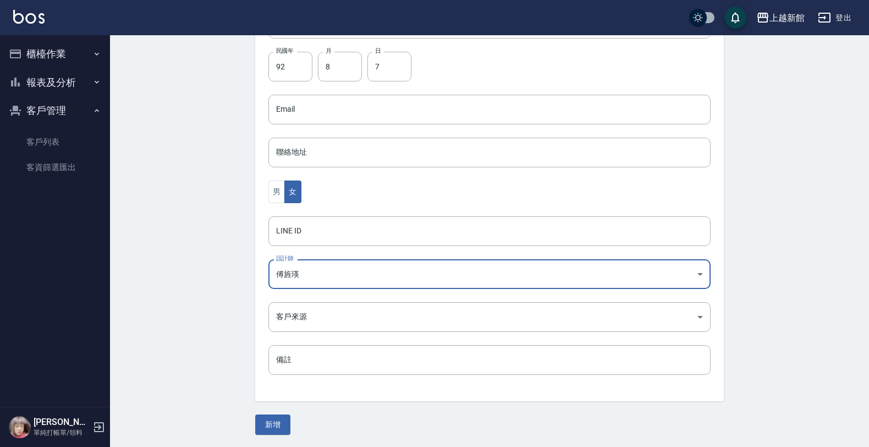
click at [275, 413] on div "Create Customer 新增客戶 一般資訊 最新顧客編號: 240525 新增 代號 340807 ​ 代號 姓名 楊庭妮 姓名 暱稱 暱稱 手機 0…" at bounding box center [489, 107] width 495 height 655
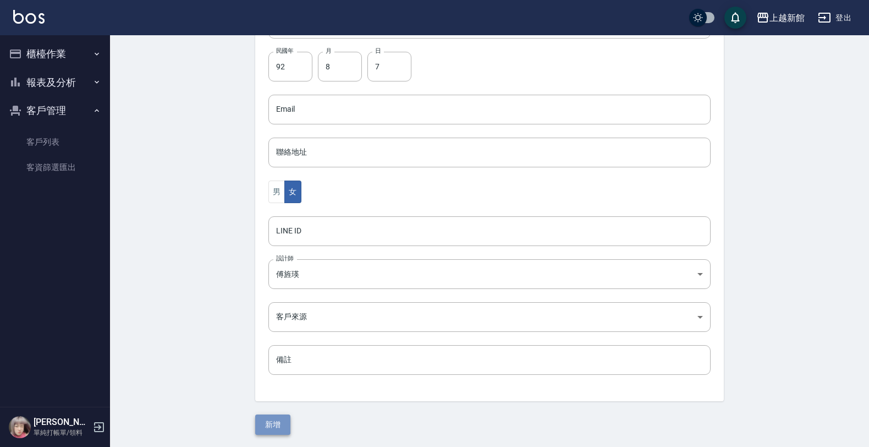
click at [275, 417] on button "新增" at bounding box center [272, 424] width 35 height 20
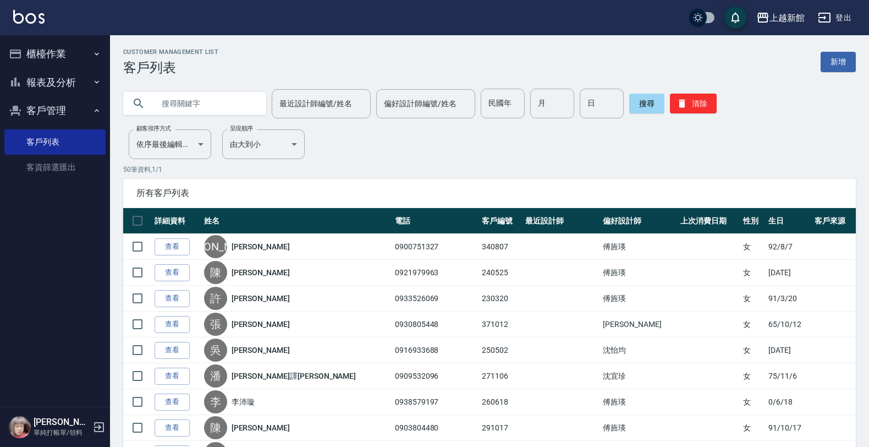
click at [829, 73] on div "Customer Management List 客戶列表 新增" at bounding box center [489, 61] width 733 height 27
click at [829, 70] on link "新增" at bounding box center [838, 62] width 35 height 20
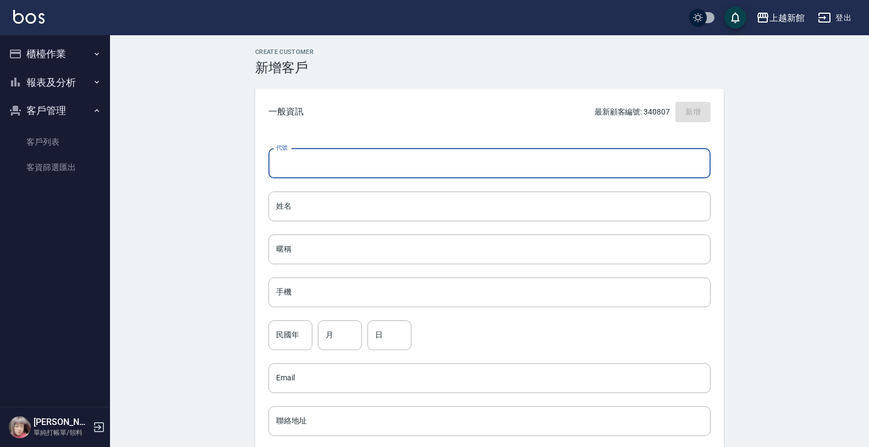
click at [687, 155] on input "代號" at bounding box center [490, 164] width 442 height 30
type input "250217"
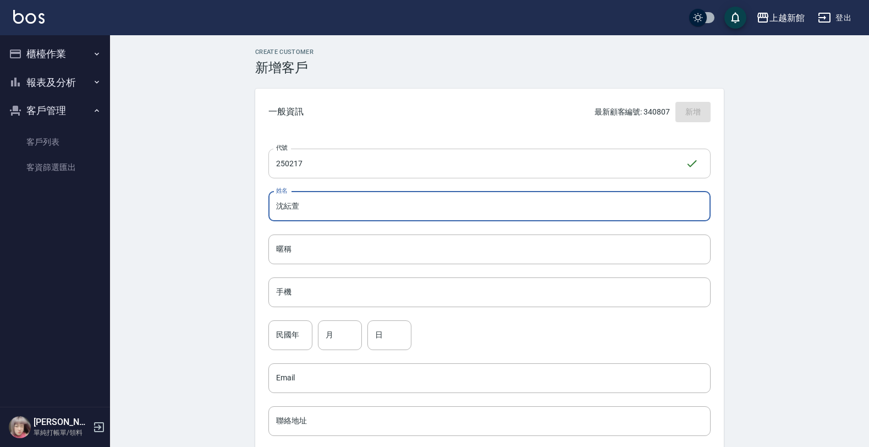
type input "沈紜萱"
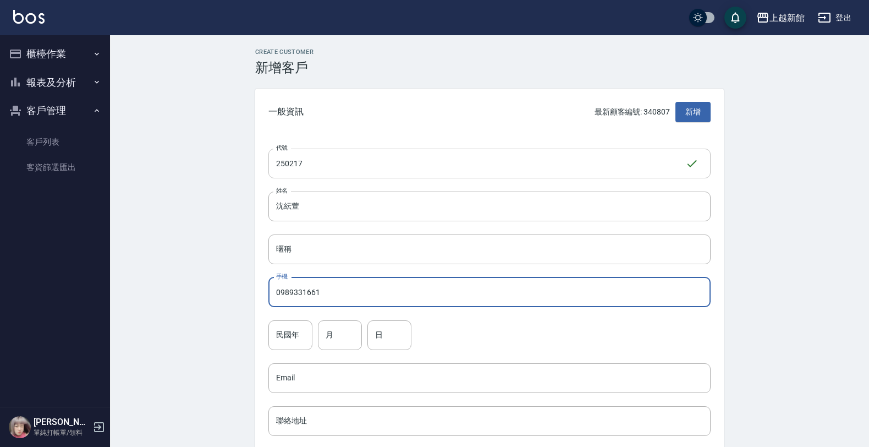
type input "0989331661"
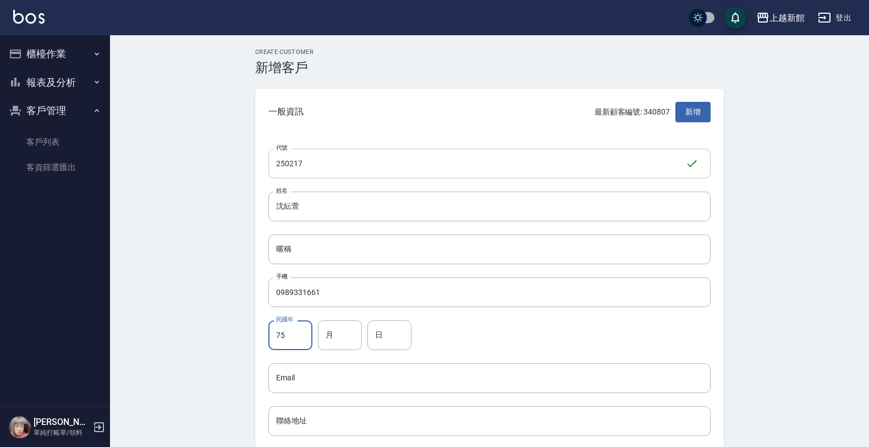
type input "75"
type input "2"
type input "17"
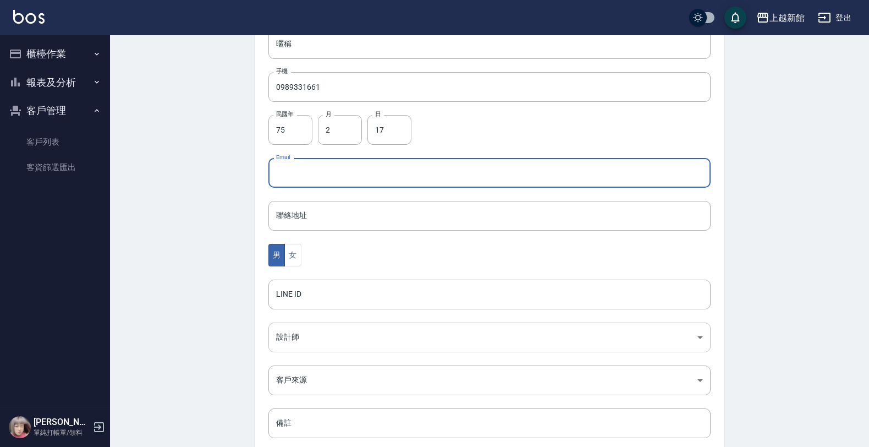
scroll to position [206, 0]
click at [294, 259] on button "女" at bounding box center [292, 254] width 17 height 23
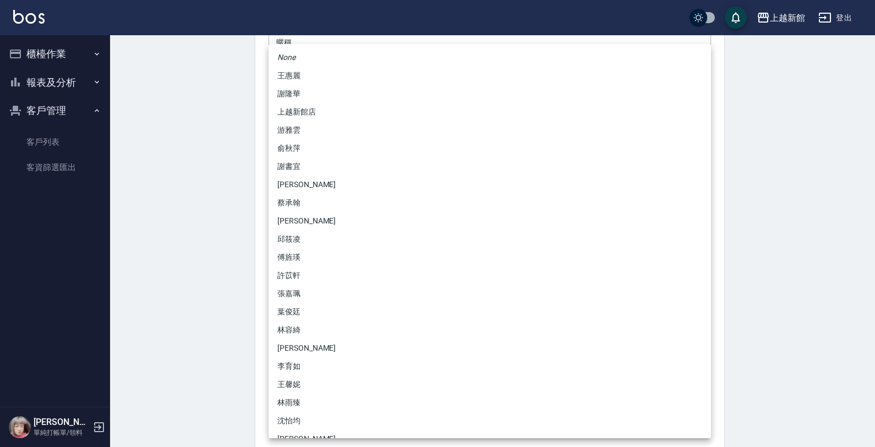
click at [298, 325] on body "上越新館 登出 櫃檯作業 打帳單 帳單列表 掛單列表 現金收支登錄 高階收支登錄 材料自購登錄 每日結帳 排班表 現場電腦打卡 報表及分析 報表目錄 店家日報…" at bounding box center [437, 152] width 875 height 716
click at [302, 177] on li "劉名儀" at bounding box center [490, 185] width 442 height 18
type input "f2df2d98-d013-4630-b475-e8e0bdc1e845"
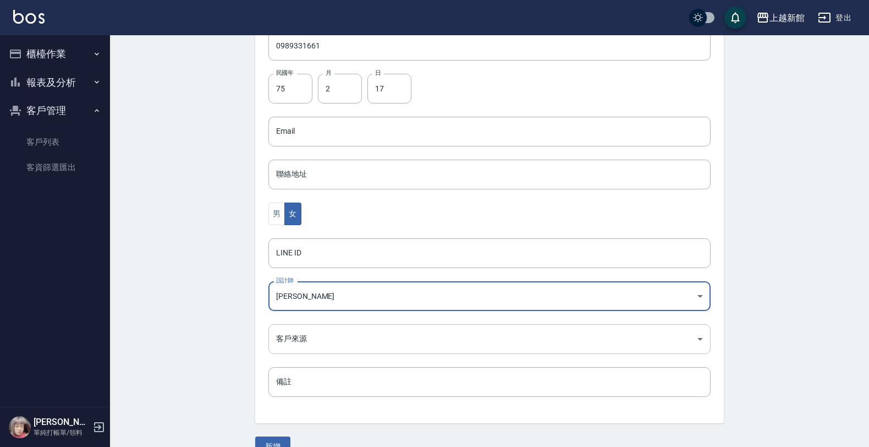
scroll to position [269, 0]
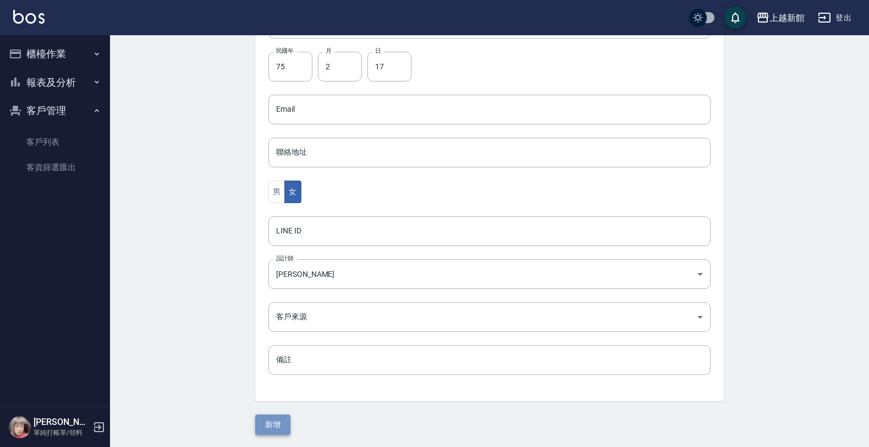
click at [281, 426] on button "新增" at bounding box center [272, 424] width 35 height 20
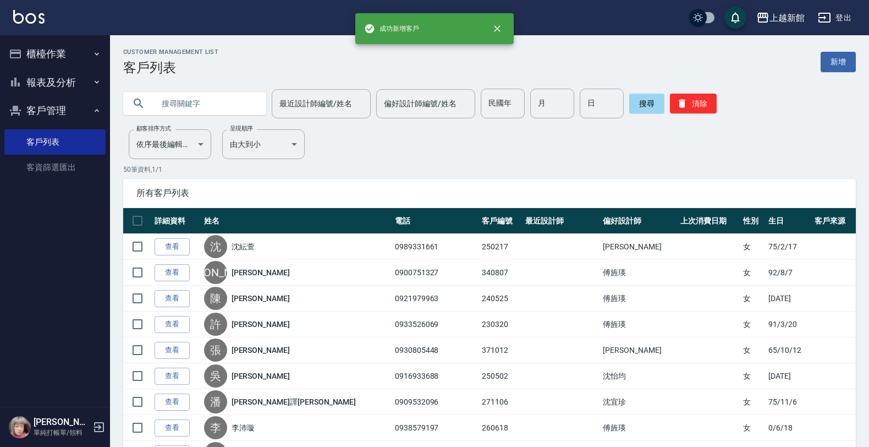
click at [47, 53] on button "櫃檯作業" at bounding box center [54, 54] width 101 height 29
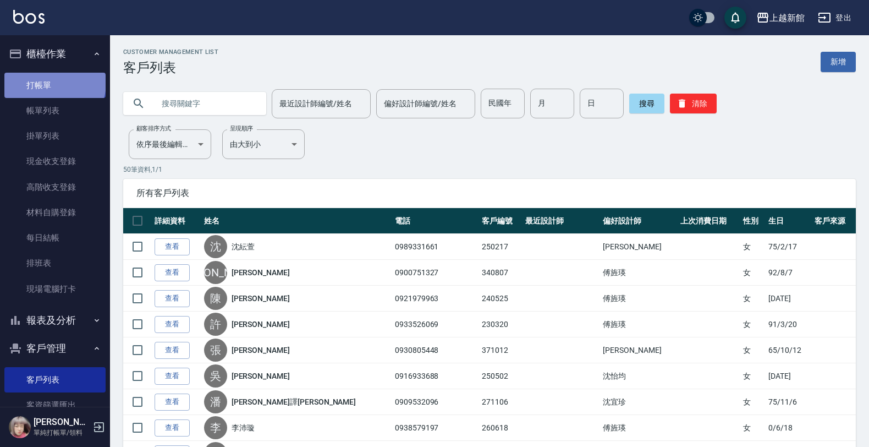
click at [54, 83] on link "打帳單" at bounding box center [54, 85] width 101 height 25
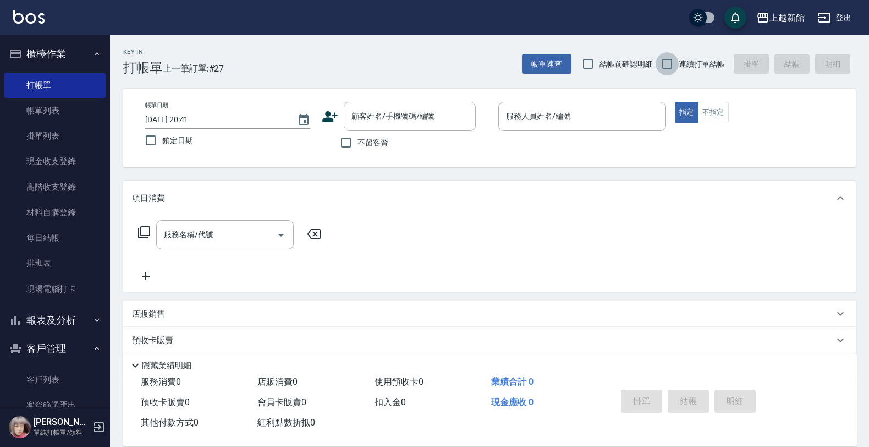
click at [660, 66] on input "連續打單結帳" at bounding box center [667, 63] width 23 height 23
checkbox input "true"
click at [430, 106] on div "顧客姓名/手機號碼/編號" at bounding box center [410, 116] width 132 height 29
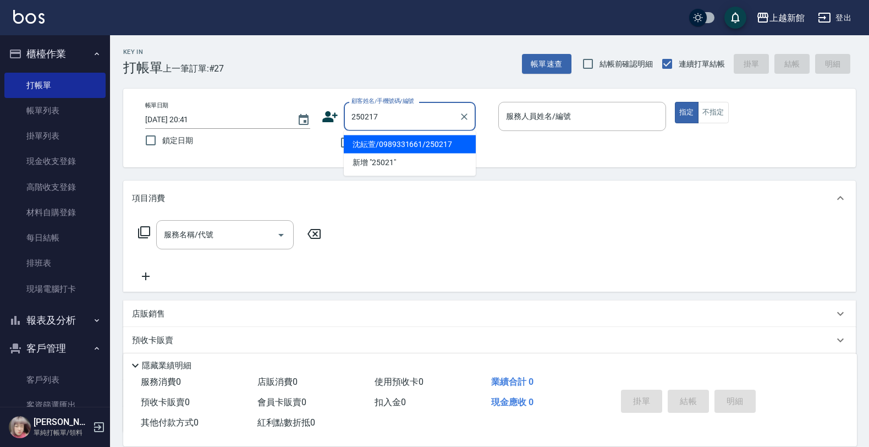
type input "沈紜萱/0989331661/250217"
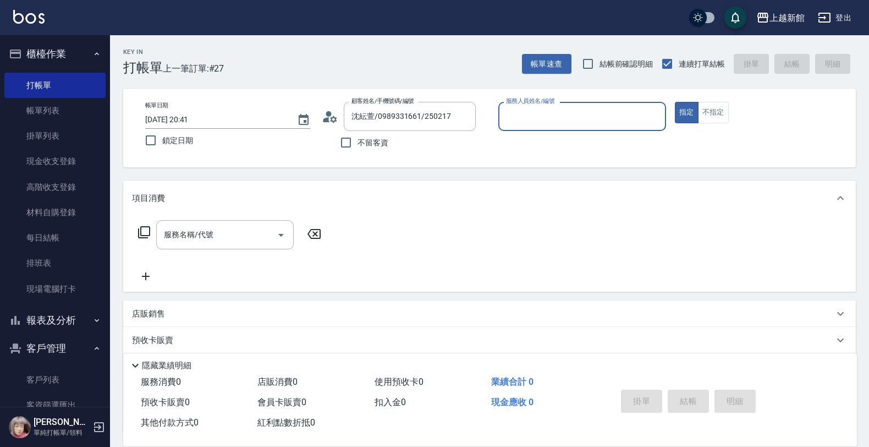
type input "瑪沙-10"
click at [675, 102] on button "指定" at bounding box center [687, 112] width 24 height 21
type button "true"
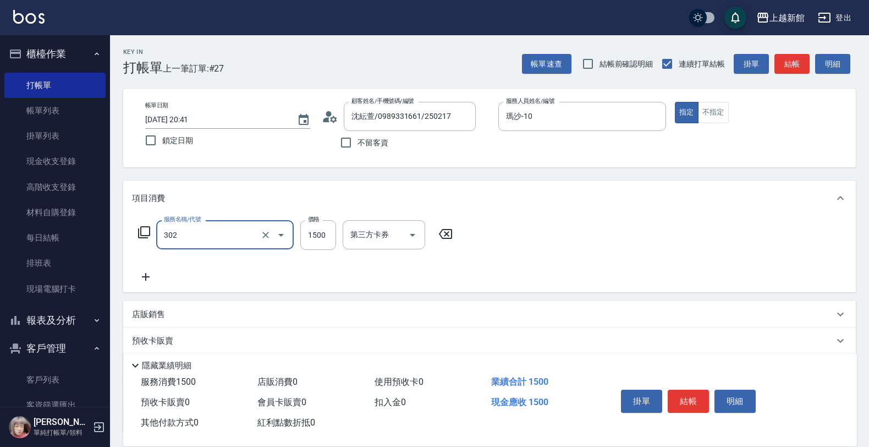
type input "設計燙髮(302)"
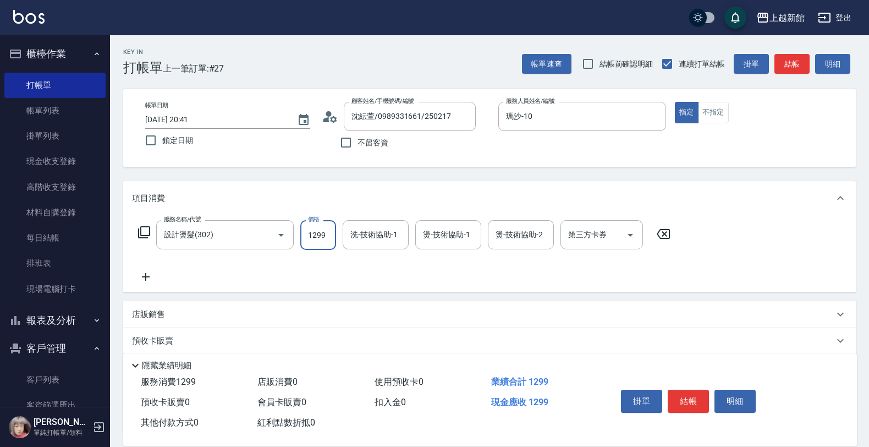
type input "1299"
type input "容綺-21"
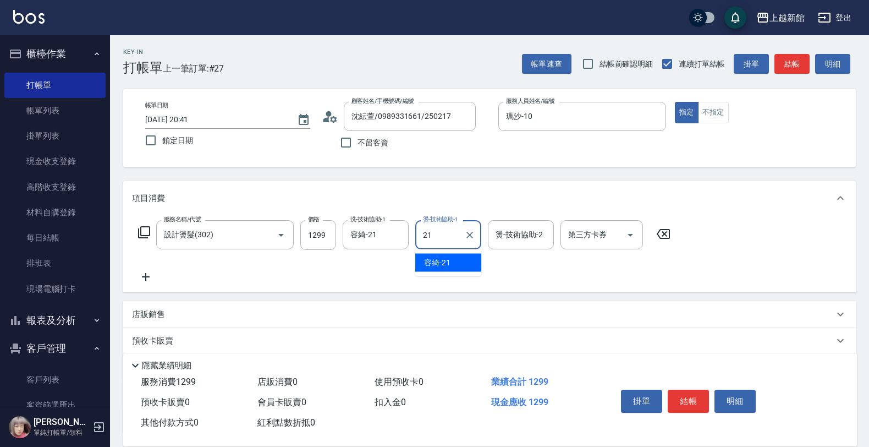
type input "容綺-21"
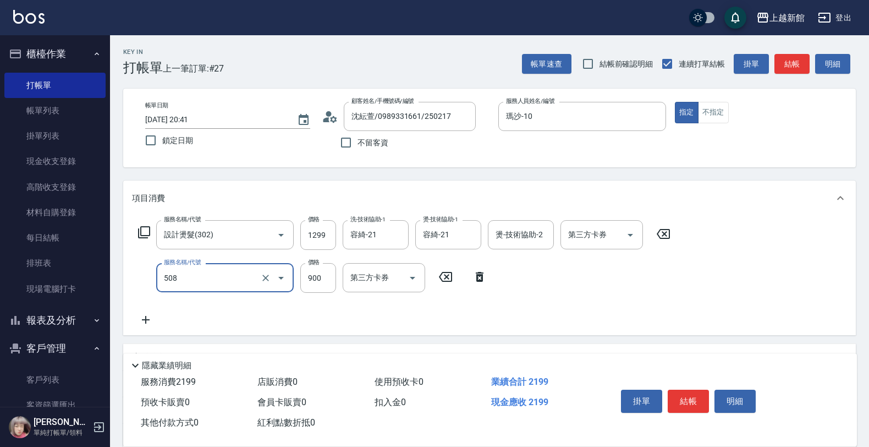
type input "松島再生髮敷護髮(508)"
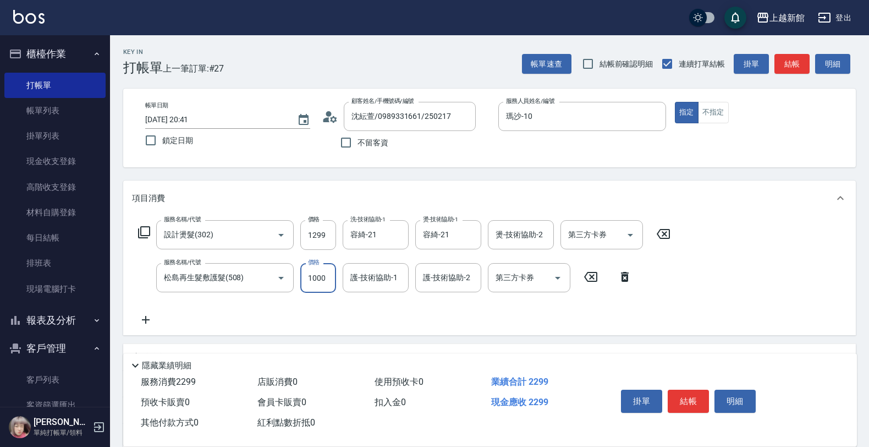
type input "1000"
type input "容綺-21"
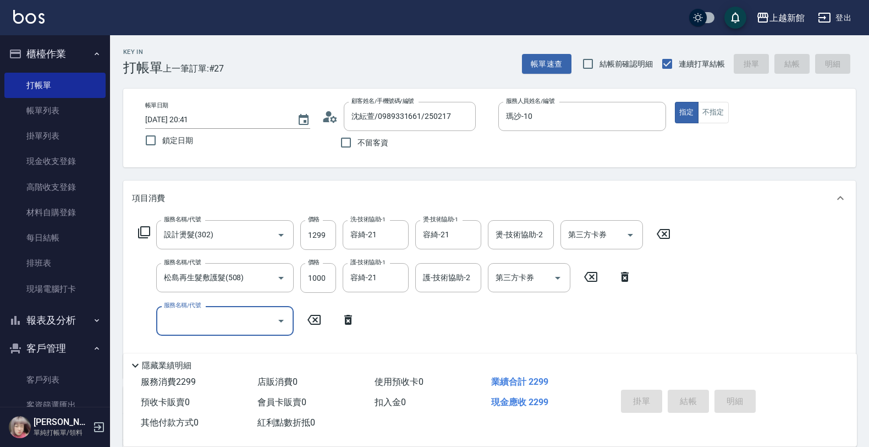
type input "3"
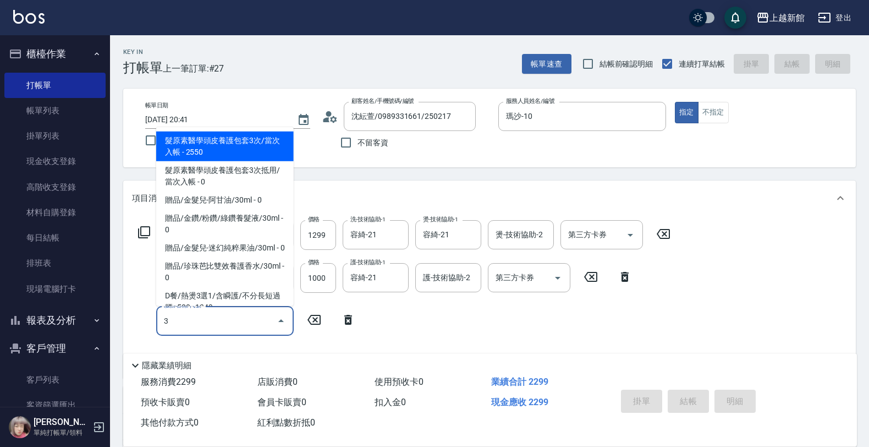
type input "2025/09/19 20:42"
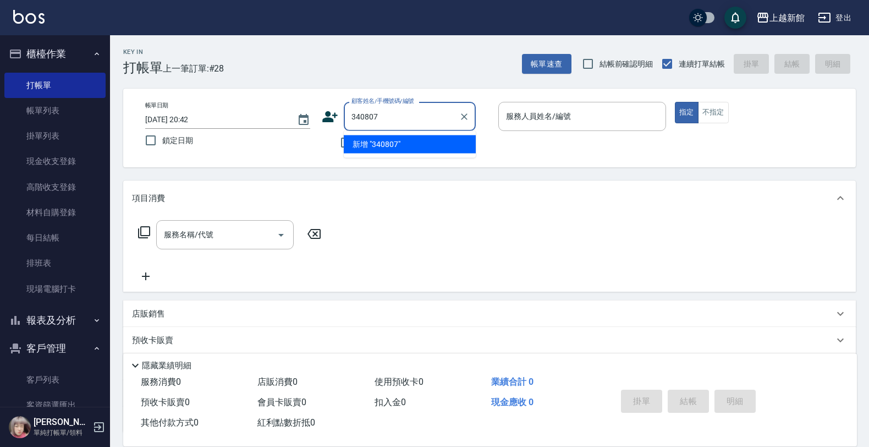
type input "340807"
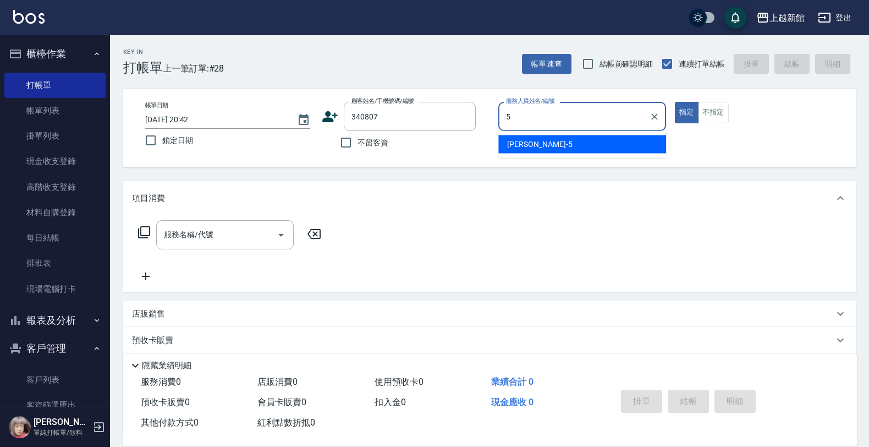
type input "旌瑛-5"
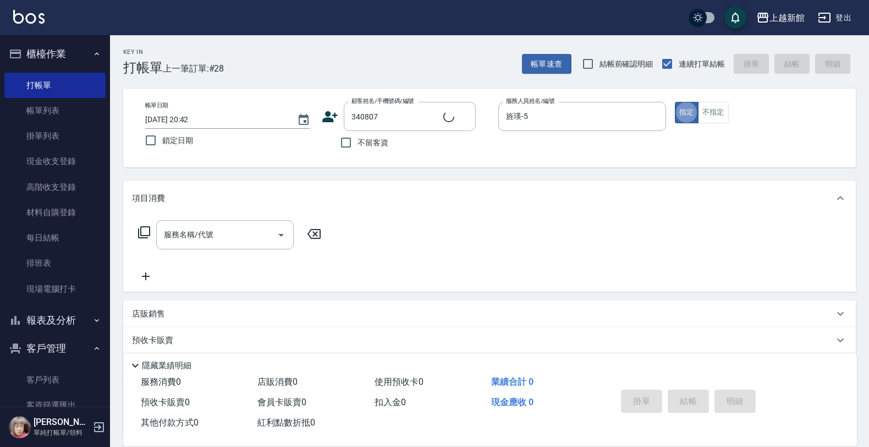
type input "楊庭妮/0900751327/340807"
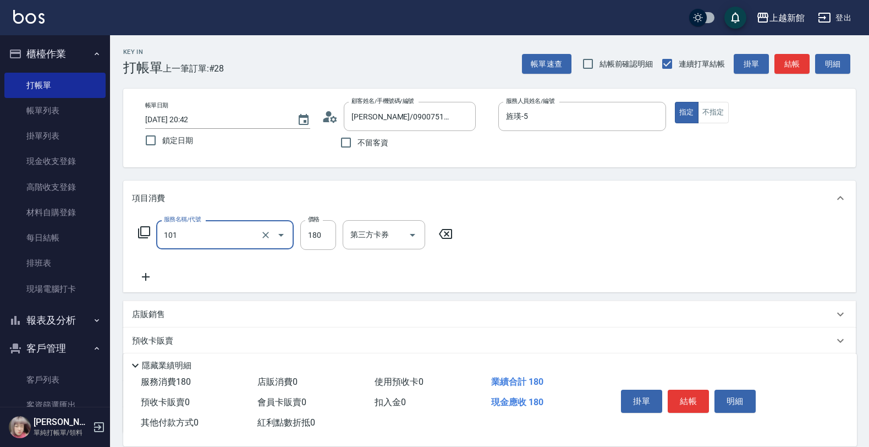
type input "洗髮250(101)"
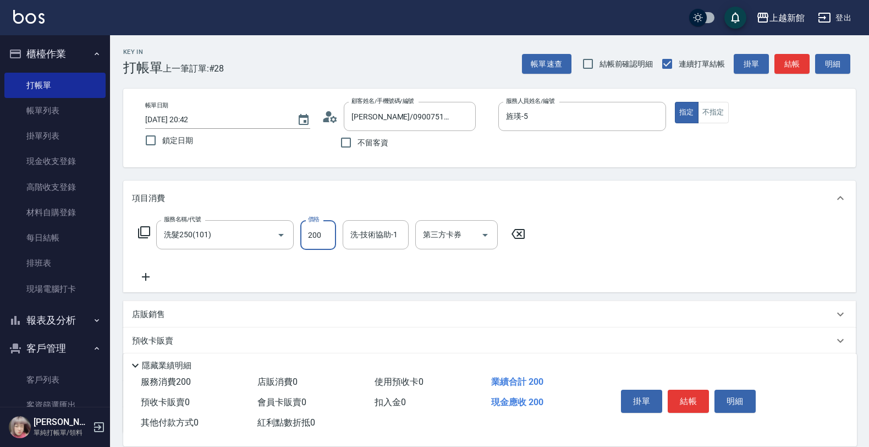
type input "200"
type input "小敏-24"
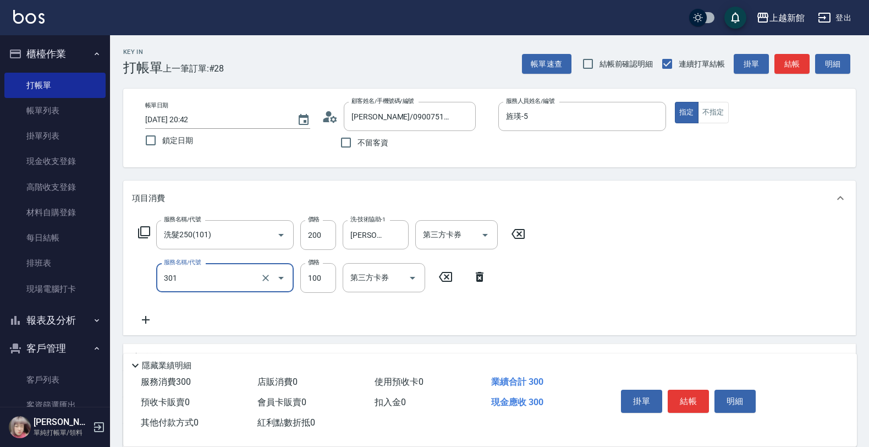
type input "補燙(301)"
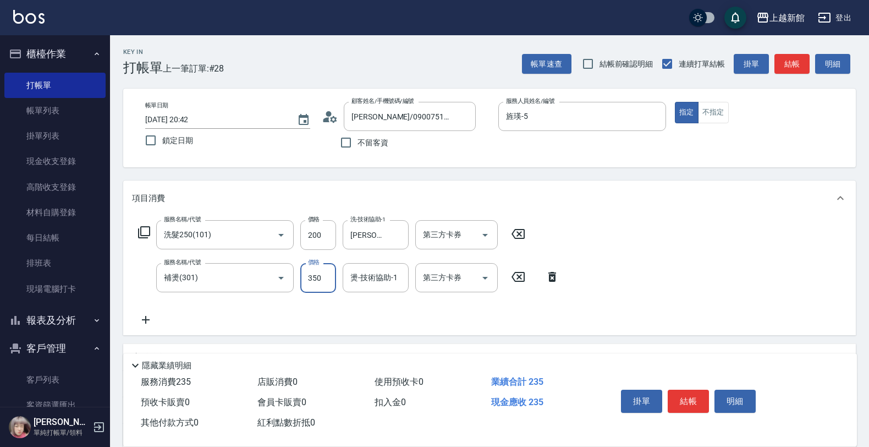
type input "350"
type input "小敏-24"
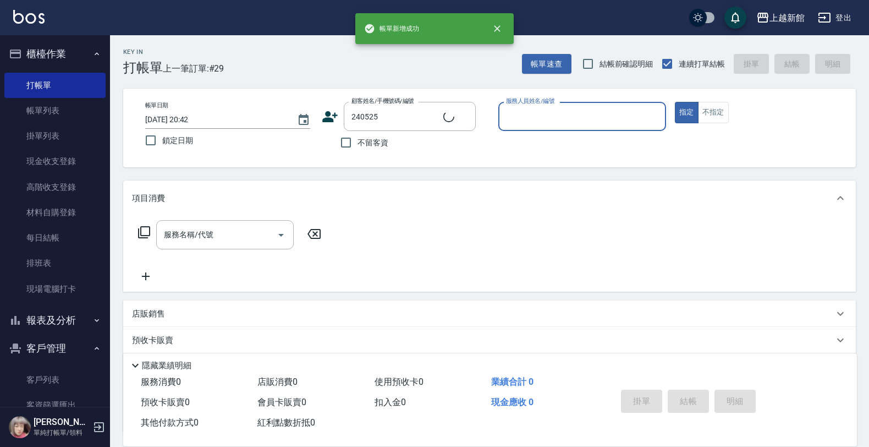
type input "陳乃瑄/0921979963/240525"
type input "旌瑛-5"
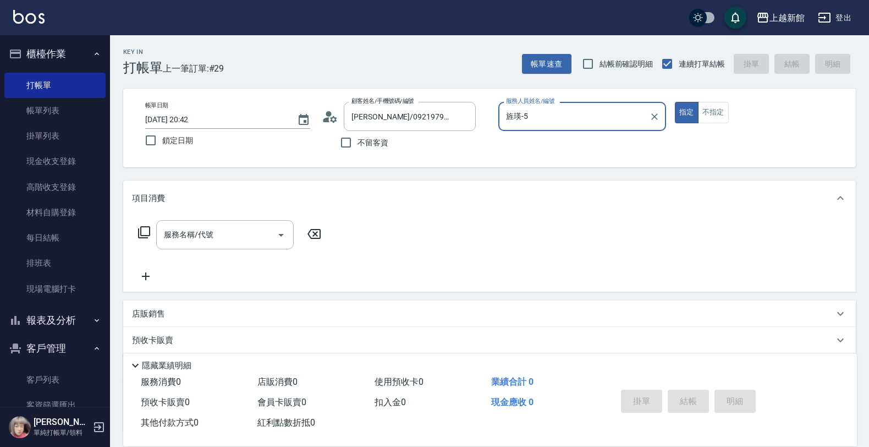
click at [675, 102] on button "指定" at bounding box center [687, 112] width 24 height 21
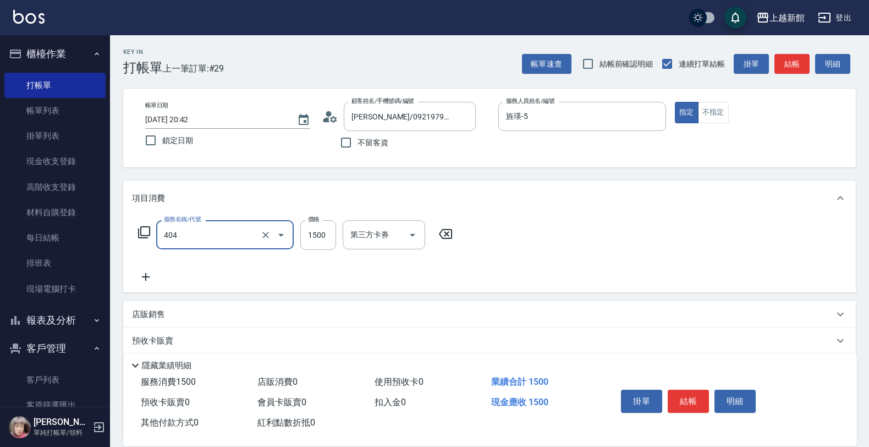
type input "設計染髮(404)"
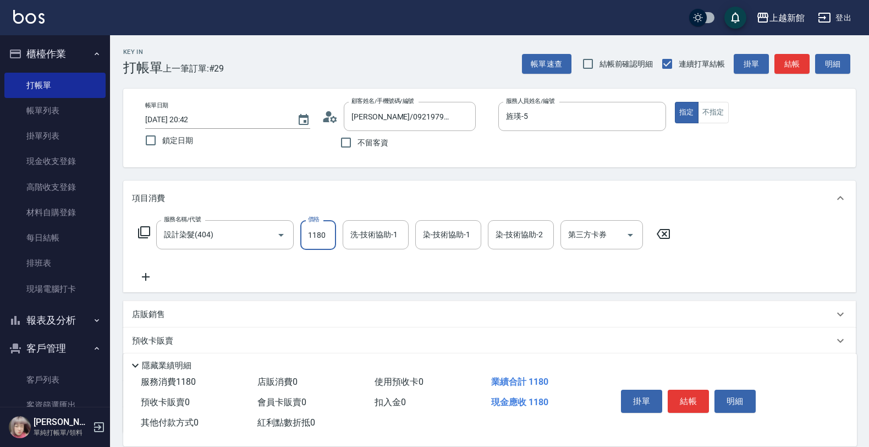
type input "1180"
type input "小敏-24"
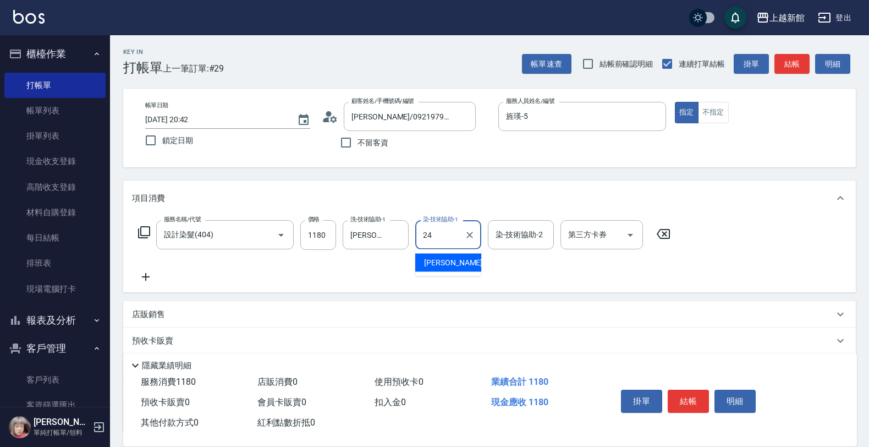
type input "小敏-24"
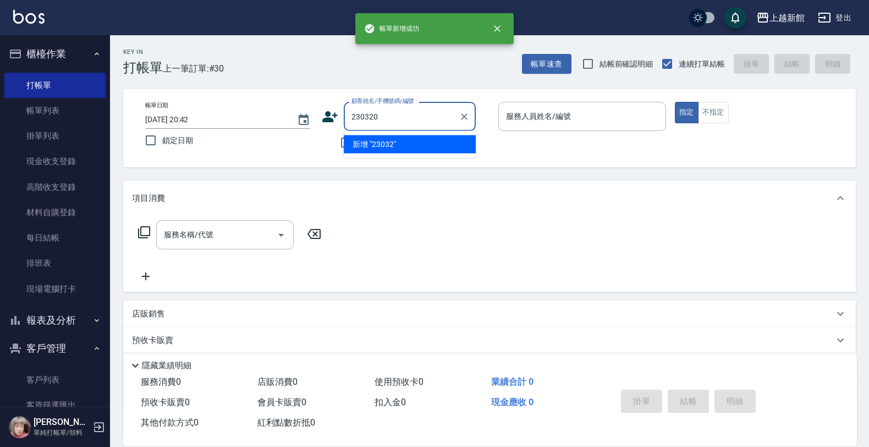
type input "230320"
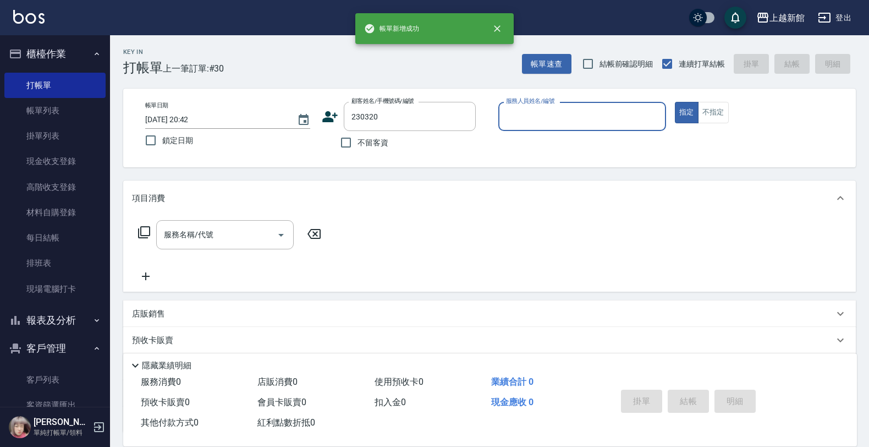
type input "5"
type input "許芝禎/0933526069/230320"
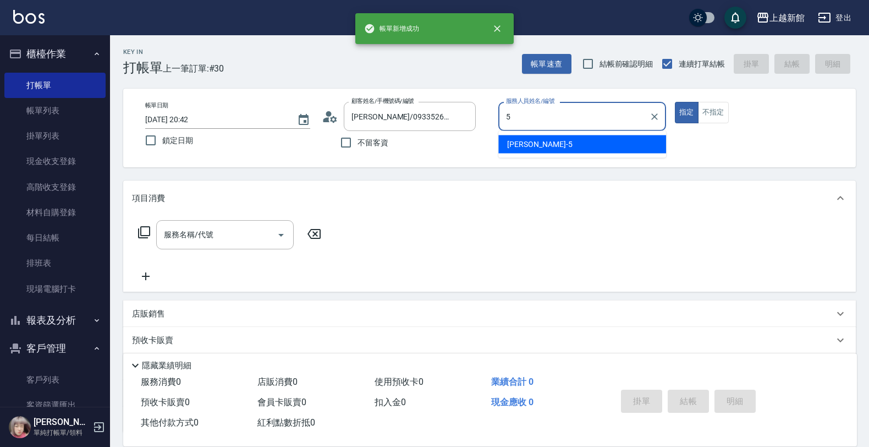
type input "旌瑛-5"
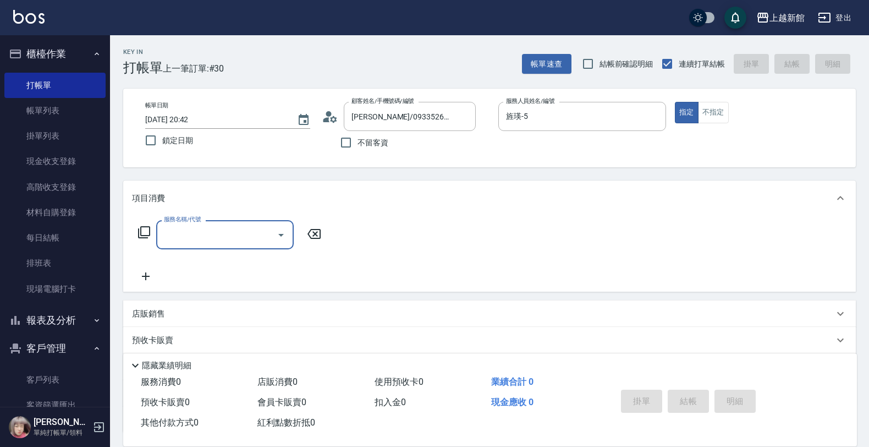
type input "3"
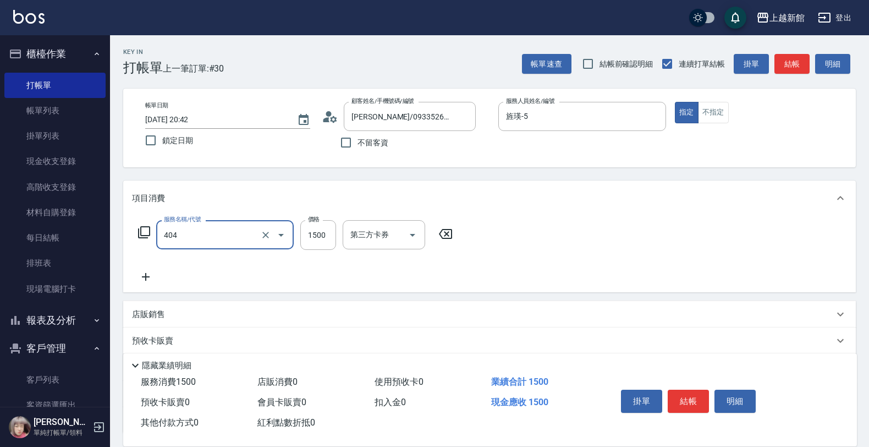
type input "設計染髮(404)"
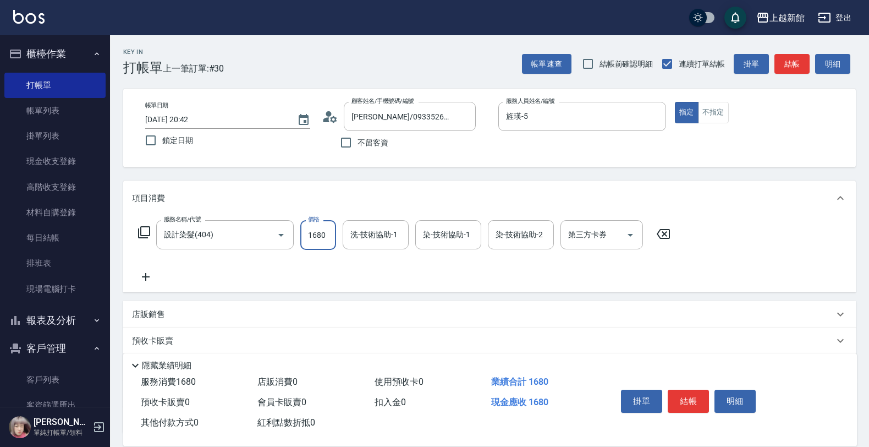
type input "1680"
type input "小敏-24"
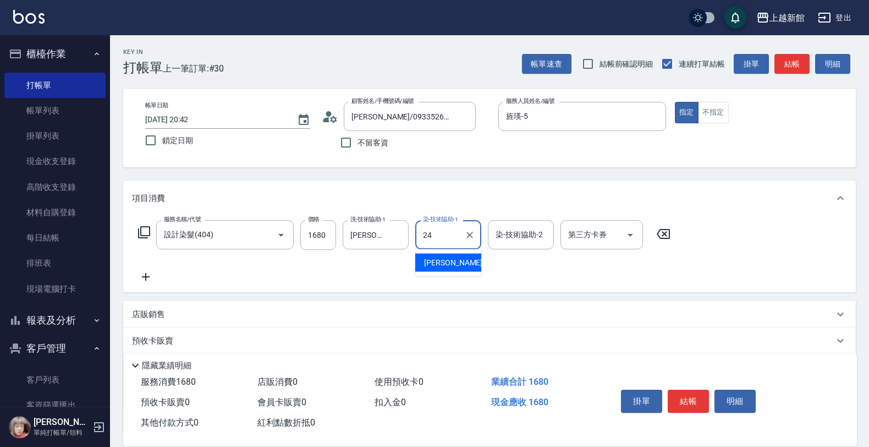
type input "小敏-24"
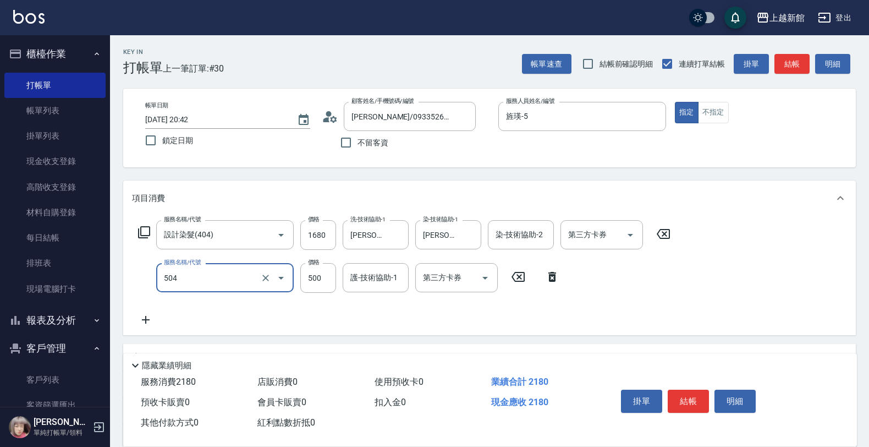
type input "順子護髮(504)"
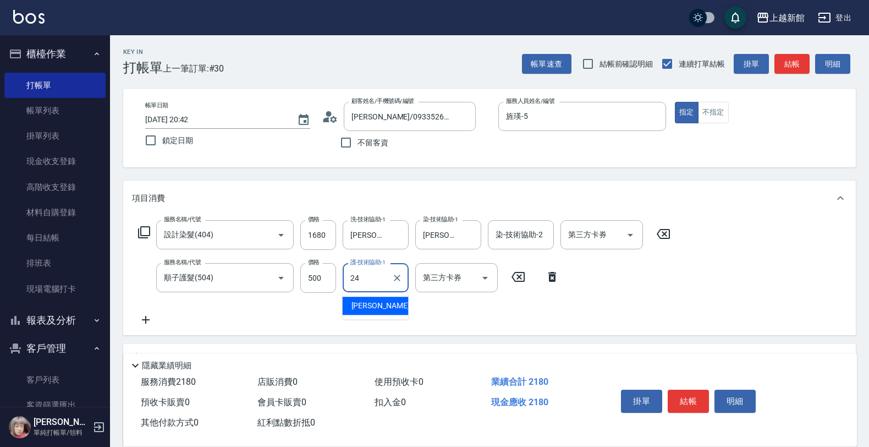
type input "小敏-24"
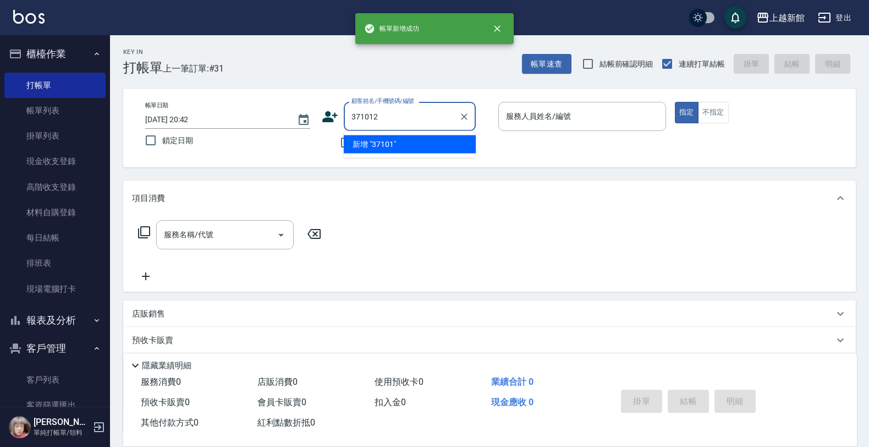
type input "371012"
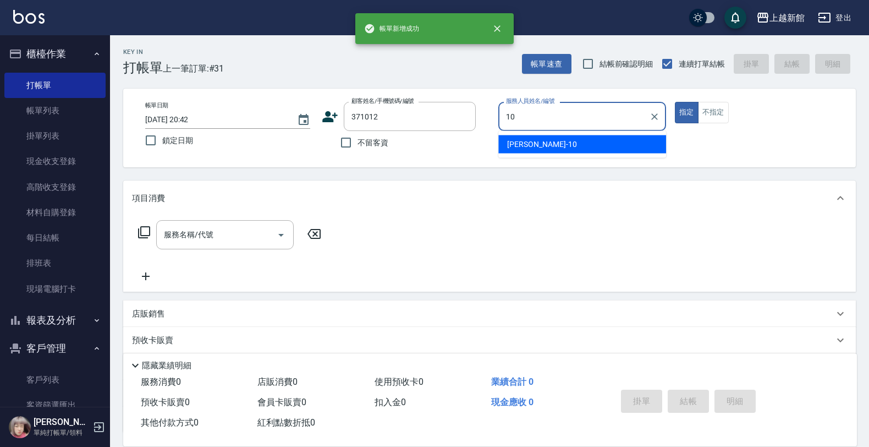
type input "瑪沙-10"
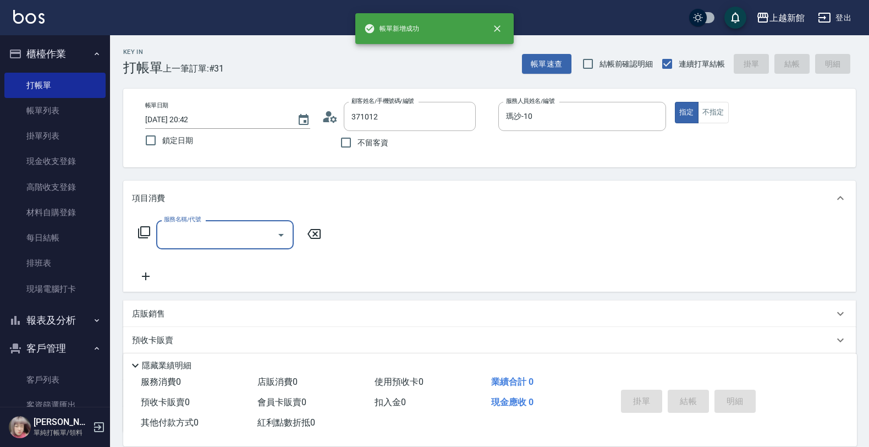
type input "張珮芸/0930805448/371012"
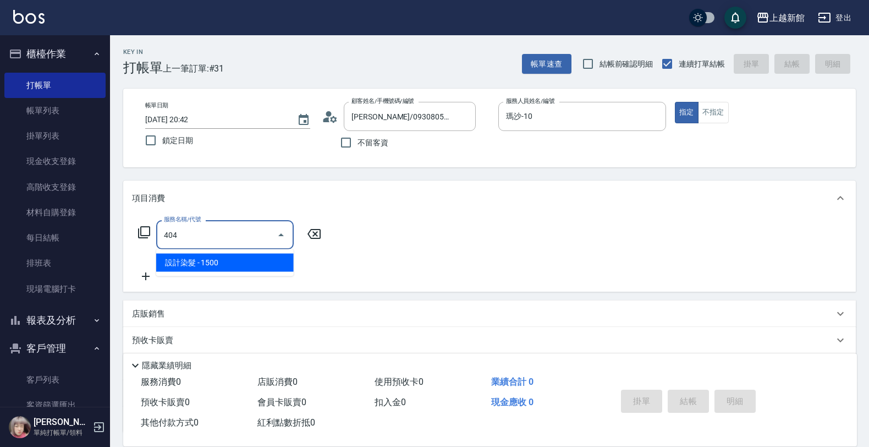
type input "設計染髮(404)"
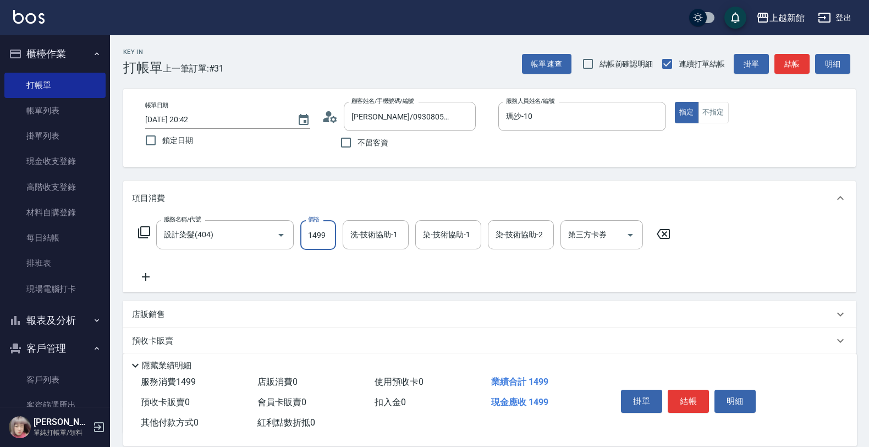
type input "1499"
type input "容綺-21"
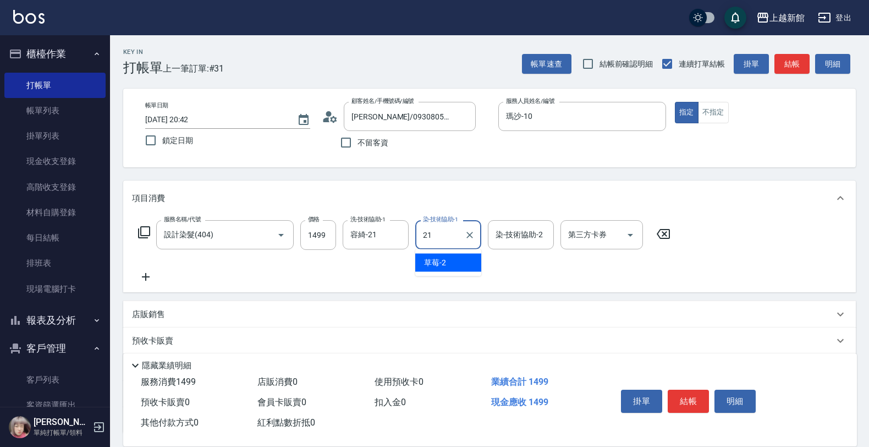
type input "容綺-21"
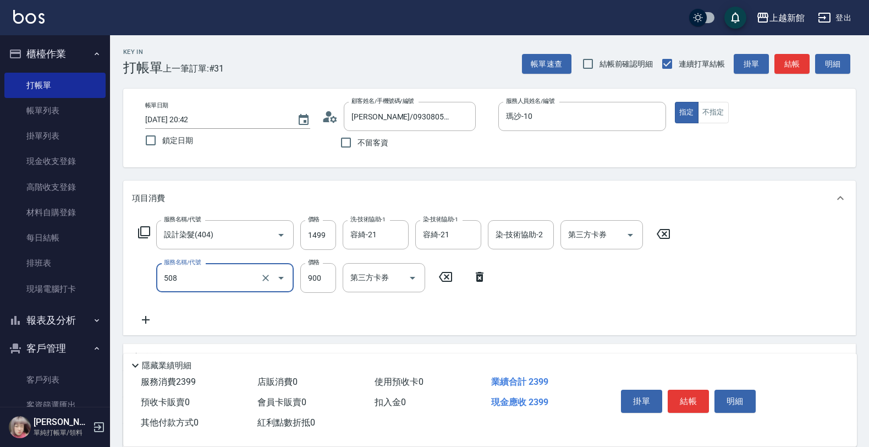
type input "松島再生髮敷護髮(508)"
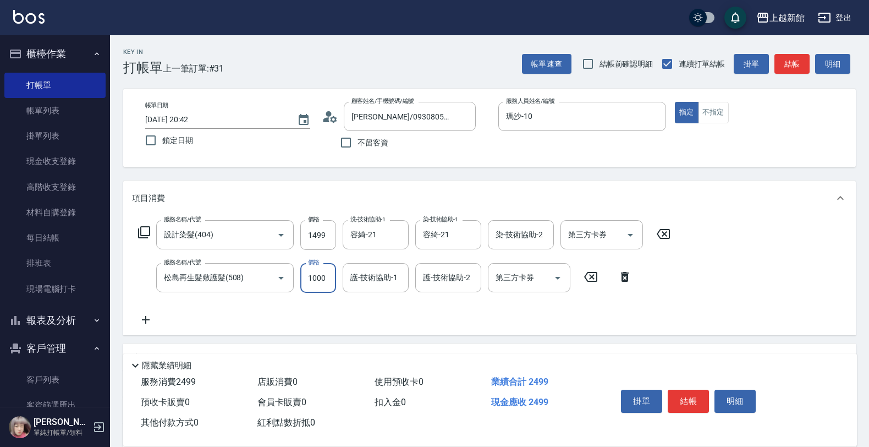
type input "1000"
type input "容綺-21"
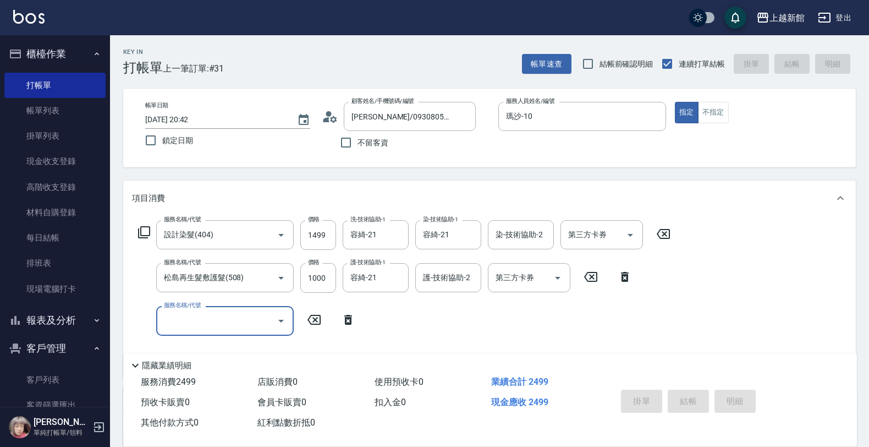
type input "2025/09/19 20:43"
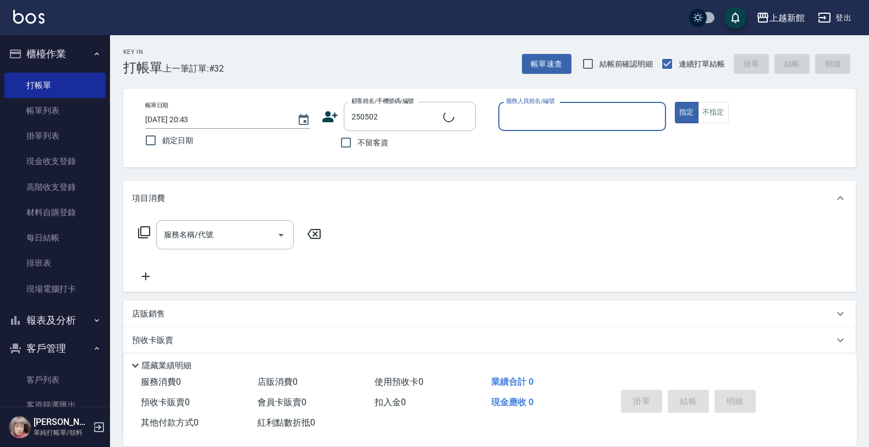
type input "吳璇諭/0916933688/250502"
type input "草莓-2"
click at [675, 102] on button "指定" at bounding box center [687, 112] width 24 height 21
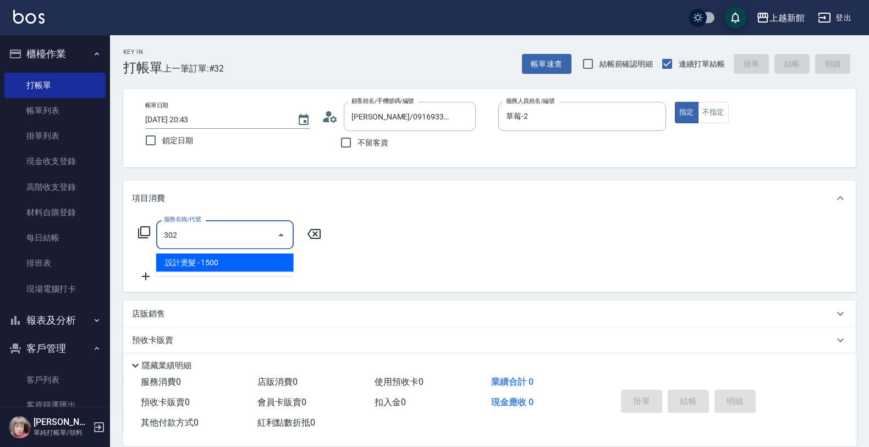
type input "設計燙髮(302)"
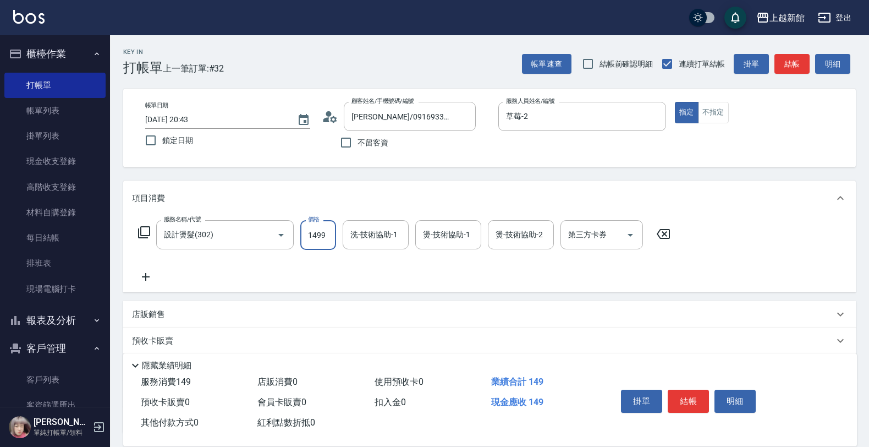
type input "1499"
type input "小邱-25"
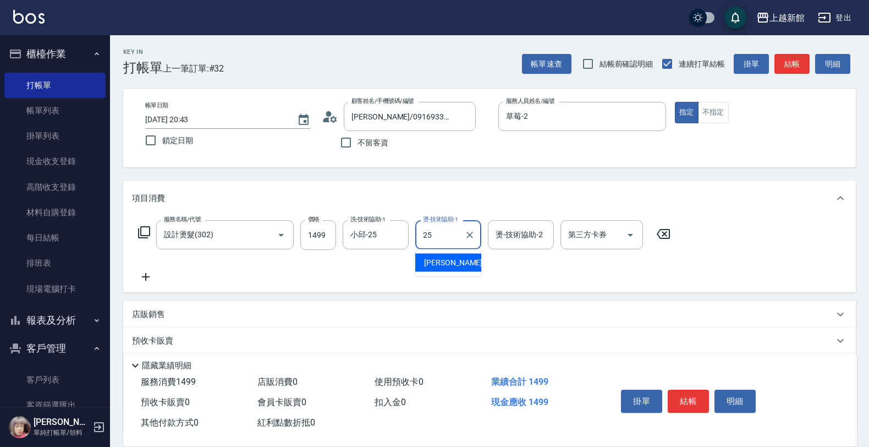
type input "小邱-25"
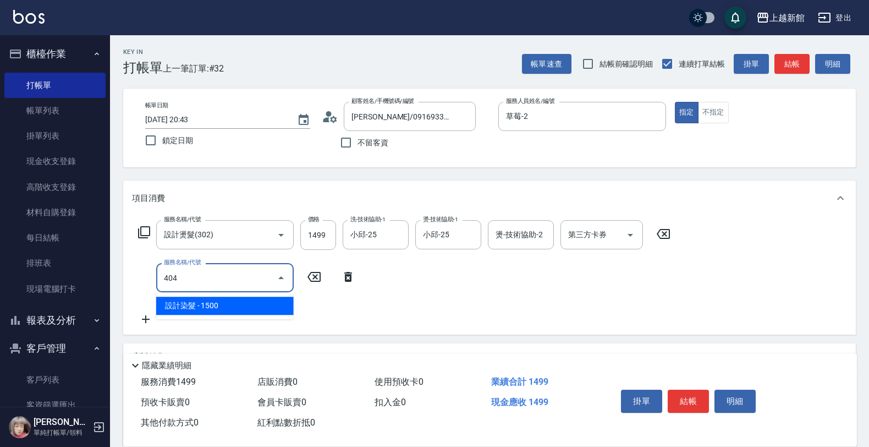
type input "設計染髮(404)"
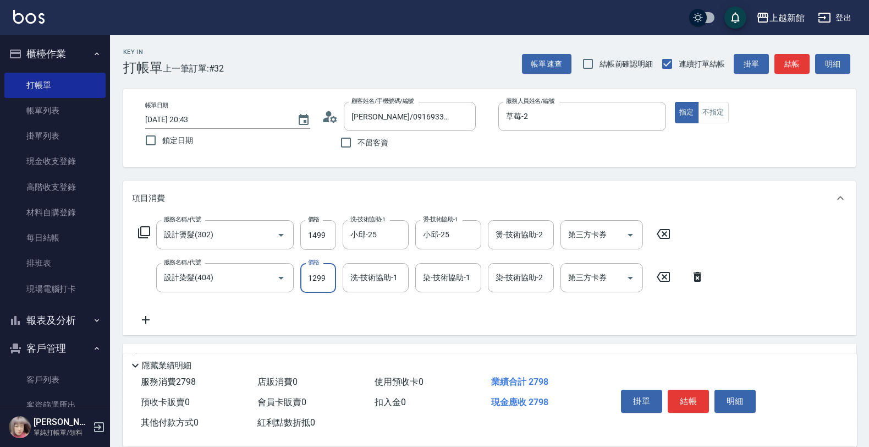
type input "1299"
type input "小邱-25"
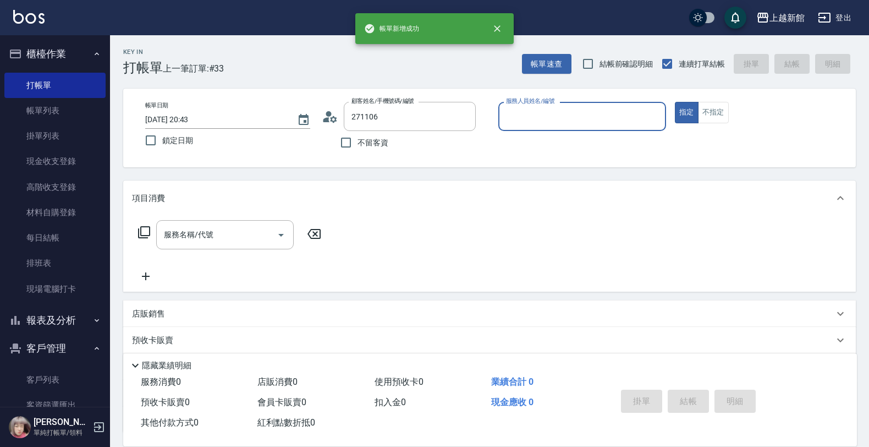
type input "潘譯安/0909532096/271106"
type input "宜珍-4"
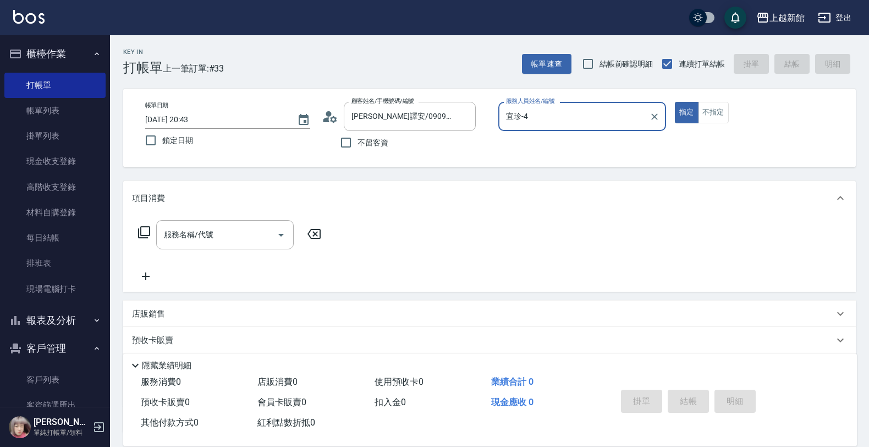
click at [675, 102] on button "指定" at bounding box center [687, 112] width 24 height 21
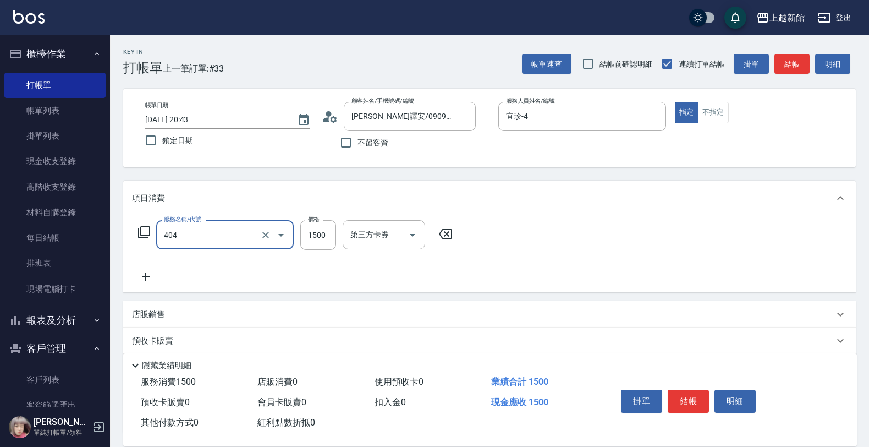
type input "設計染髮(404)"
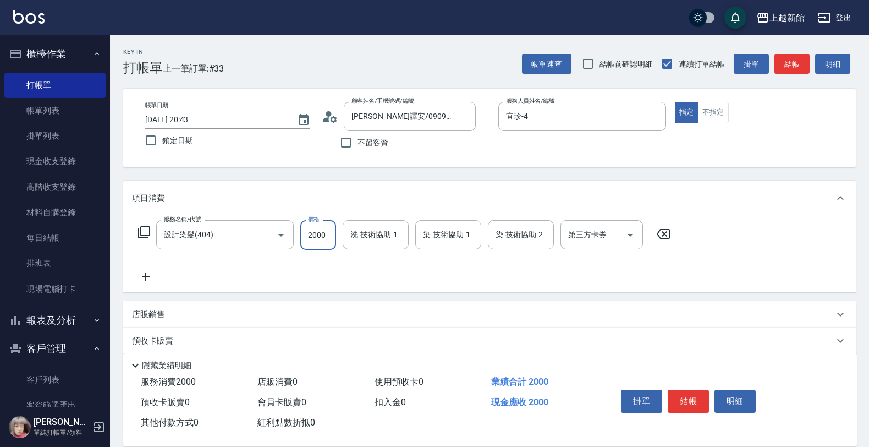
type input "2000"
type input "馨妮-29"
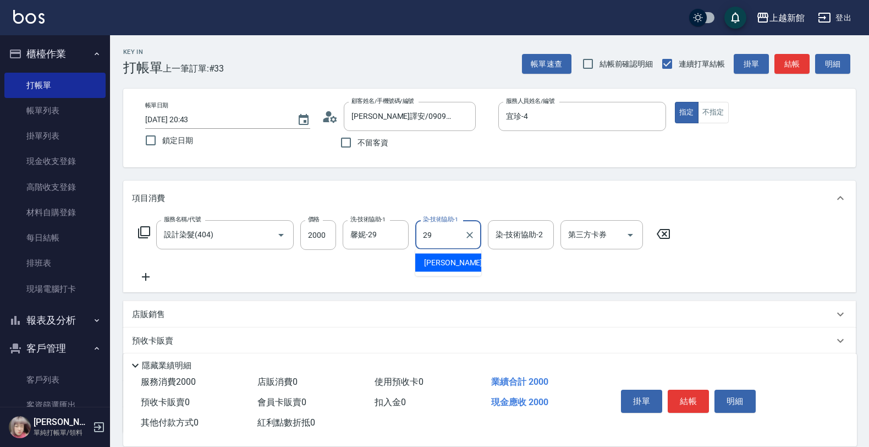
type input "馨妮-29"
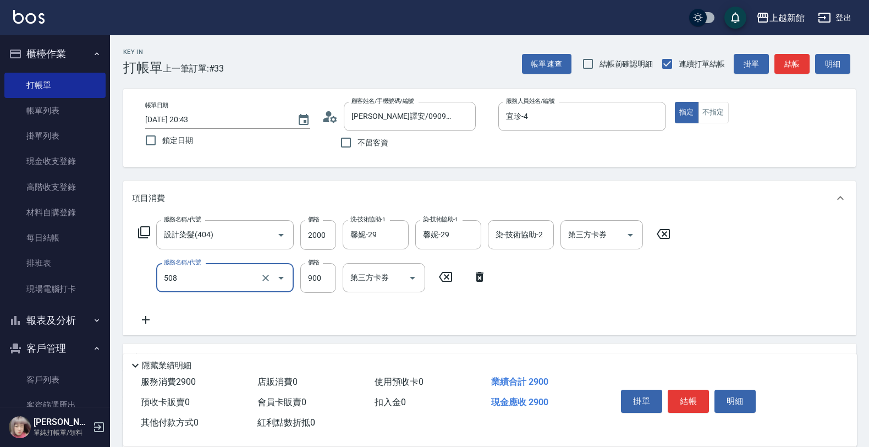
type input "松島再生髮敷護髮(508)"
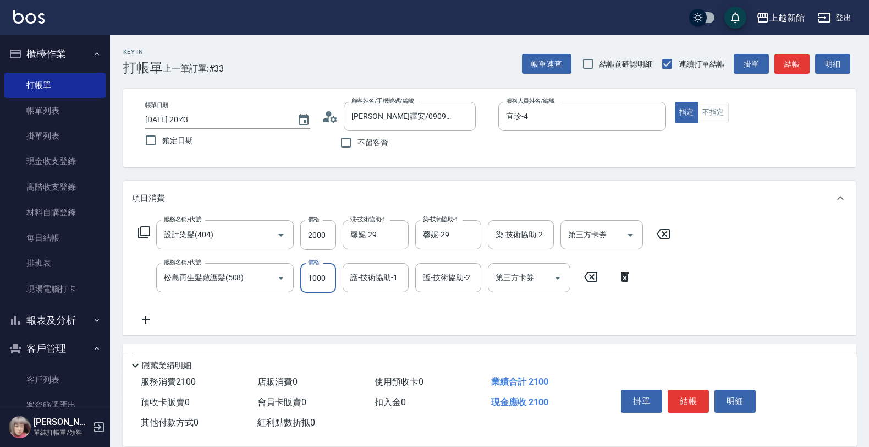
type input "1000"
type input "馨妮-29"
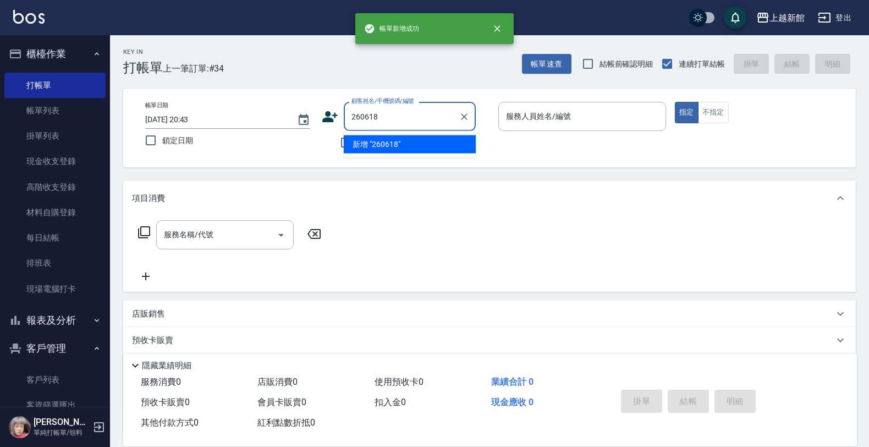
type input "260618"
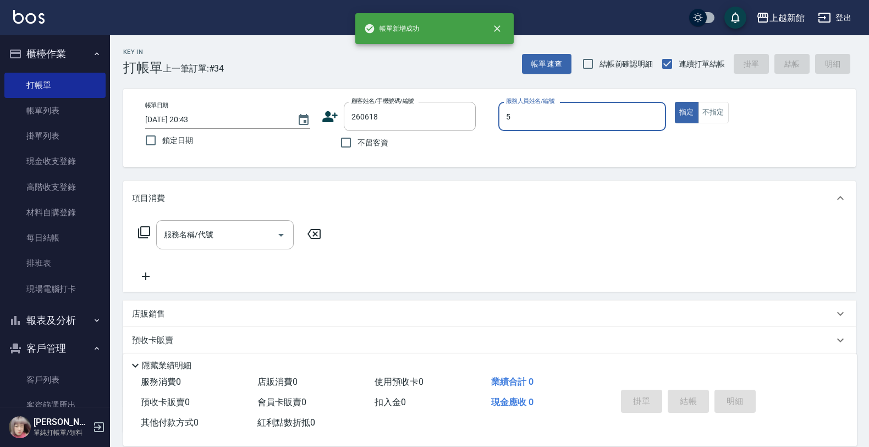
type input "旌瑛-5"
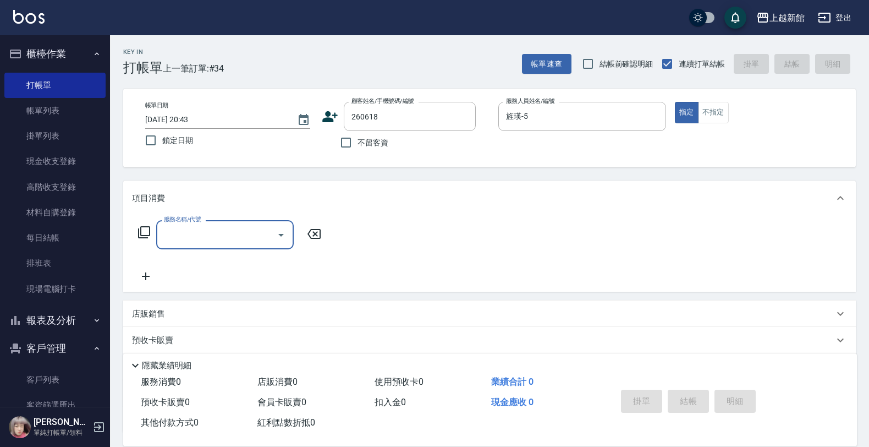
type input "李沛璇/0938579197/260618"
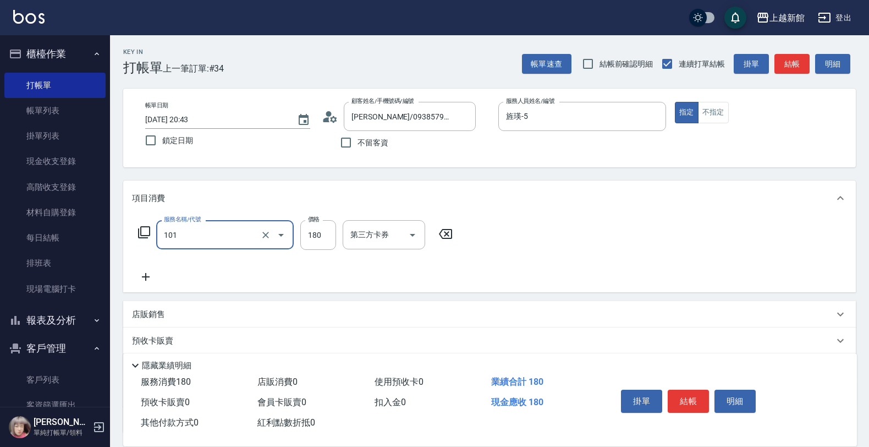
type input "洗髮250(101)"
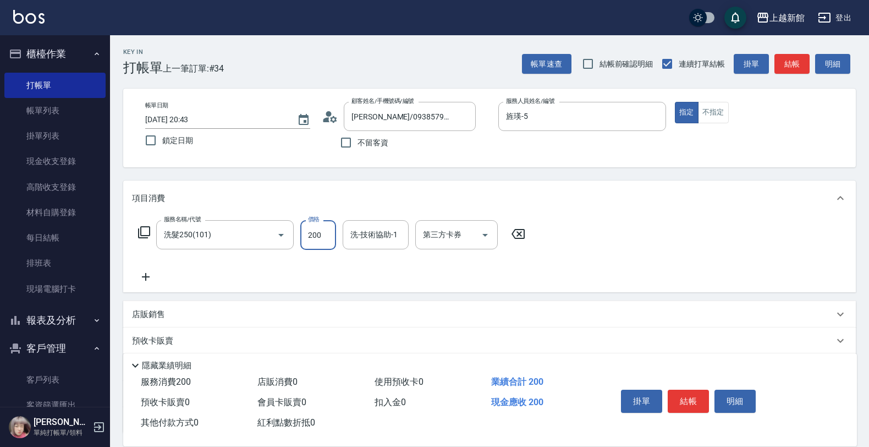
type input "200"
type input "小敏-24"
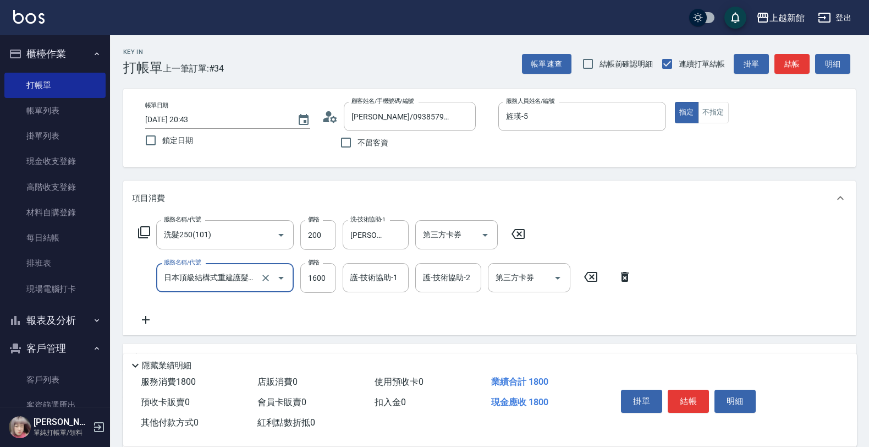
type input "日本頂級結構式重建護髮(512)"
type input "2000"
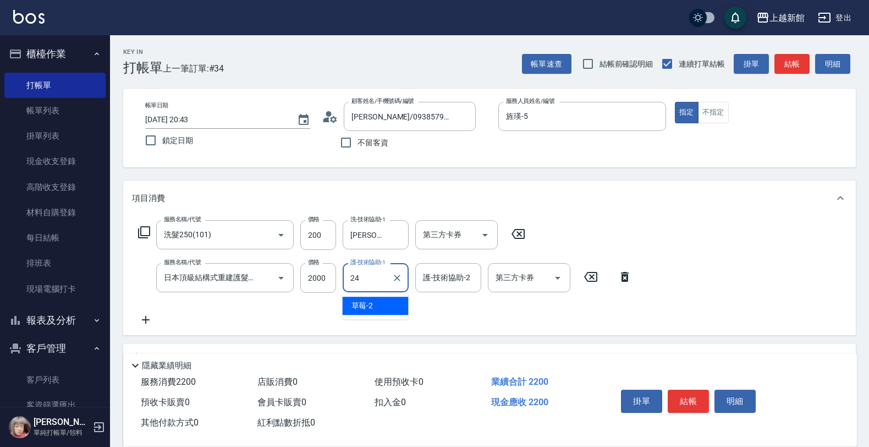
type input "小敏-24"
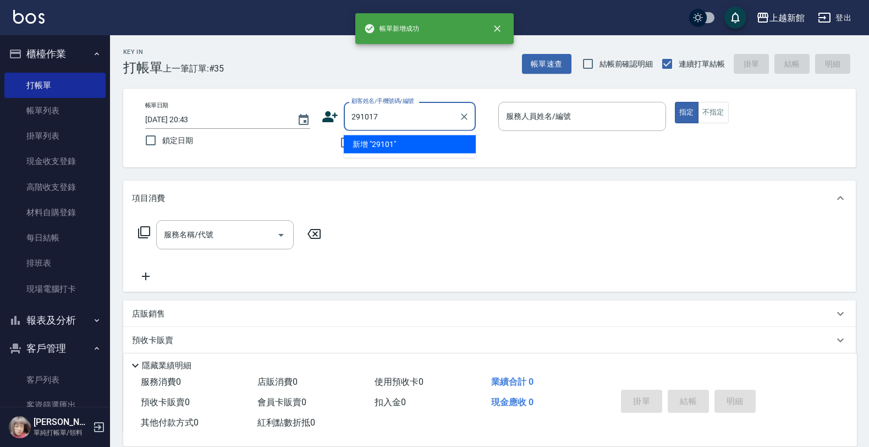
type input "291017"
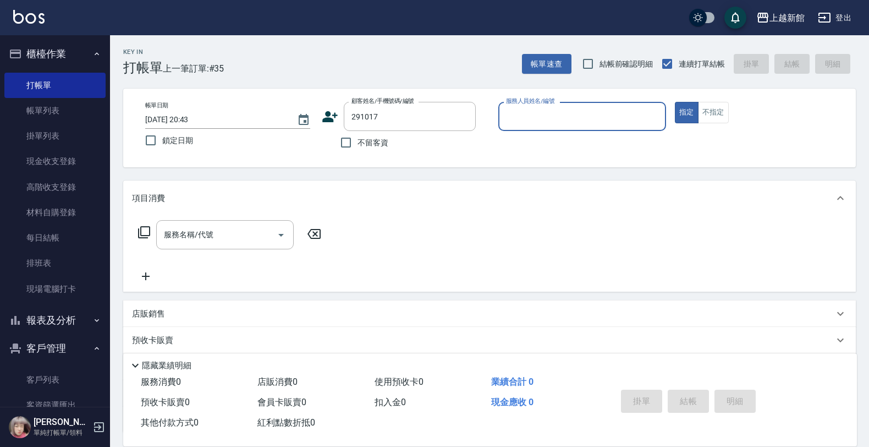
type input "5"
type input "陳妍吟/0903804480/291017"
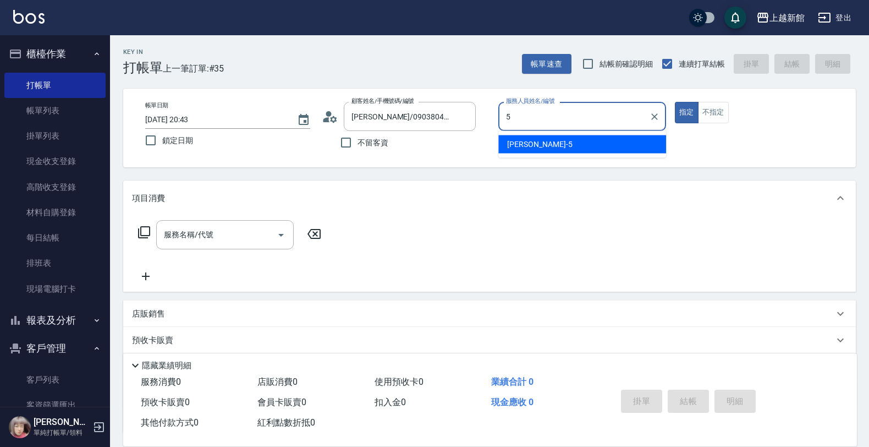
type input "旌瑛-5"
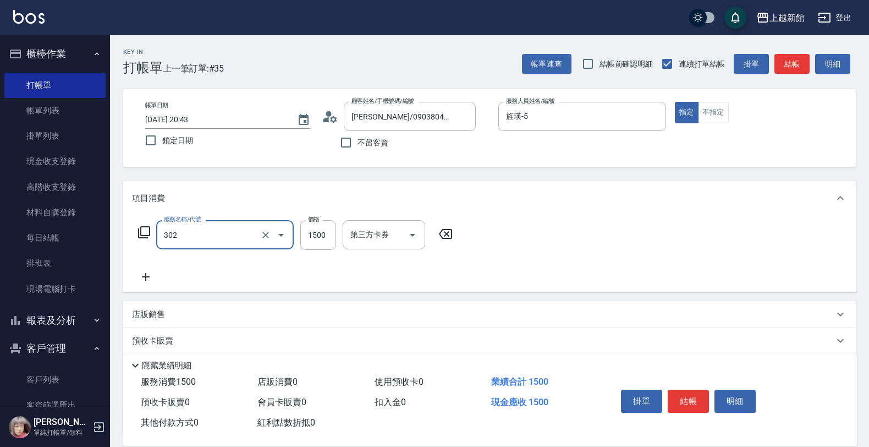
type input "設計燙髮(302)"
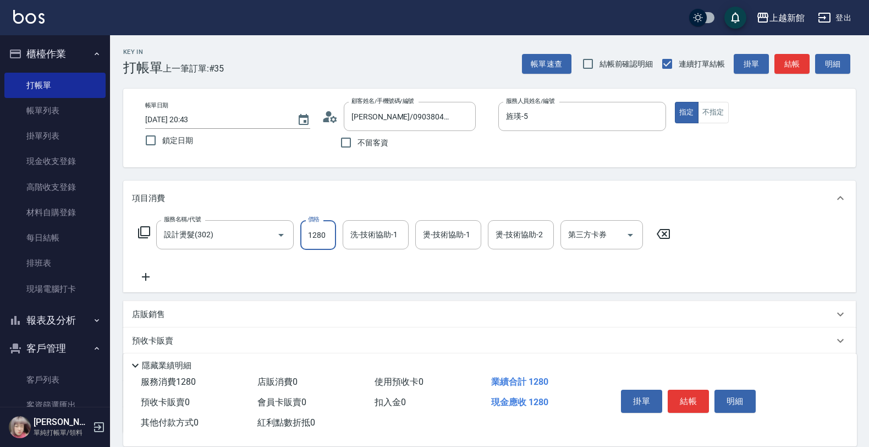
type input "1280"
type input "小敏-24"
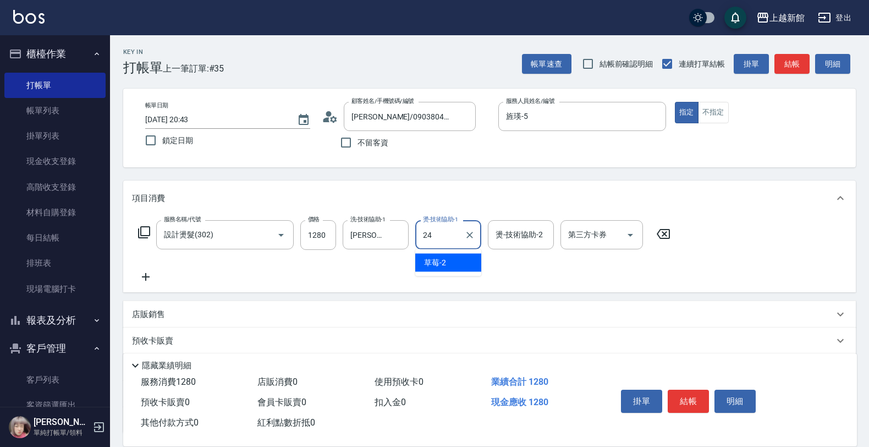
type input "小敏-24"
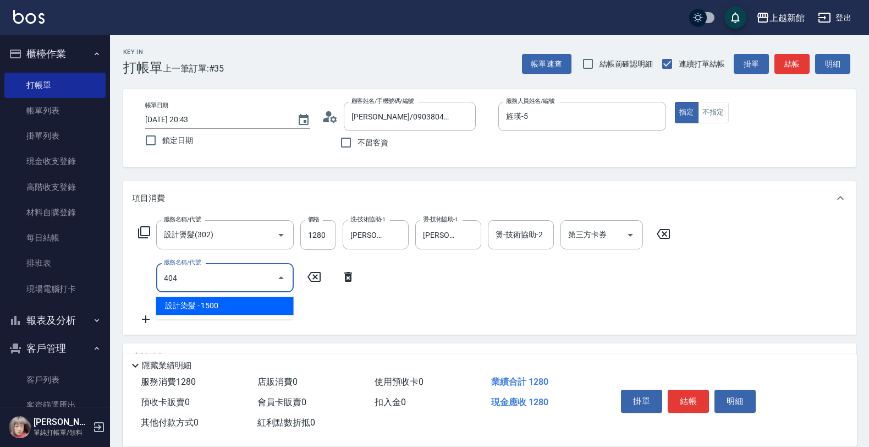
type input "設計染髮(404)"
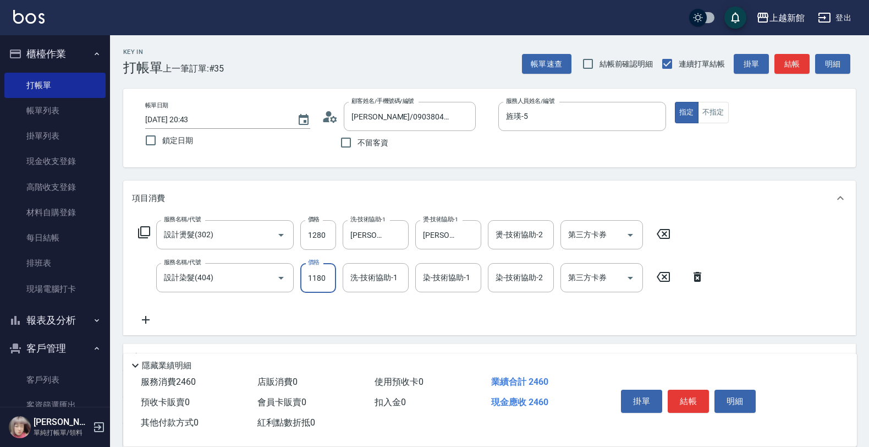
type input "1180"
type input "小敏-24"
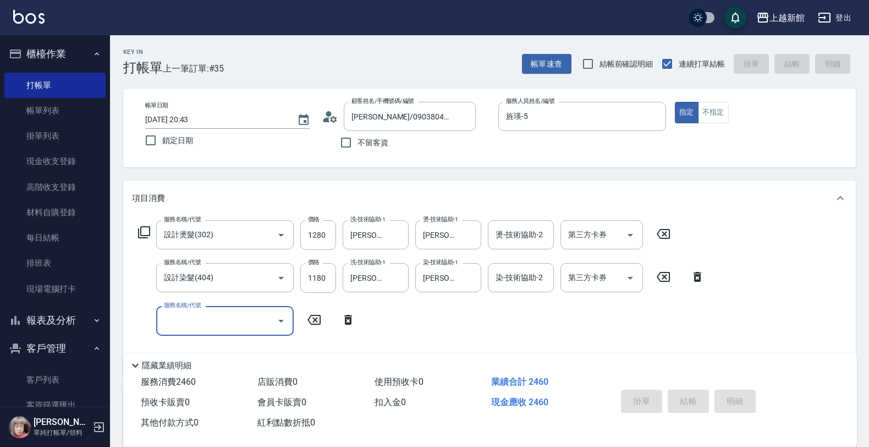
type input "2025/09/19 20:44"
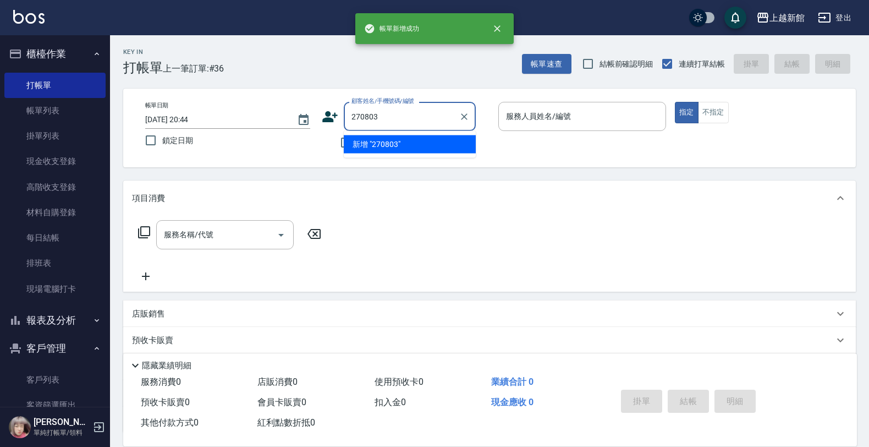
type input "270803"
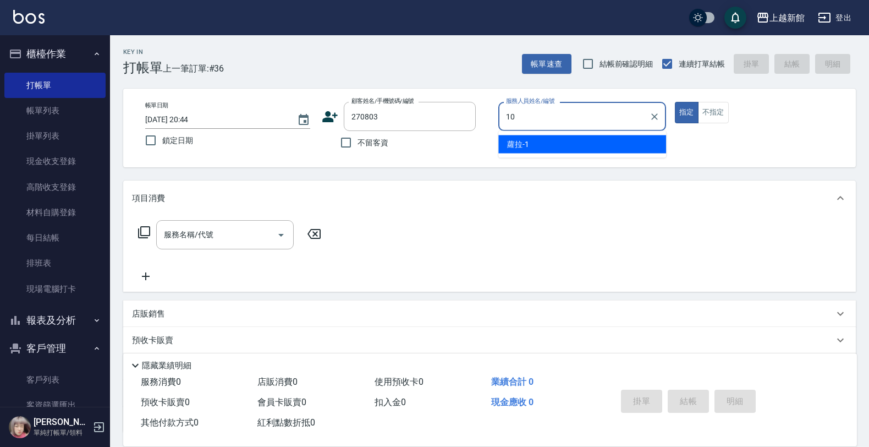
type input "瑪沙-10"
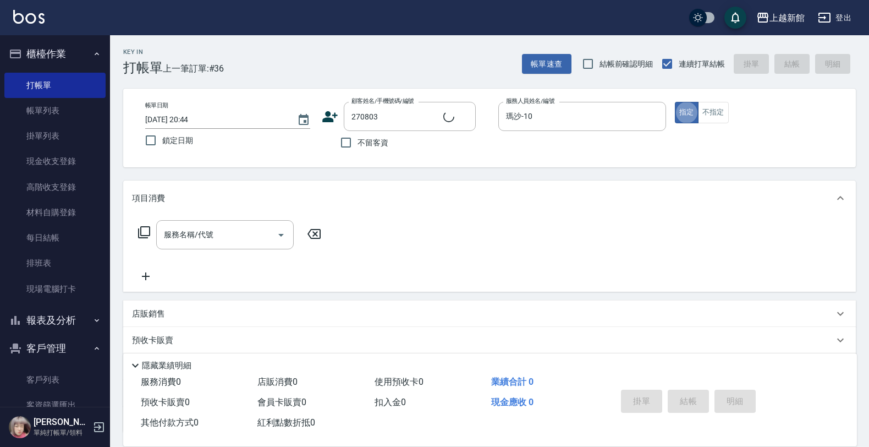
type input "楊伊蓮/0972108203/270803"
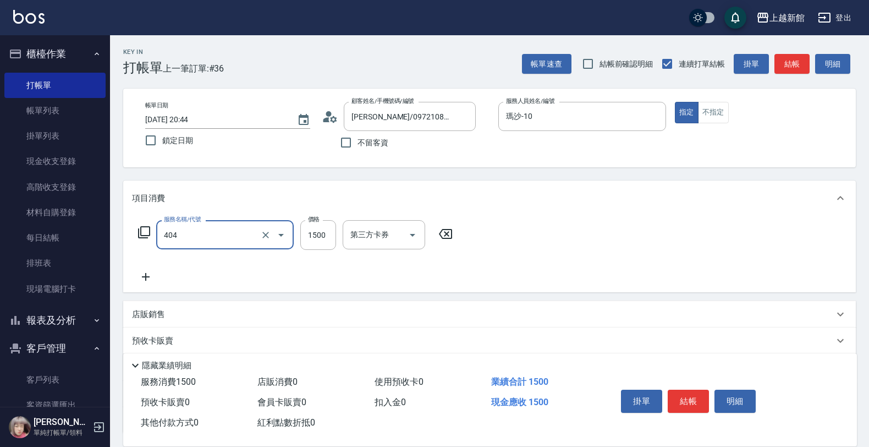
type input "設計染髮(404)"
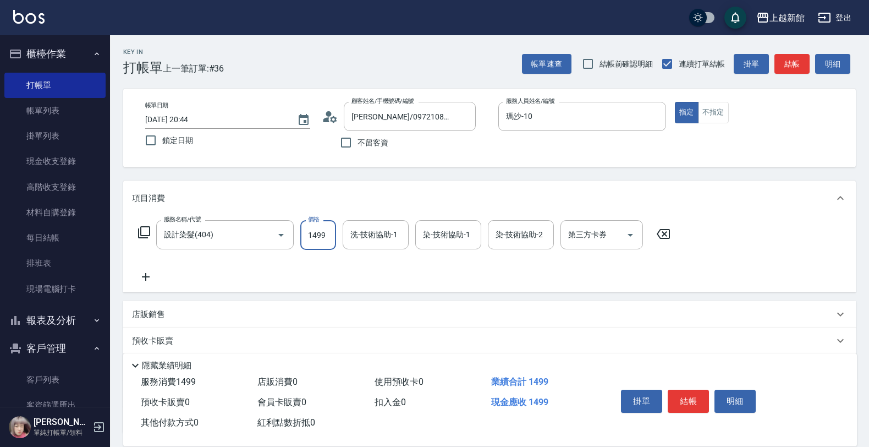
type input "1499"
type input "容綺-21"
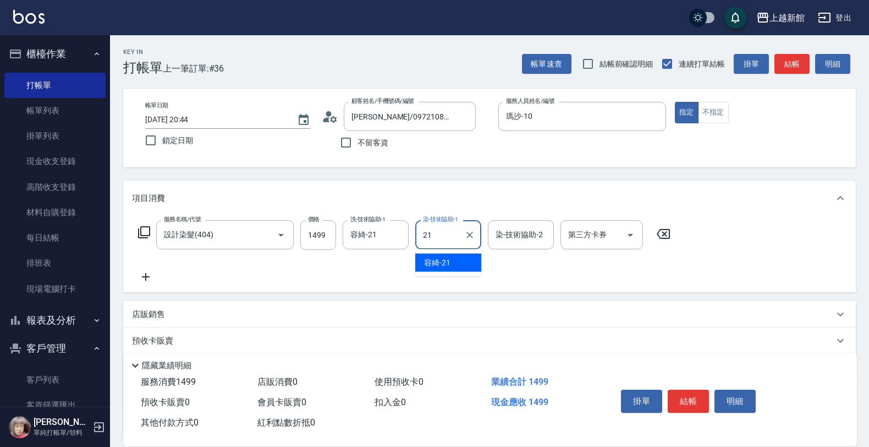
type input "容綺-21"
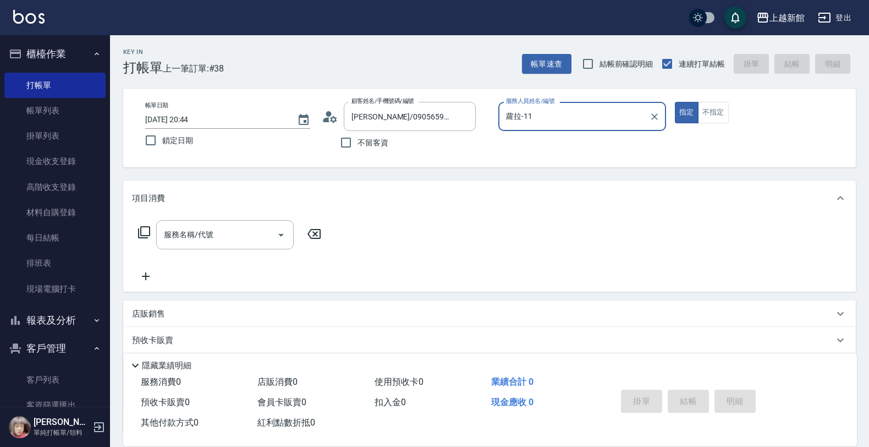
click at [675, 102] on button "指定" at bounding box center [687, 112] width 24 height 21
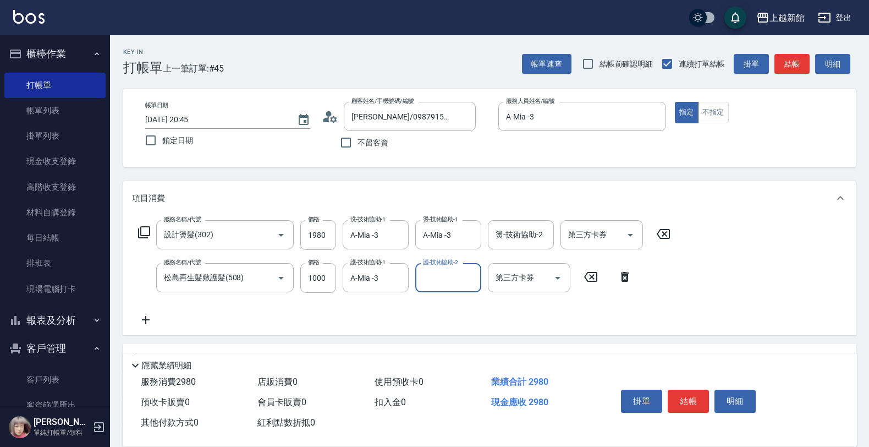
click at [620, 273] on icon at bounding box center [625, 276] width 28 height 13
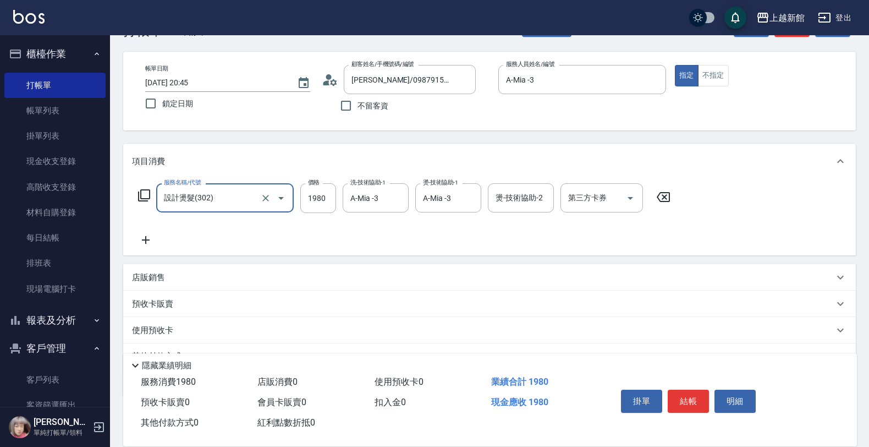
scroll to position [69, 0]
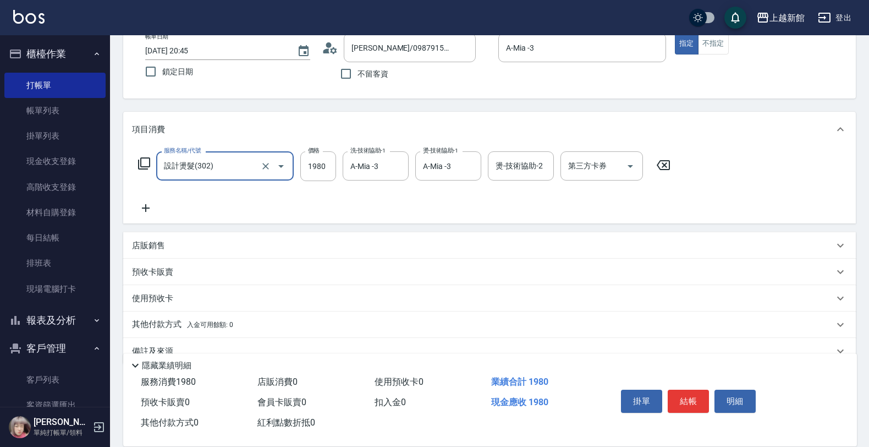
click at [203, 242] on div "店販銷售" at bounding box center [483, 246] width 702 height 12
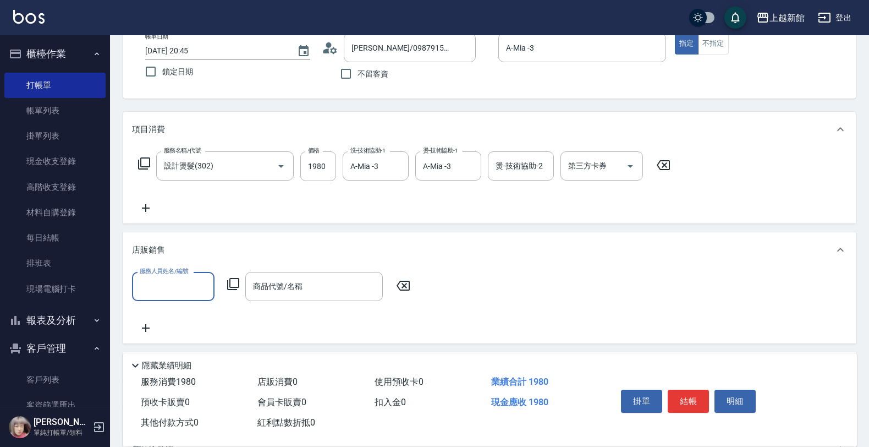
scroll to position [0, 0]
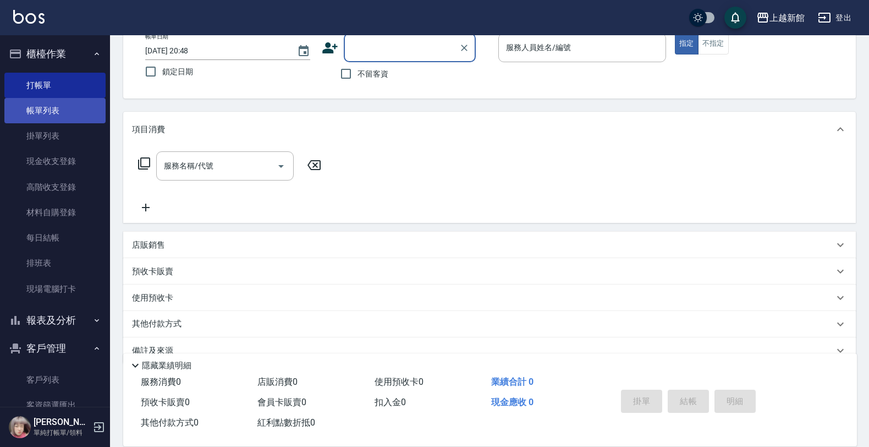
click at [64, 112] on link "帳單列表" at bounding box center [54, 110] width 101 height 25
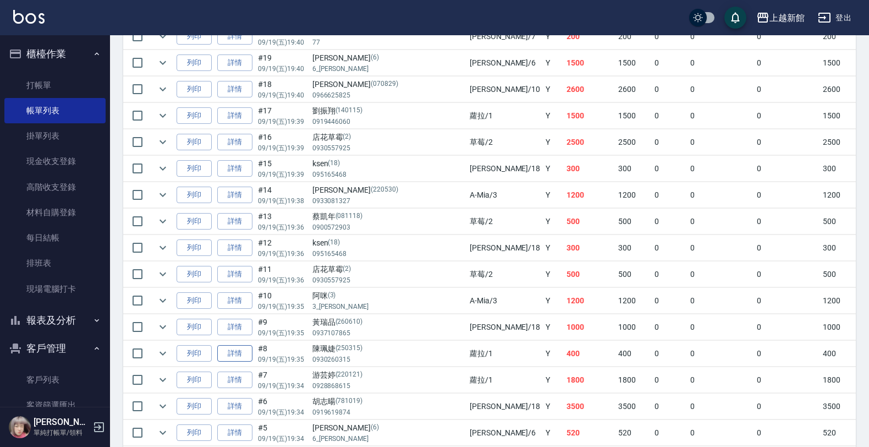
scroll to position [1101, 0]
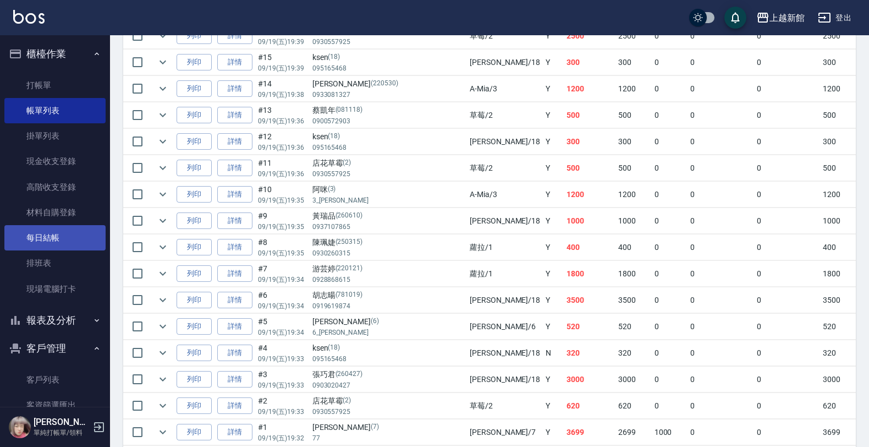
click at [42, 231] on link "每日結帳" at bounding box center [54, 237] width 101 height 25
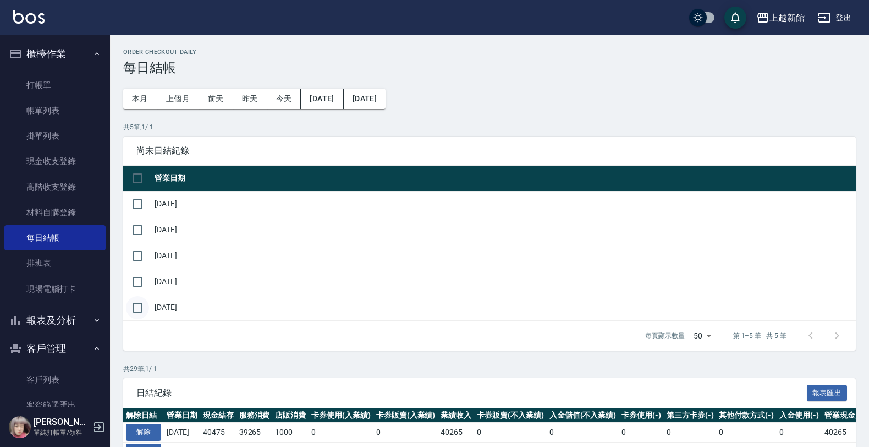
click at [142, 308] on input "checkbox" at bounding box center [137, 307] width 23 height 23
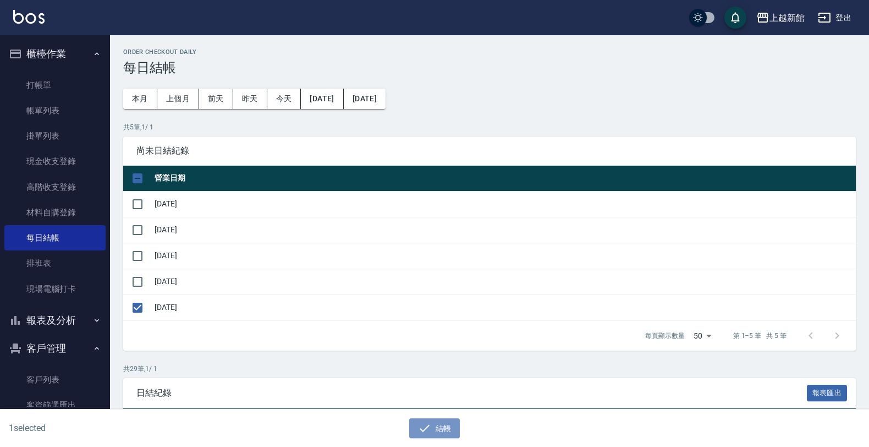
click at [423, 417] on div "結帳" at bounding box center [430, 423] width 430 height 29
click at [423, 426] on icon "button" at bounding box center [424, 428] width 13 height 13
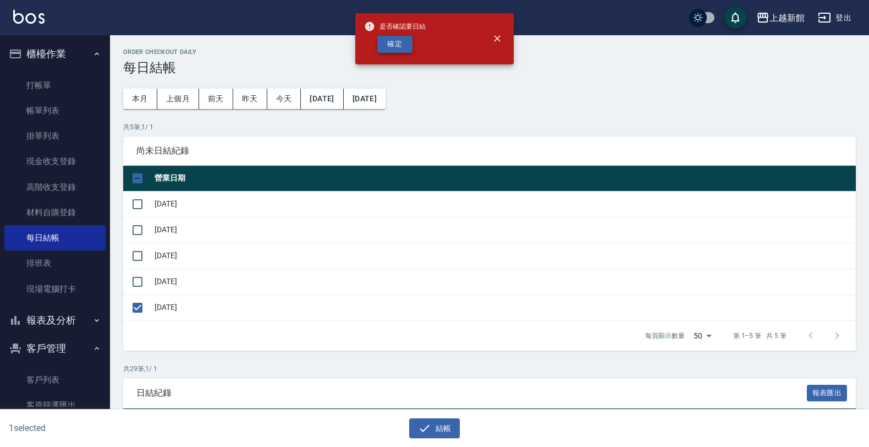
click at [400, 34] on div "是否確認要日結 確定" at bounding box center [395, 39] width 62 height 45
click at [400, 41] on button "確定" at bounding box center [394, 44] width 35 height 17
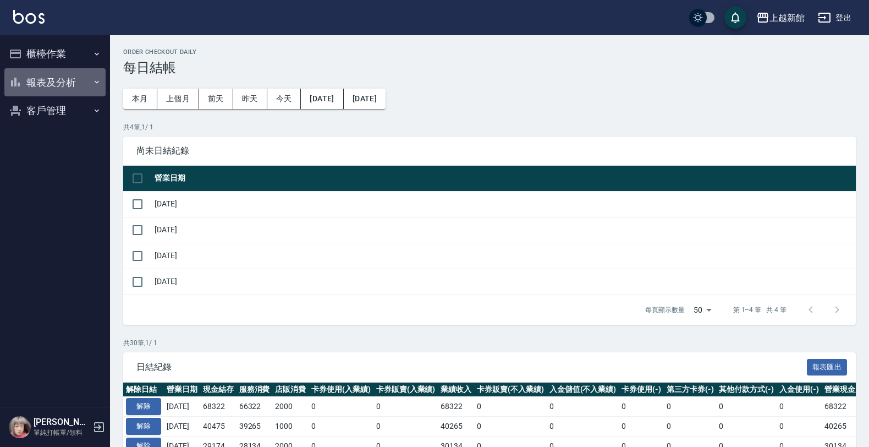
click at [52, 94] on button "報表及分析" at bounding box center [54, 82] width 101 height 29
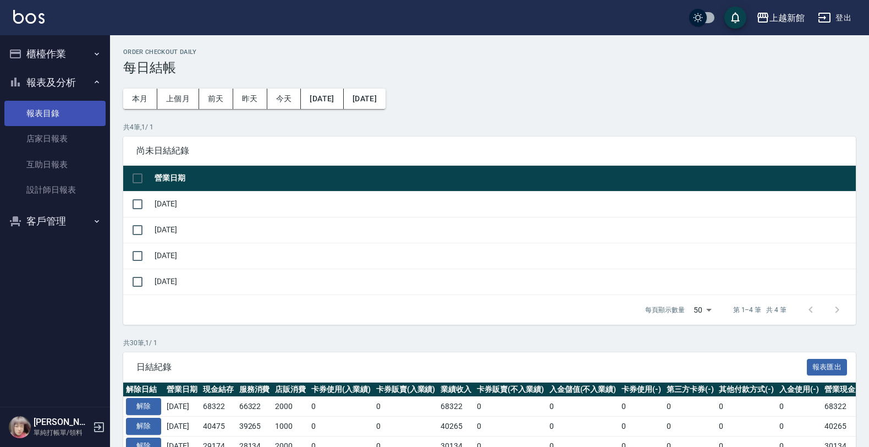
click at [55, 124] on link "報表目錄" at bounding box center [54, 113] width 101 height 25
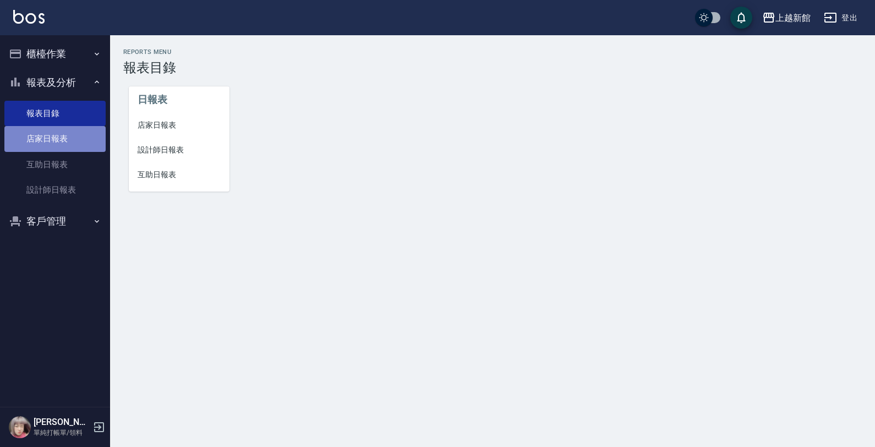
click at [56, 135] on link "店家日報表" at bounding box center [54, 138] width 101 height 25
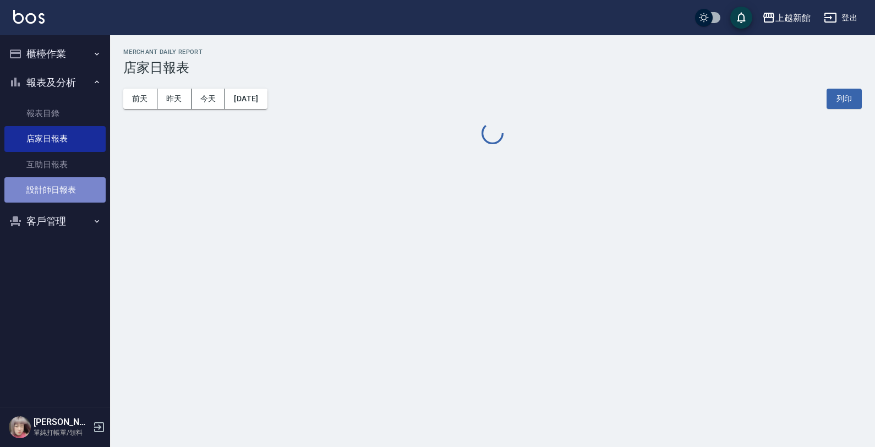
click at [59, 185] on link "設計師日報表" at bounding box center [54, 189] width 101 height 25
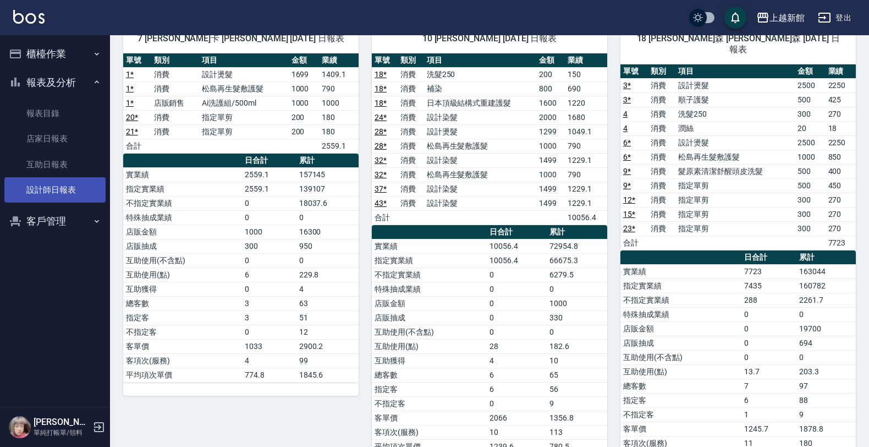
scroll to position [1159, 0]
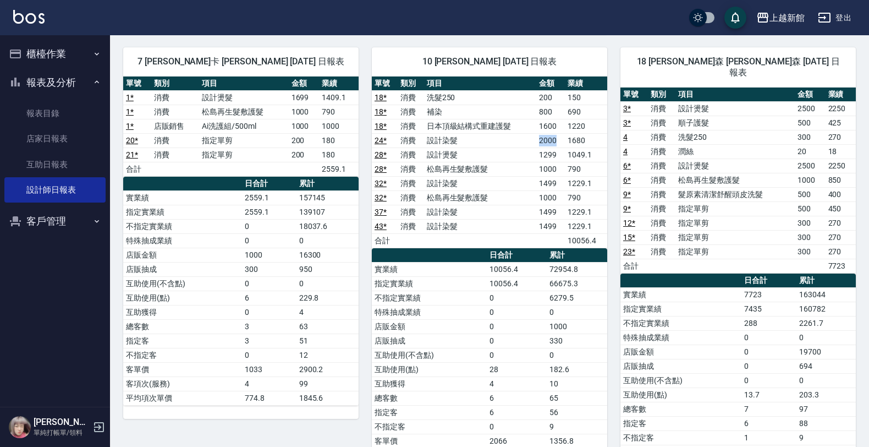
drag, startPoint x: 560, startPoint y: 146, endPoint x: 527, endPoint y: 149, distance: 33.1
click at [527, 147] on tr "24 * 消費 設計染髮 2000 1680" at bounding box center [490, 140] width 236 height 14
click at [511, 157] on td "設計燙髮" at bounding box center [480, 154] width 112 height 14
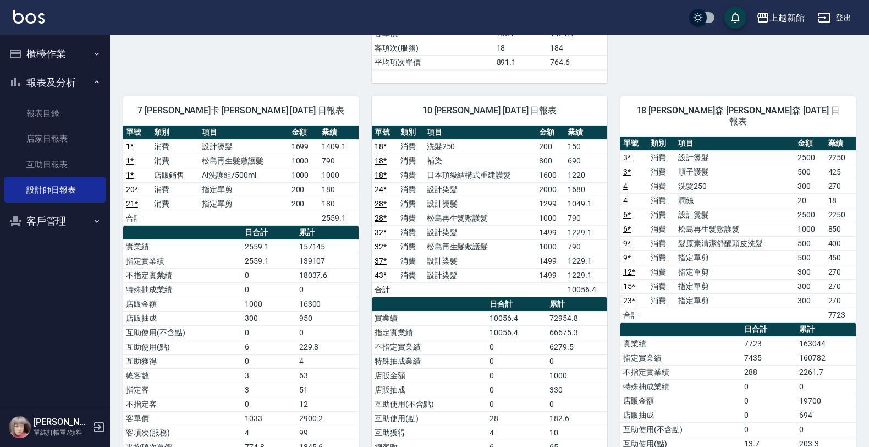
scroll to position [1090, 0]
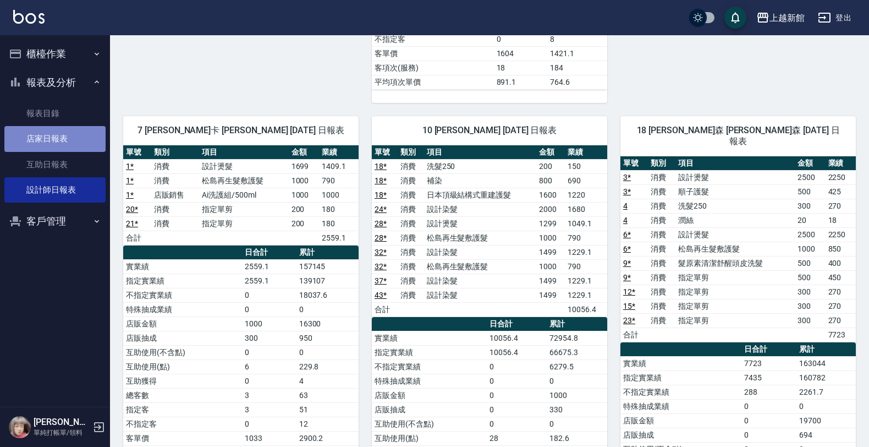
click at [22, 139] on link "店家日報表" at bounding box center [54, 138] width 101 height 25
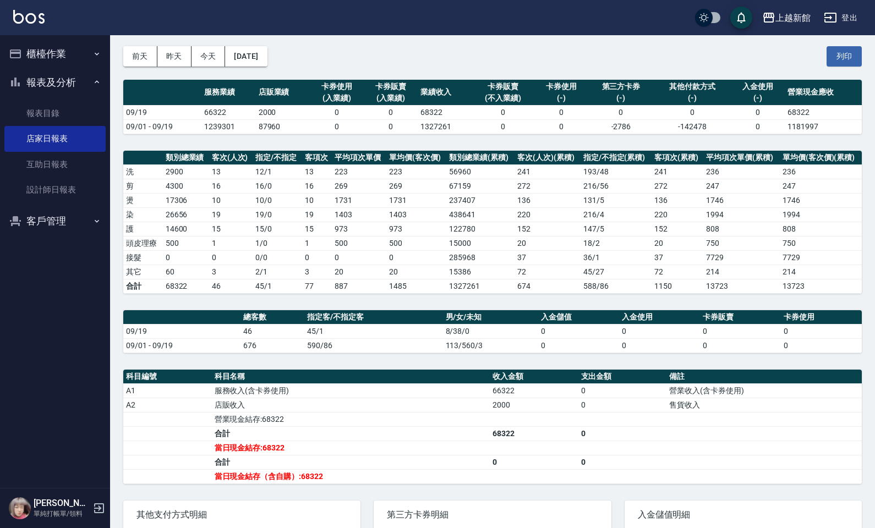
scroll to position [22, 0]
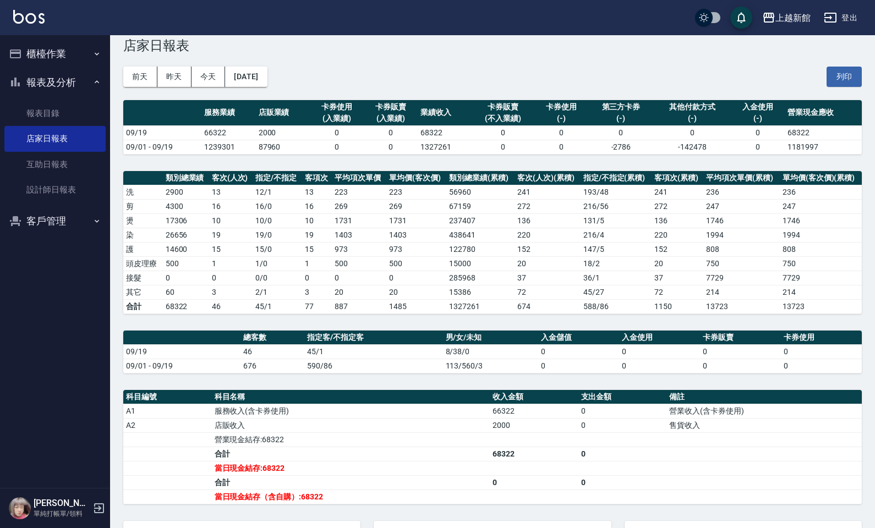
click at [56, 62] on button "櫃檯作業" at bounding box center [54, 54] width 101 height 29
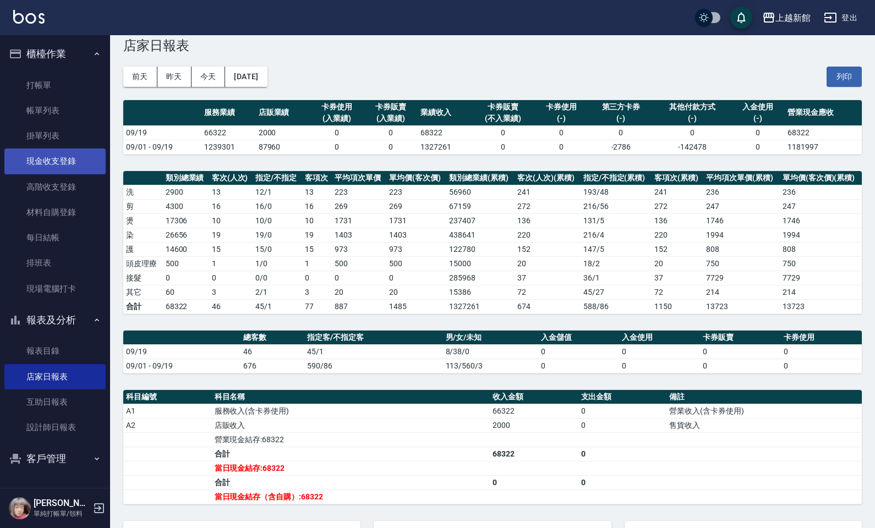
click at [61, 160] on link "現金收支登錄" at bounding box center [54, 161] width 101 height 25
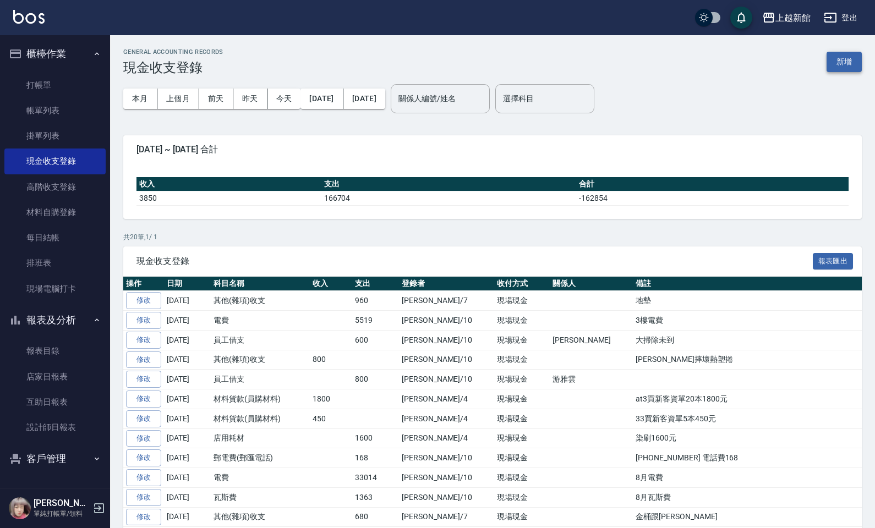
click at [854, 59] on button "新增" at bounding box center [844, 62] width 35 height 20
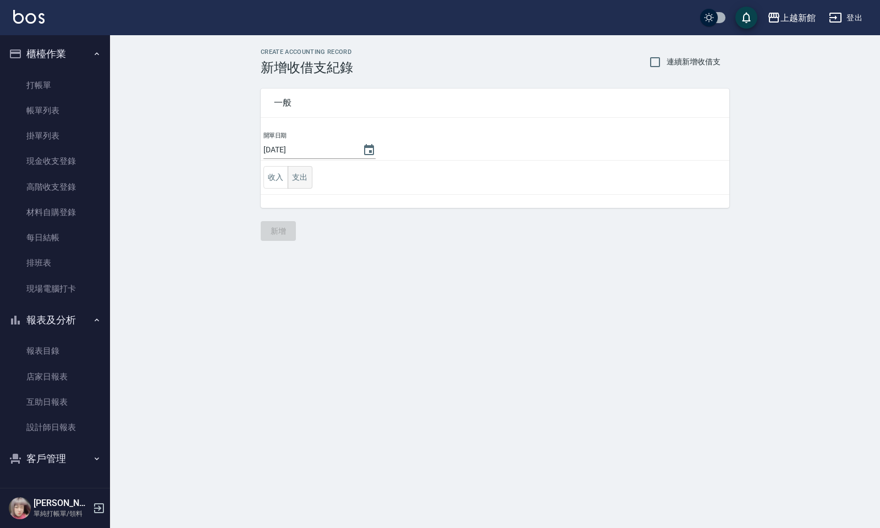
click at [311, 174] on button "支出" at bounding box center [300, 177] width 25 height 23
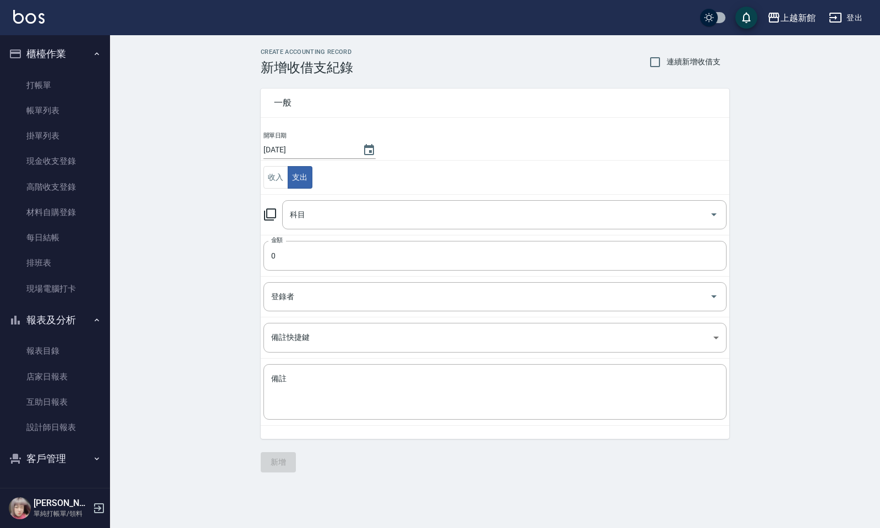
click at [272, 209] on icon at bounding box center [270, 214] width 13 height 13
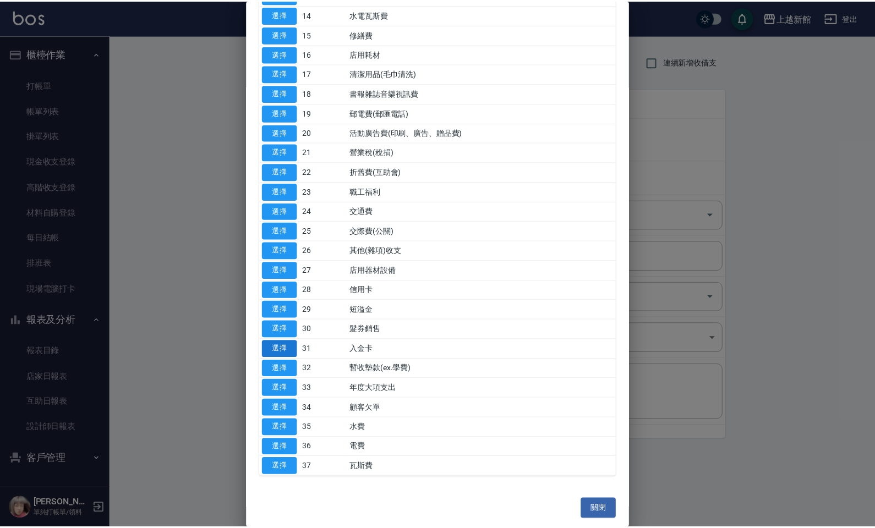
scroll to position [340, 0]
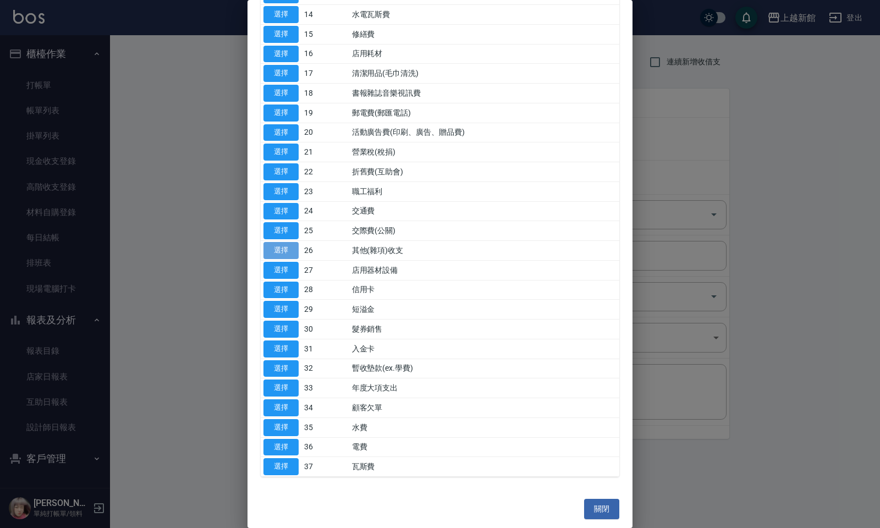
click at [269, 251] on button "選擇" at bounding box center [281, 250] width 35 height 17
type input "26 其他(雜項)收支"
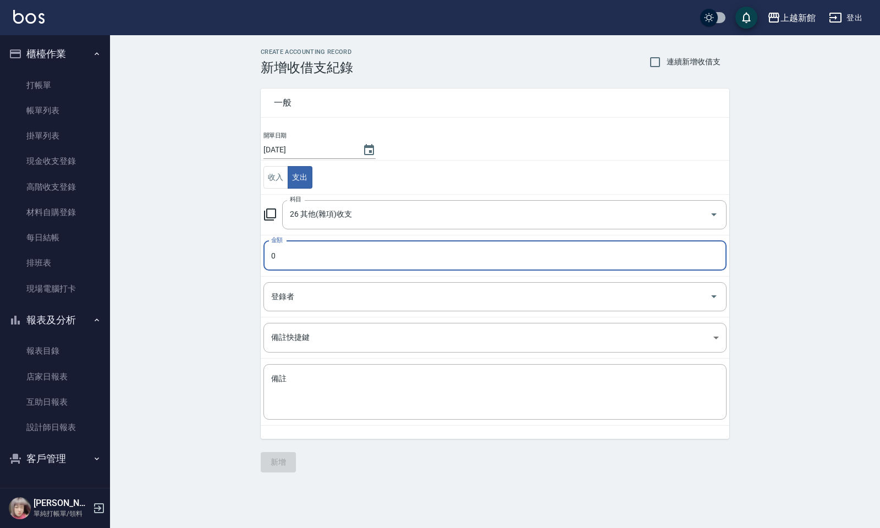
click at [292, 271] on input "0" at bounding box center [495, 256] width 463 height 30
type input "150"
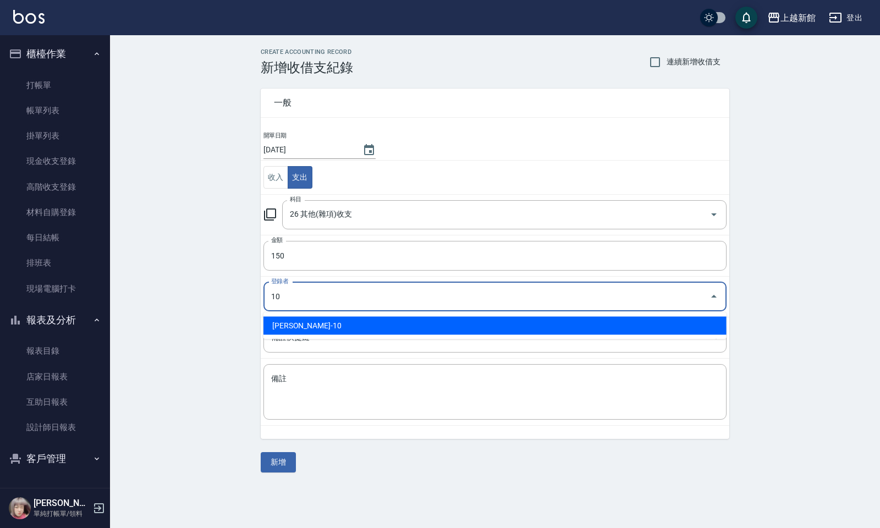
type input "劉名儀-10"
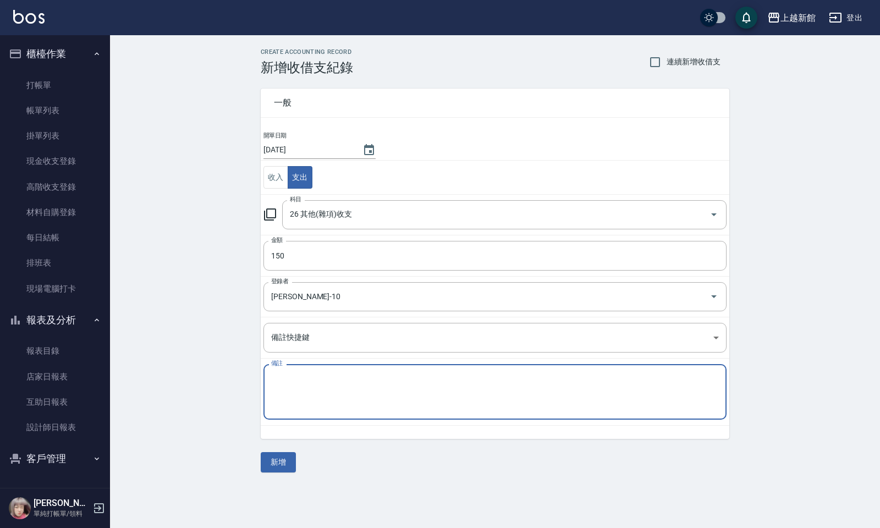
click at [293, 386] on textarea "備註" at bounding box center [495, 392] width 448 height 37
type textarea "買電尺"
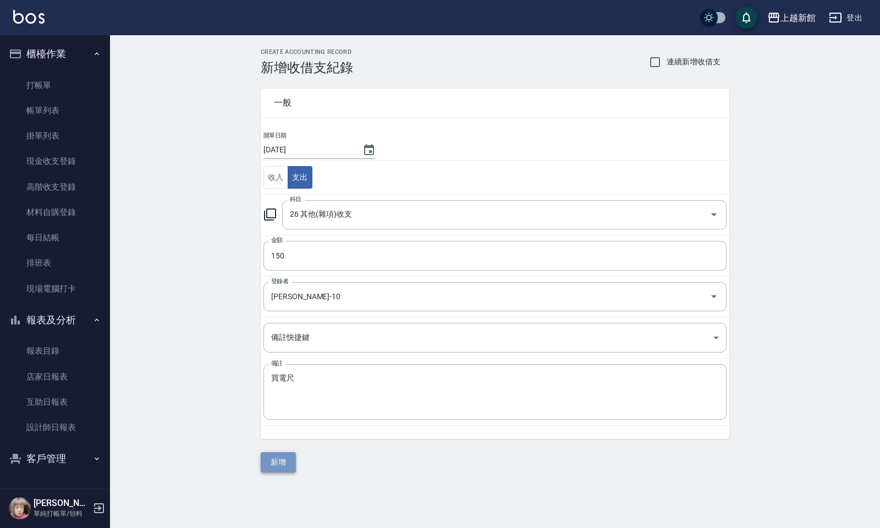
click at [267, 446] on button "新增" at bounding box center [278, 462] width 35 height 20
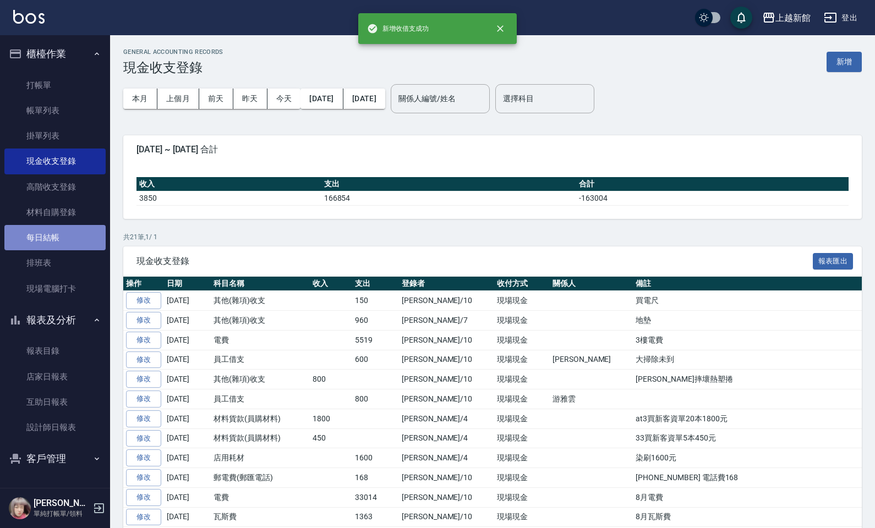
click at [70, 237] on link "每日結帳" at bounding box center [54, 237] width 101 height 25
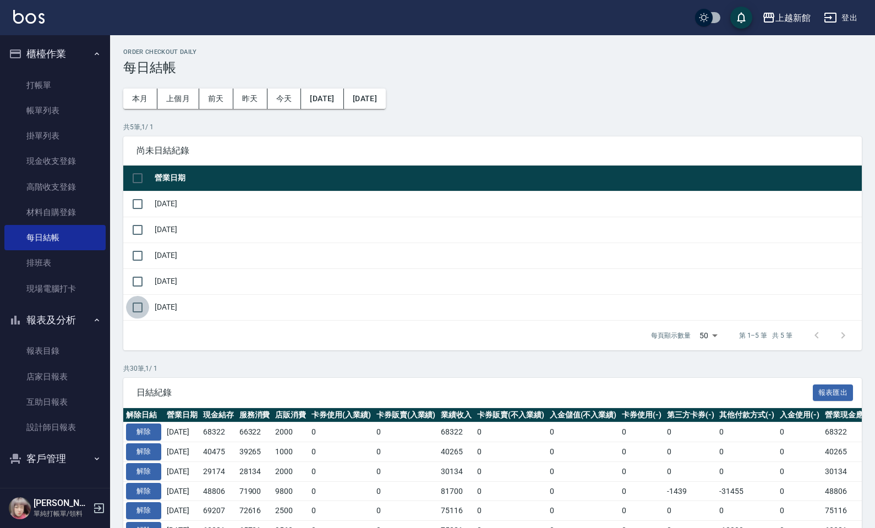
click at [138, 311] on input "checkbox" at bounding box center [137, 307] width 23 height 23
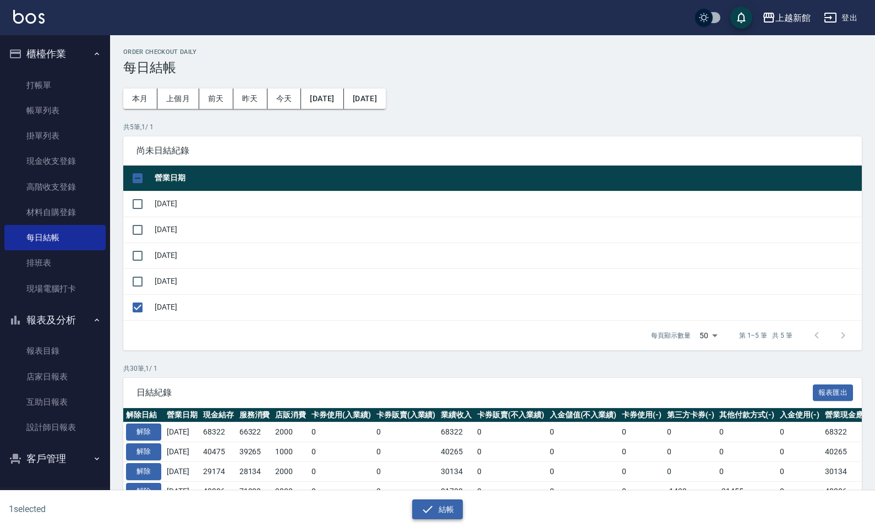
click at [436, 446] on button "結帳" at bounding box center [437, 510] width 51 height 20
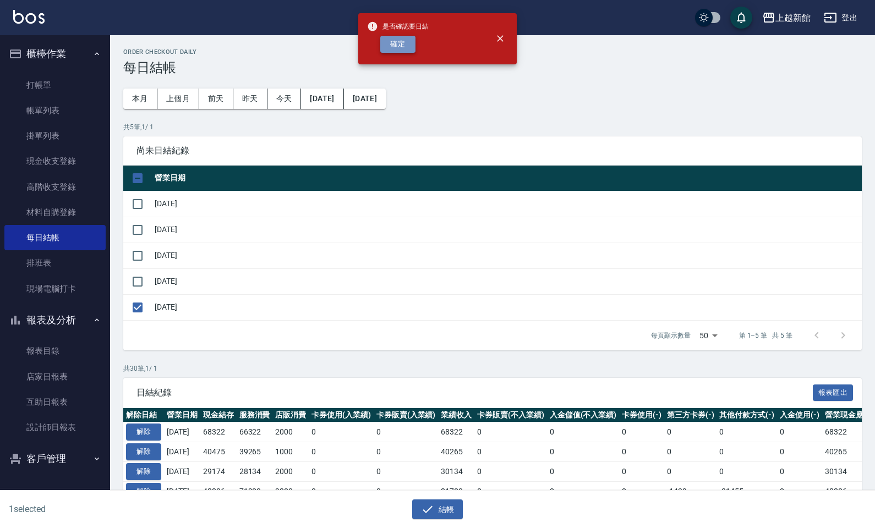
click at [392, 36] on button "確定" at bounding box center [397, 44] width 35 height 17
checkbox input "false"
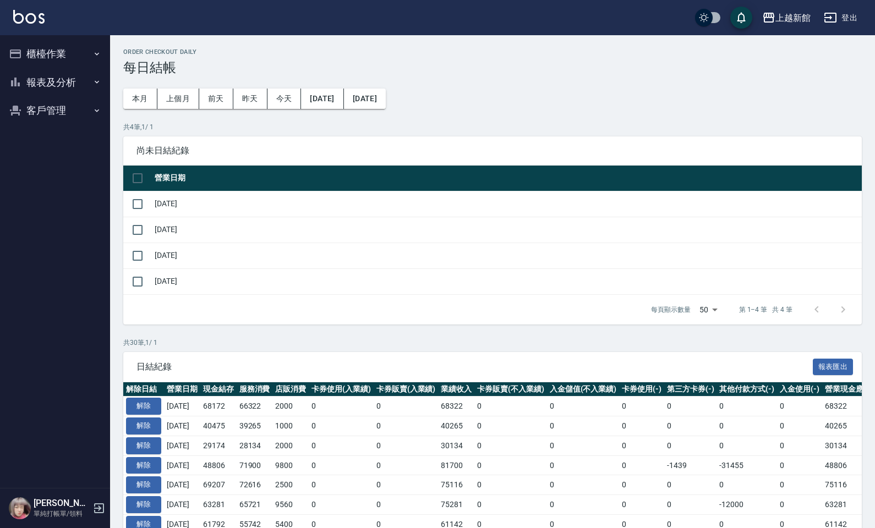
click at [28, 73] on button "報表及分析" at bounding box center [54, 82] width 101 height 29
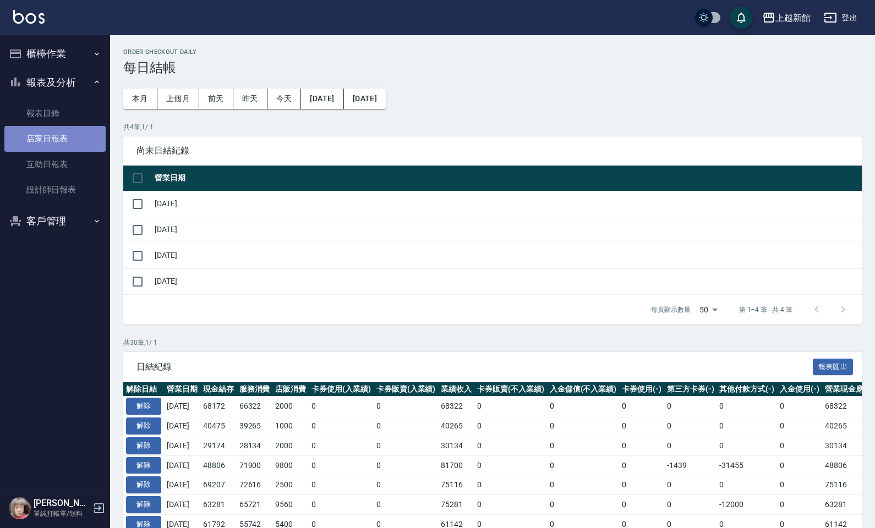
click at [40, 142] on link "店家日報表" at bounding box center [54, 138] width 101 height 25
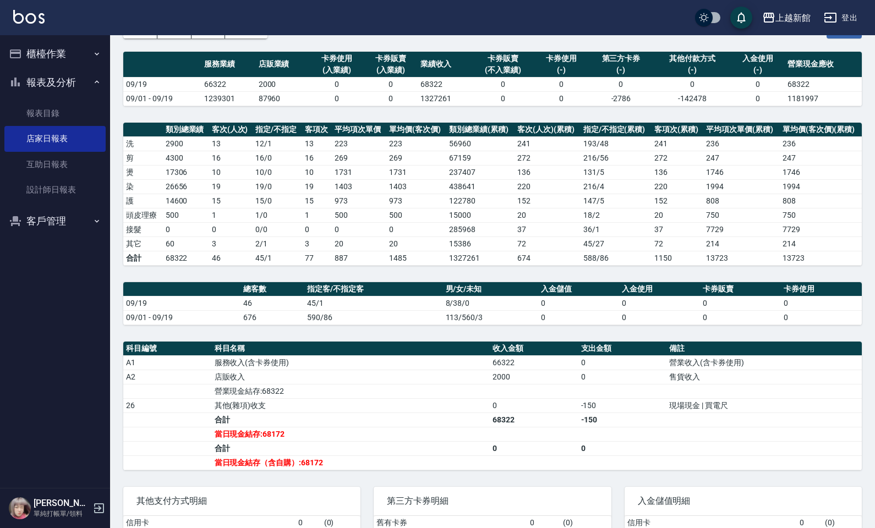
scroll to position [73, 0]
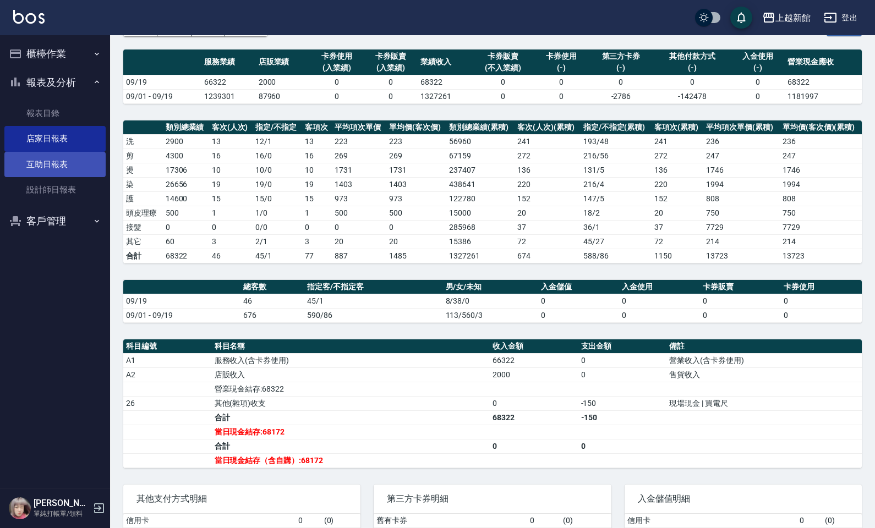
click at [40, 157] on link "互助日報表" at bounding box center [54, 164] width 101 height 25
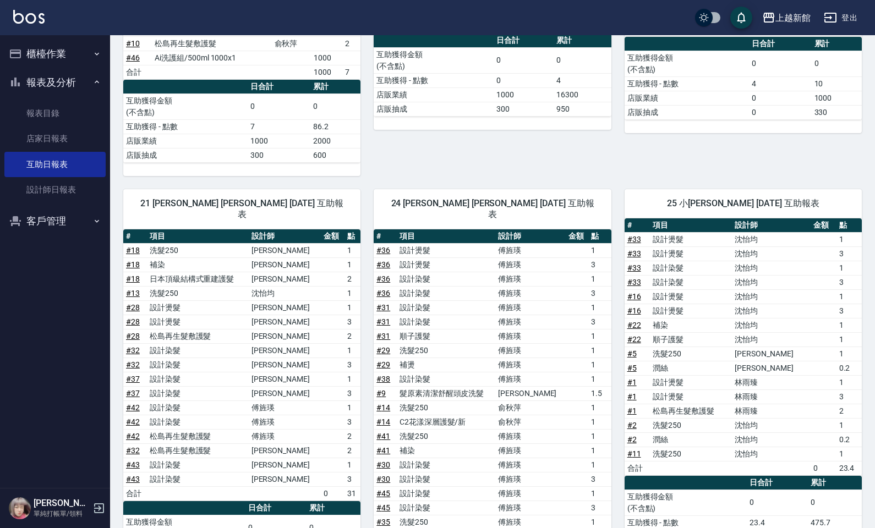
scroll to position [408, 0]
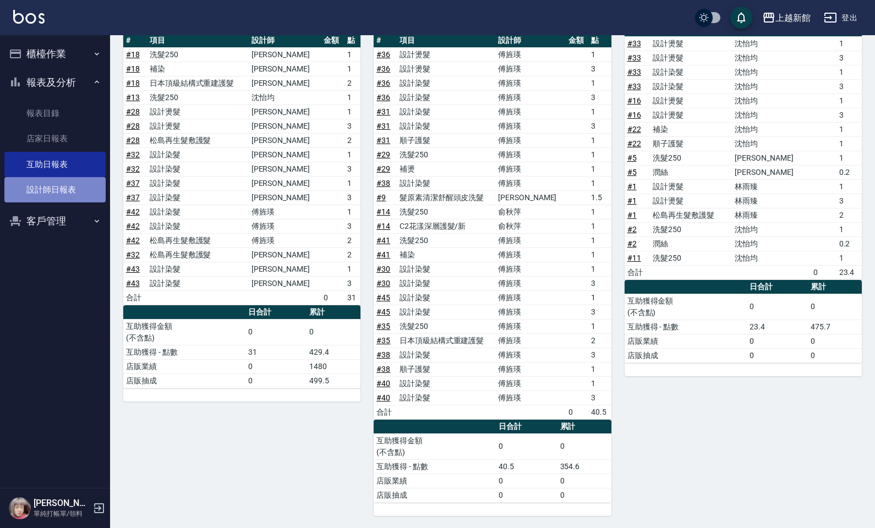
click at [92, 187] on link "設計師日報表" at bounding box center [54, 189] width 101 height 25
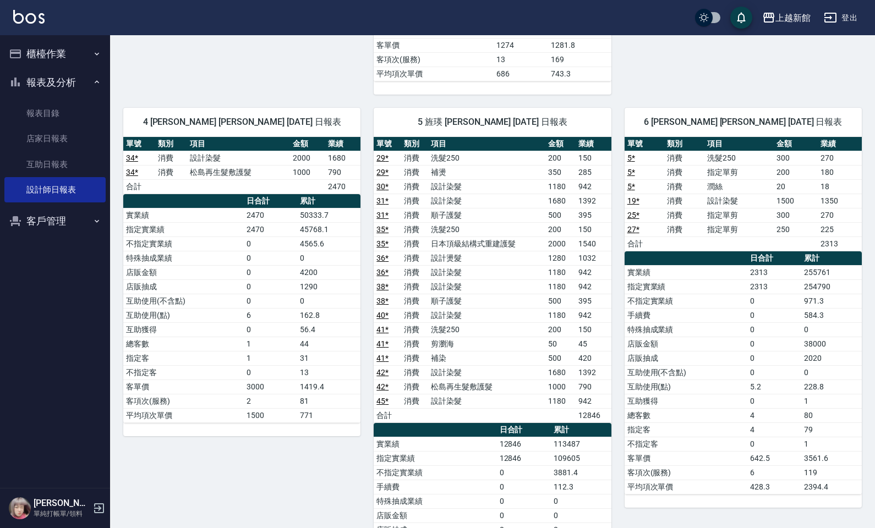
scroll to position [321, 0]
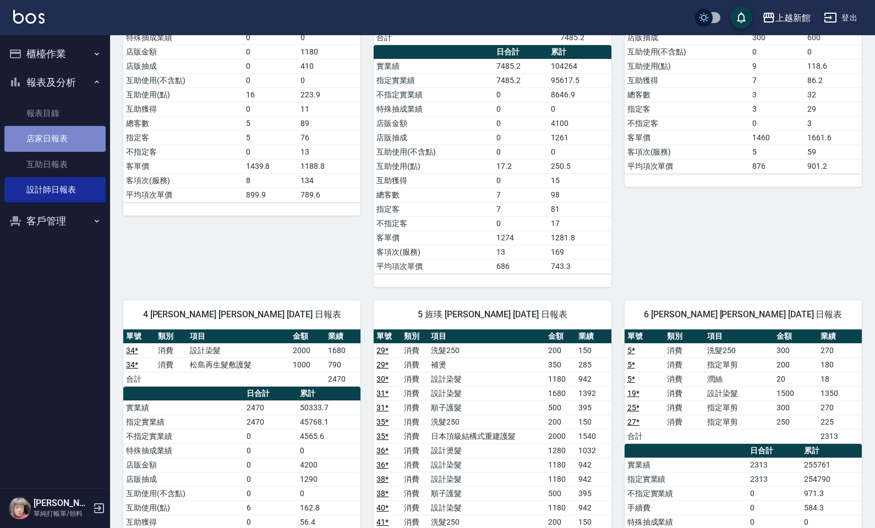
click at [43, 144] on link "店家日報表" at bounding box center [54, 138] width 101 height 25
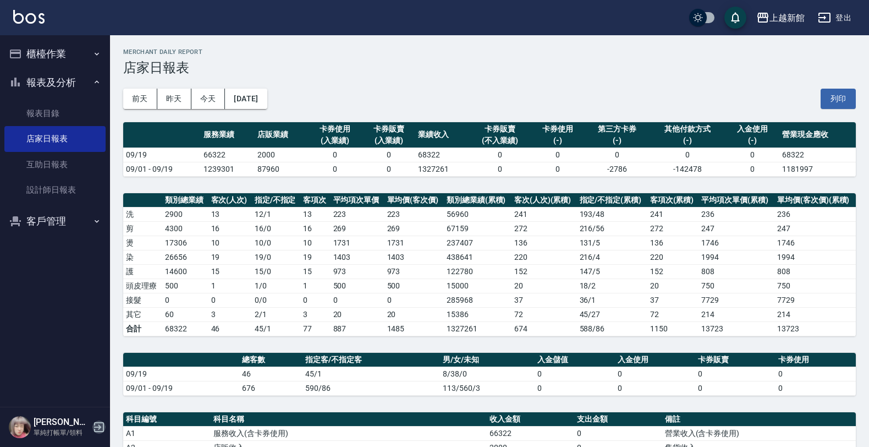
click at [101, 426] on icon "button" at bounding box center [98, 426] width 13 height 13
